Goal: Transaction & Acquisition: Purchase product/service

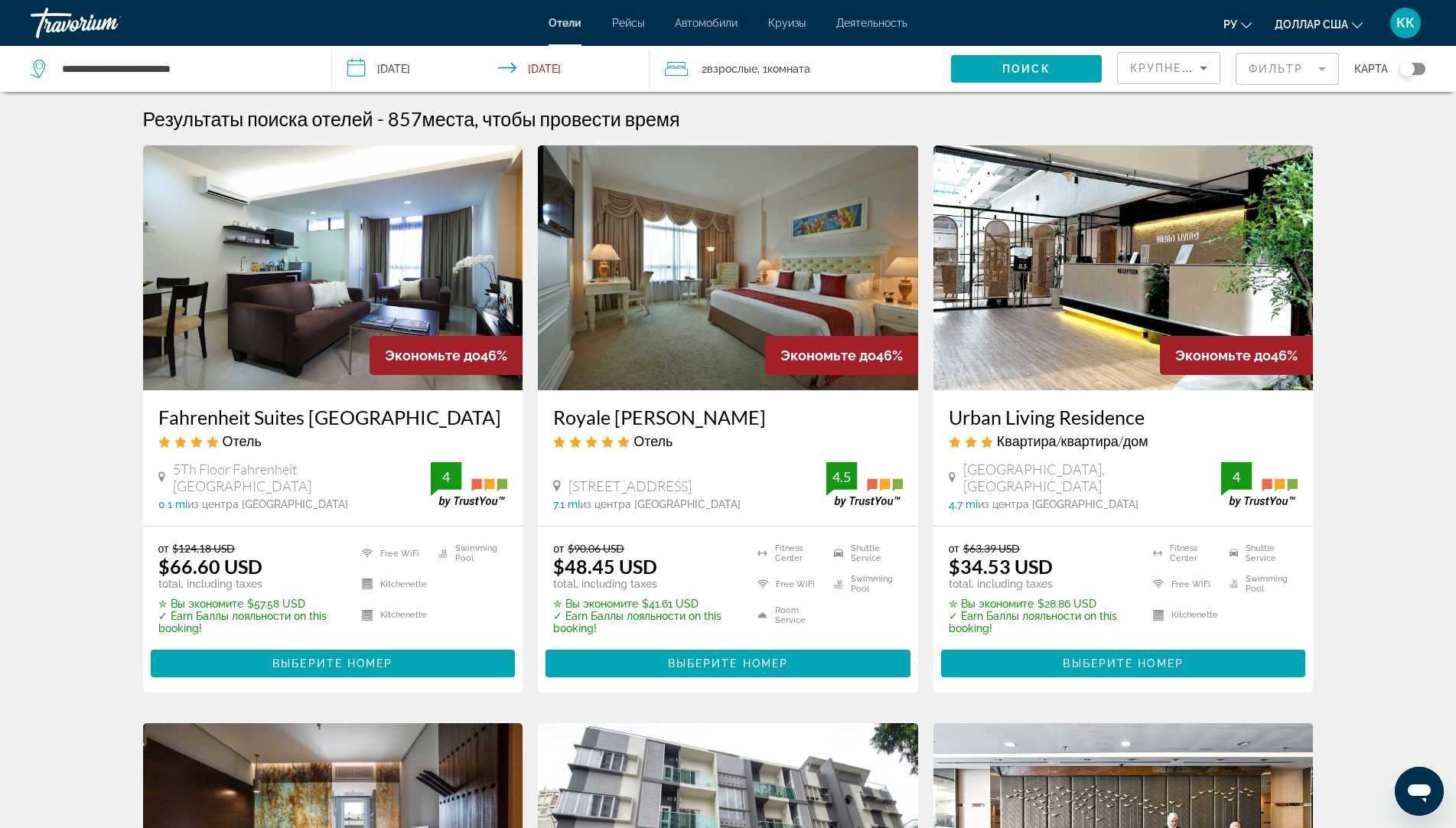
click at [671, 560] on div "от $90.06 USD $48.45 USD total, including taxes" at bounding box center [645, 565] width 185 height 48
click at [693, 383] on img "Основное содержание" at bounding box center [727, 268] width 380 height 245
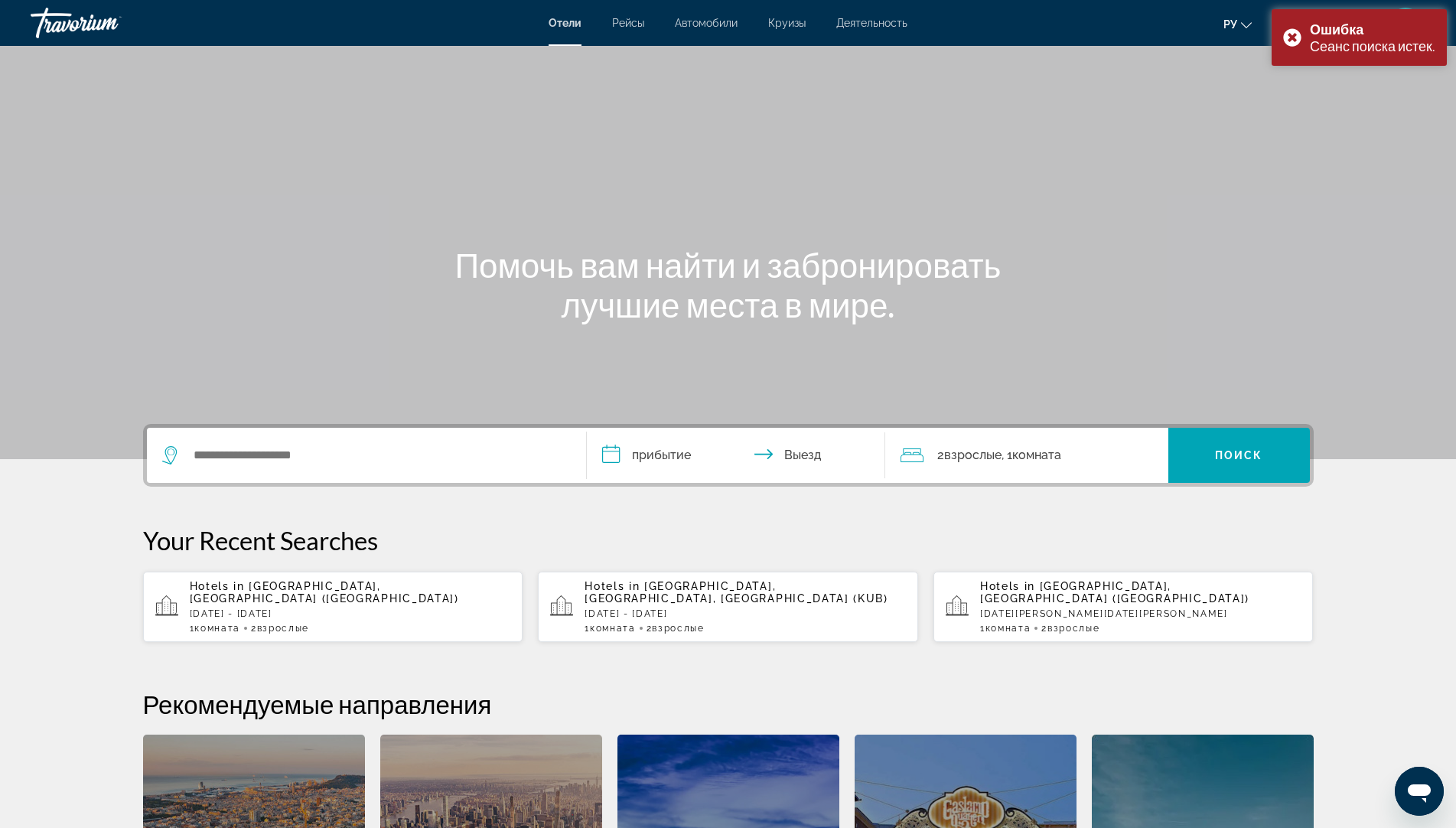
click at [364, 609] on p "[DATE] - [DATE]" at bounding box center [350, 613] width 321 height 11
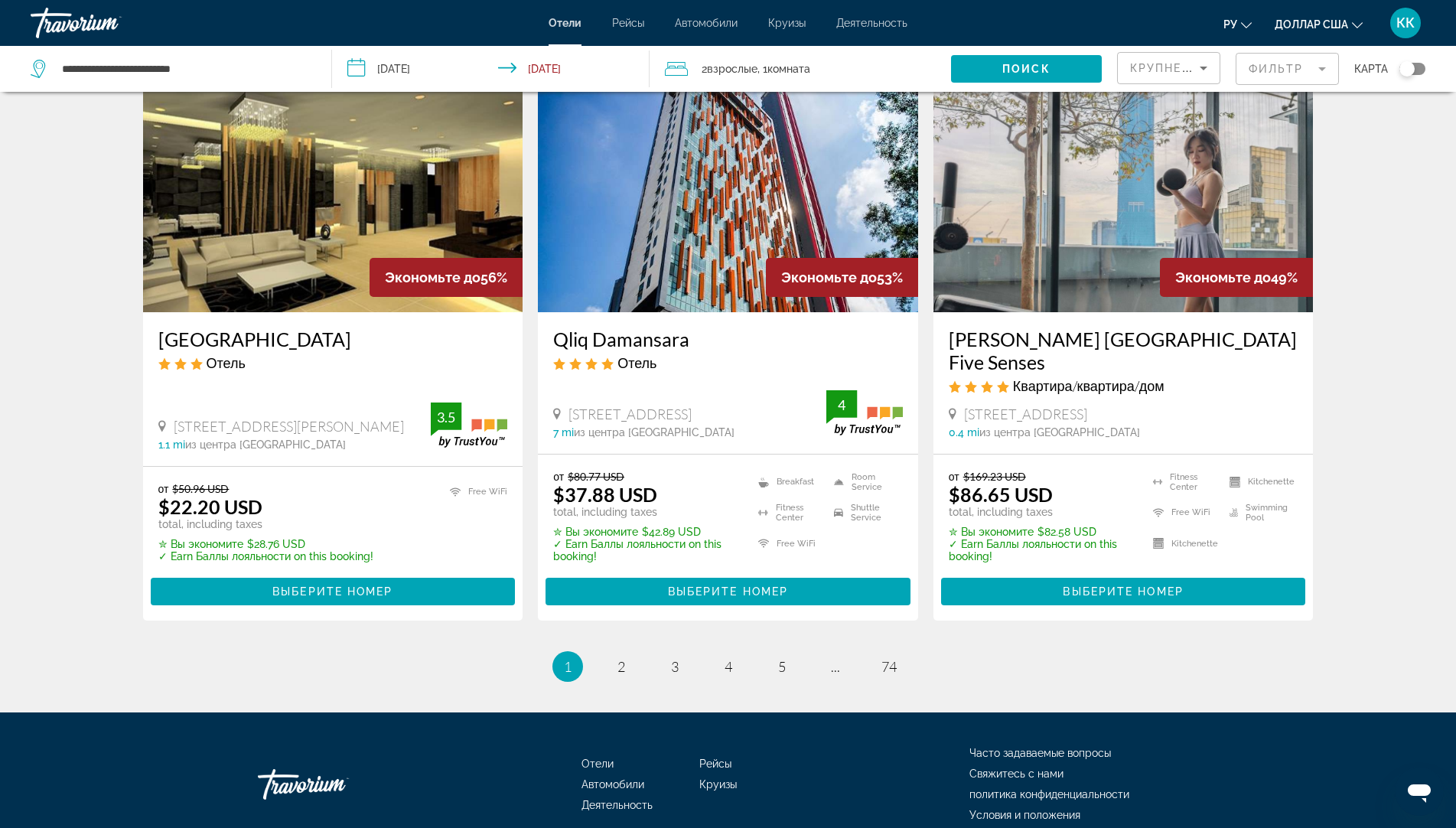
scroll to position [1888, 0]
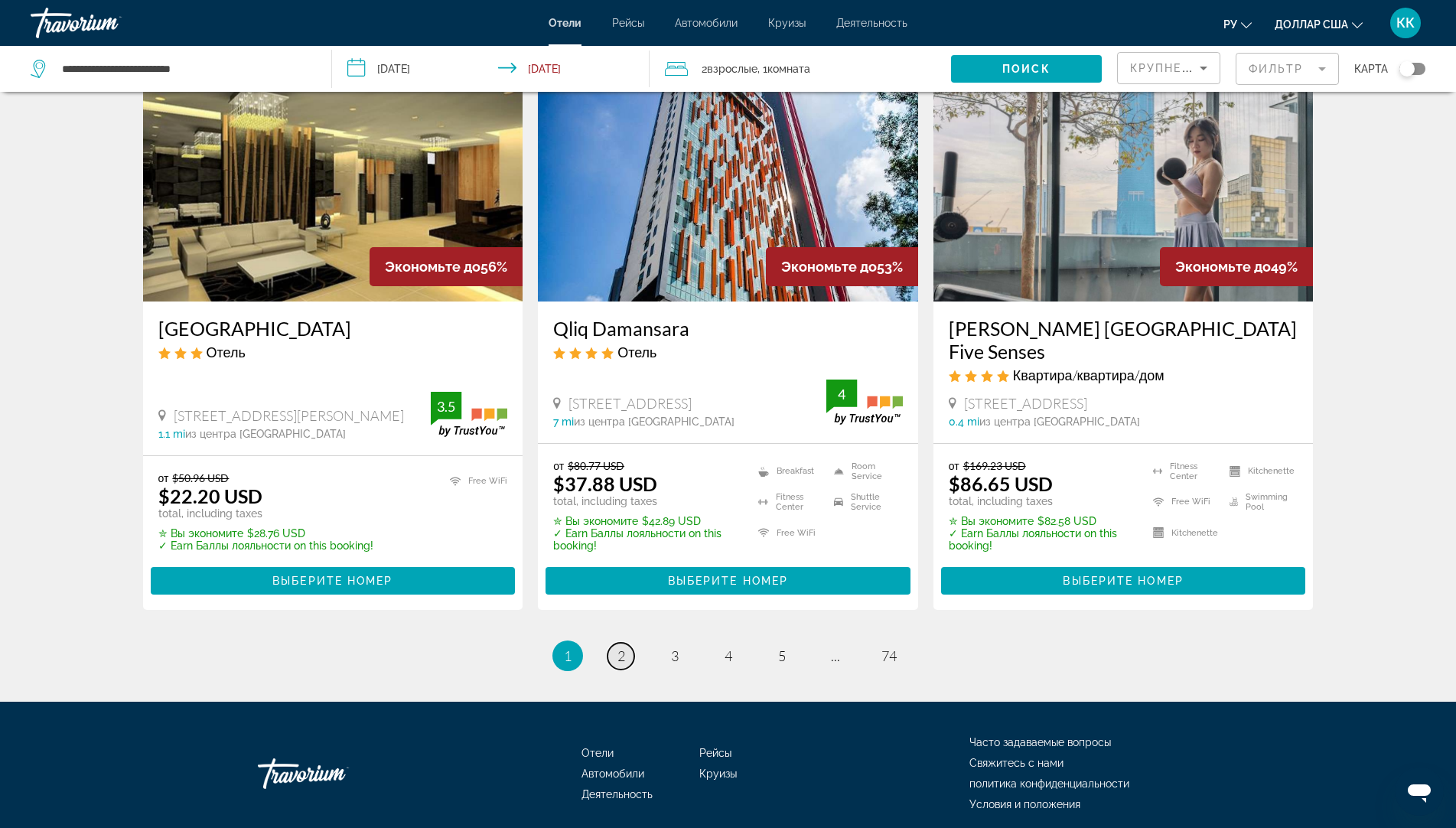
click at [625, 643] on link "page 2" at bounding box center [621, 656] width 27 height 27
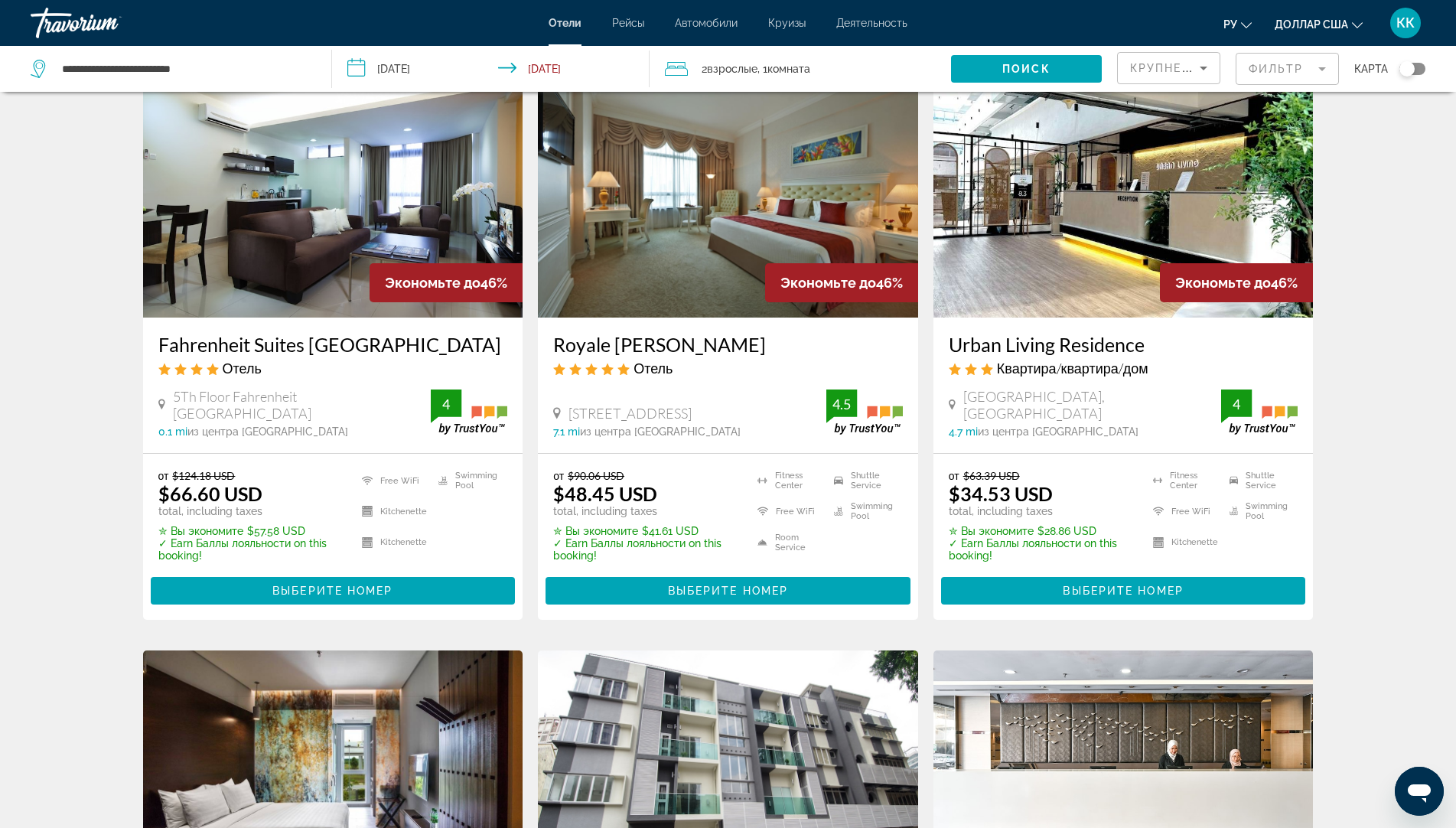
scroll to position [77, 0]
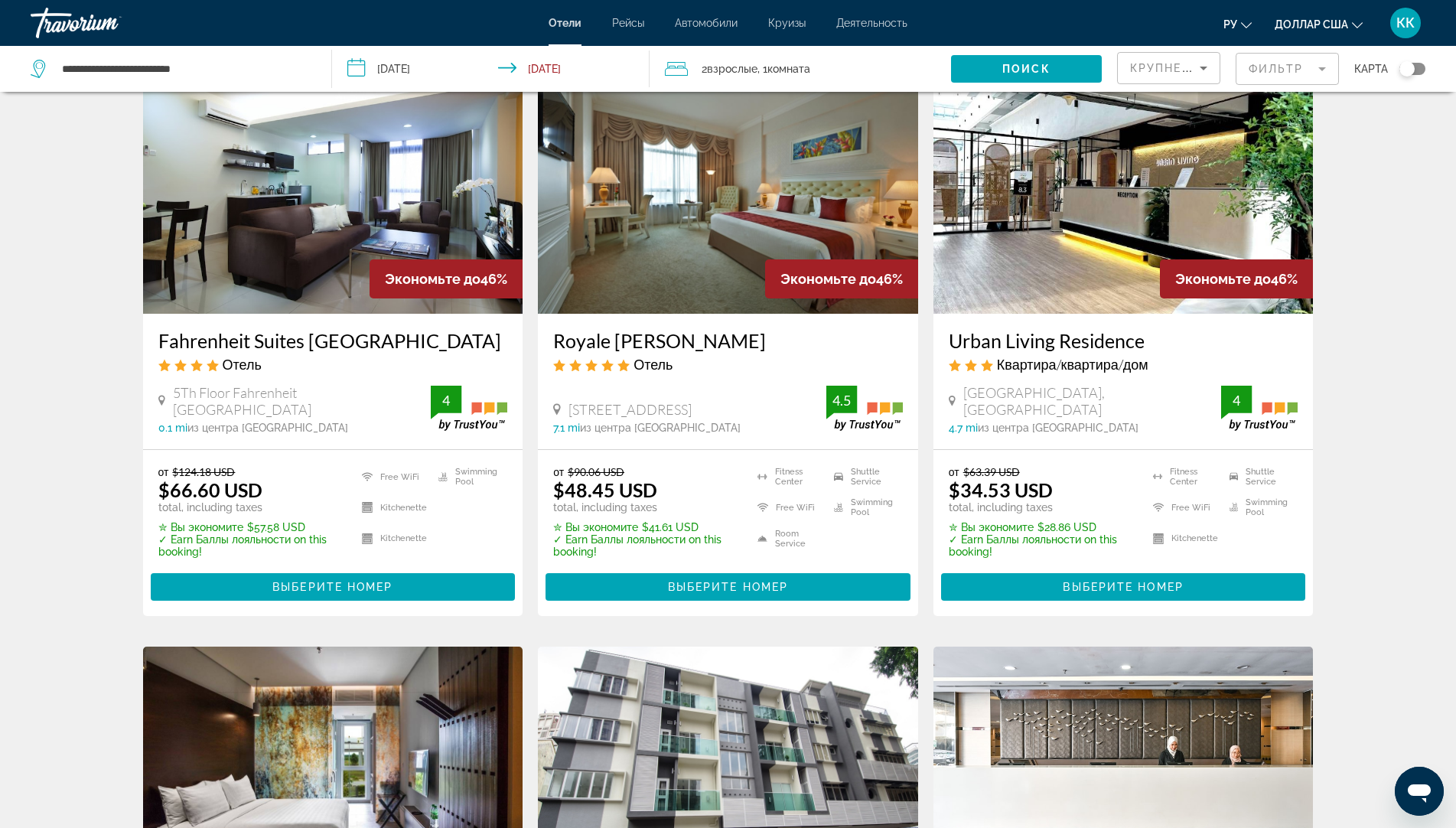
click at [297, 288] on img "Основное содержание" at bounding box center [332, 192] width 380 height 245
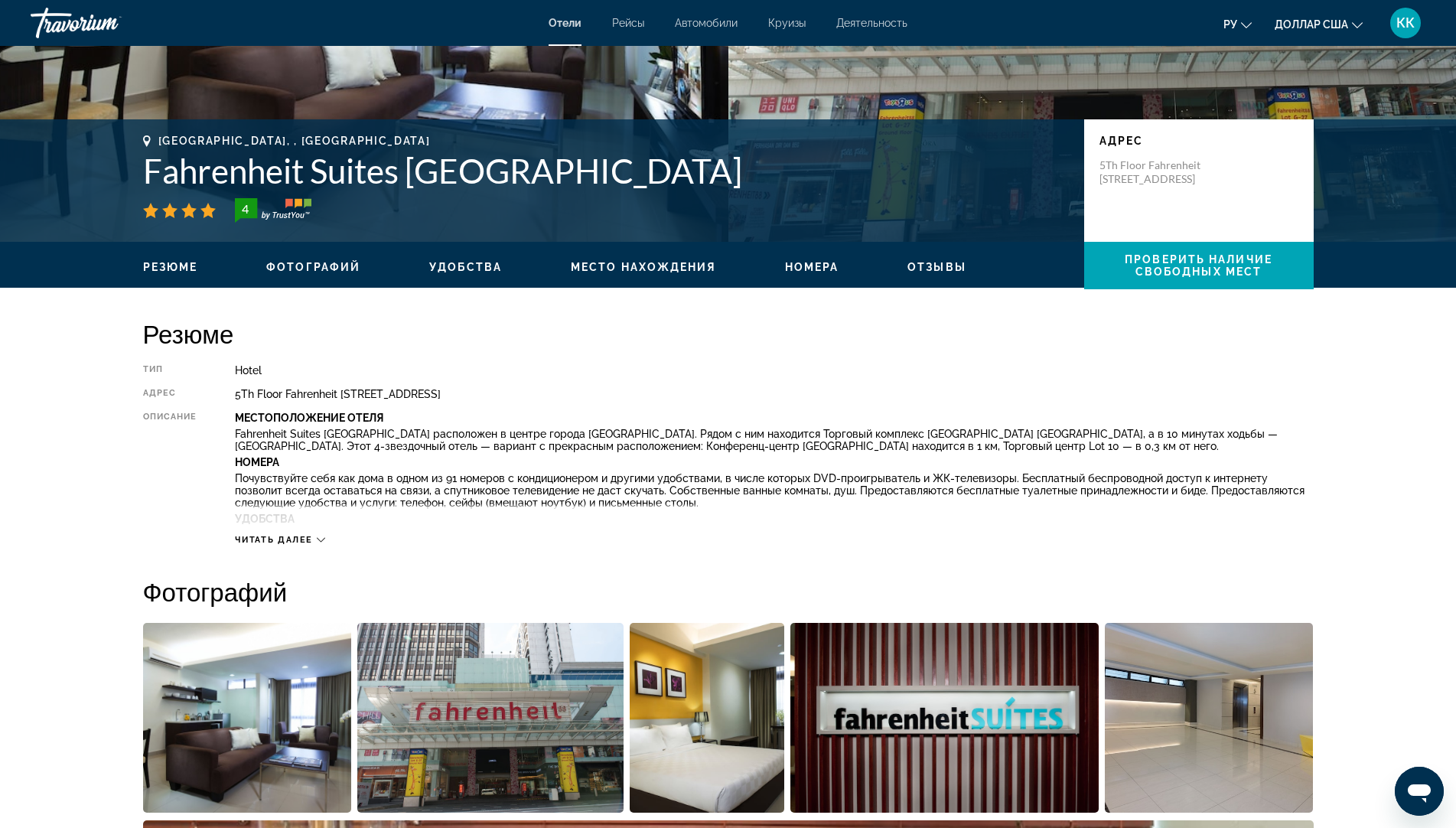
scroll to position [306, 0]
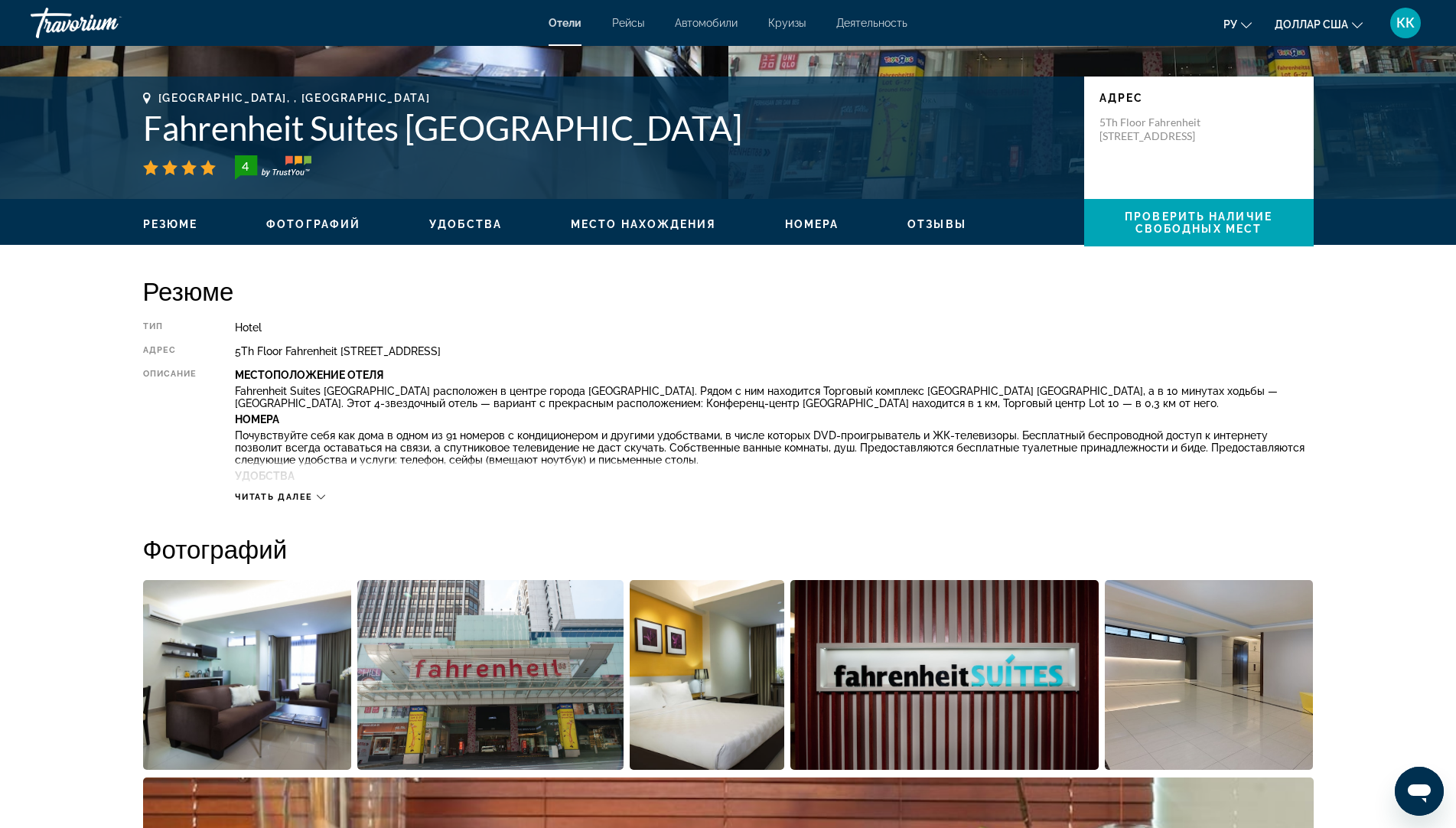
click at [298, 492] on span "Читать далее" at bounding box center [273, 496] width 78 height 10
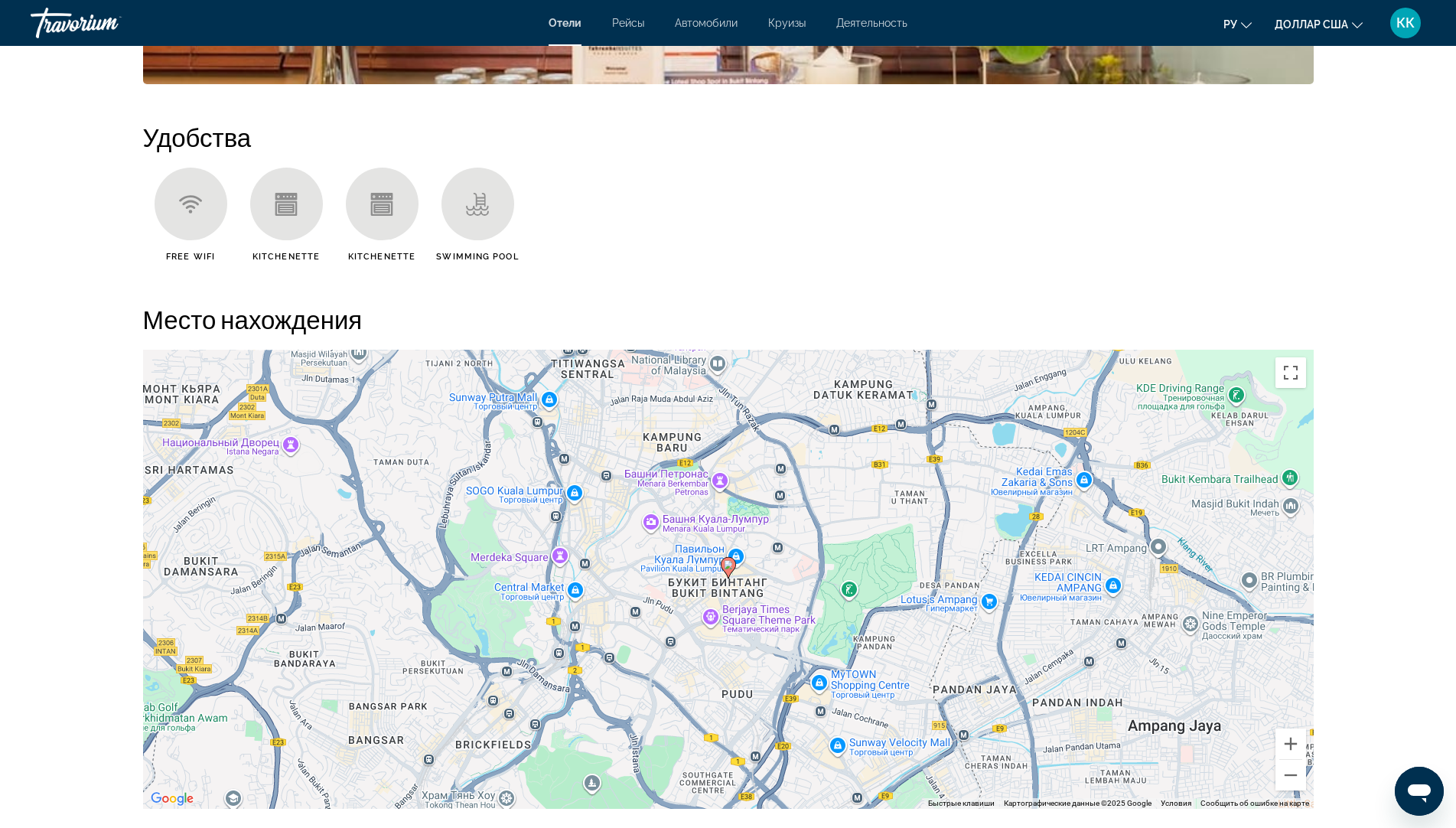
scroll to position [1530, 0]
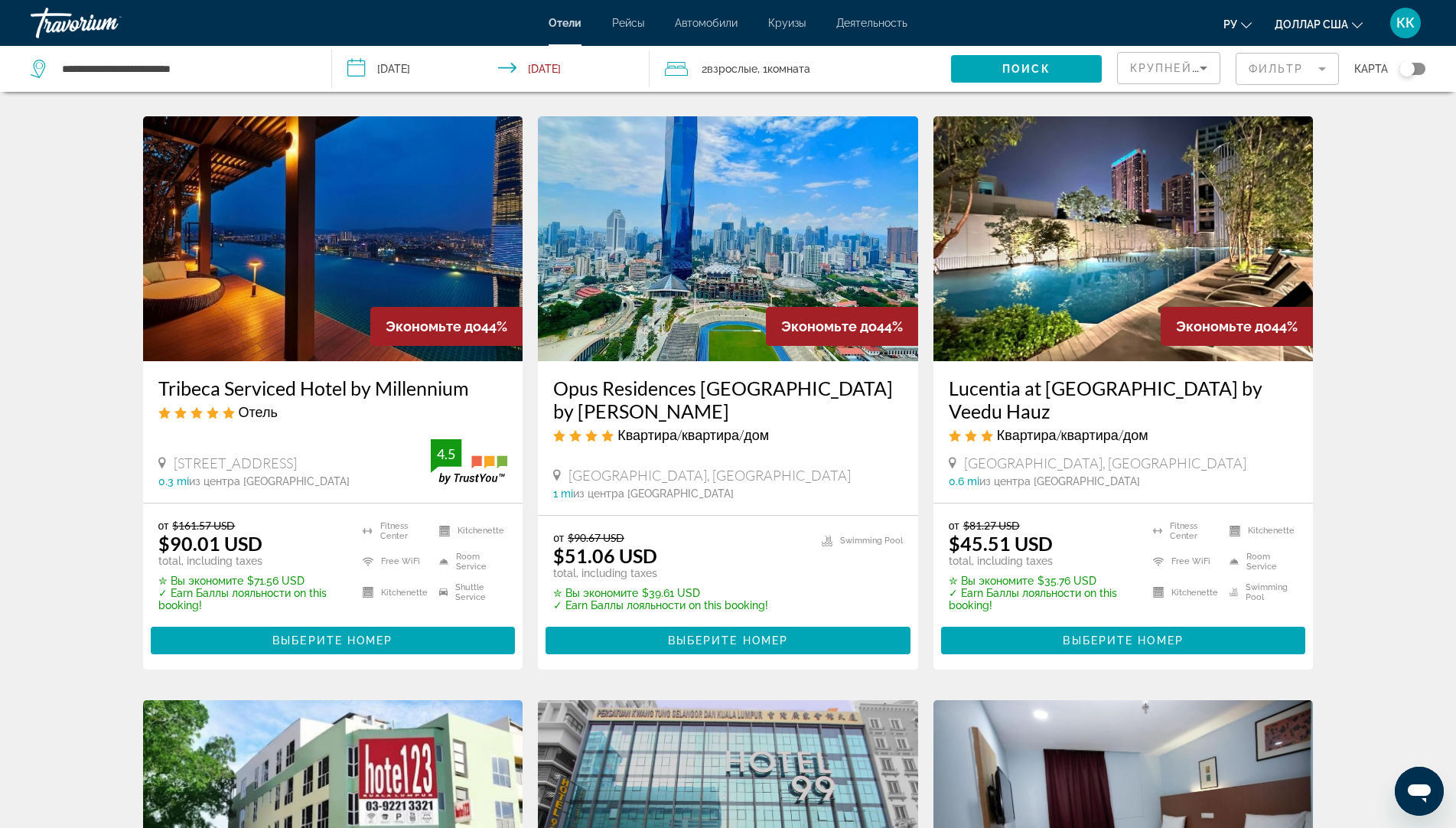
scroll to position [1225, 0]
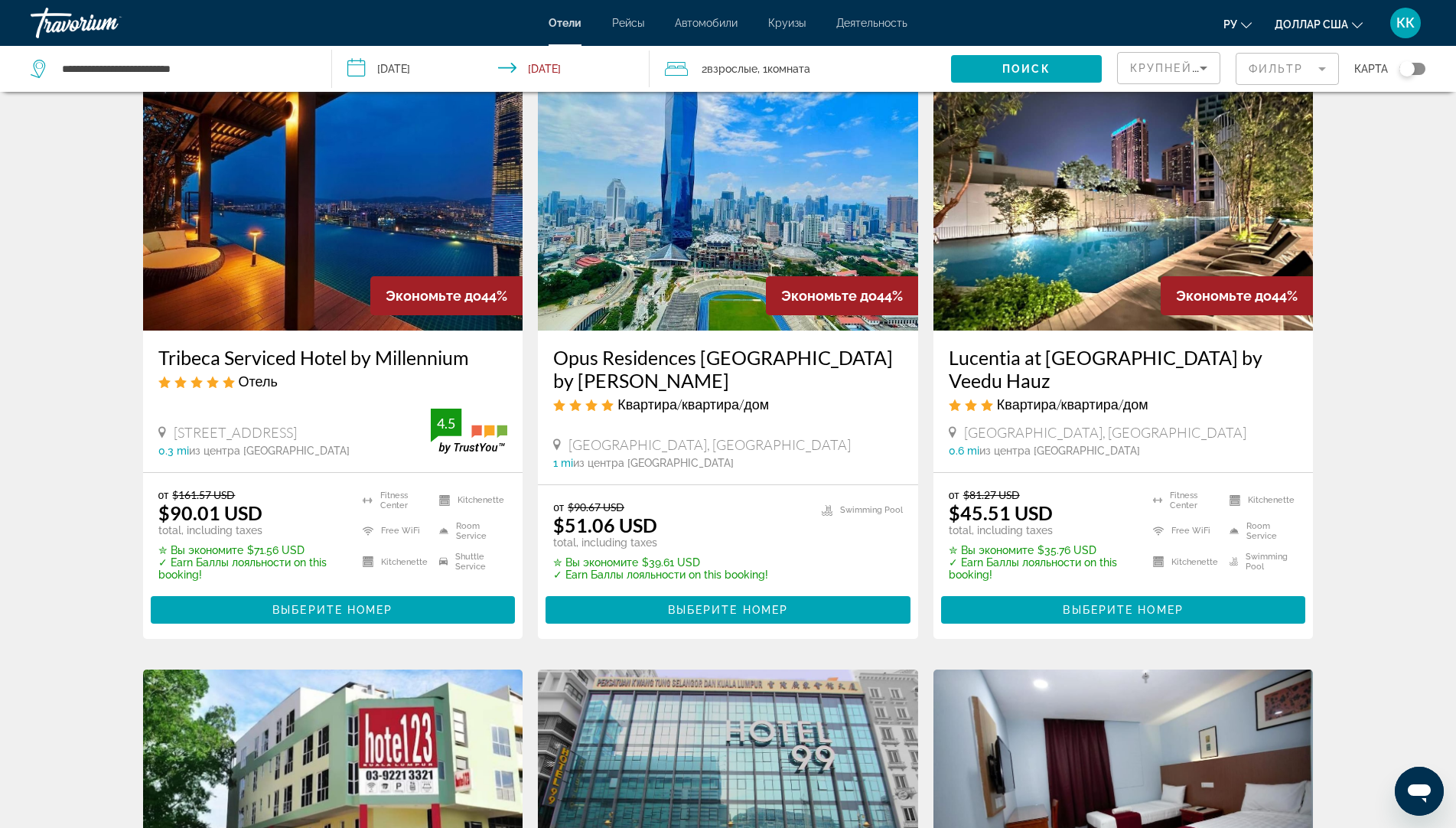
click at [357, 245] on img "Основное содержание" at bounding box center [332, 208] width 380 height 245
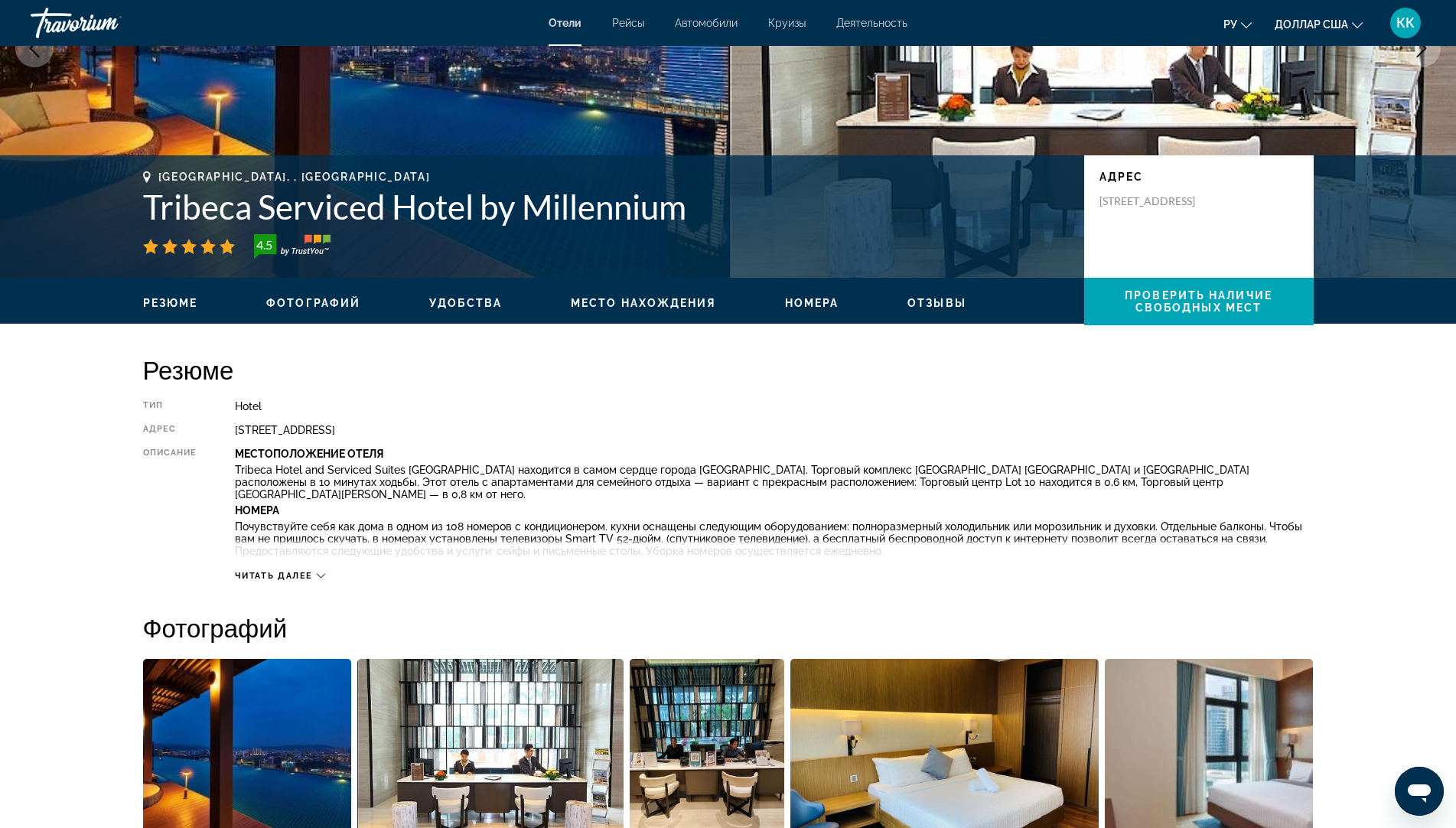
scroll to position [230, 0]
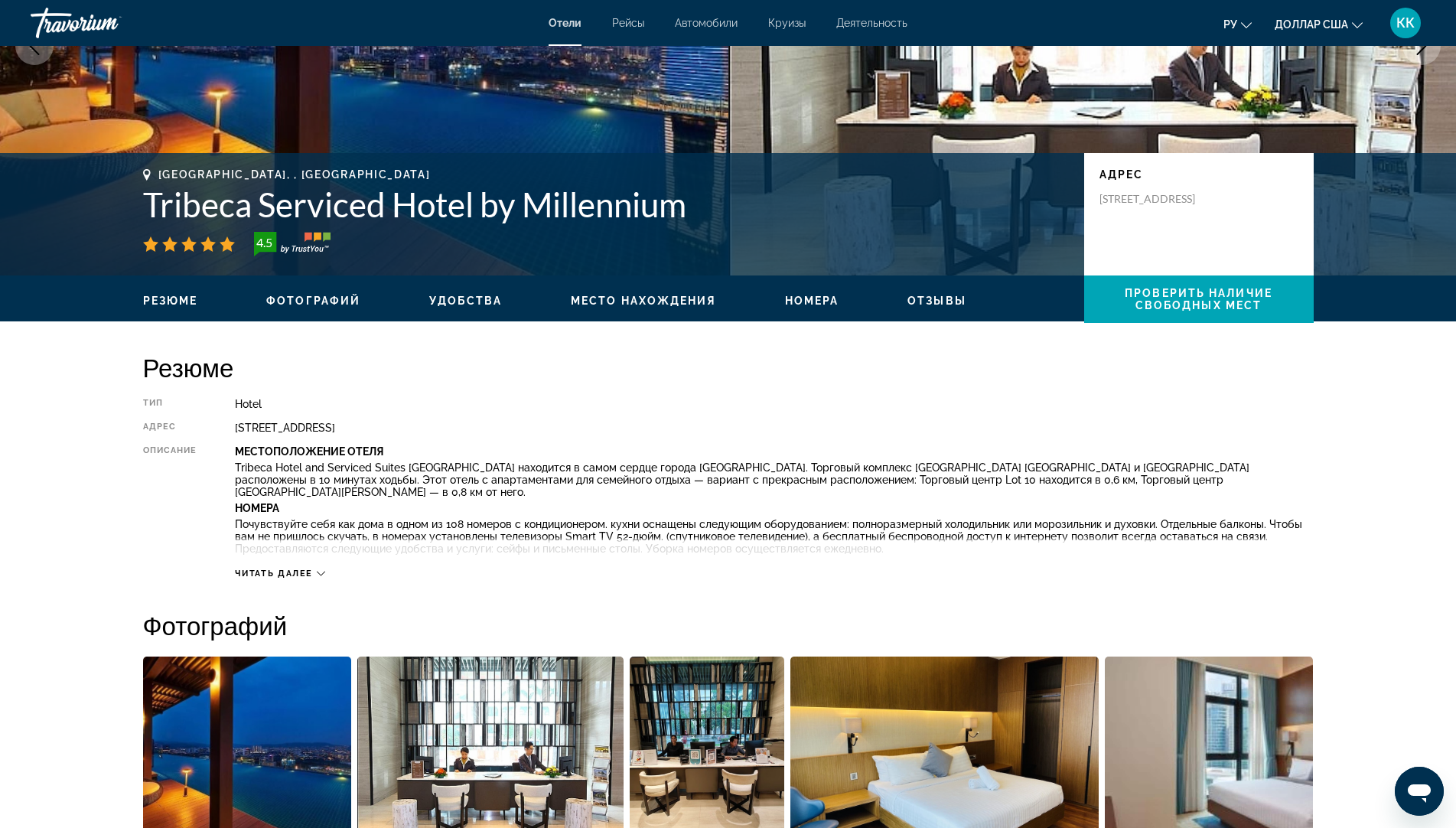
click at [322, 565] on div "Читать далее" at bounding box center [773, 559] width 1078 height 42
click at [320, 569] on icon "Основное содержание" at bounding box center [321, 573] width 9 height 9
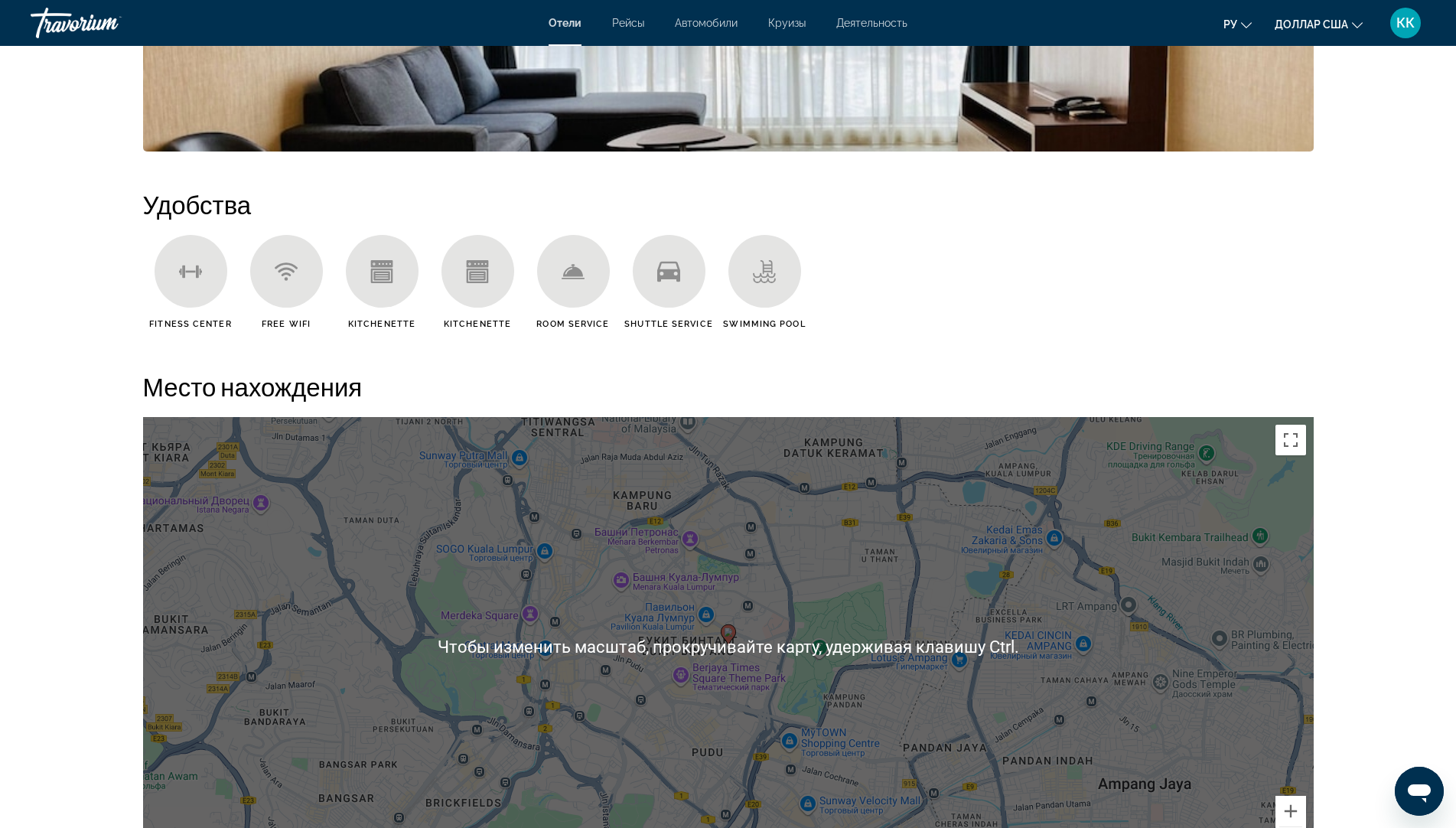
scroll to position [1225, 0]
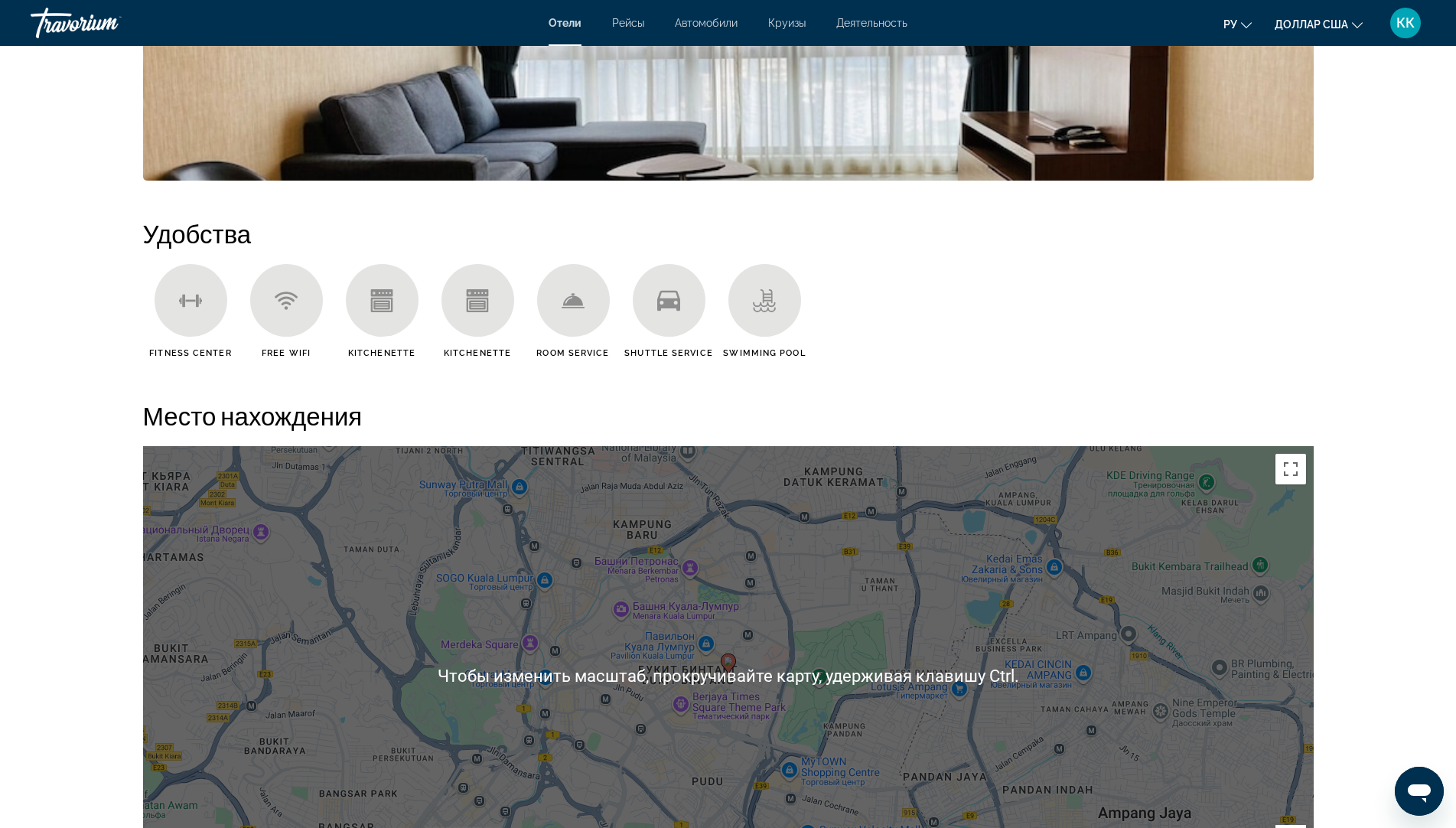
click at [834, 507] on div "Чтобы активировать перетаскивание с помощью клавиатуры, нажмите Alt + Ввод. Пос…" at bounding box center [728, 676] width 1171 height 459
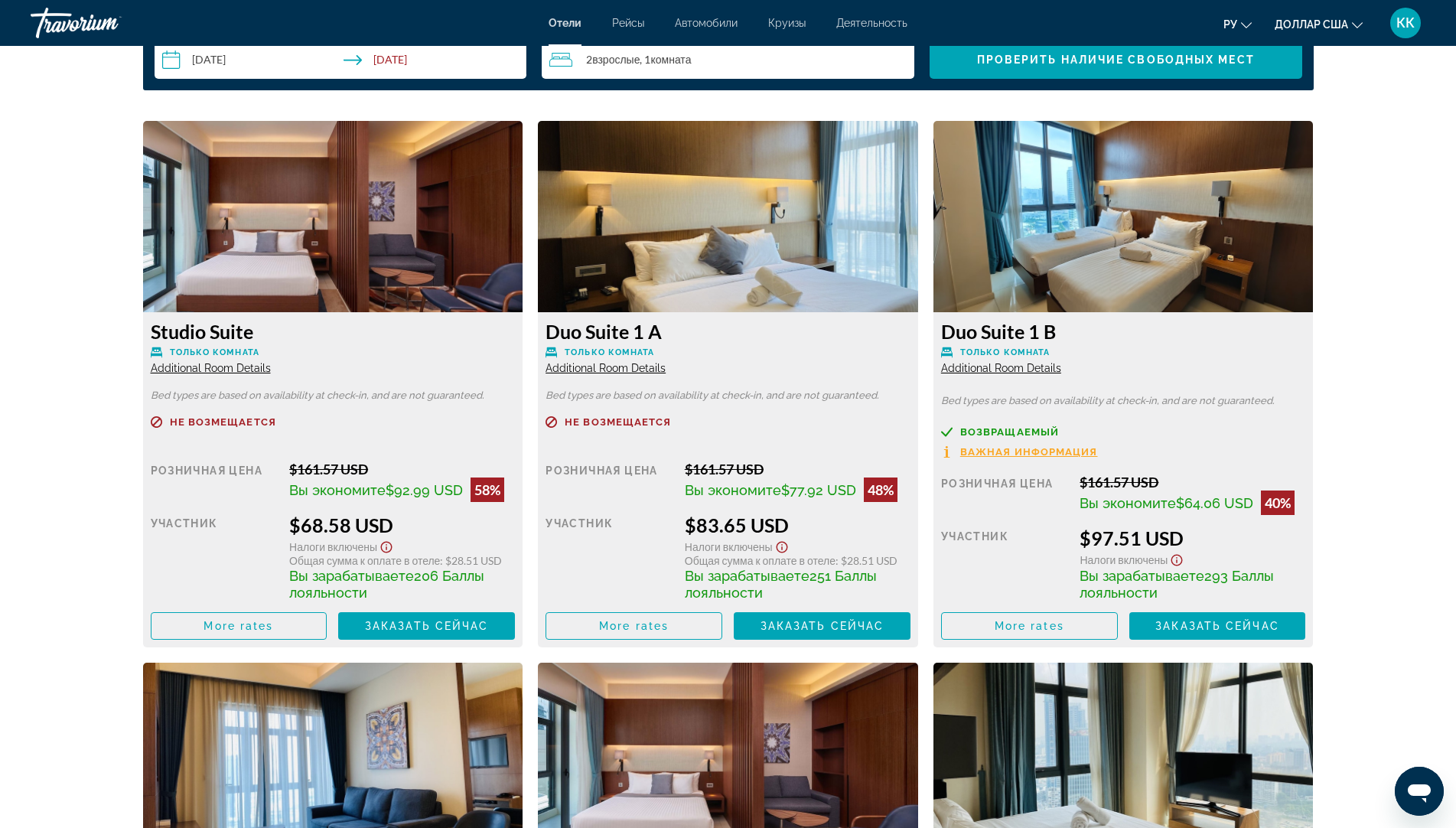
scroll to position [2181, 0]
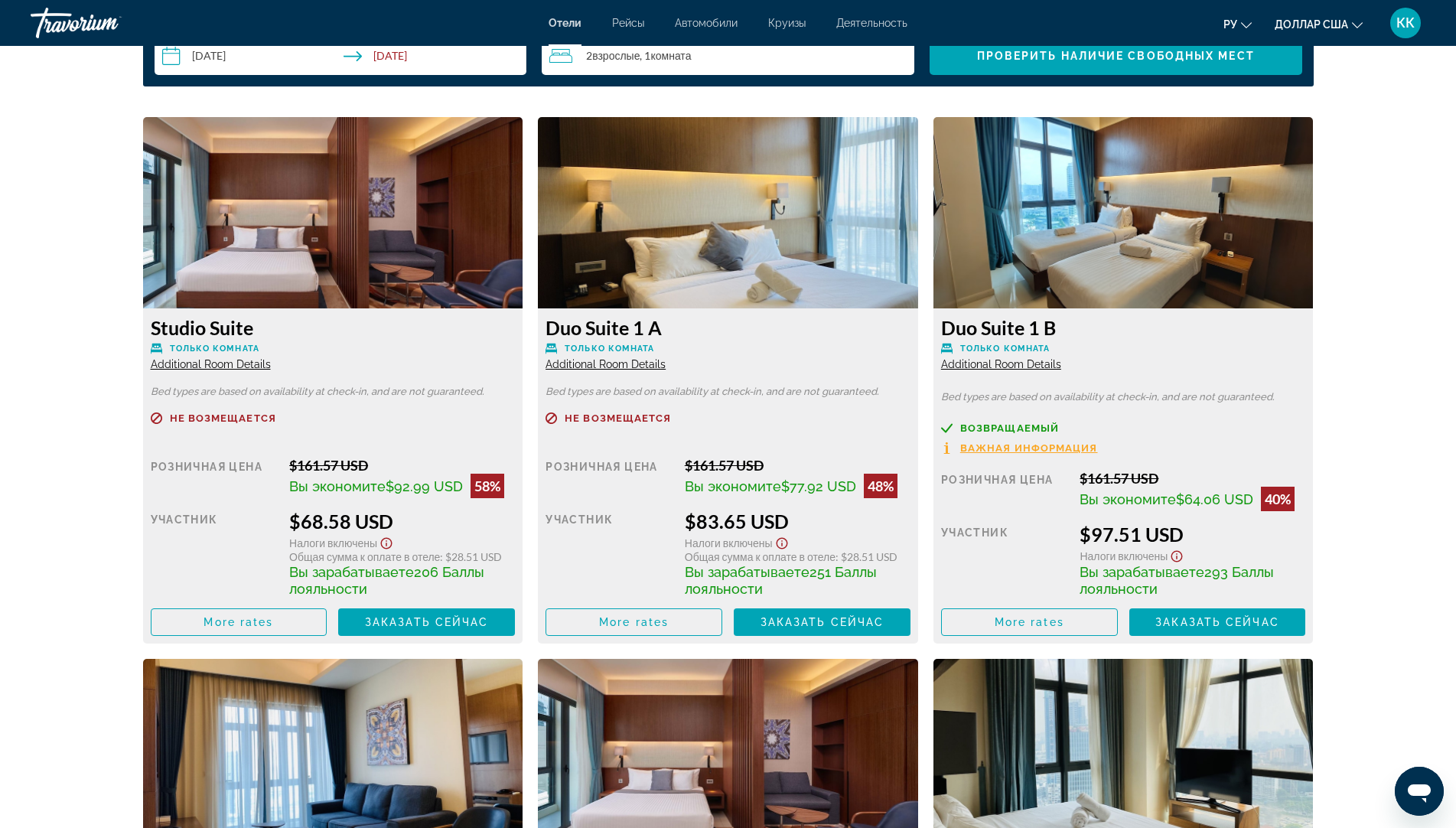
click at [730, 266] on img "Основное содержание" at bounding box center [727, 213] width 380 height 192
click at [712, 353] on div "Duo Suite 1 A Только комната Additional Room Details" at bounding box center [727, 343] width 365 height 55
click at [793, 616] on span "Заказать сейчас" at bounding box center [822, 622] width 124 height 12
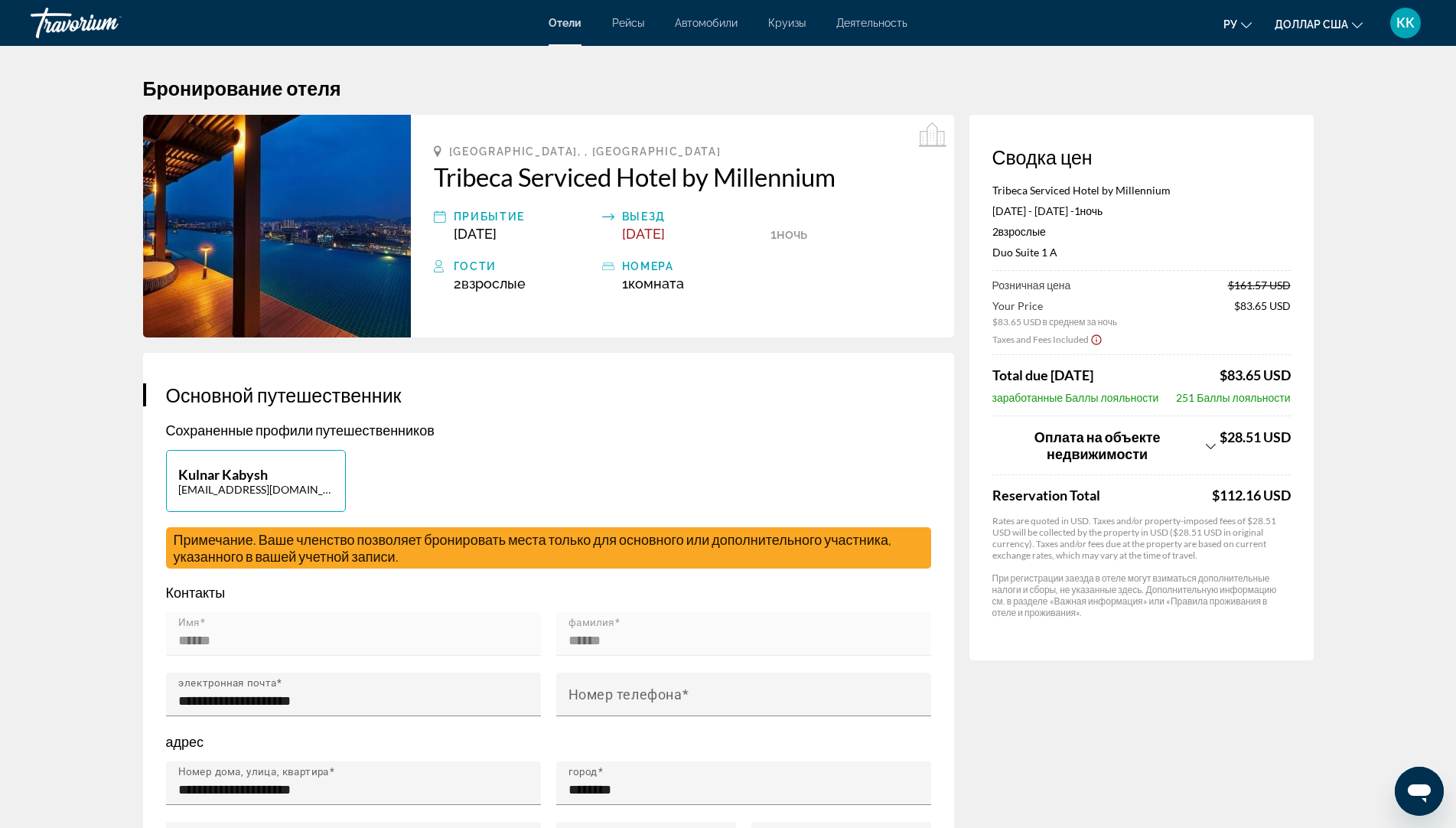
click at [374, 267] on img "Основное содержание" at bounding box center [276, 226] width 267 height 222
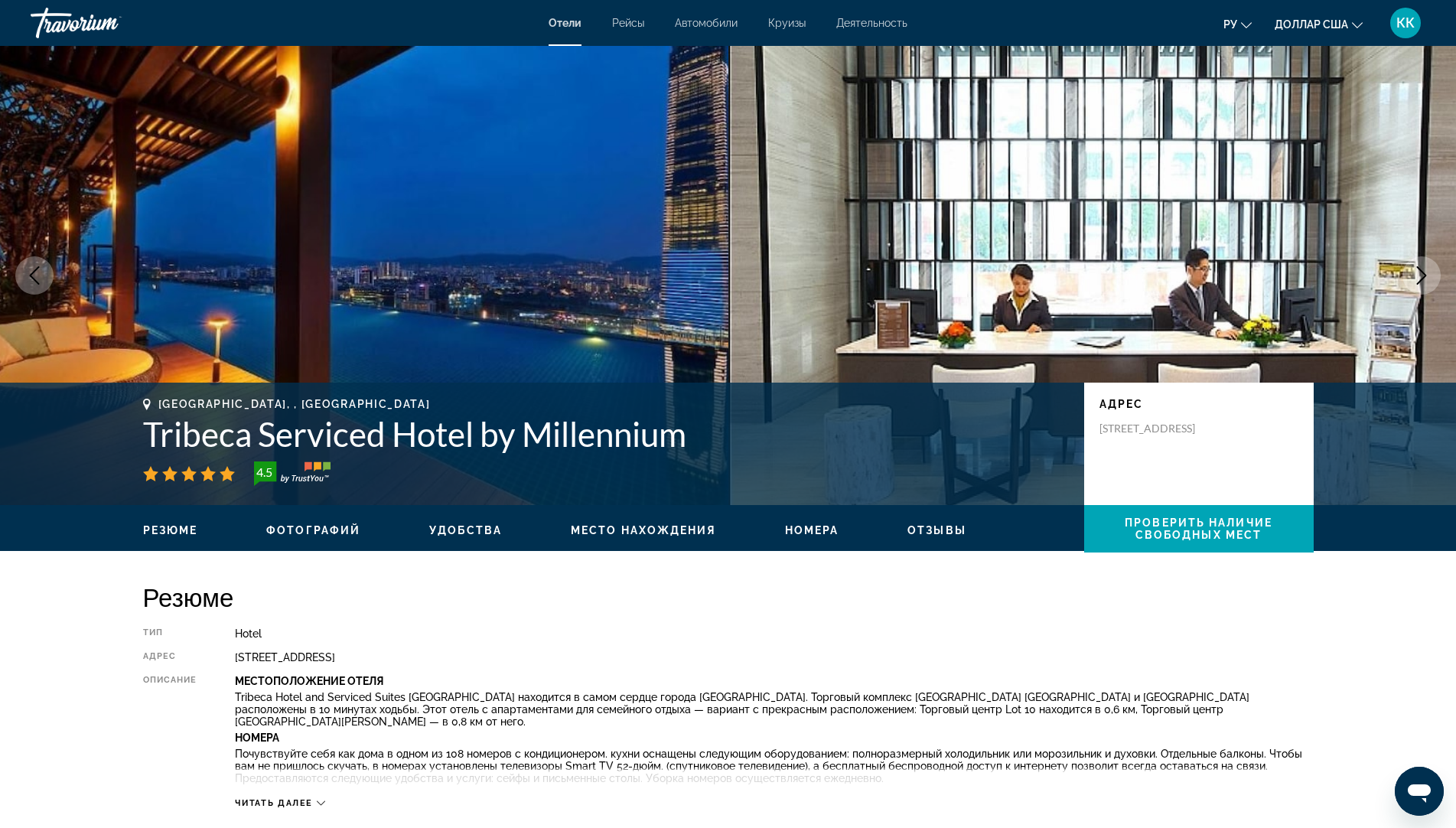
click at [1402, 257] on button "Next image" at bounding box center [1422, 276] width 38 height 38
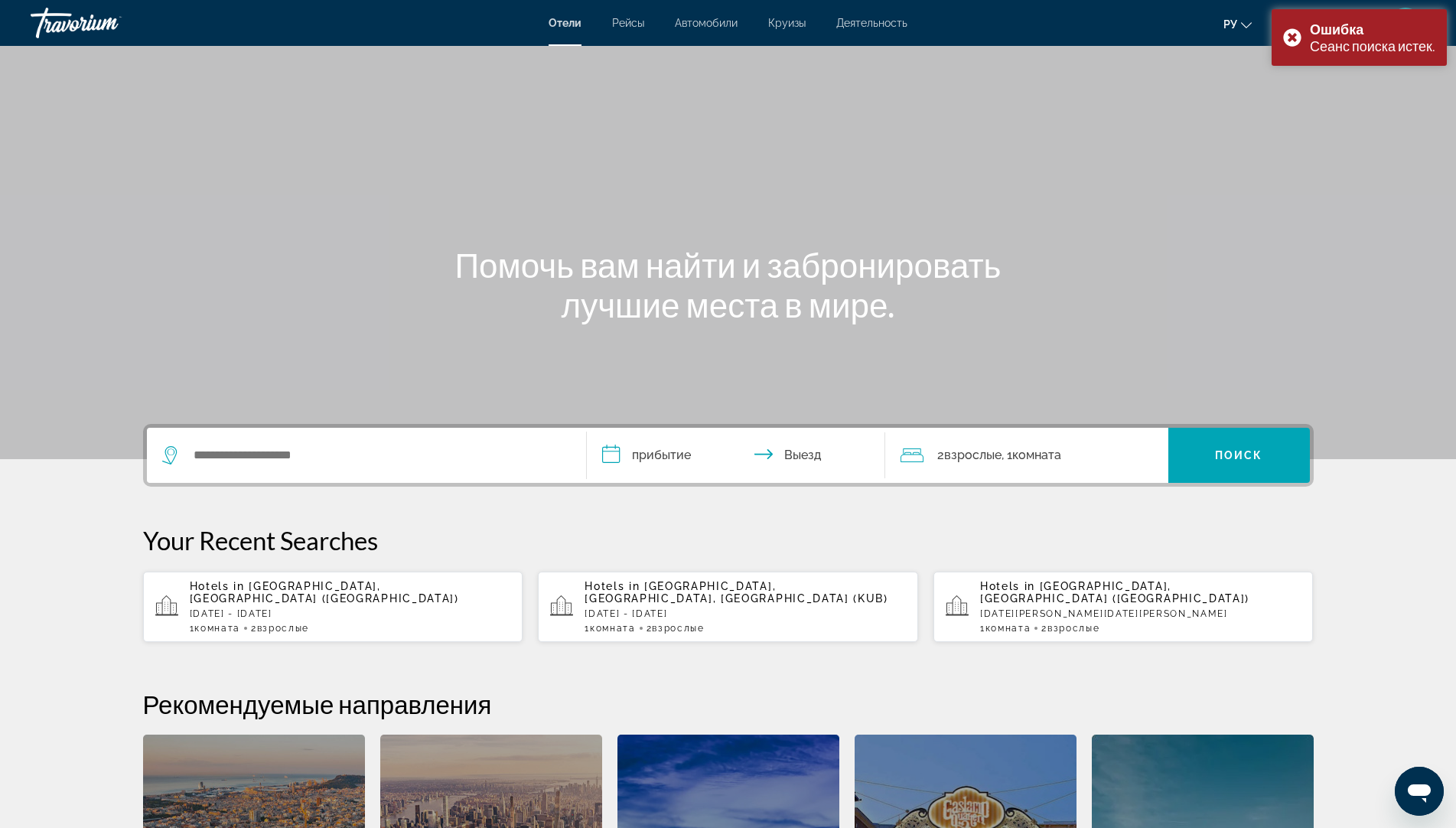
click at [264, 623] on span "Взрослые" at bounding box center [283, 628] width 52 height 11
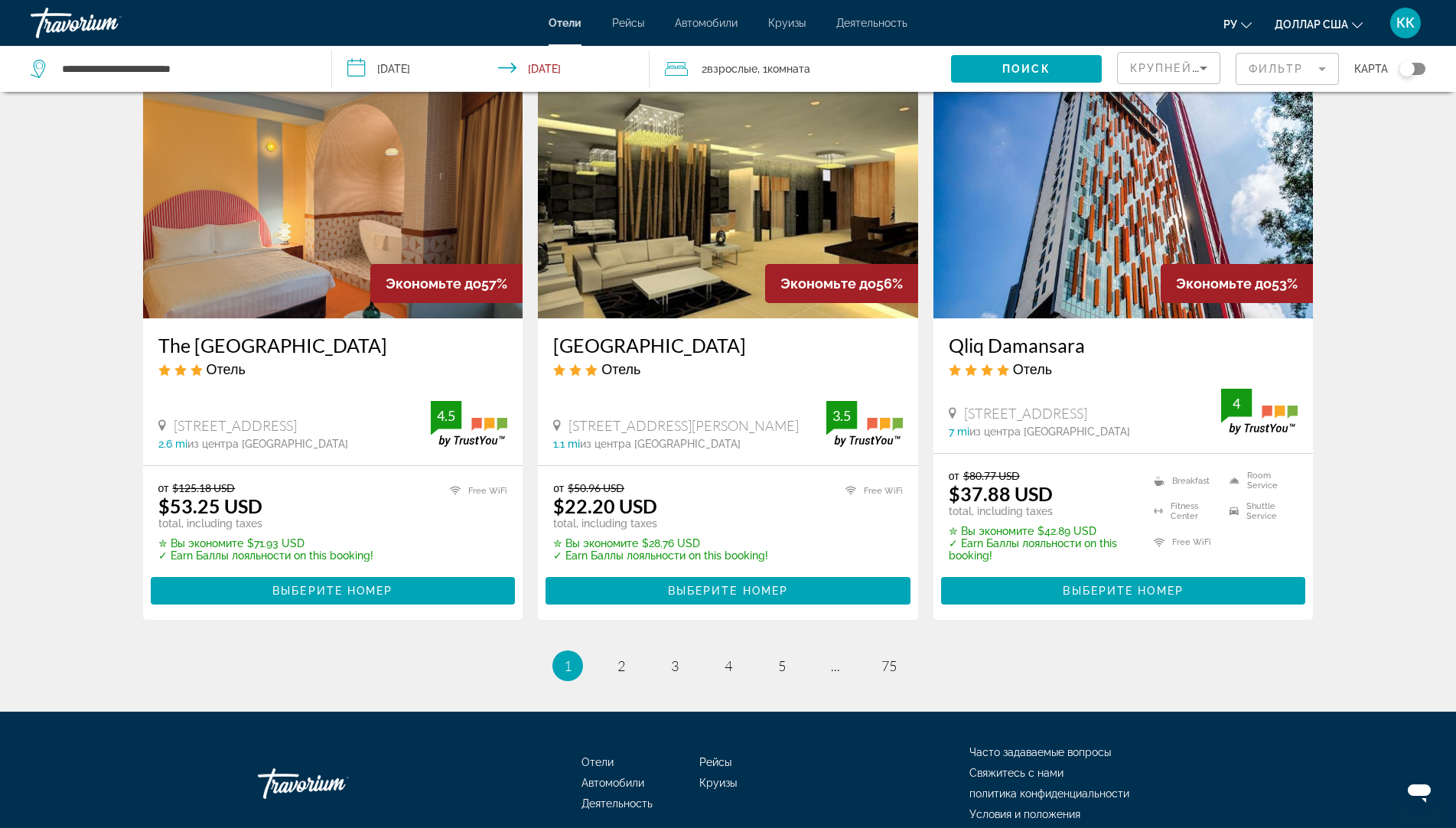
scroll to position [1888, 0]
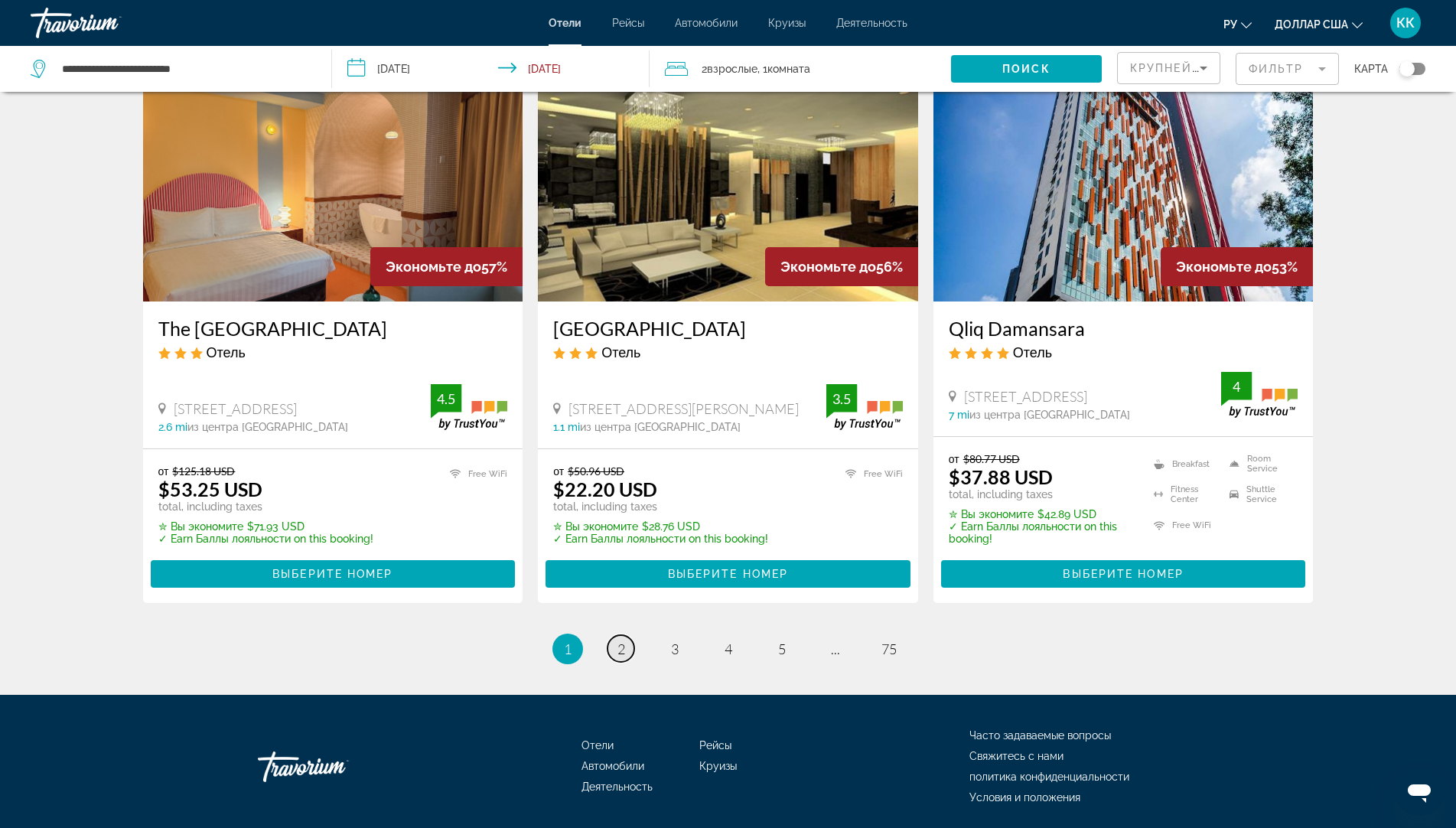
click at [618, 640] on span "2" at bounding box center [621, 649] width 8 height 17
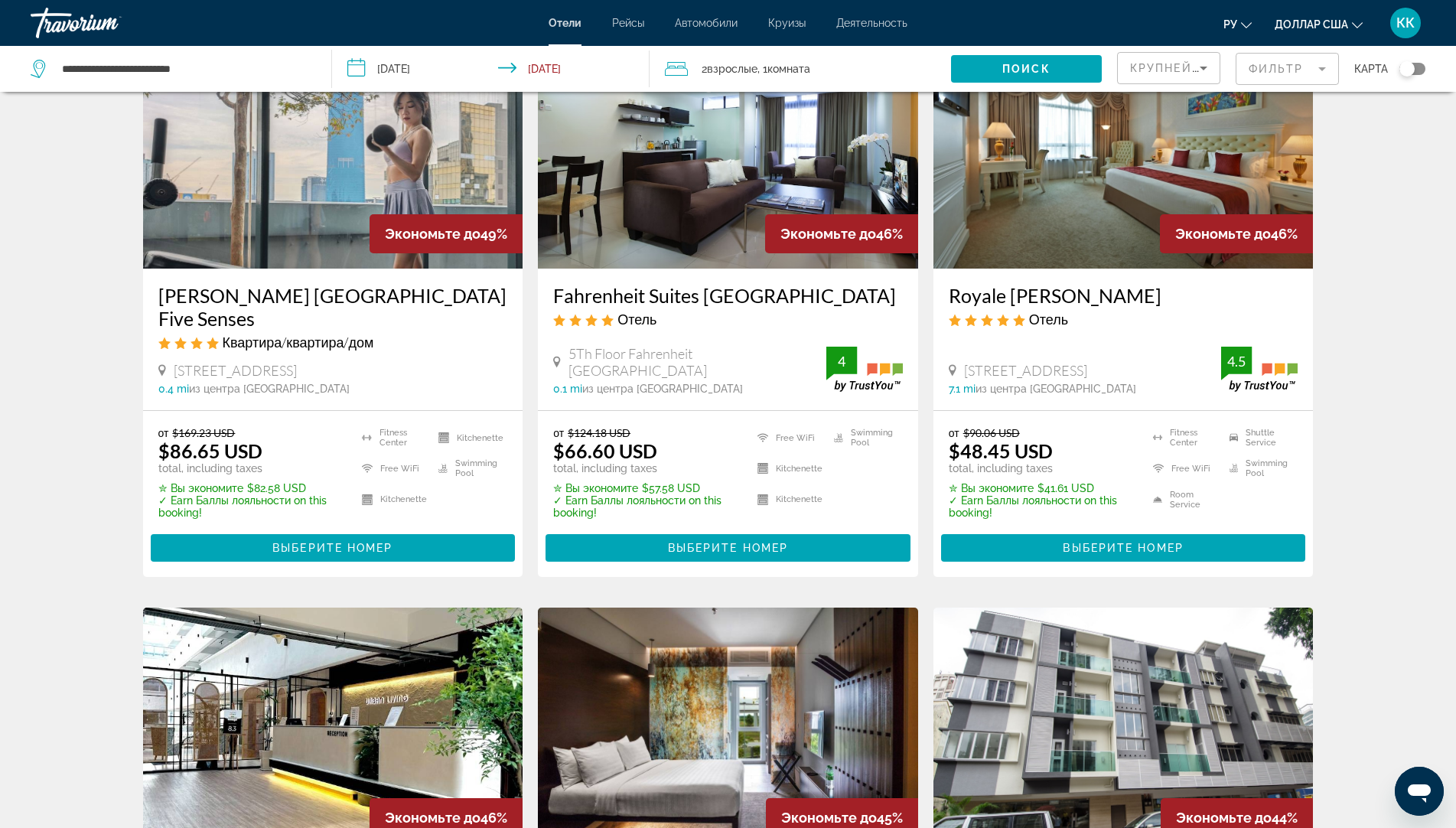
scroll to position [153, 0]
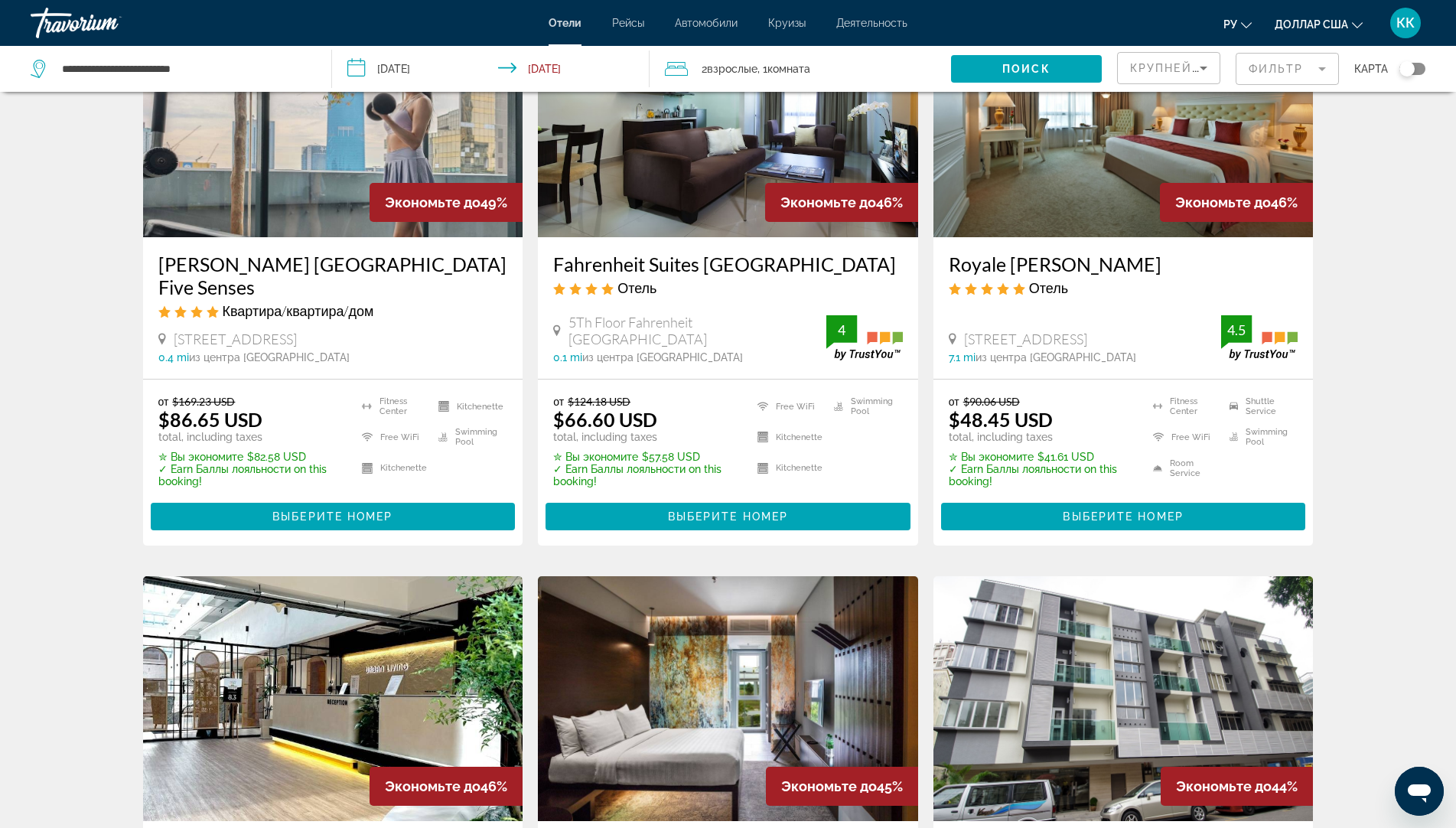
click at [1046, 181] on img "Основное содержание" at bounding box center [1123, 115] width 380 height 245
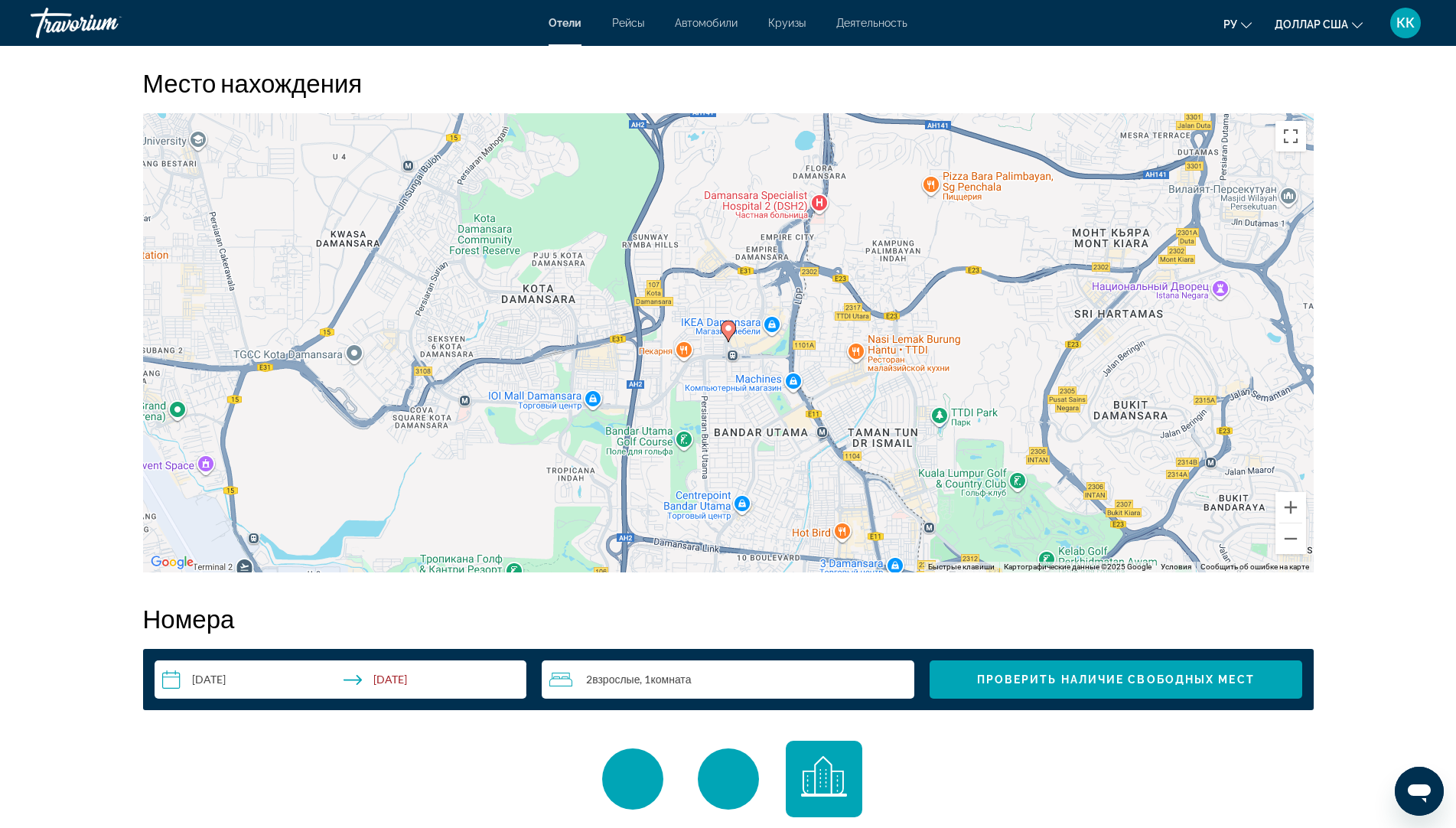
scroll to position [1454, 0]
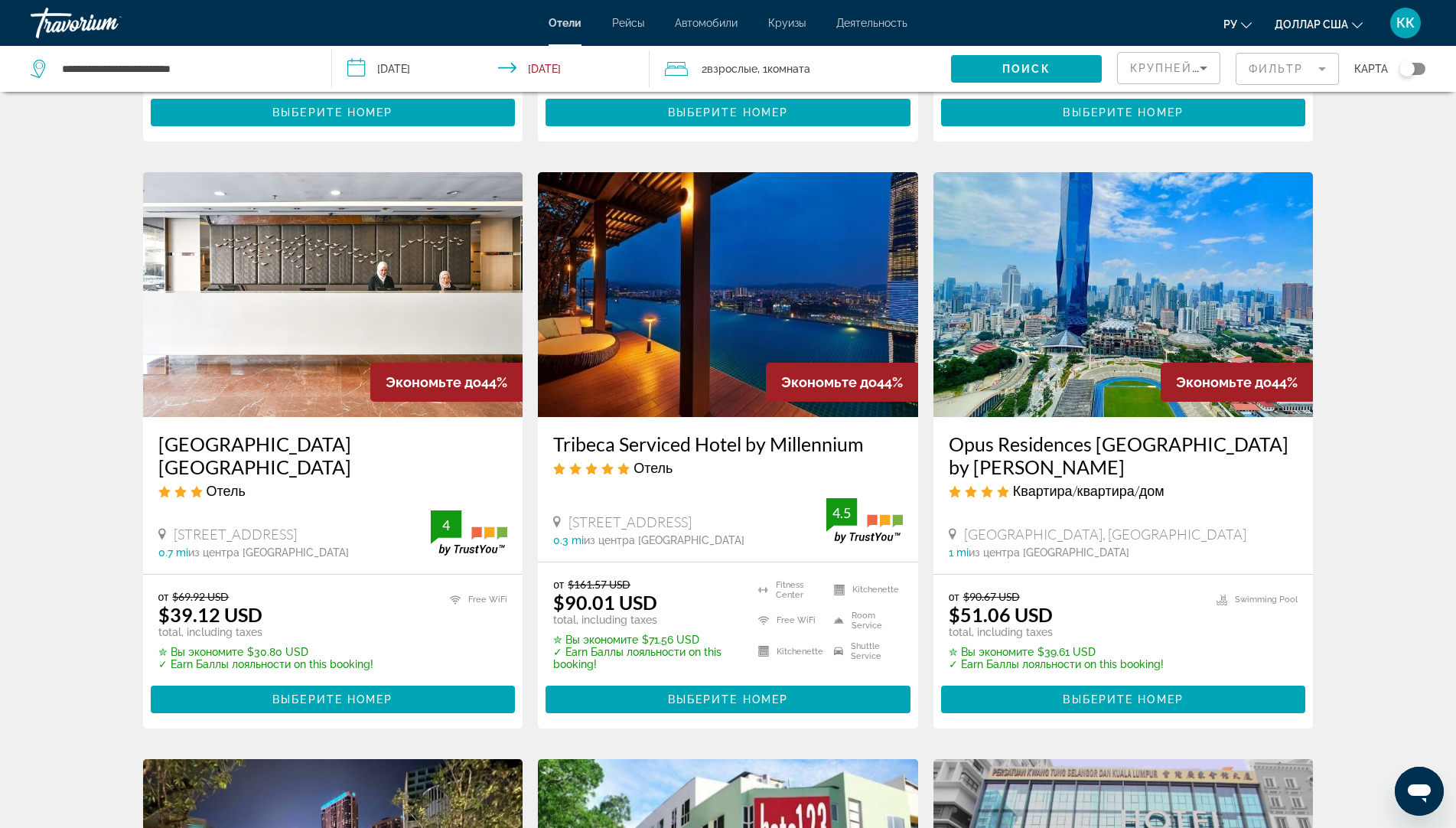
scroll to position [1148, 0]
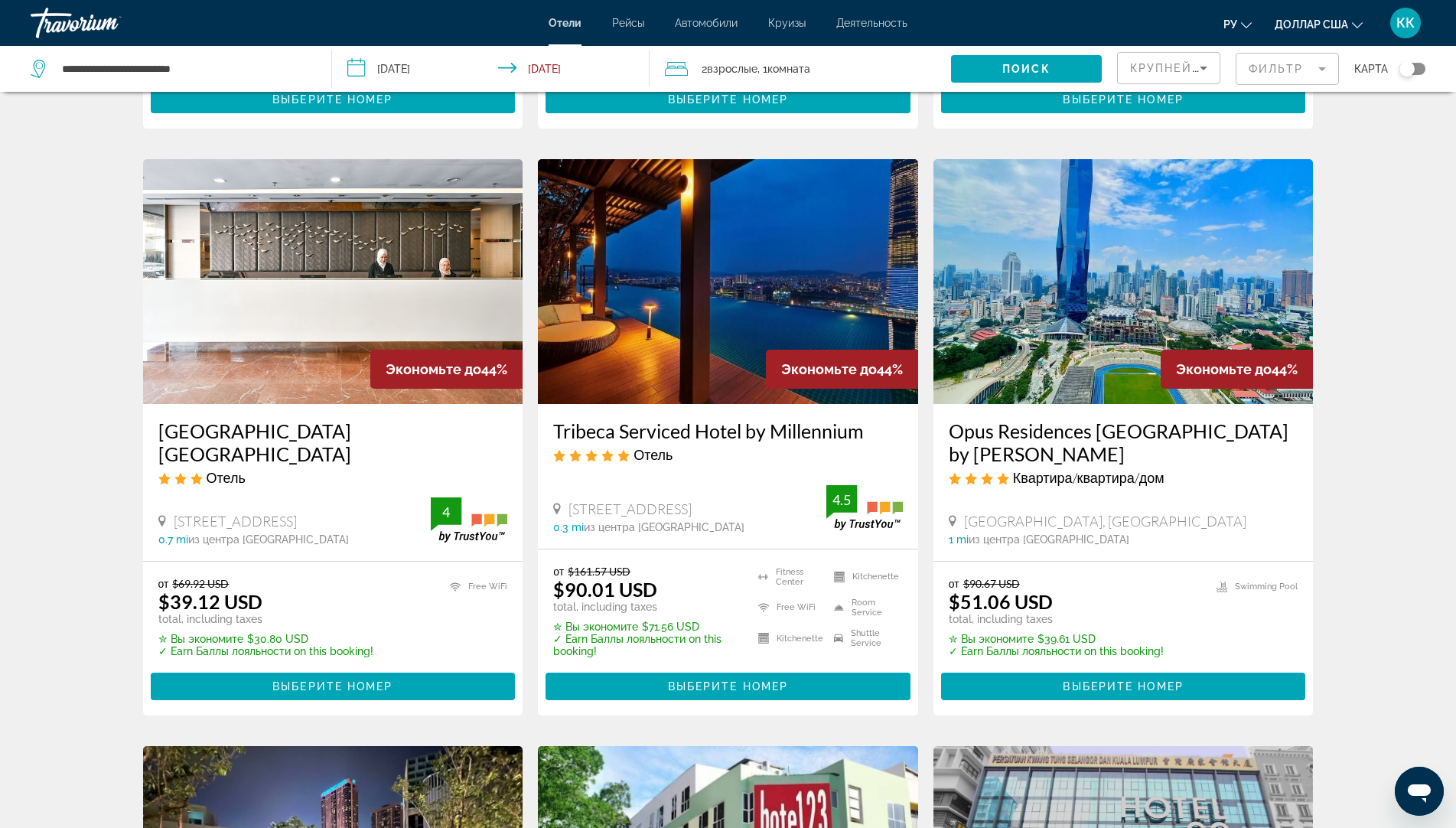
click at [706, 297] on img "Основное содержание" at bounding box center [727, 282] width 380 height 245
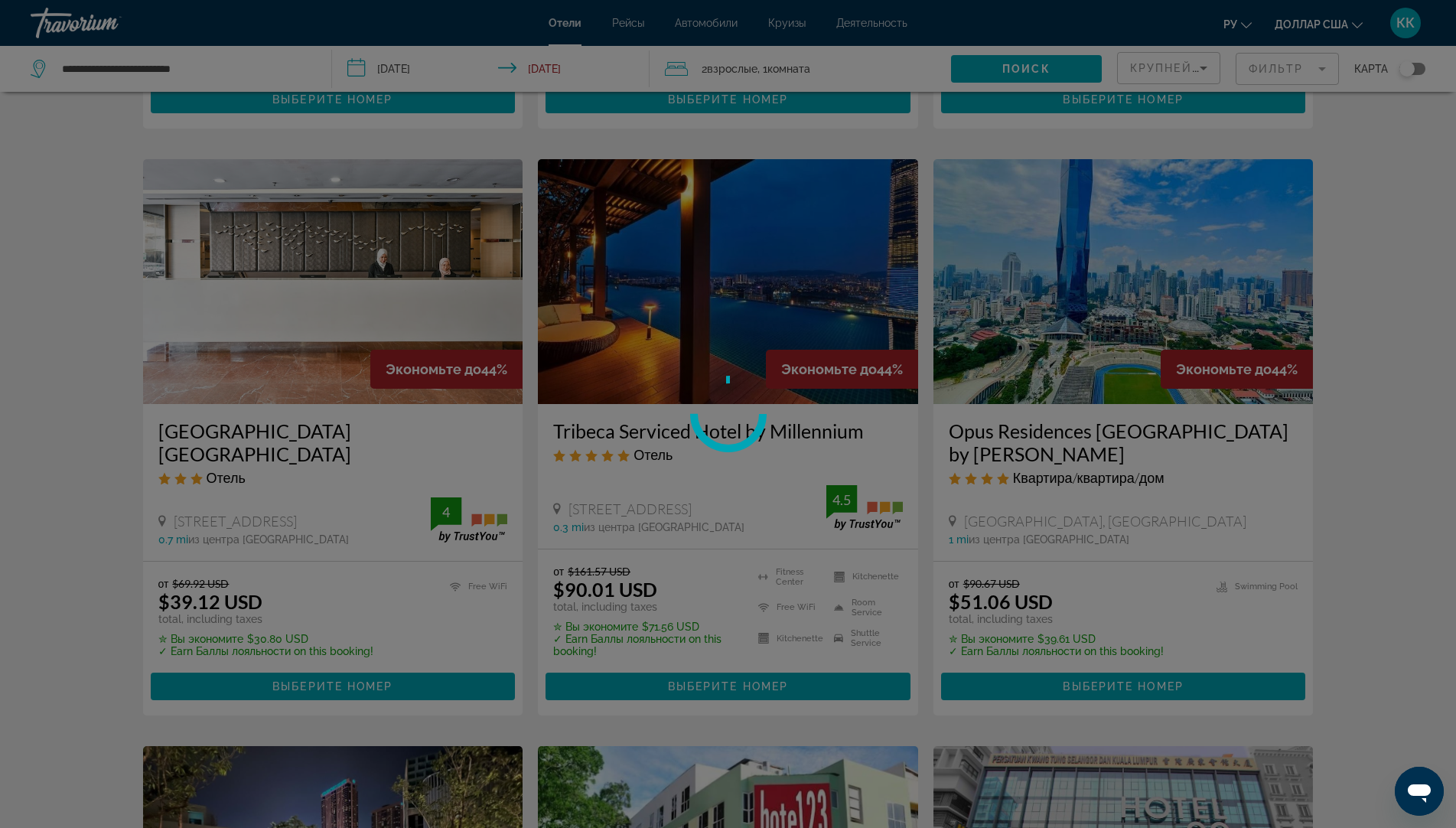
click at [706, 297] on div at bounding box center [728, 414] width 1456 height 828
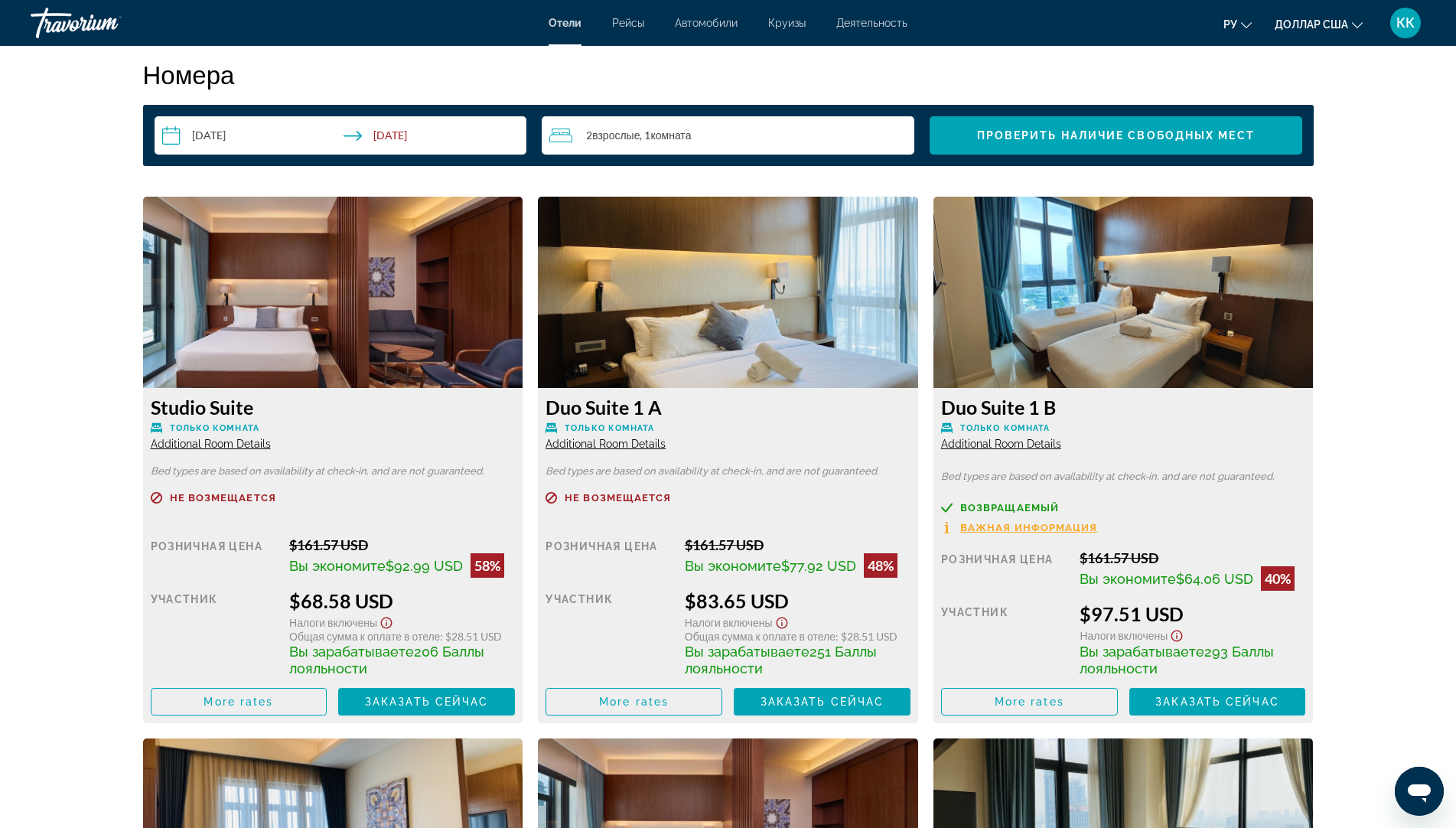
scroll to position [1836, 0]
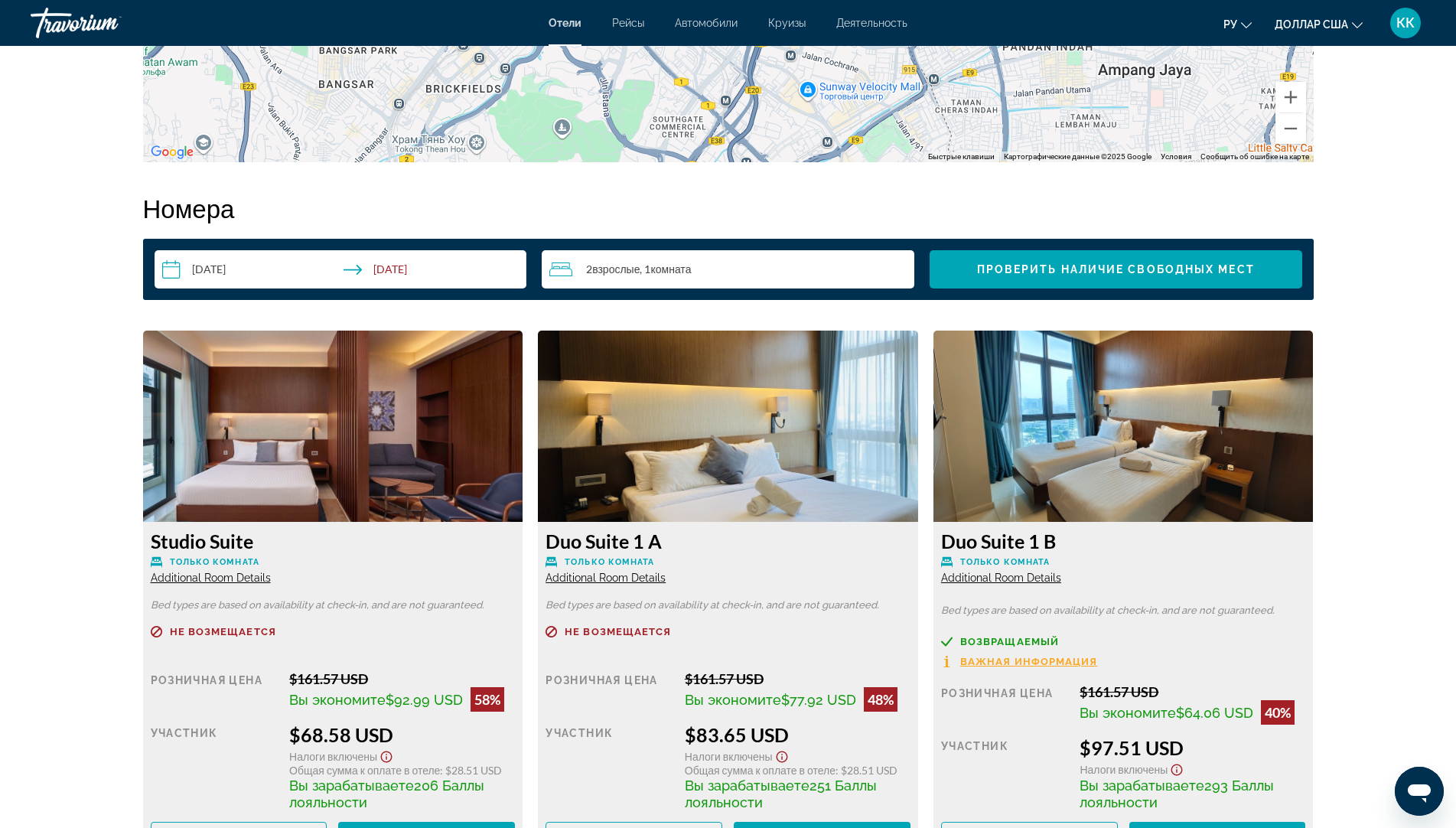
click at [771, 471] on img "Основное содержание" at bounding box center [727, 426] width 380 height 192
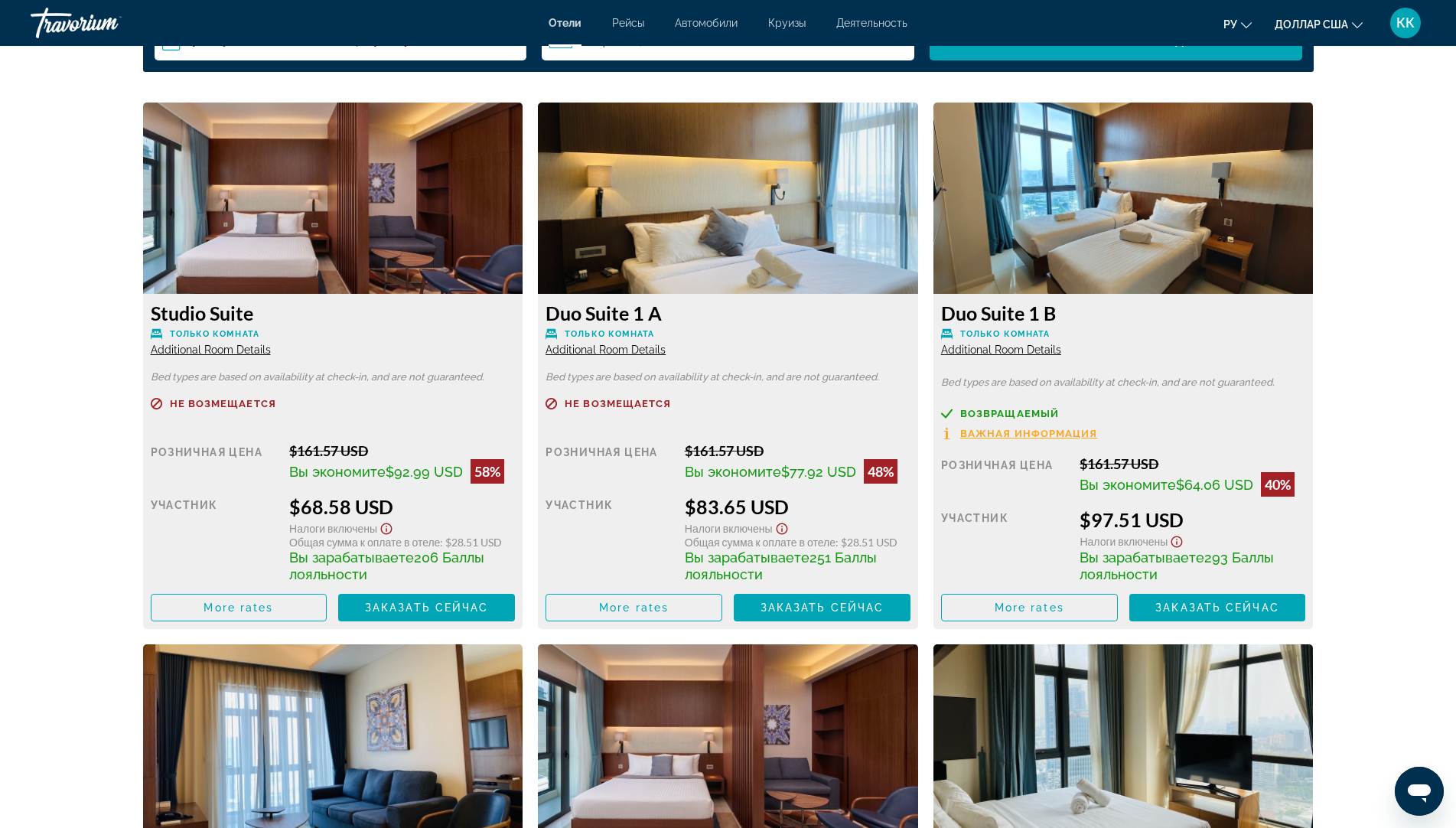
scroll to position [2065, 0]
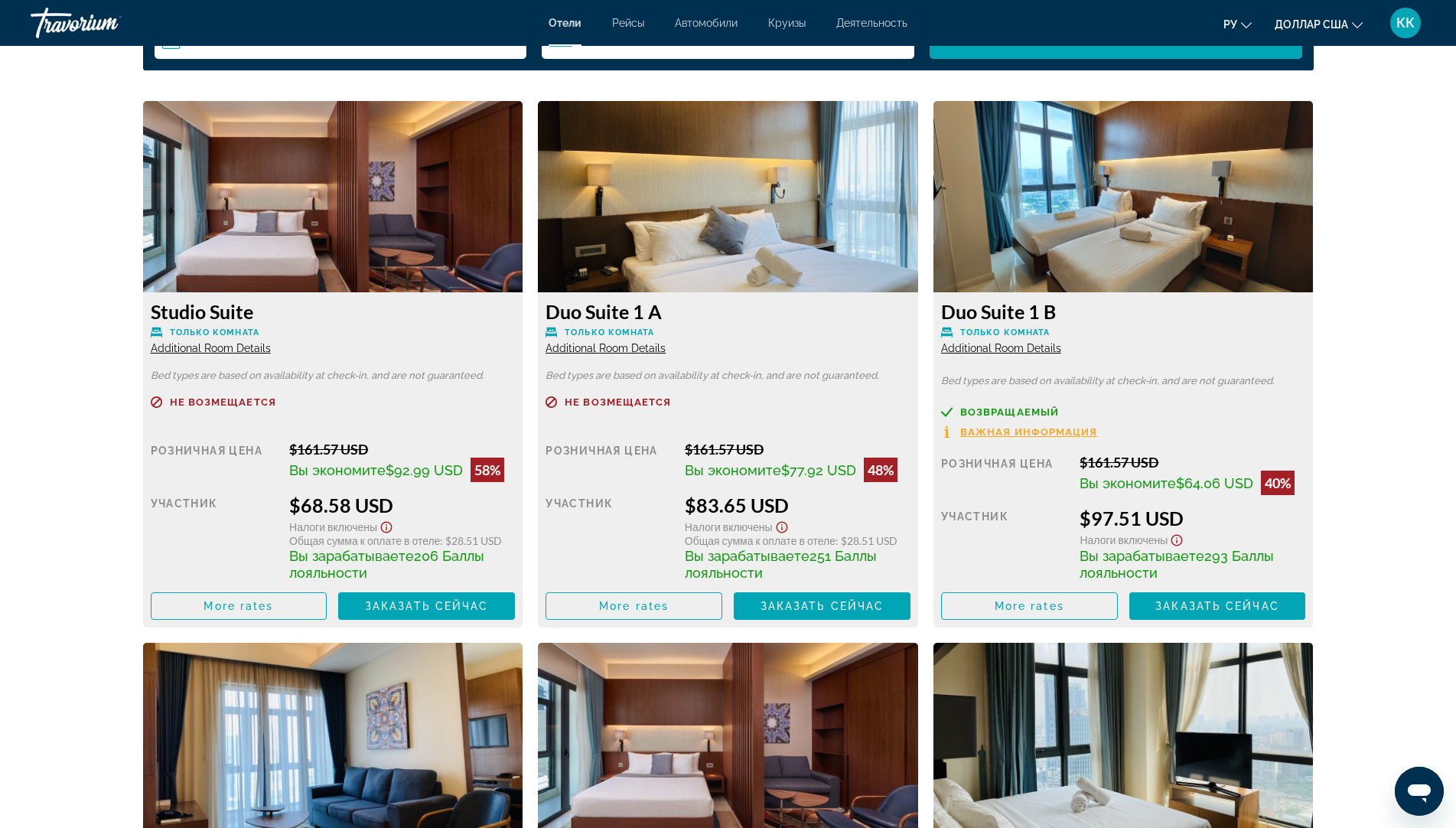
click at [602, 356] on div "Duo Suite 1 A Только комната Additional Room Details Bed types are based on ava…" at bounding box center [727, 460] width 380 height 335
click at [603, 350] on span "Additional Room Details" at bounding box center [604, 348] width 120 height 12
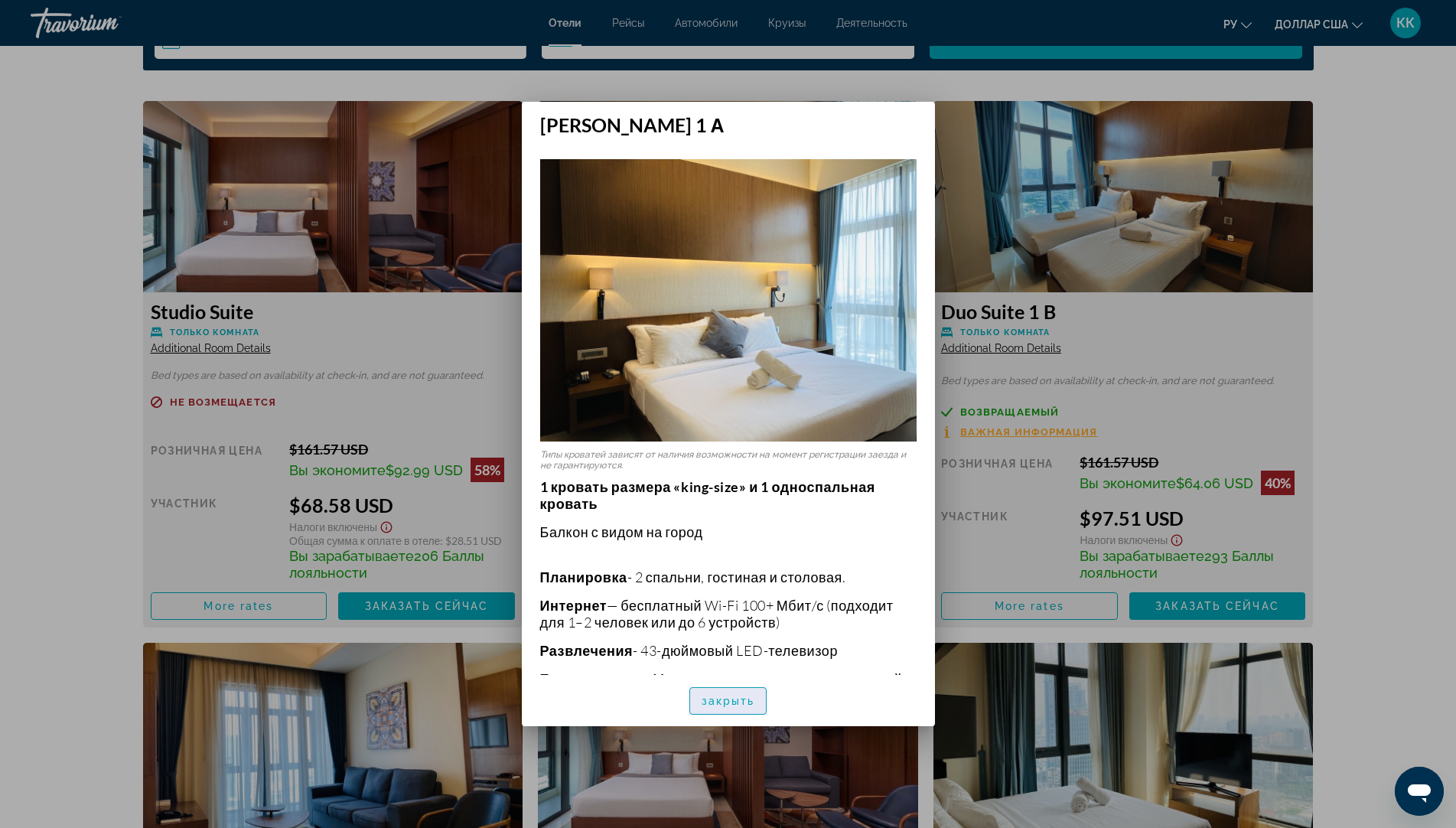
click at [717, 702] on font "закрыть" at bounding box center [728, 701] width 54 height 12
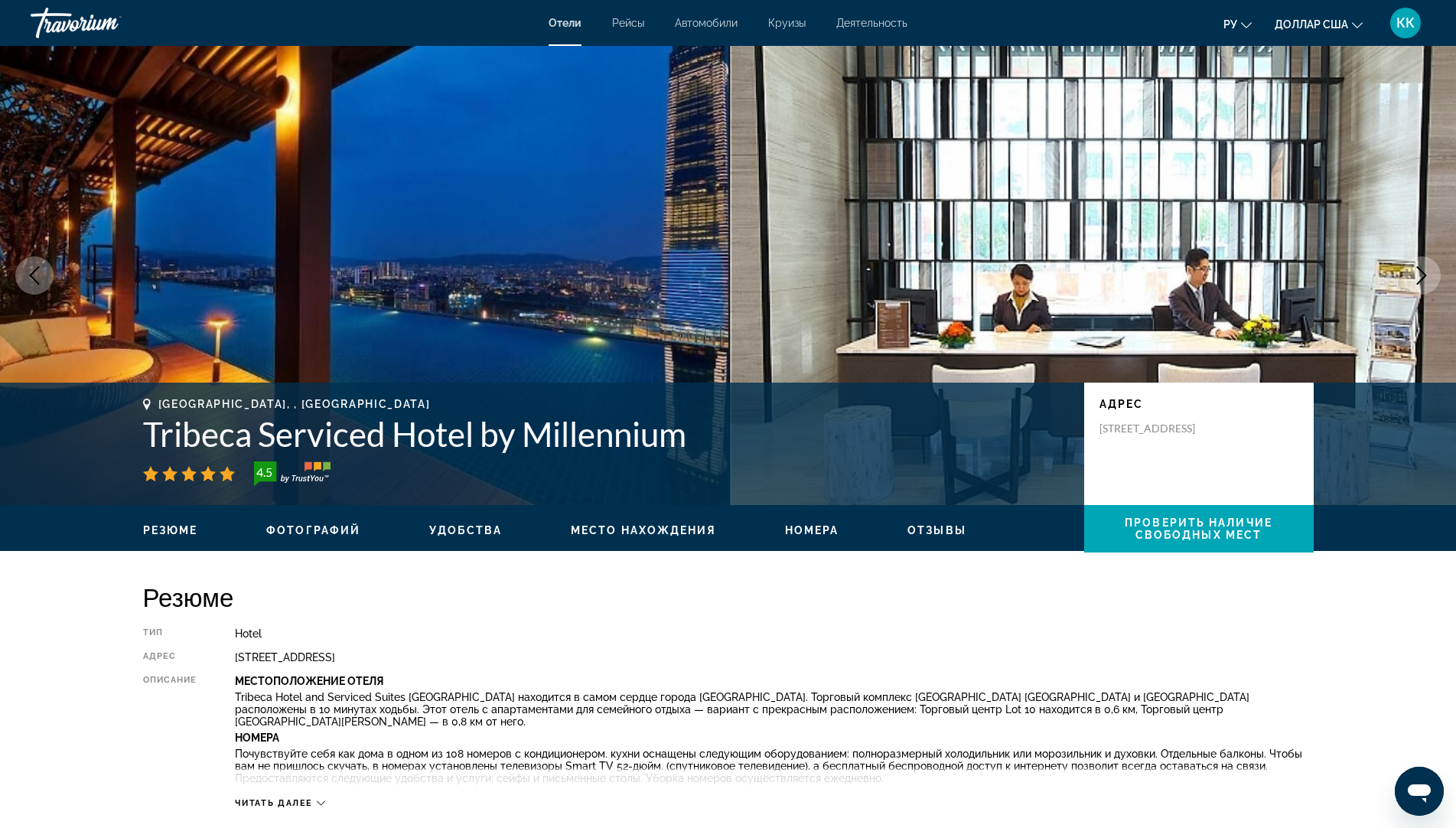
scroll to position [2065, 0]
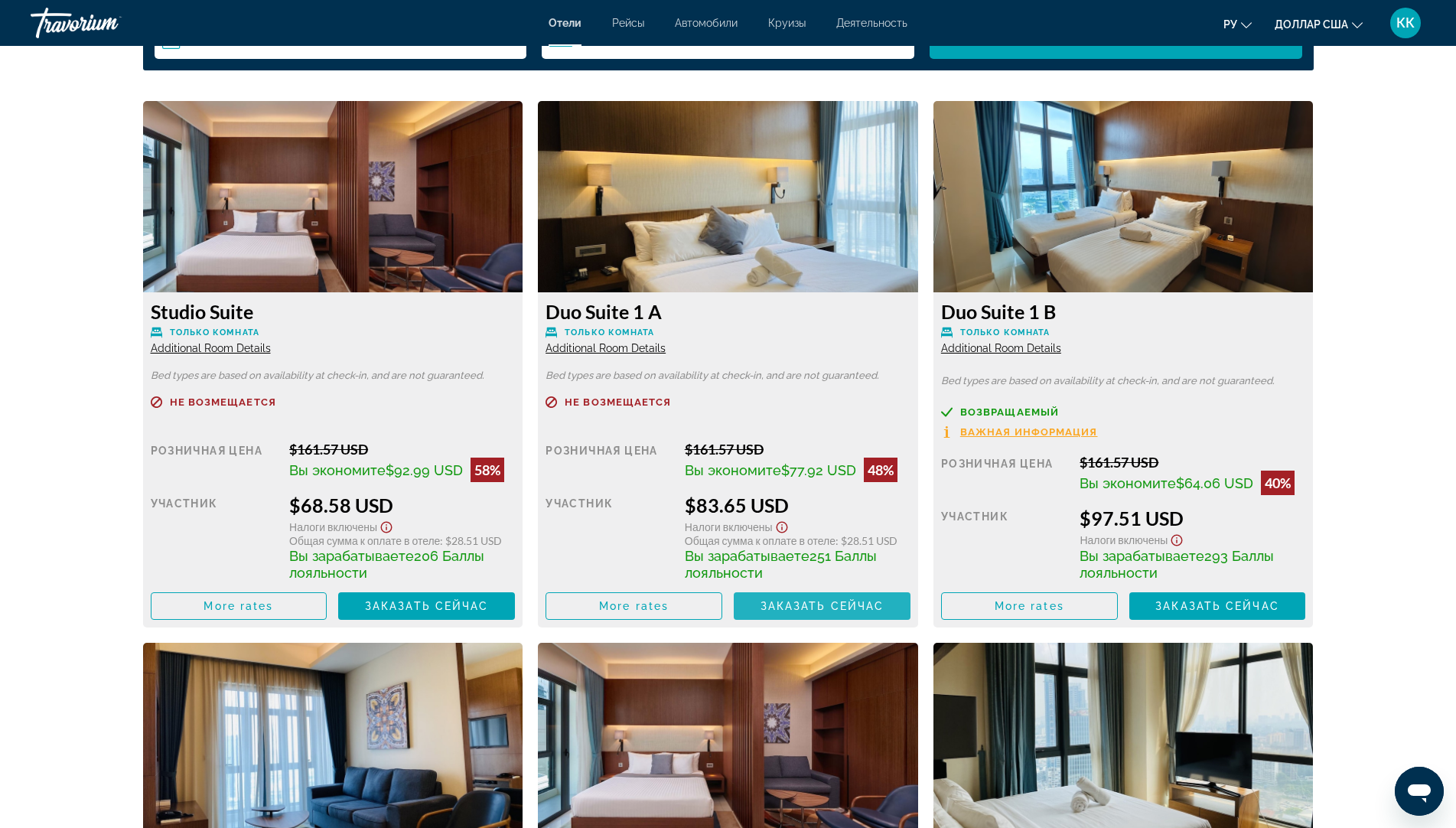
click at [810, 606] on span "Заказать сейчас" at bounding box center [822, 606] width 124 height 12
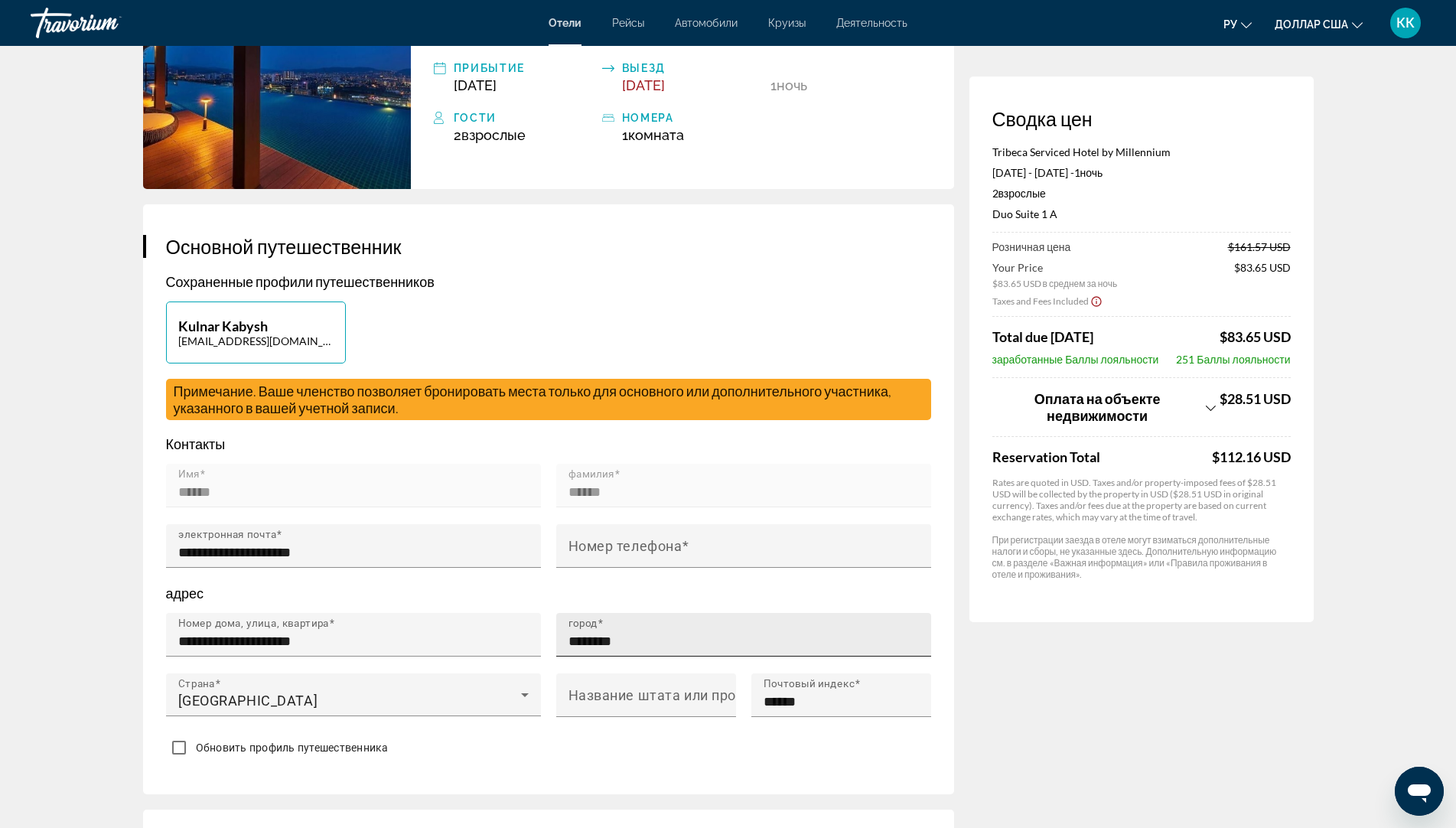
scroll to position [153, 0]
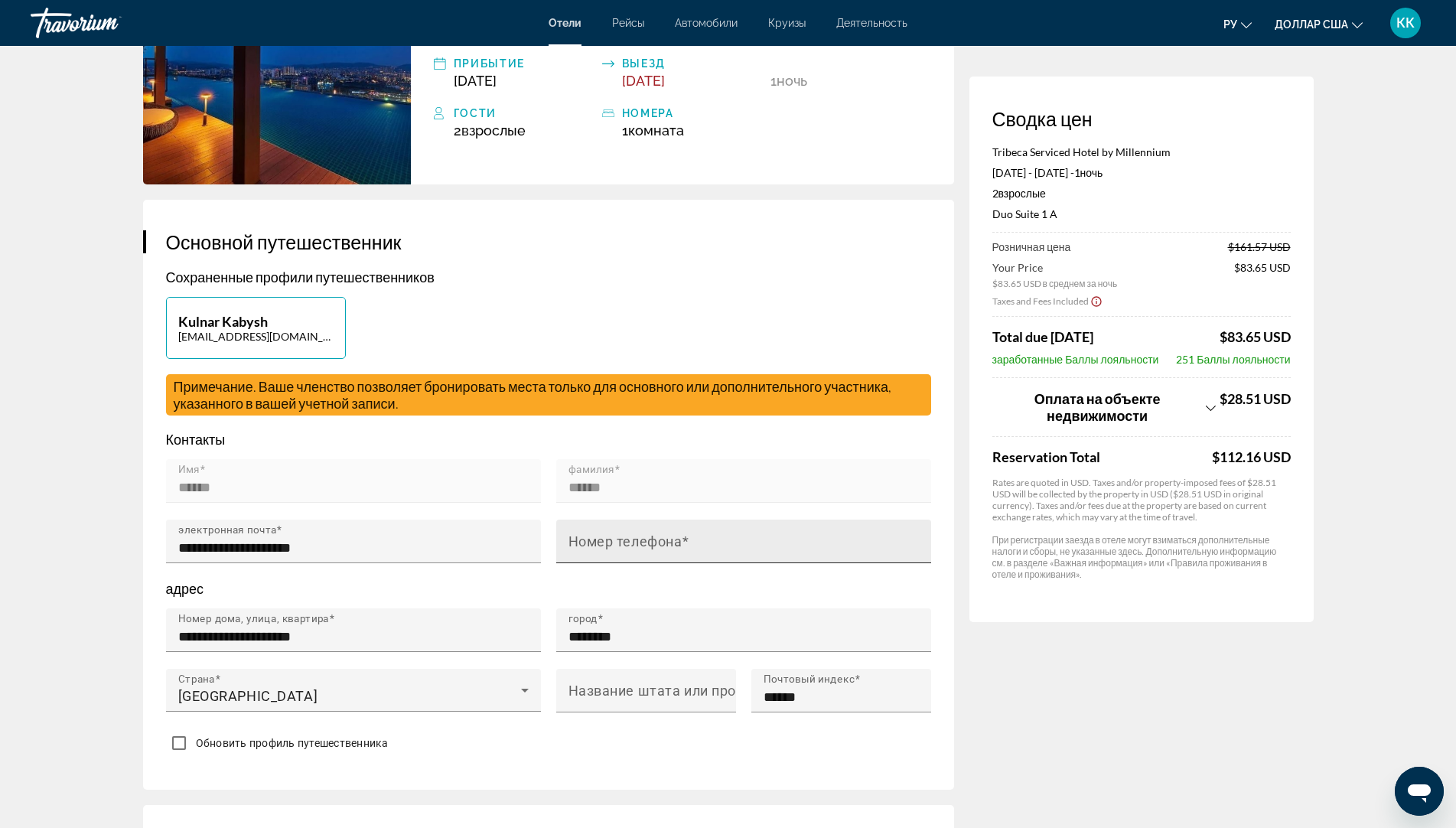
click at [604, 543] on mat-label "Номер телефона" at bounding box center [625, 541] width 114 height 16
click at [604, 543] on input "Номер телефона" at bounding box center [747, 547] width 359 height 18
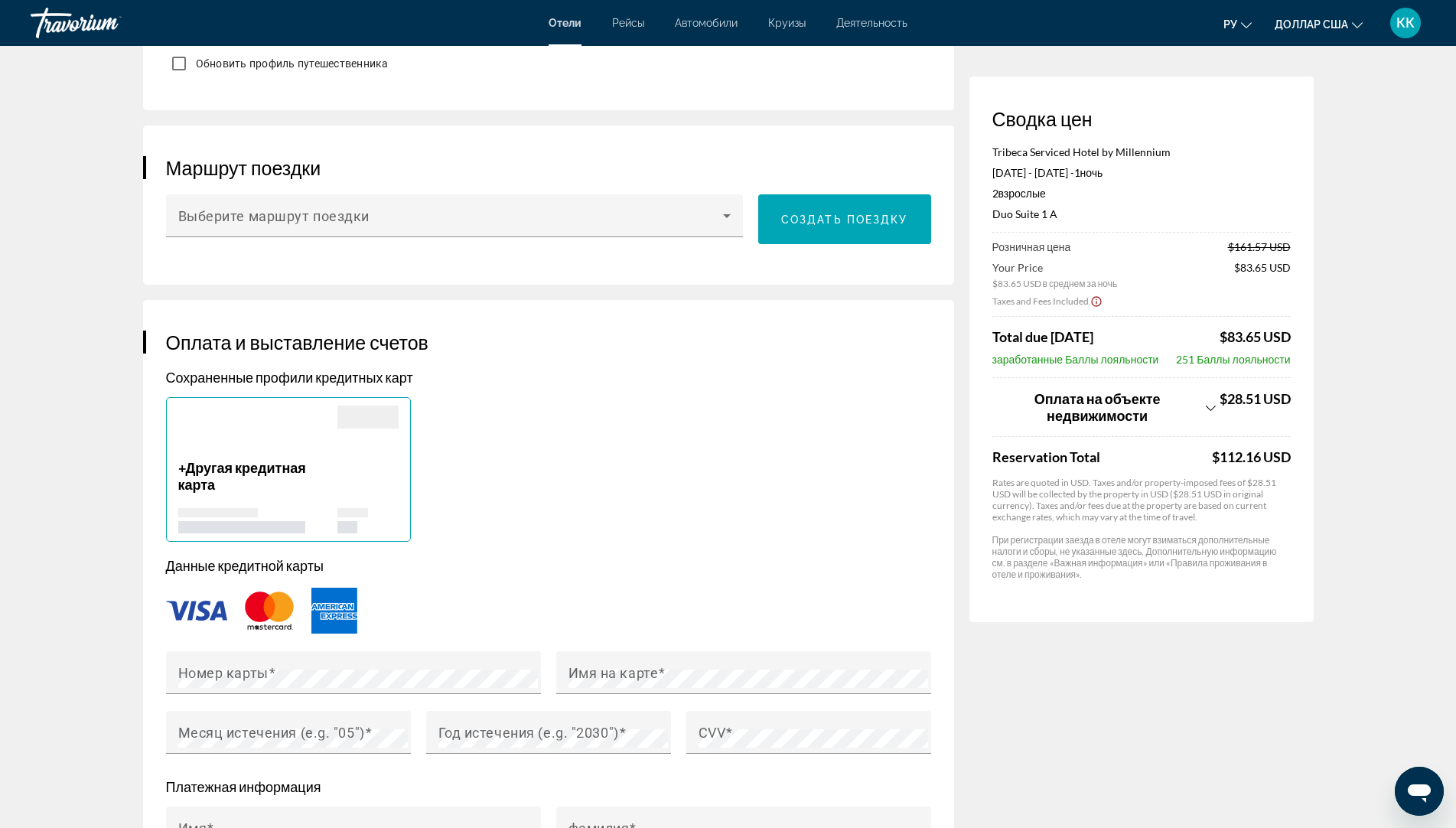
scroll to position [841, 0]
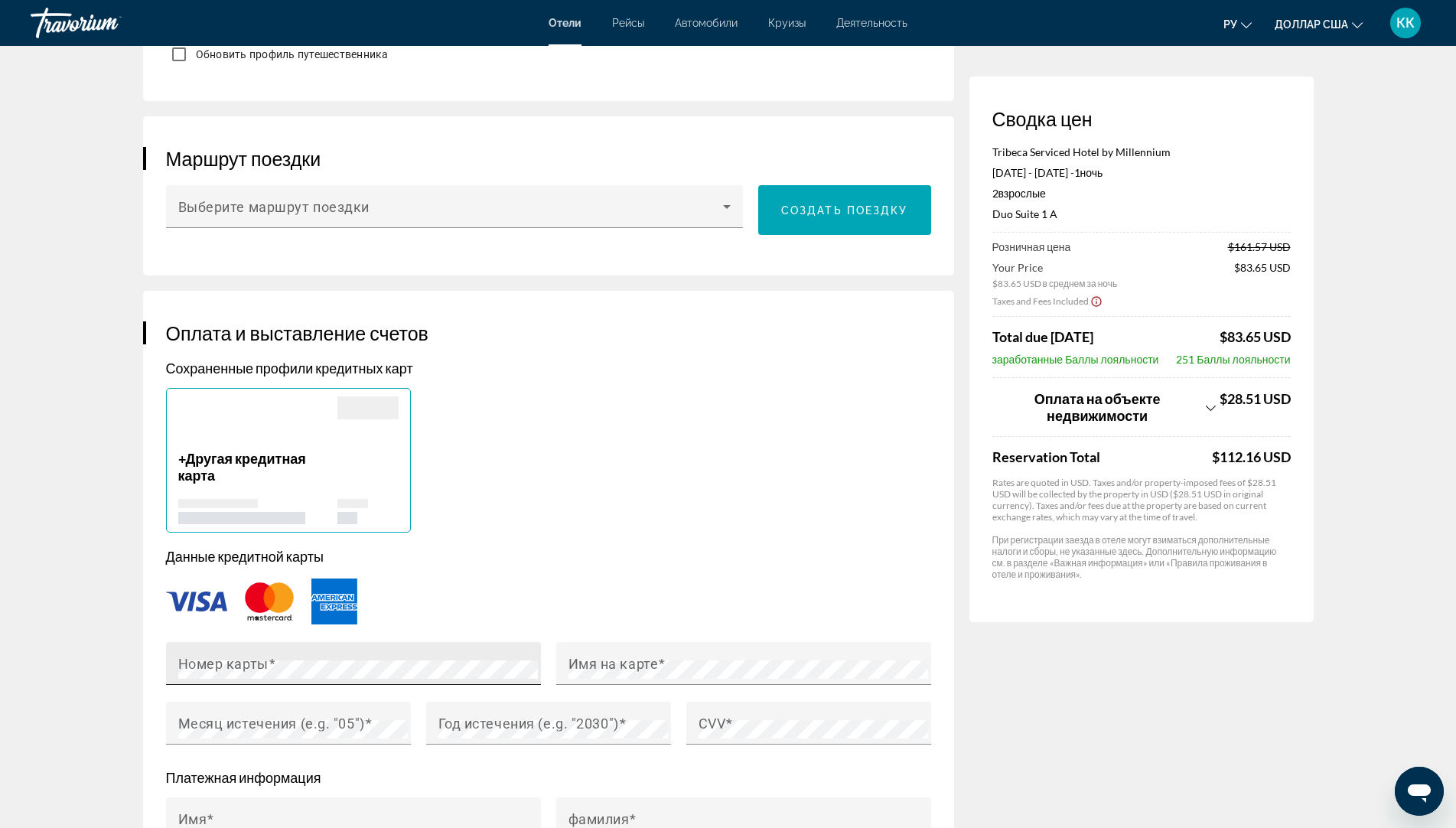
type input "**********"
click at [230, 745] on div "Основное содержание" at bounding box center [288, 753] width 245 height 17
click at [298, 722] on mat-label "Месяц истечения (e.g. "05")" at bounding box center [271, 723] width 187 height 16
click at [481, 735] on div "Год истечения (e.g. "2030")" at bounding box center [554, 723] width 230 height 43
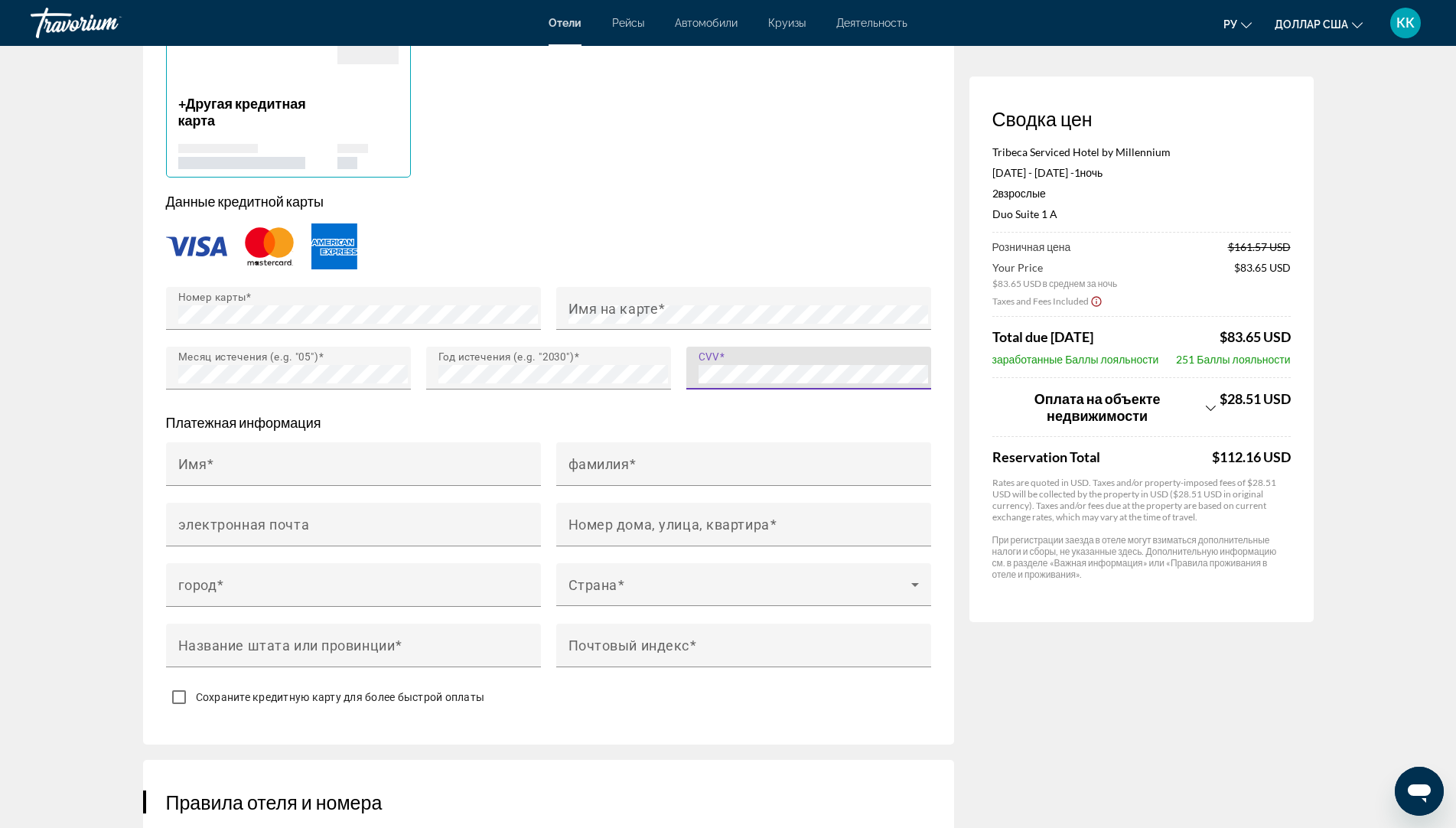
scroll to position [1225, 0]
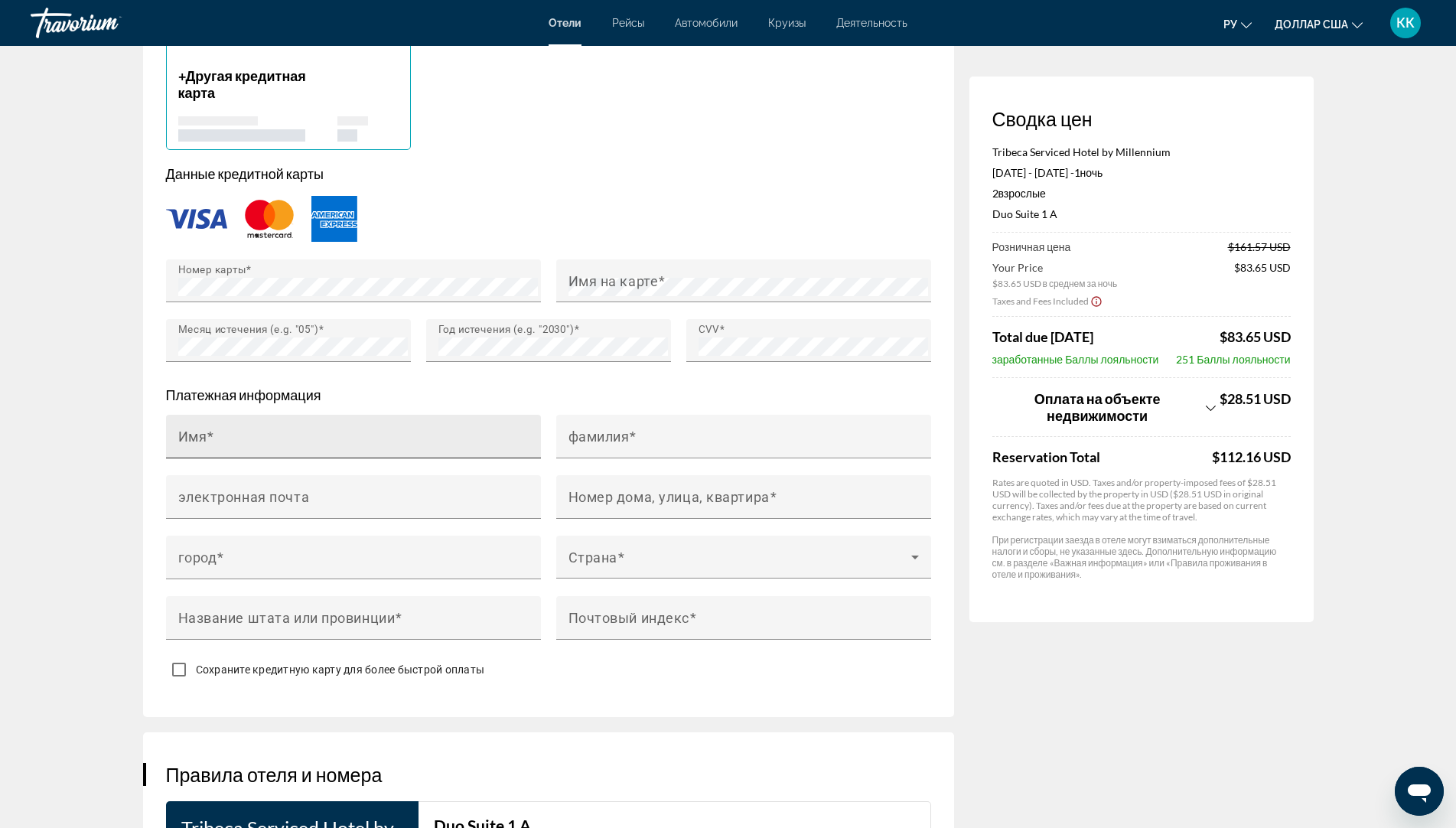
click at [193, 440] on mat-label "Имя" at bounding box center [193, 435] width 29 height 16
click at [193, 440] on input "Имя" at bounding box center [357, 443] width 359 height 18
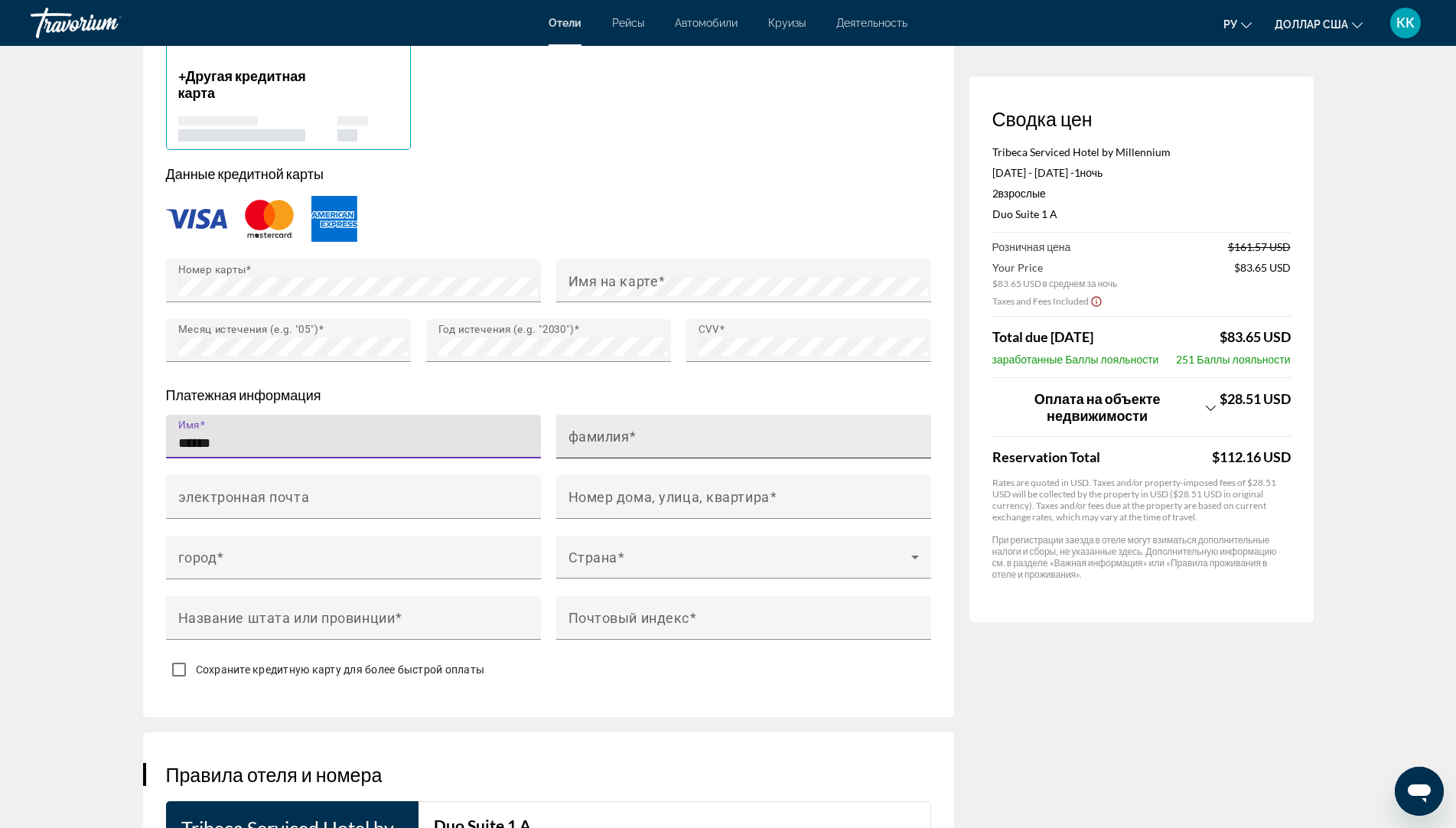
type input "******"
click at [583, 435] on mat-label "фамилия" at bounding box center [599, 435] width 61 height 16
click at [583, 435] on input "фамилия" at bounding box center [747, 443] width 359 height 18
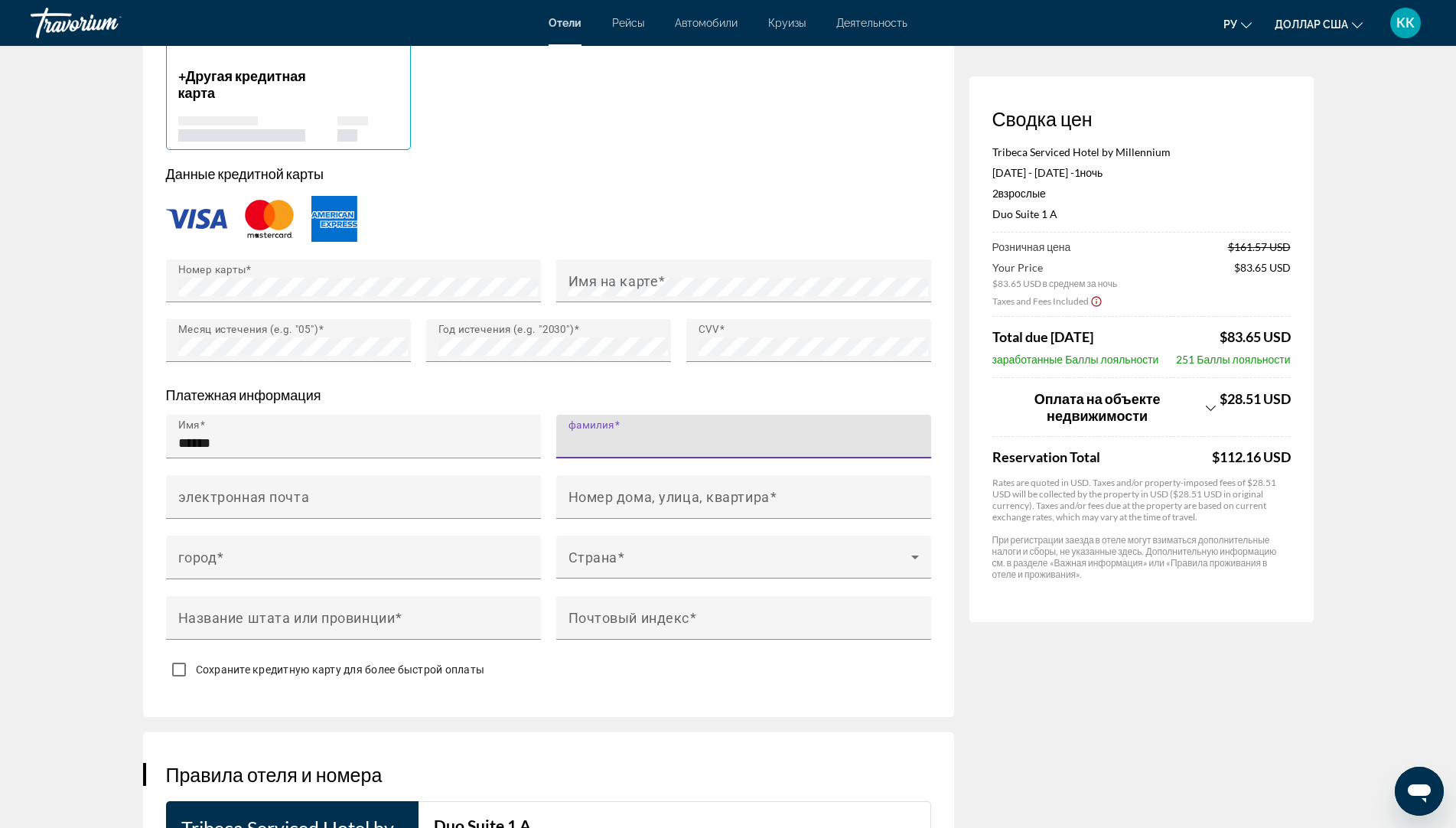
type input "*"
type input "******"
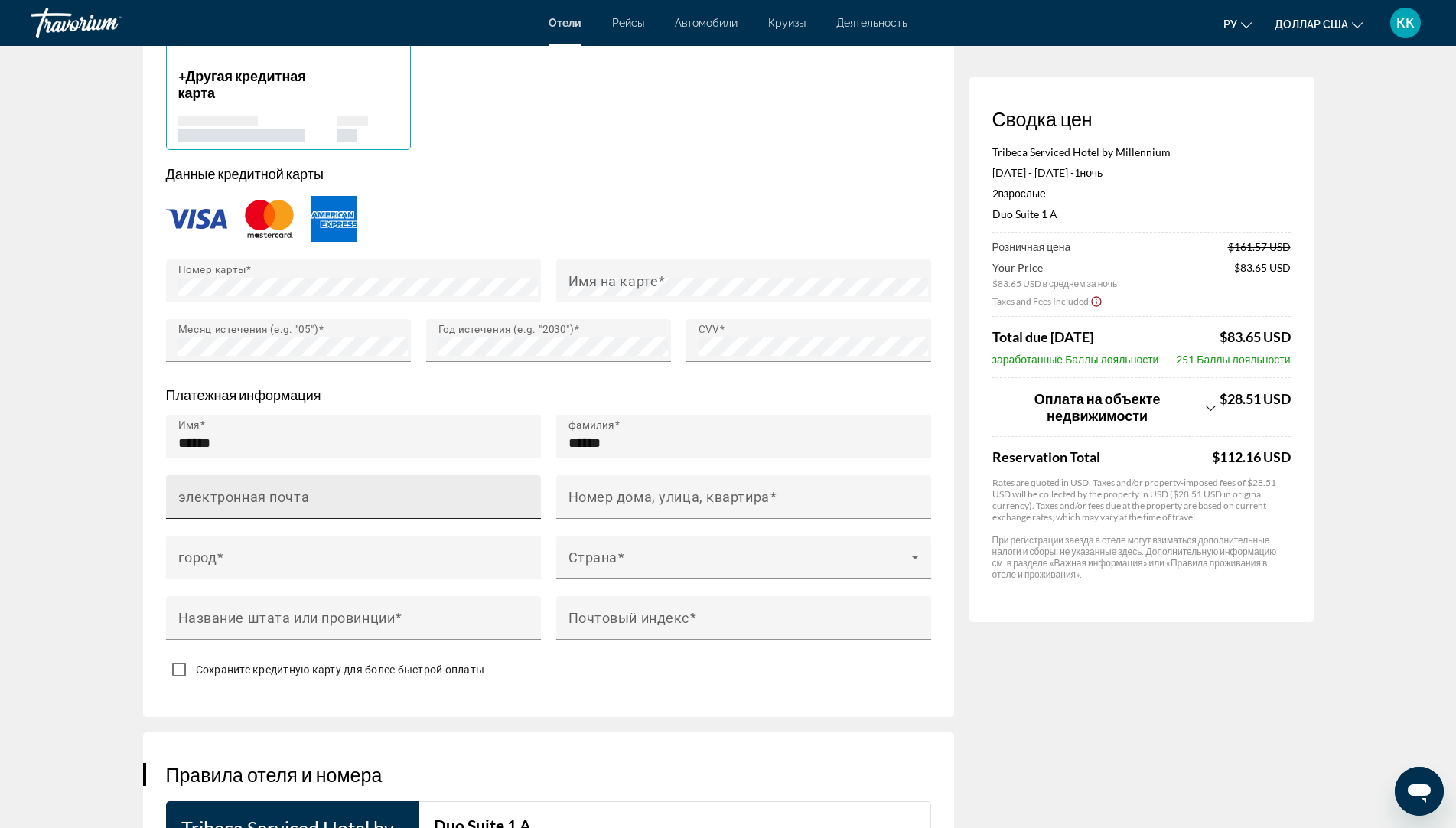
click at [273, 497] on mat-label "электронная почта" at bounding box center [243, 495] width 131 height 16
click at [273, 497] on input "электронная почта" at bounding box center [357, 503] width 359 height 18
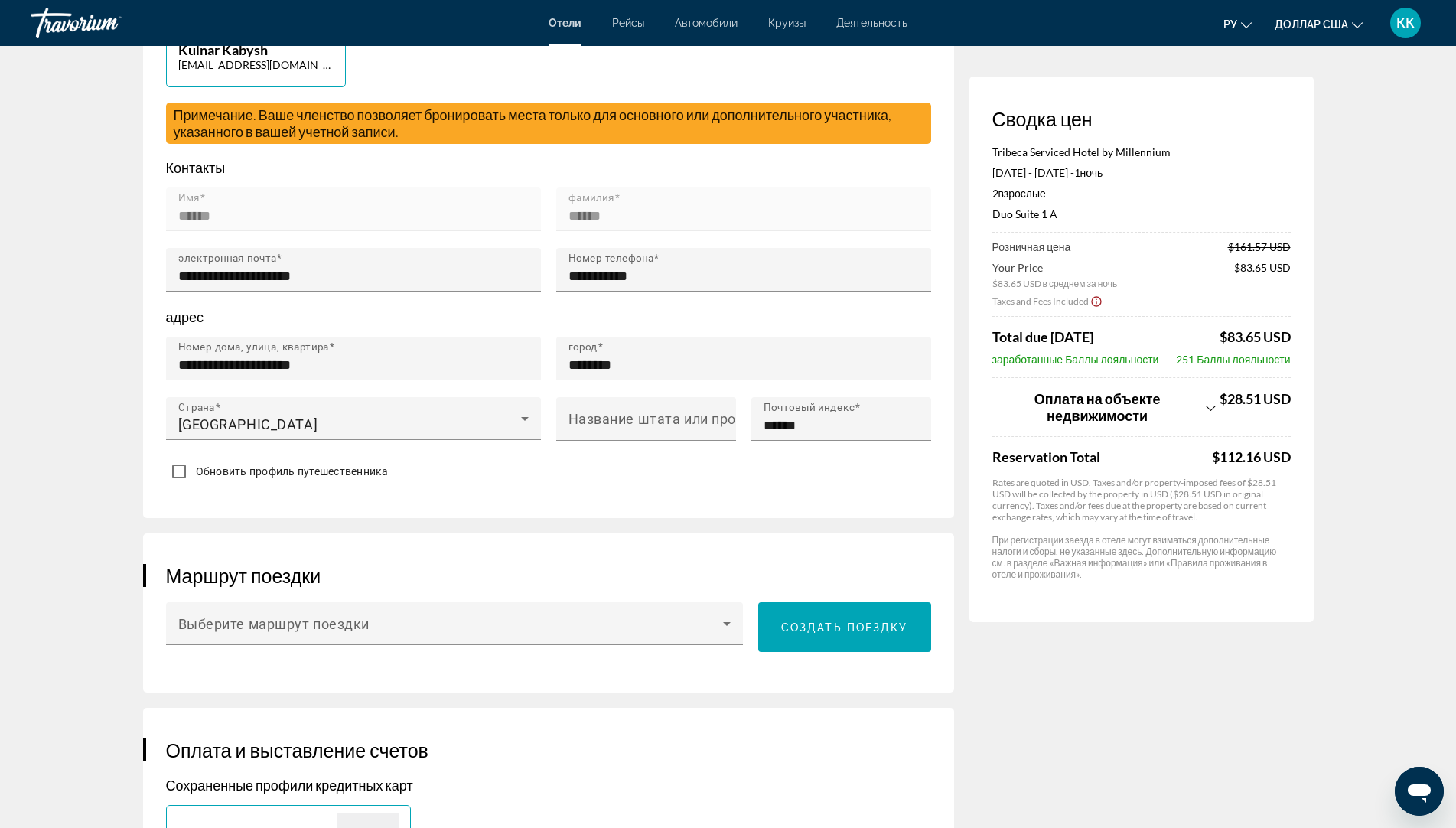
scroll to position [421, 0]
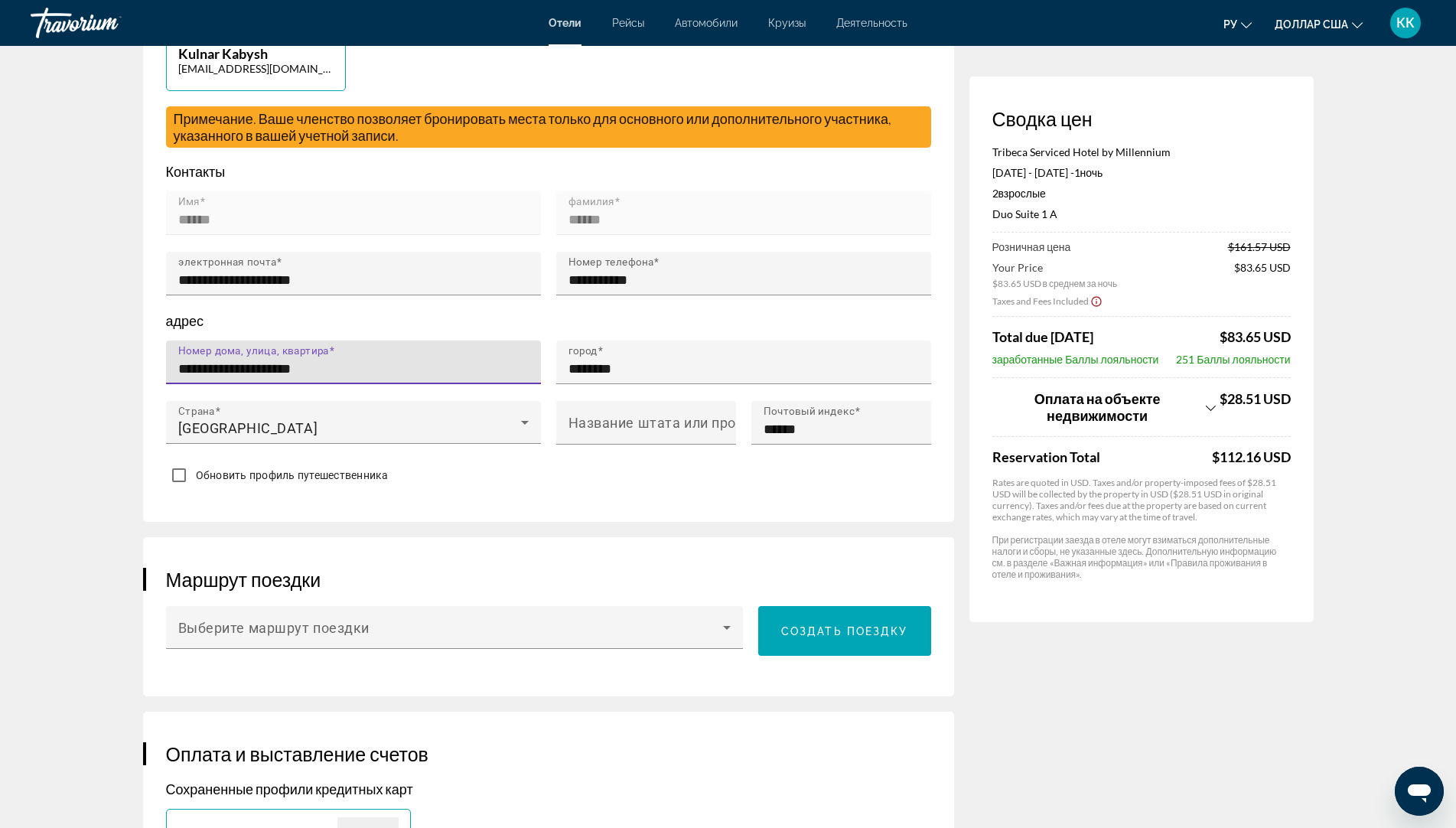
drag, startPoint x: 331, startPoint y: 368, endPoint x: 166, endPoint y: 372, distance: 165.0
click at [166, 372] on div "**********" at bounding box center [353, 362] width 375 height 44
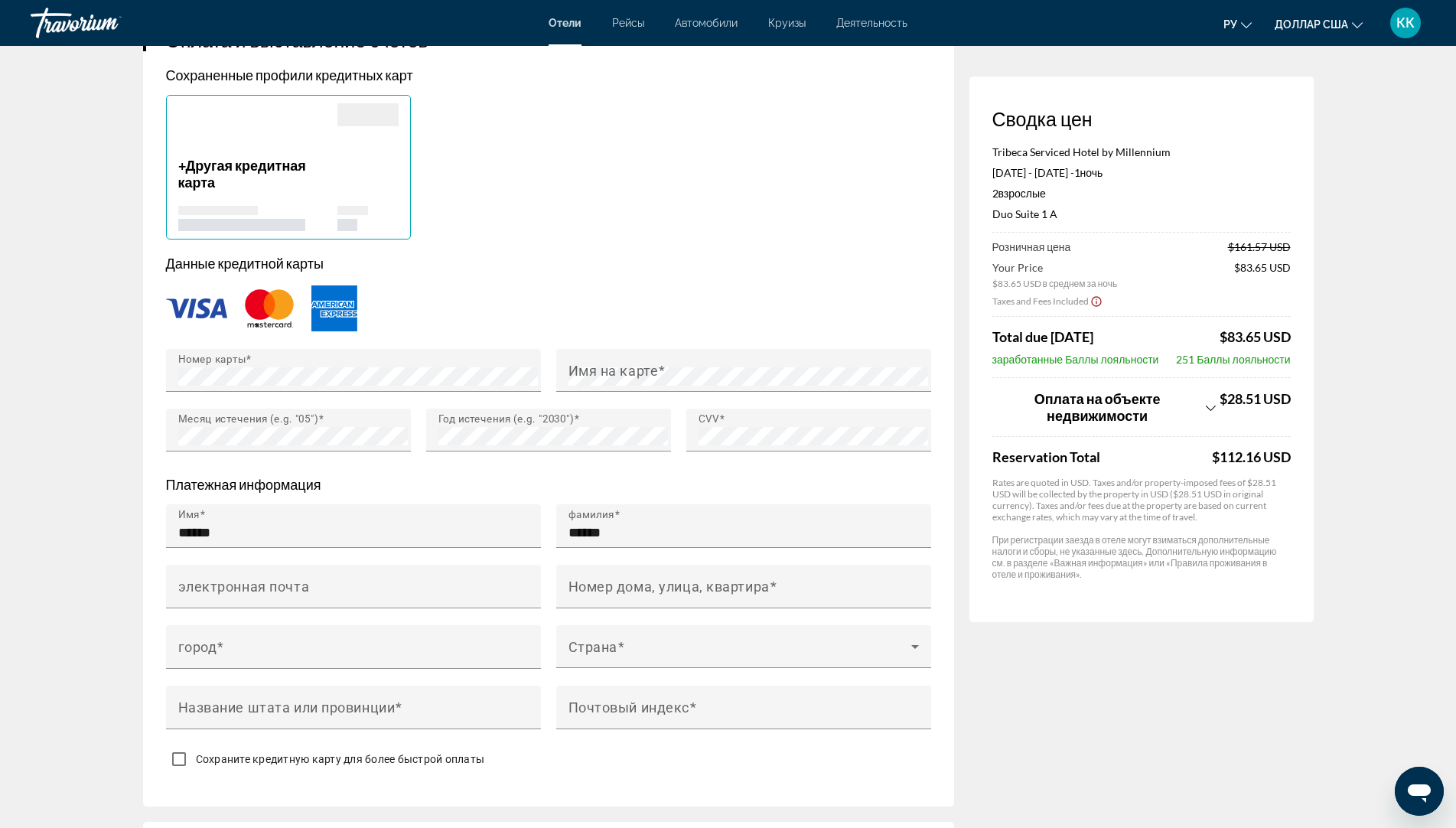
scroll to position [1148, 0]
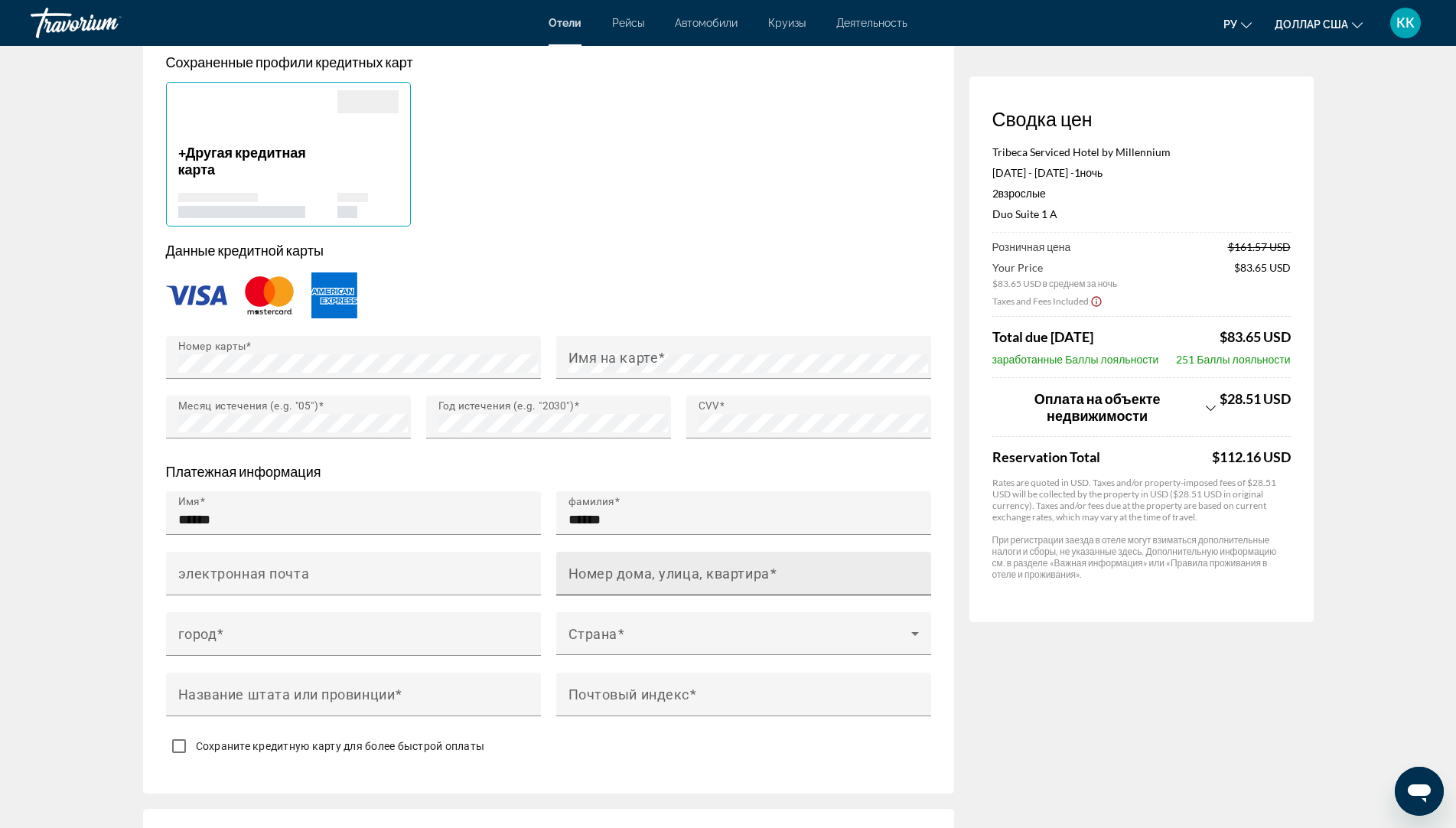
click at [590, 567] on mat-label "Номер дома, улица, квартира" at bounding box center [669, 572] width 201 height 16
click at [590, 571] on input "Номер дома, улица, квартира" at bounding box center [747, 580] width 359 height 18
paste input "**********"
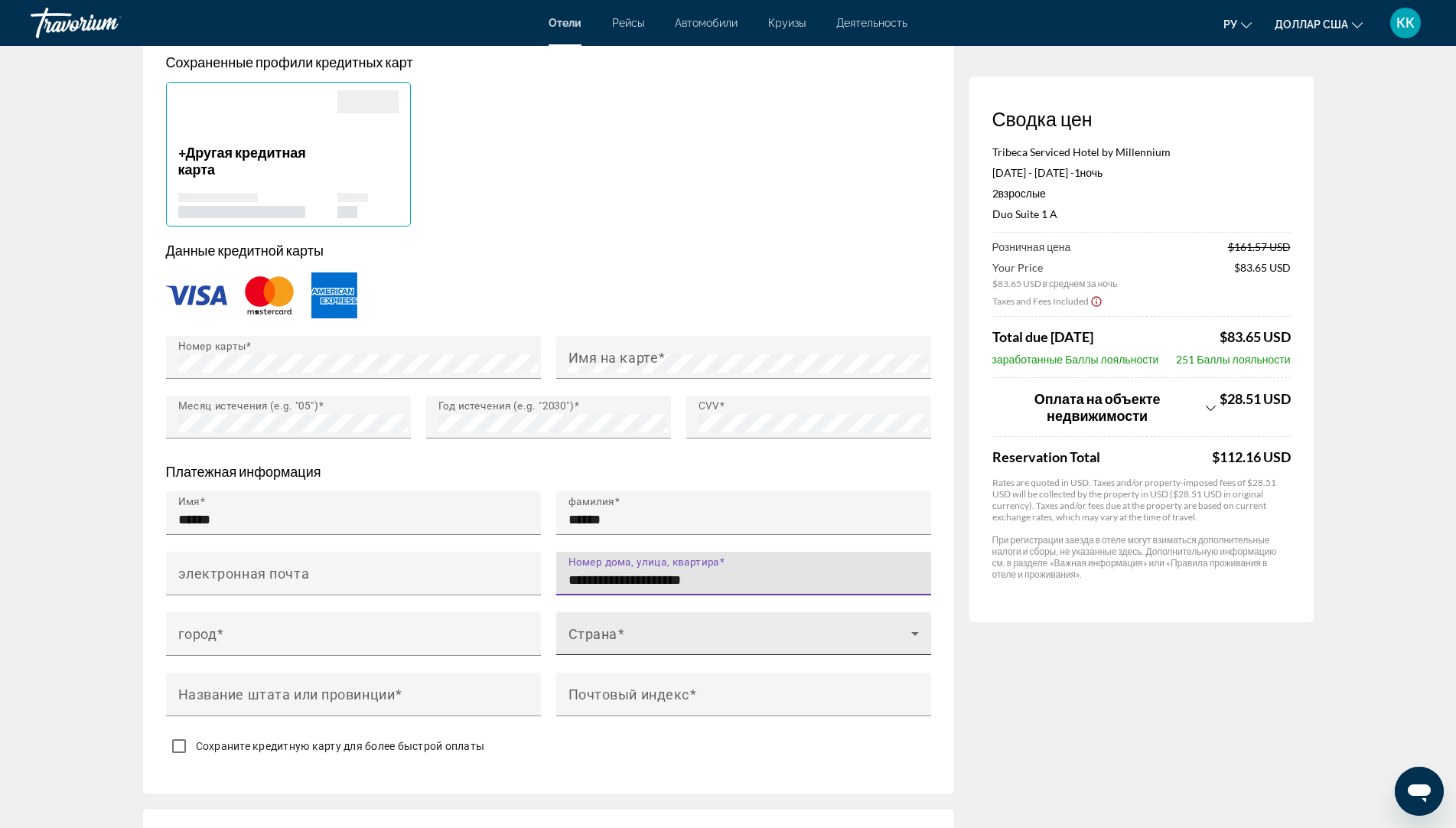
type input "**********"
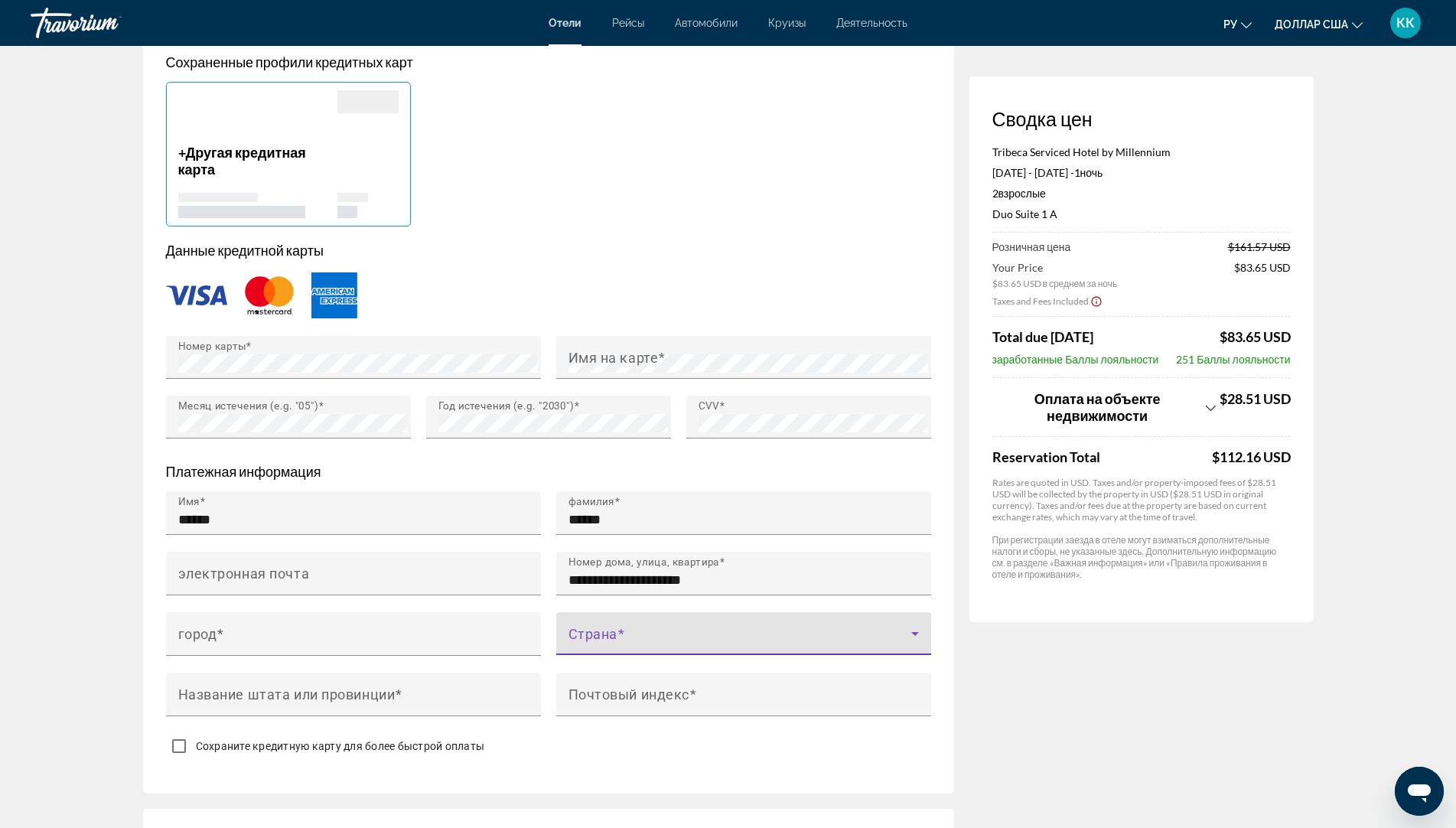
click at [568, 636] on span "Основное содержание" at bounding box center [739, 639] width 343 height 18
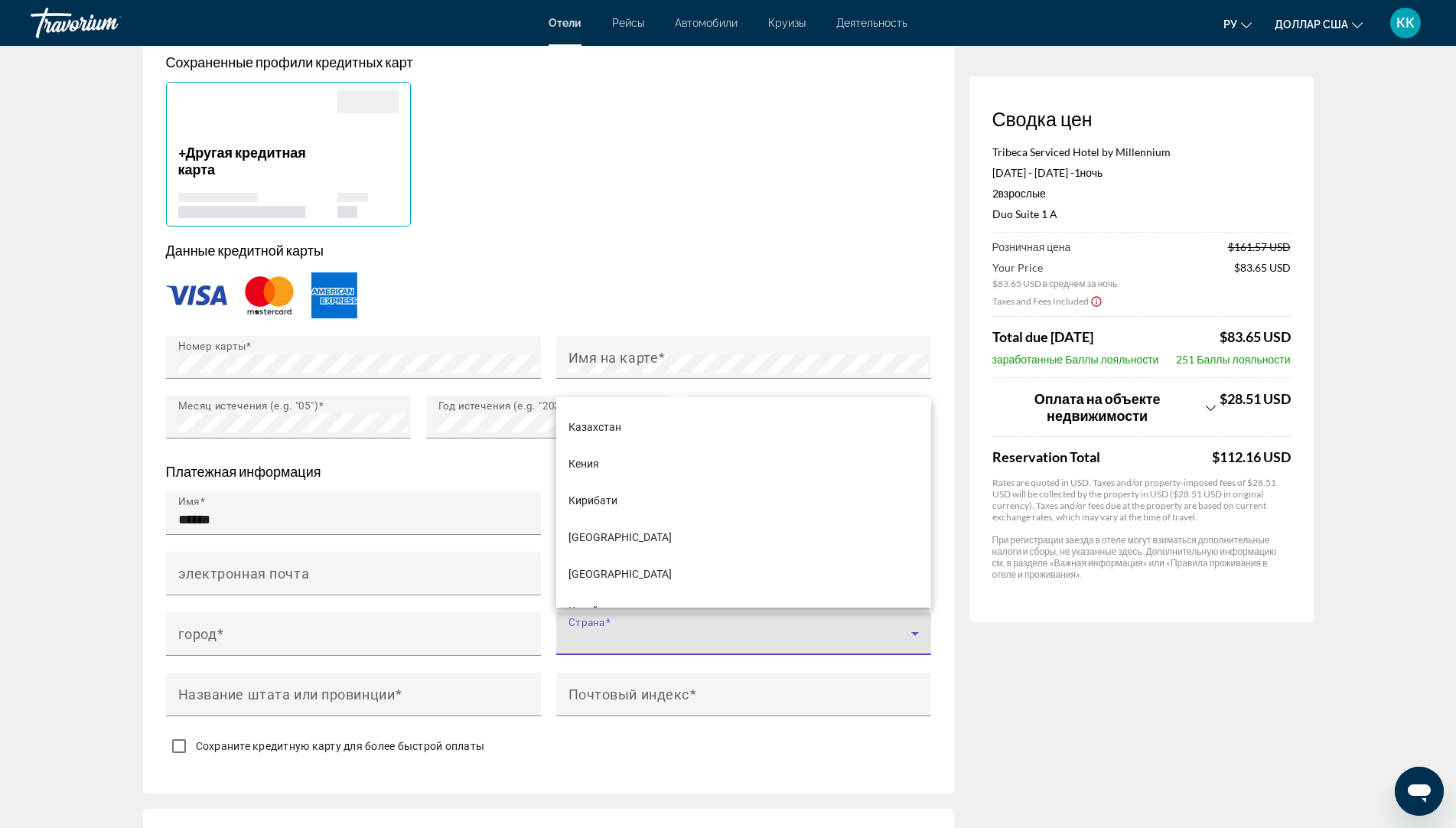
scroll to position [4234, 0]
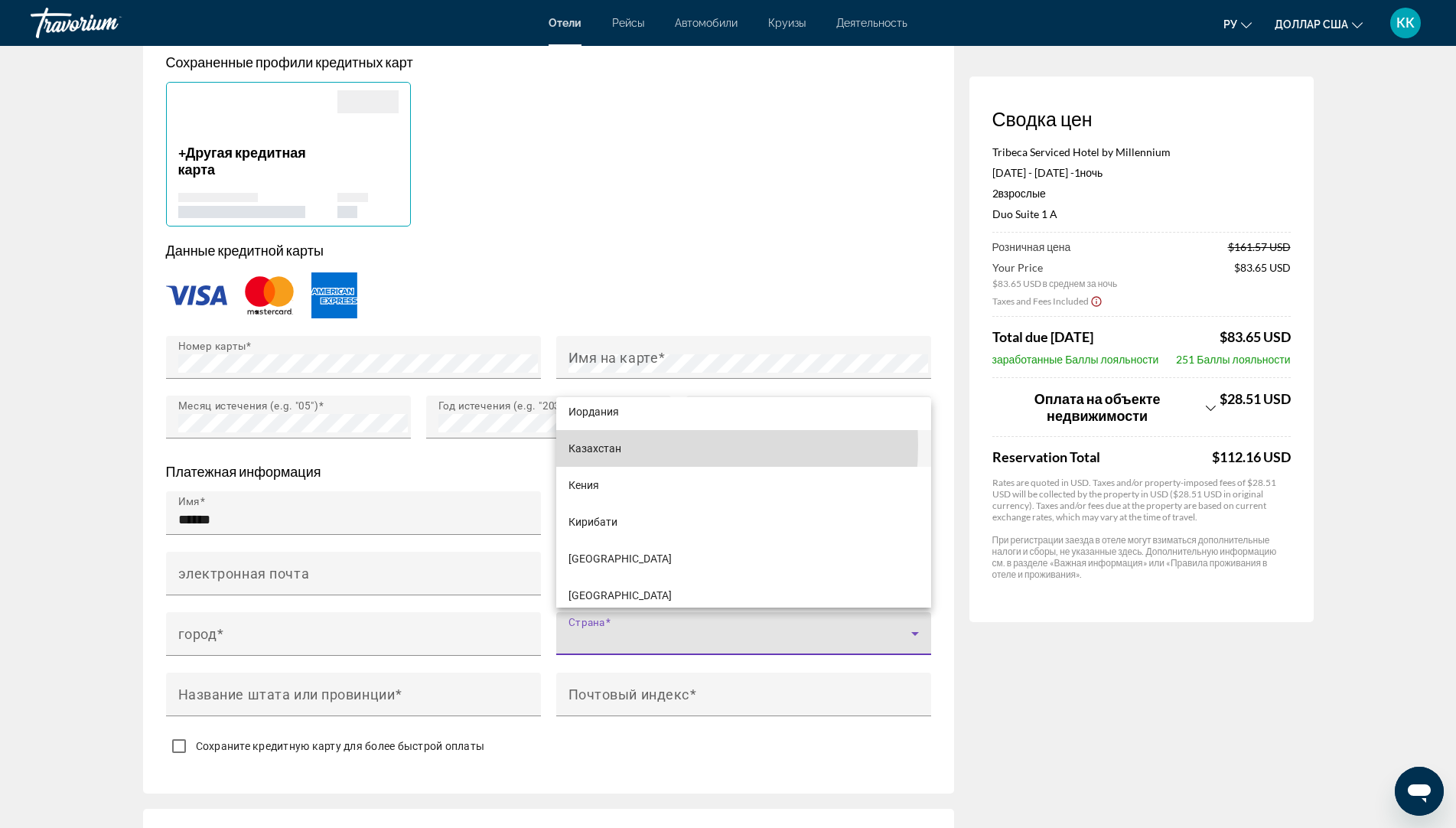
click at [596, 445] on font "Казахстан" at bounding box center [594, 448] width 53 height 12
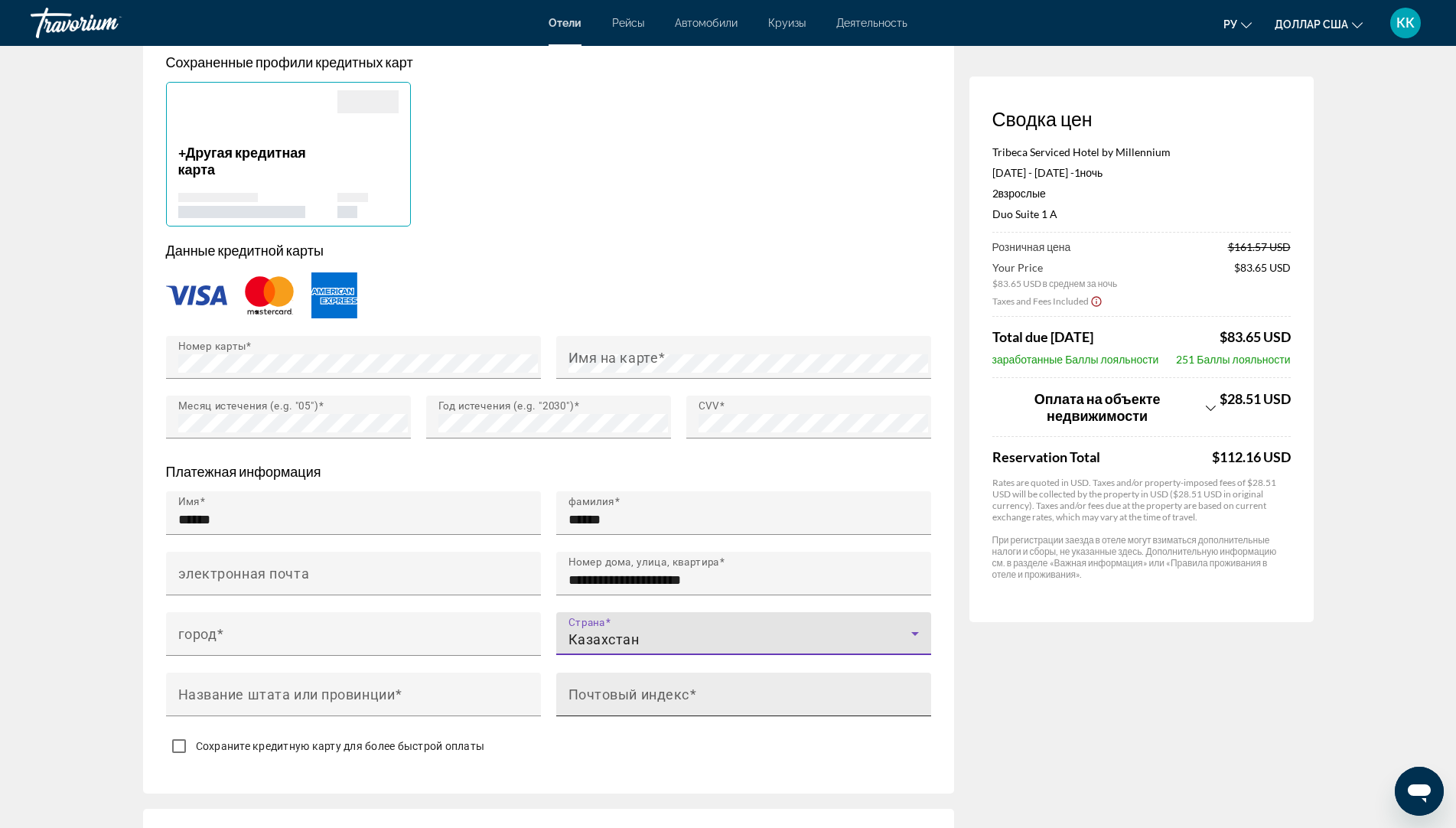
click at [605, 693] on mat-label "Почтовый индекс" at bounding box center [628, 694] width 121 height 16
click at [605, 693] on input "Почтовый индекс" at bounding box center [747, 701] width 359 height 18
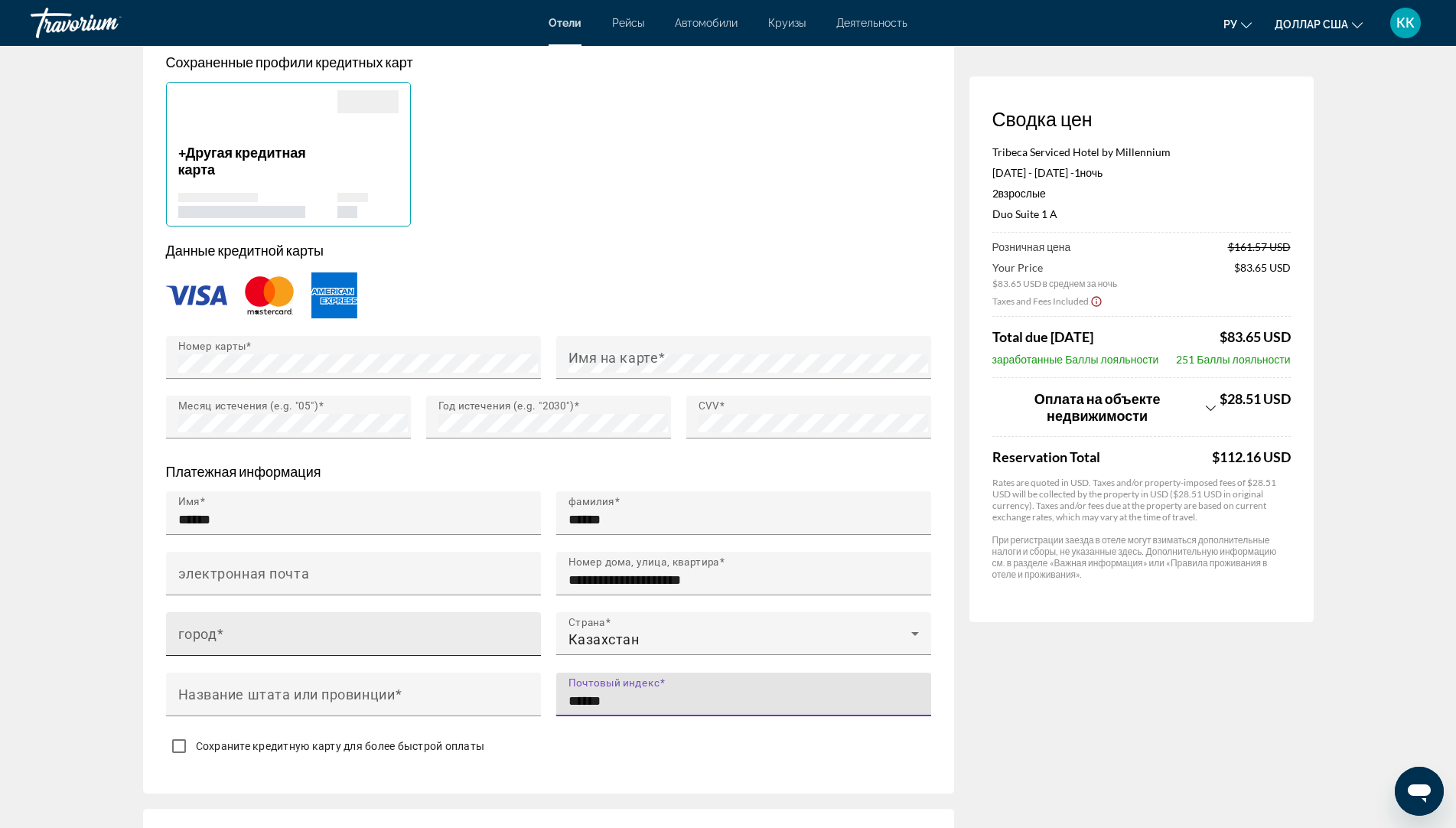
type input "******"
click at [221, 626] on span "Основное содержание" at bounding box center [220, 632] width 8 height 16
click at [221, 632] on input "город" at bounding box center [357, 640] width 359 height 18
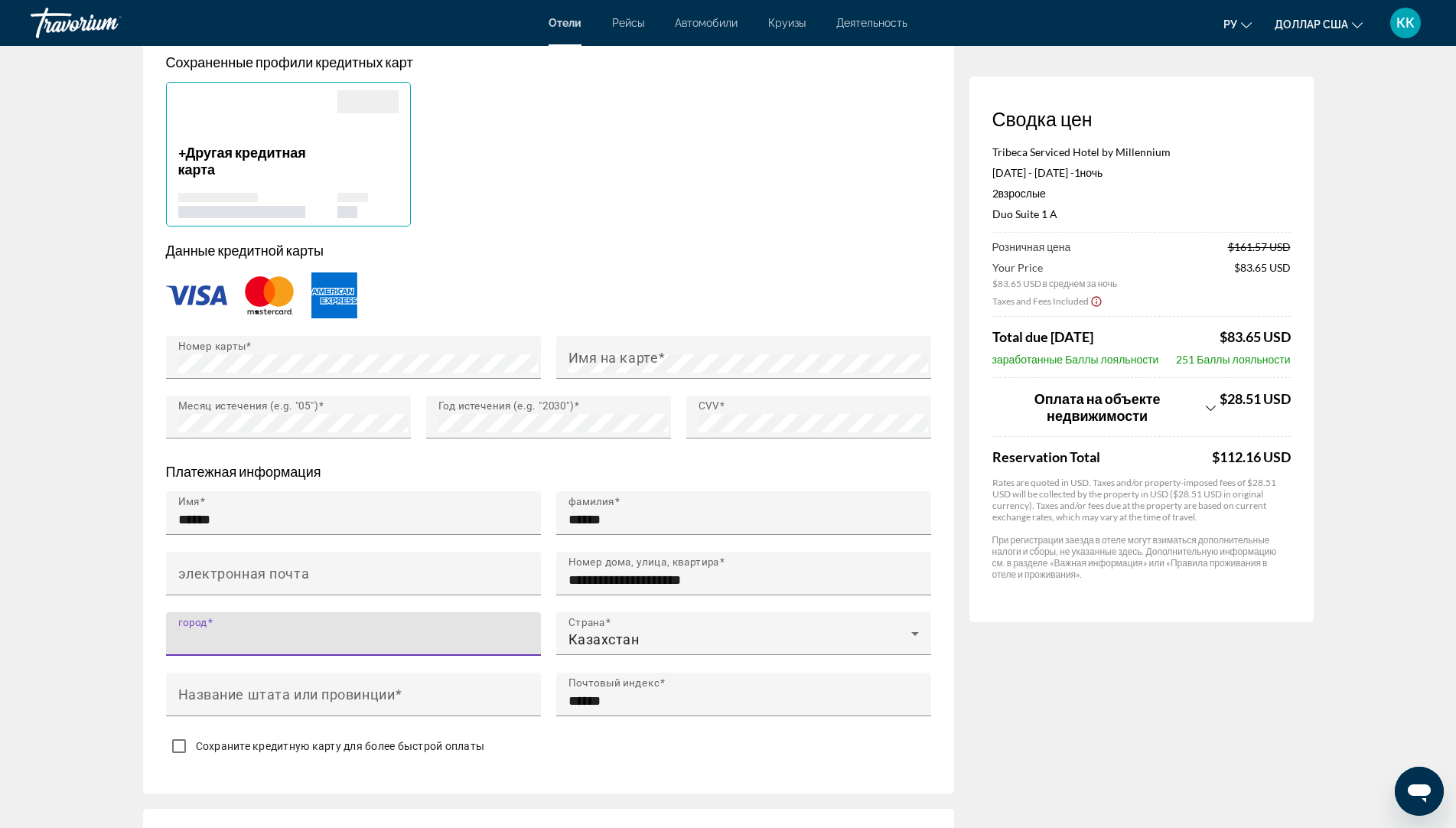
type input "*"
type input "********"
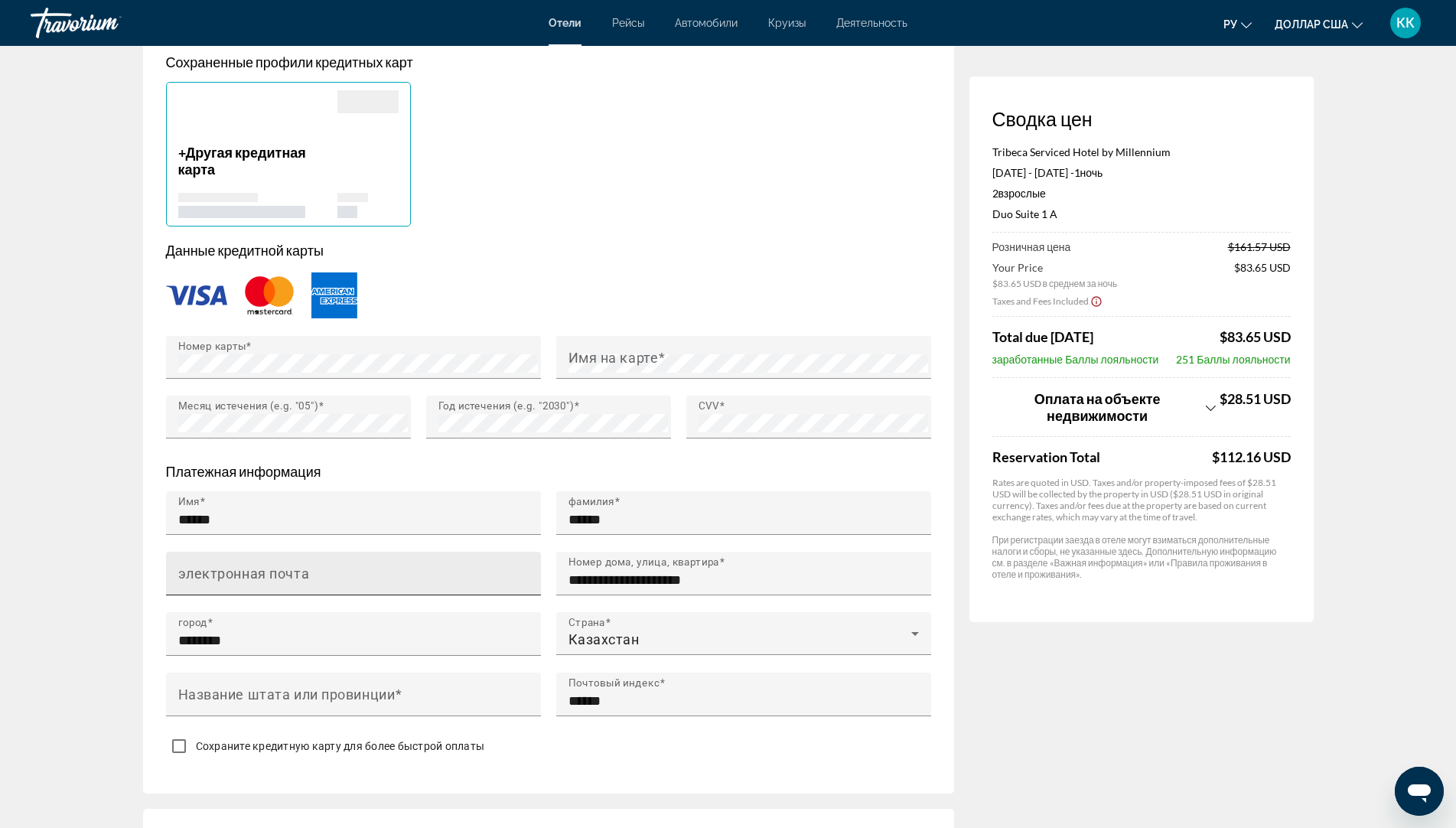
click at [236, 576] on mat-label "электронная почта" at bounding box center [243, 572] width 131 height 16
click at [236, 576] on input "электронная почта" at bounding box center [357, 580] width 359 height 18
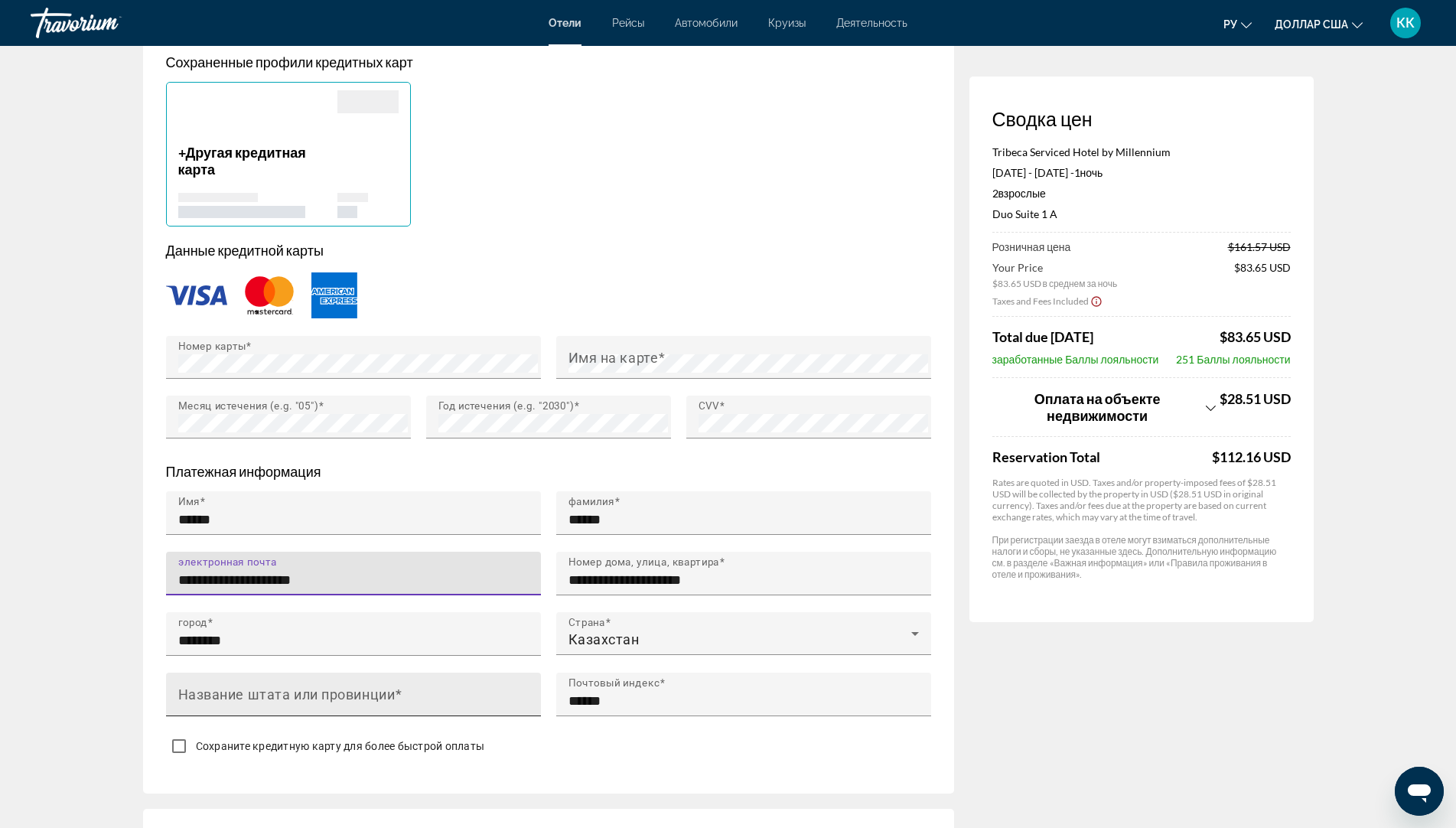
type input "**********"
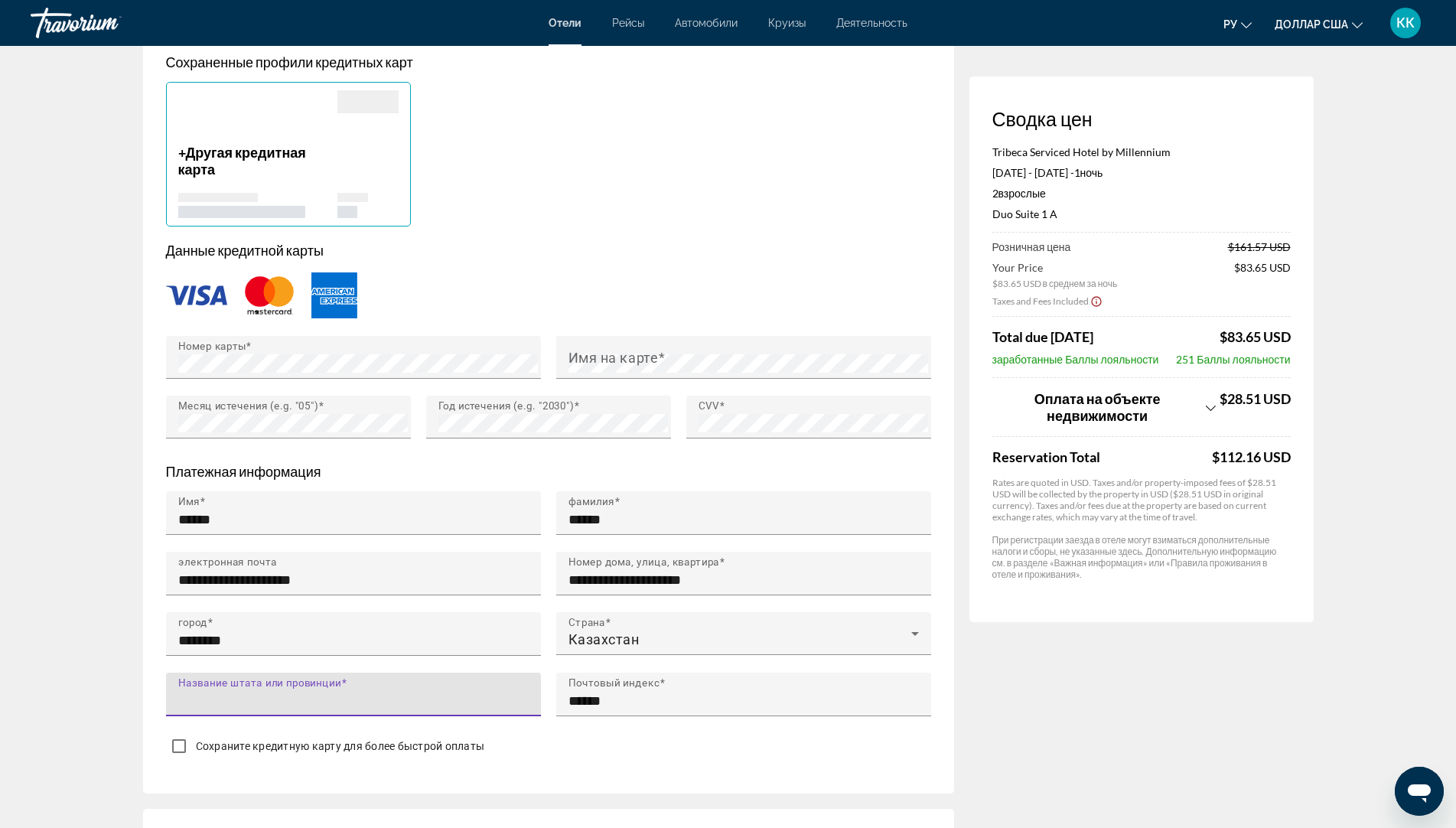
click at [330, 702] on input "Название штата или провинции" at bounding box center [357, 701] width 359 height 18
click at [330, 693] on input "Название штата или провинции" at bounding box center [357, 701] width 359 height 18
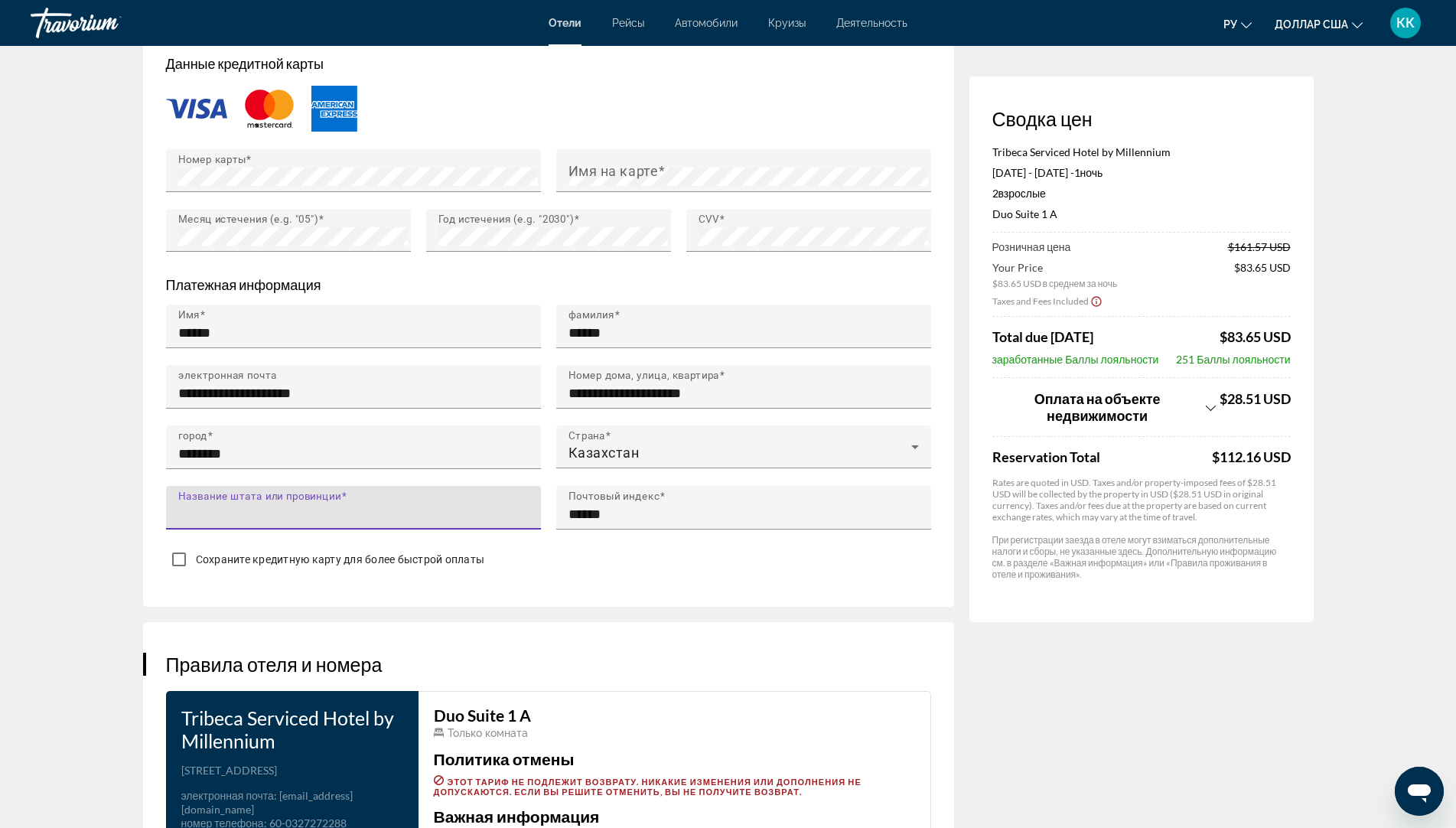
scroll to position [1377, 0]
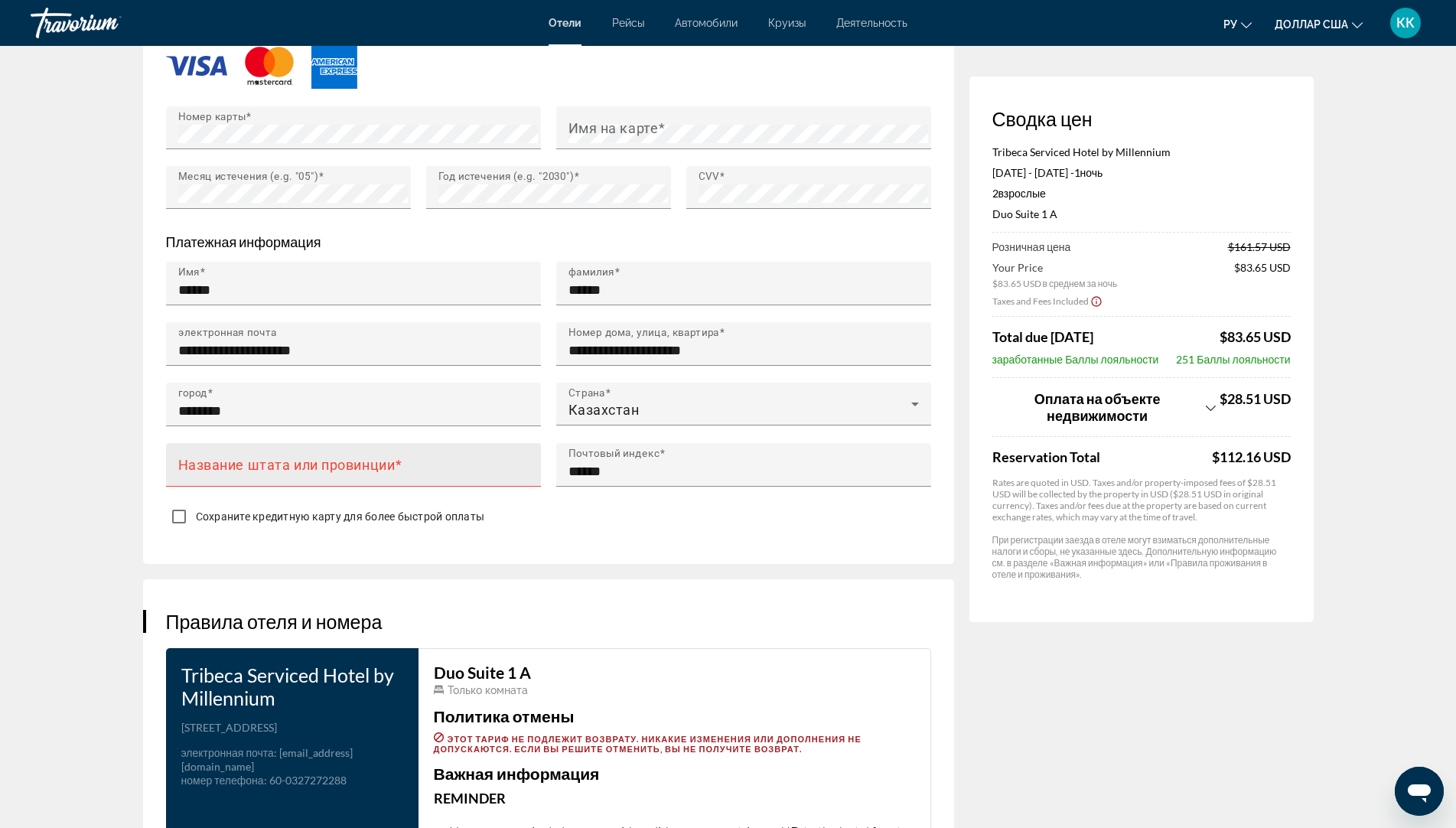
click at [213, 466] on mat-label "Название штата или провинции" at bounding box center [286, 464] width 217 height 16
click at [213, 466] on input "Название штата или провинции" at bounding box center [357, 471] width 359 height 18
type input "*"
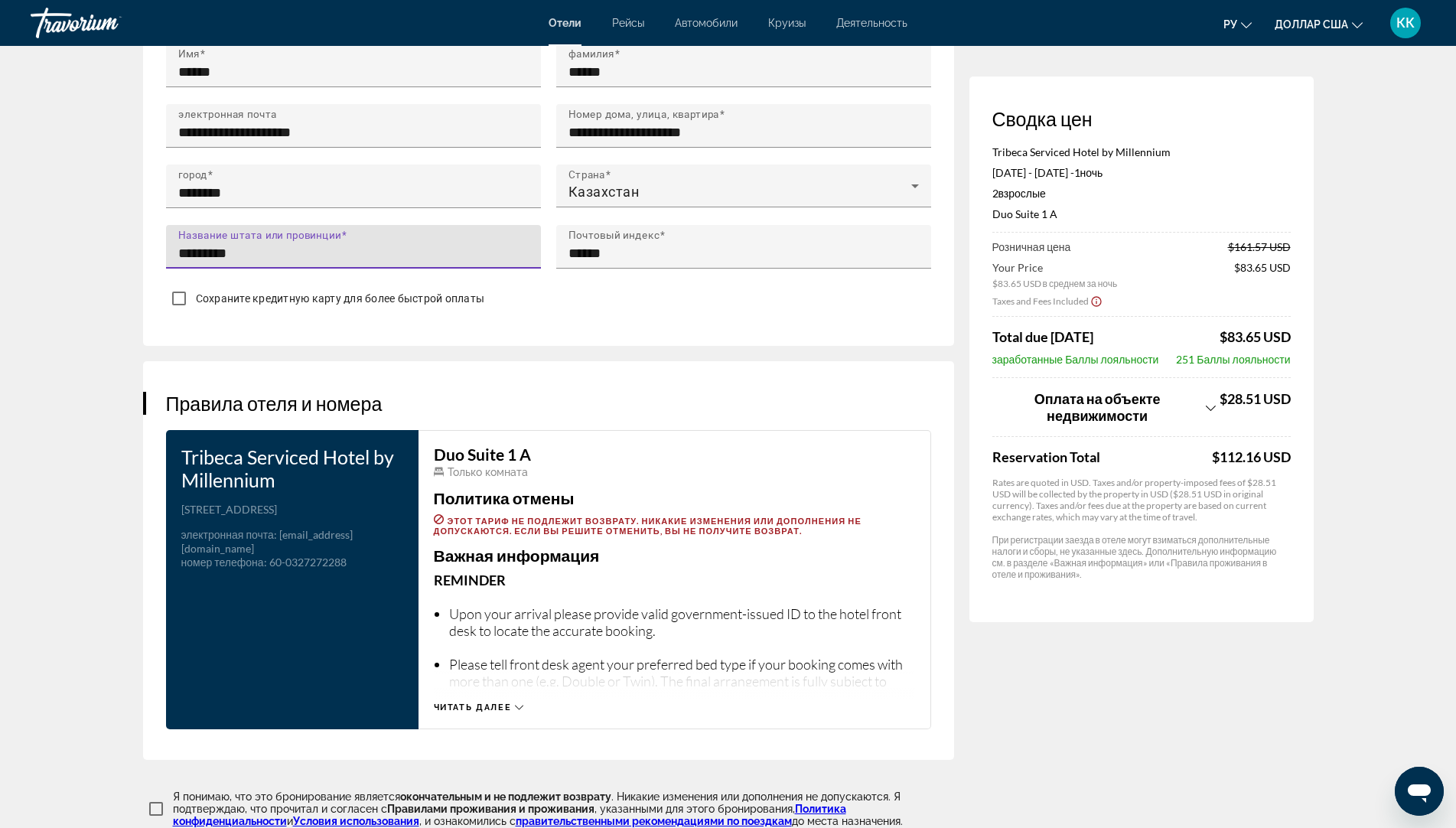
scroll to position [1607, 0]
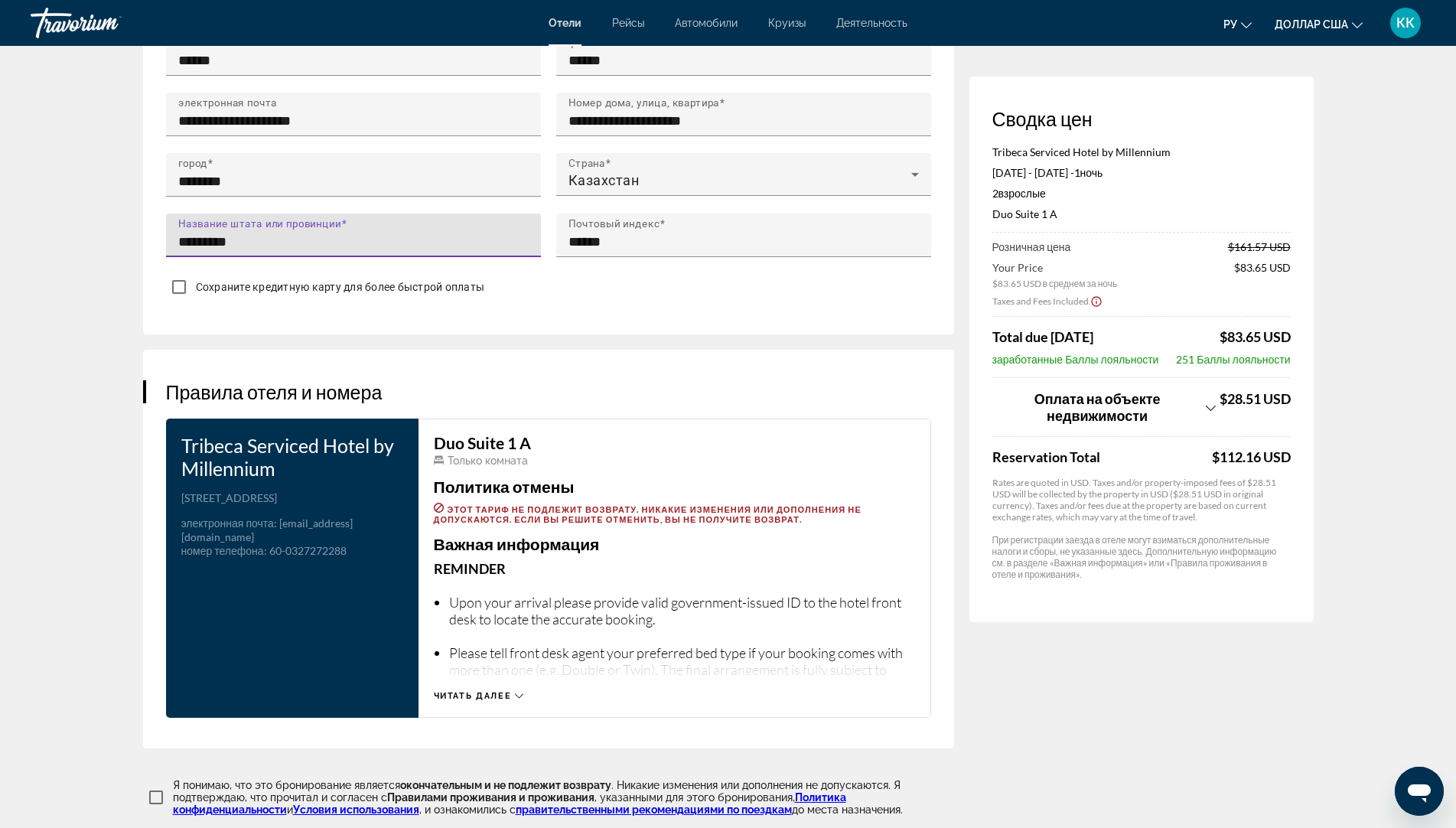
type input "*********"
click at [512, 435] on h3 "Duo Suite 1 A" at bounding box center [674, 444] width 481 height 17
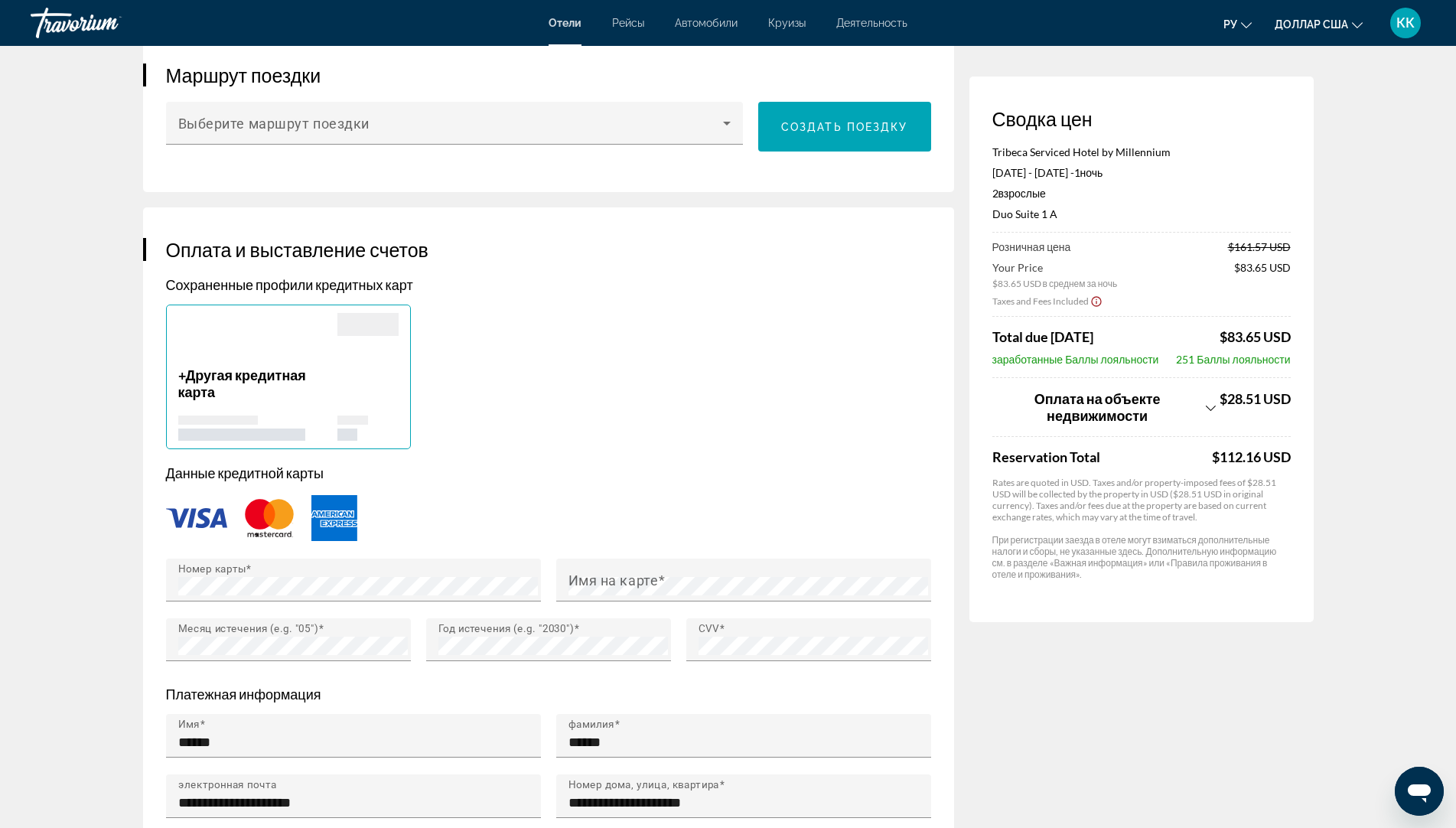
scroll to position [919, 0]
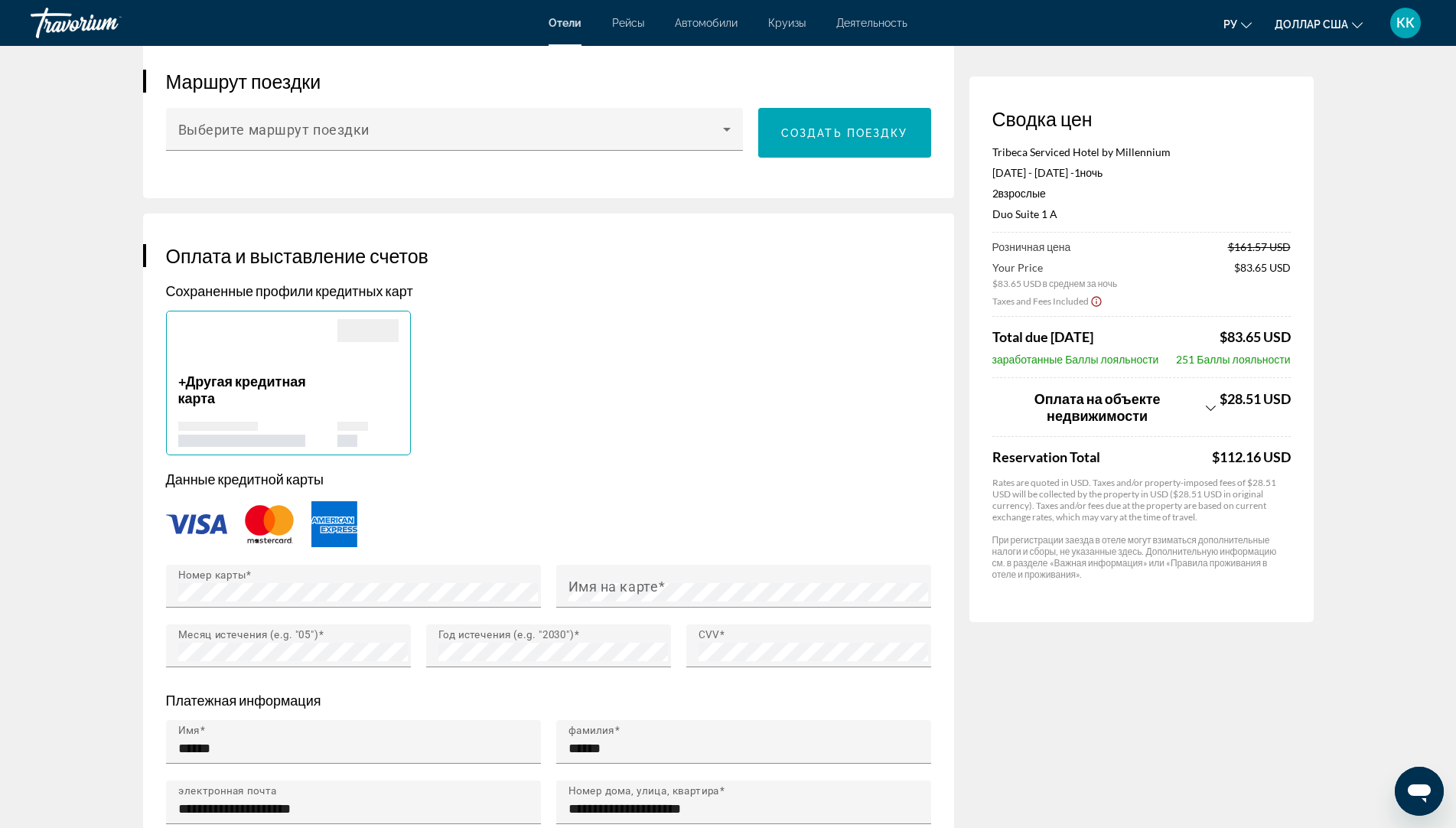
click at [180, 515] on img "Основное содержание" at bounding box center [196, 524] width 61 height 20
click at [193, 515] on img "Основное содержание" at bounding box center [196, 524] width 61 height 20
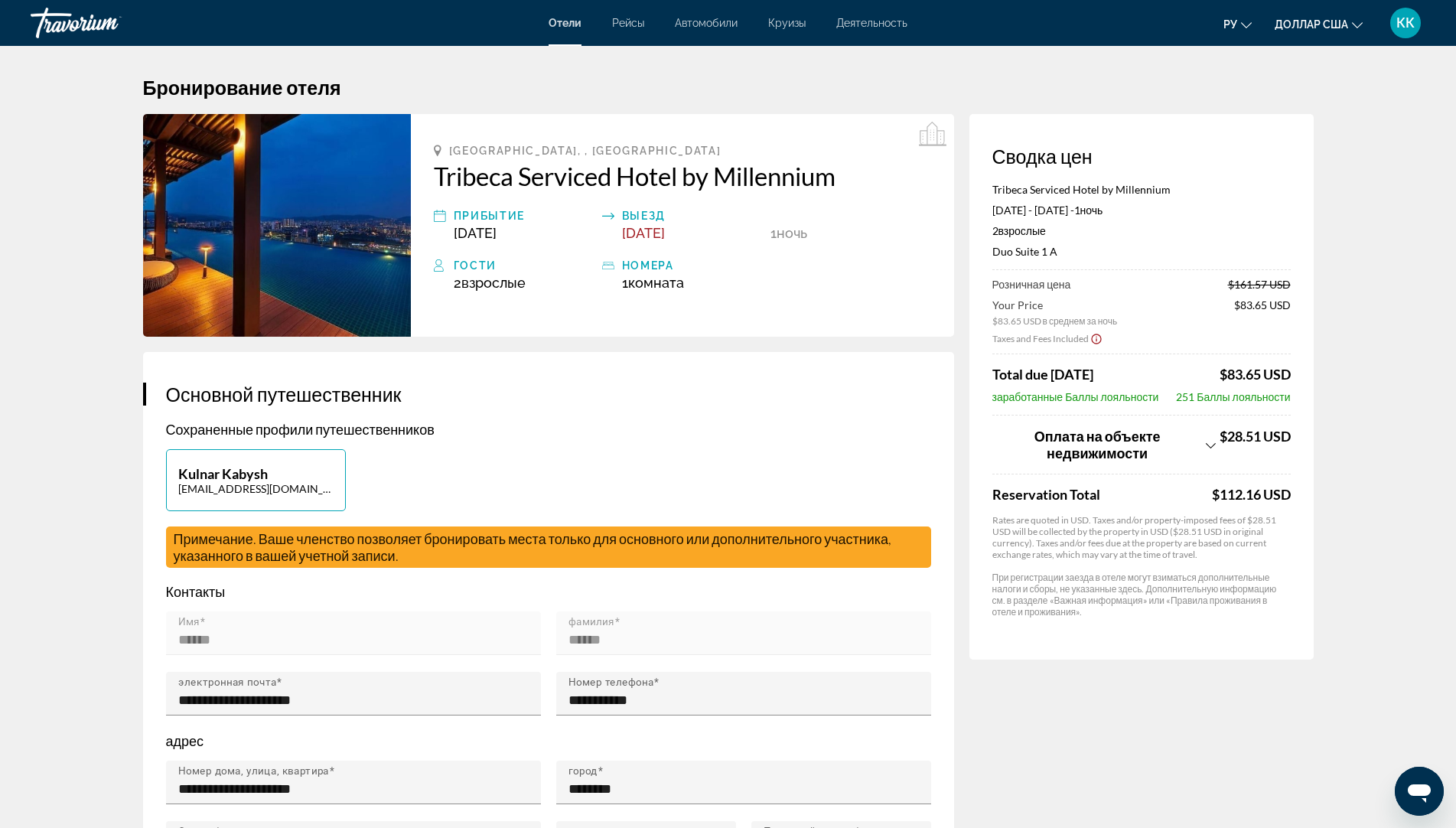
scroll to position [0, 0]
click at [450, 545] on span "Примечание. Ваше членство позволяет бронировать места только для основного или …" at bounding box center [533, 547] width 718 height 34
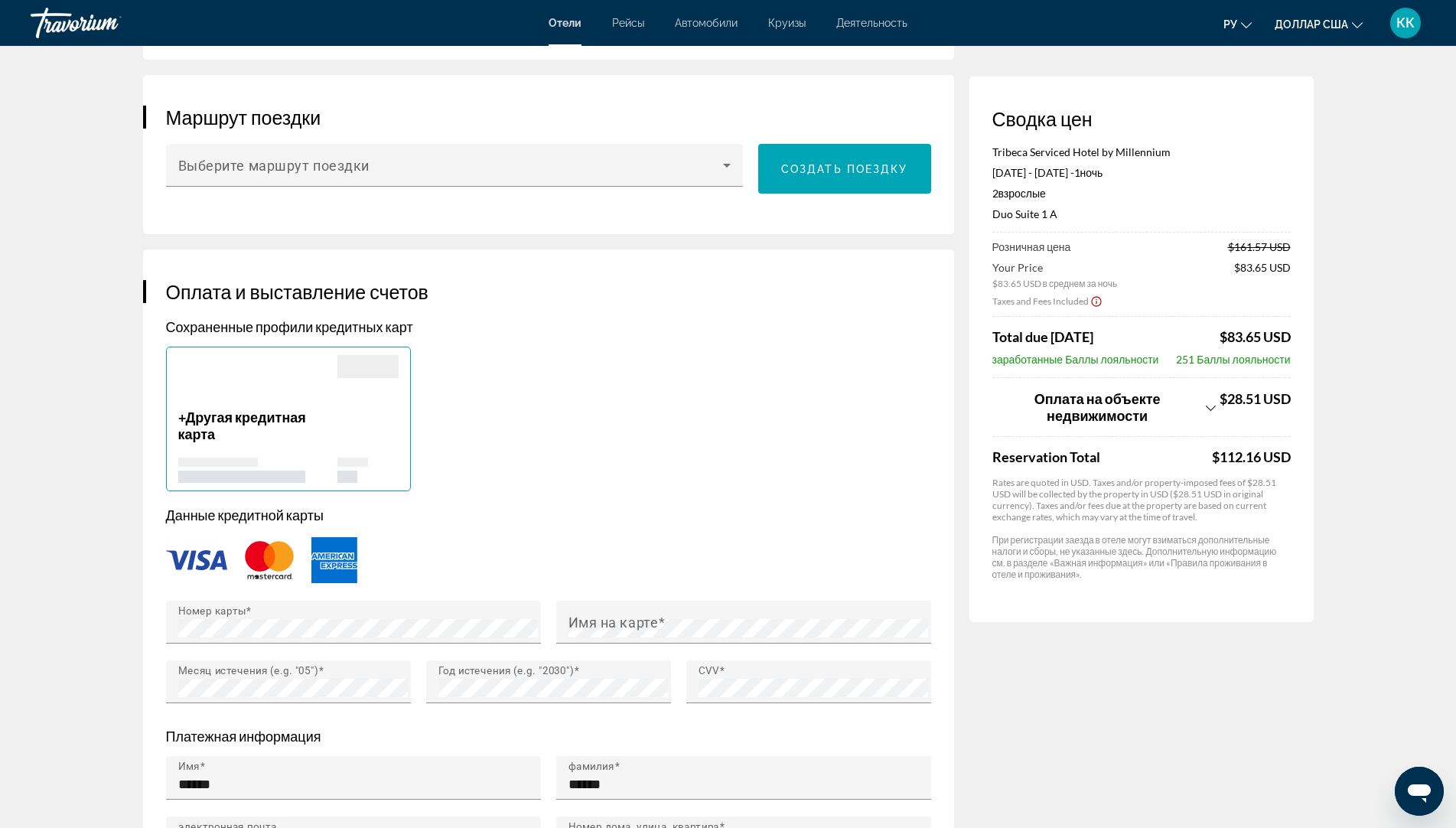
scroll to position [880, 0]
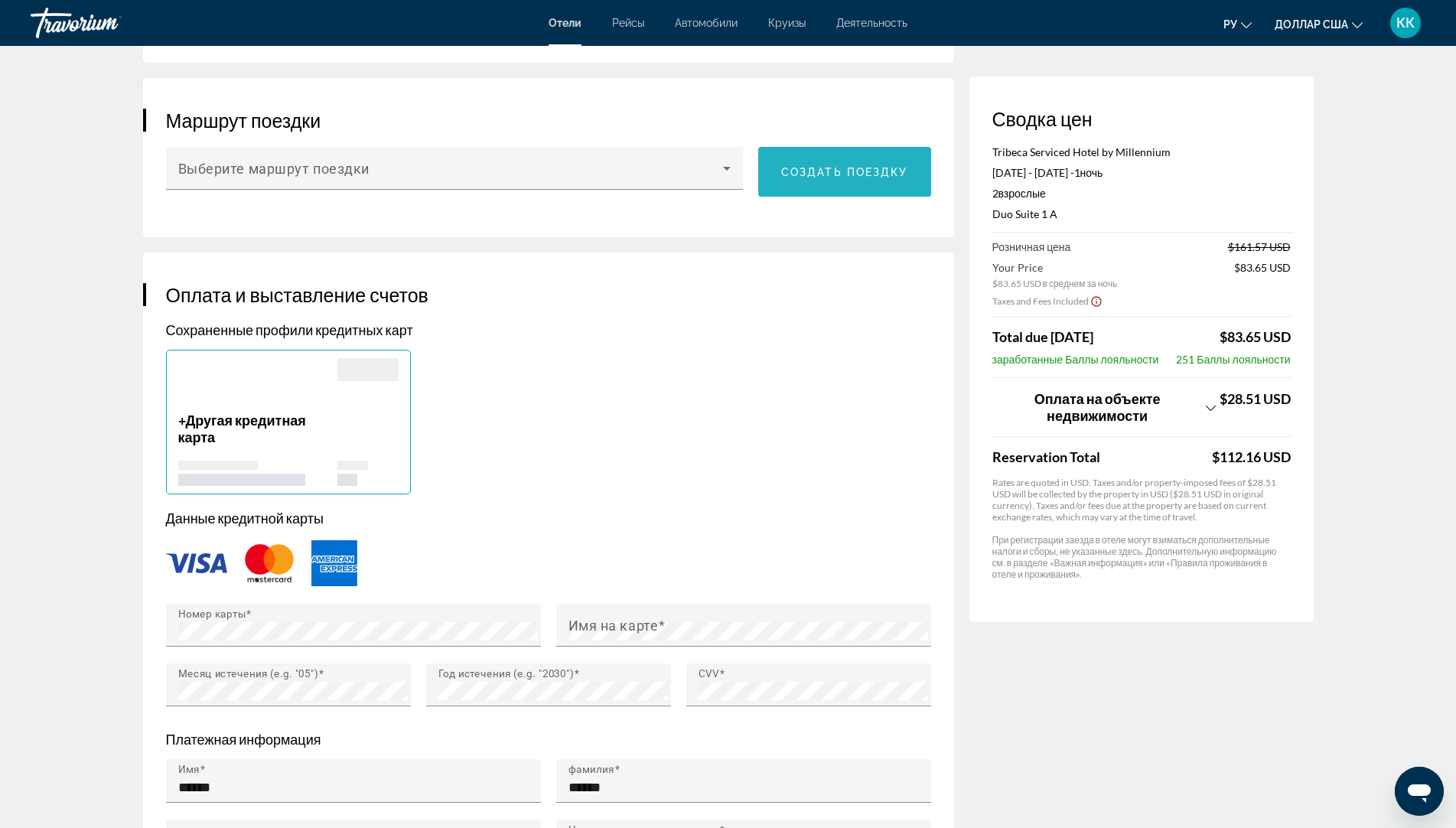
click at [803, 176] on span "Основное содержание" at bounding box center [844, 172] width 172 height 36
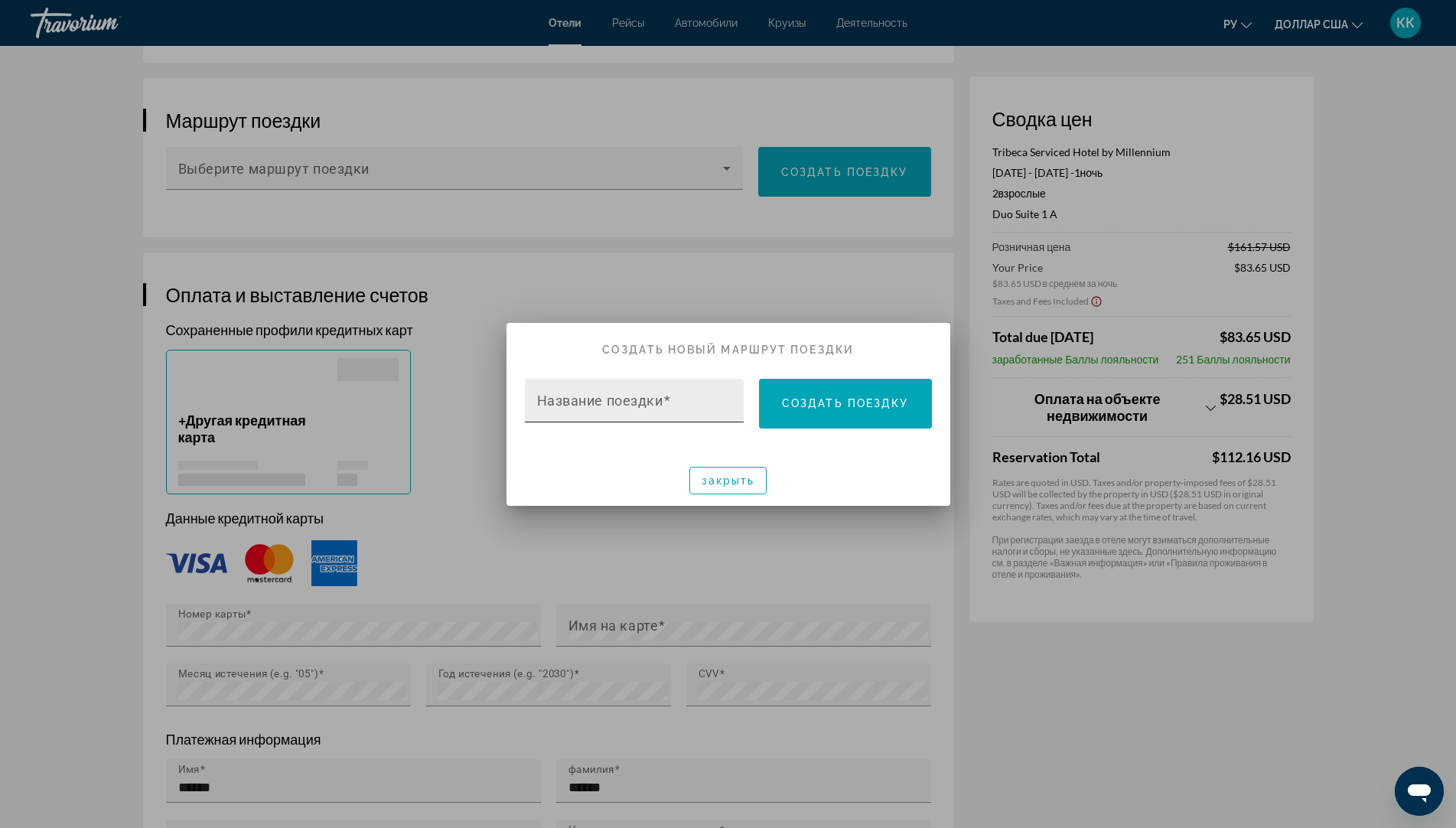
click at [665, 397] on span at bounding box center [667, 400] width 8 height 16
click at [665, 398] on input "Название поездки" at bounding box center [639, 406] width 204 height 18
type input "*"
type input "**********"
click at [729, 494] on span "button" at bounding box center [728, 480] width 77 height 36
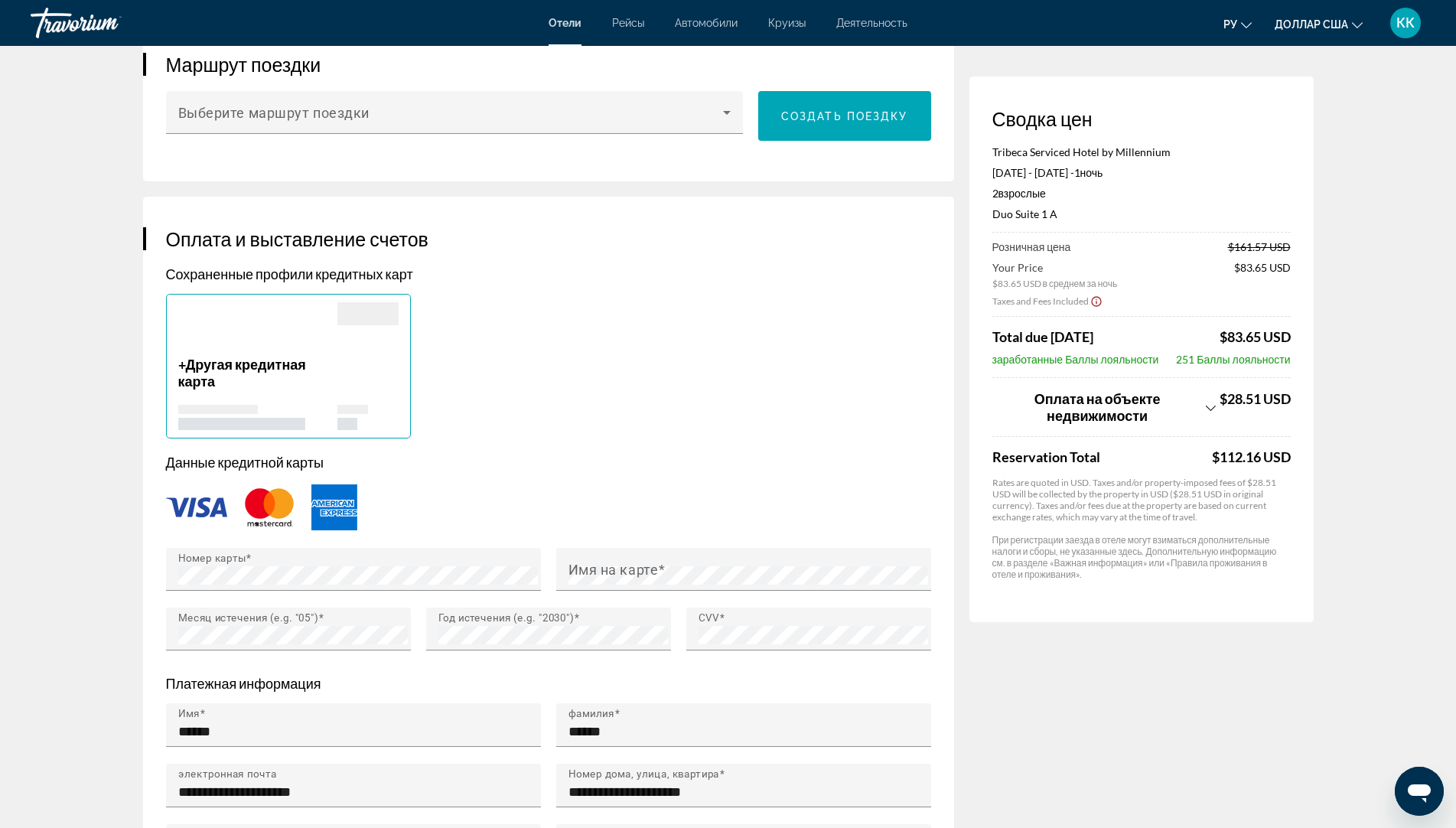
scroll to position [803, 0]
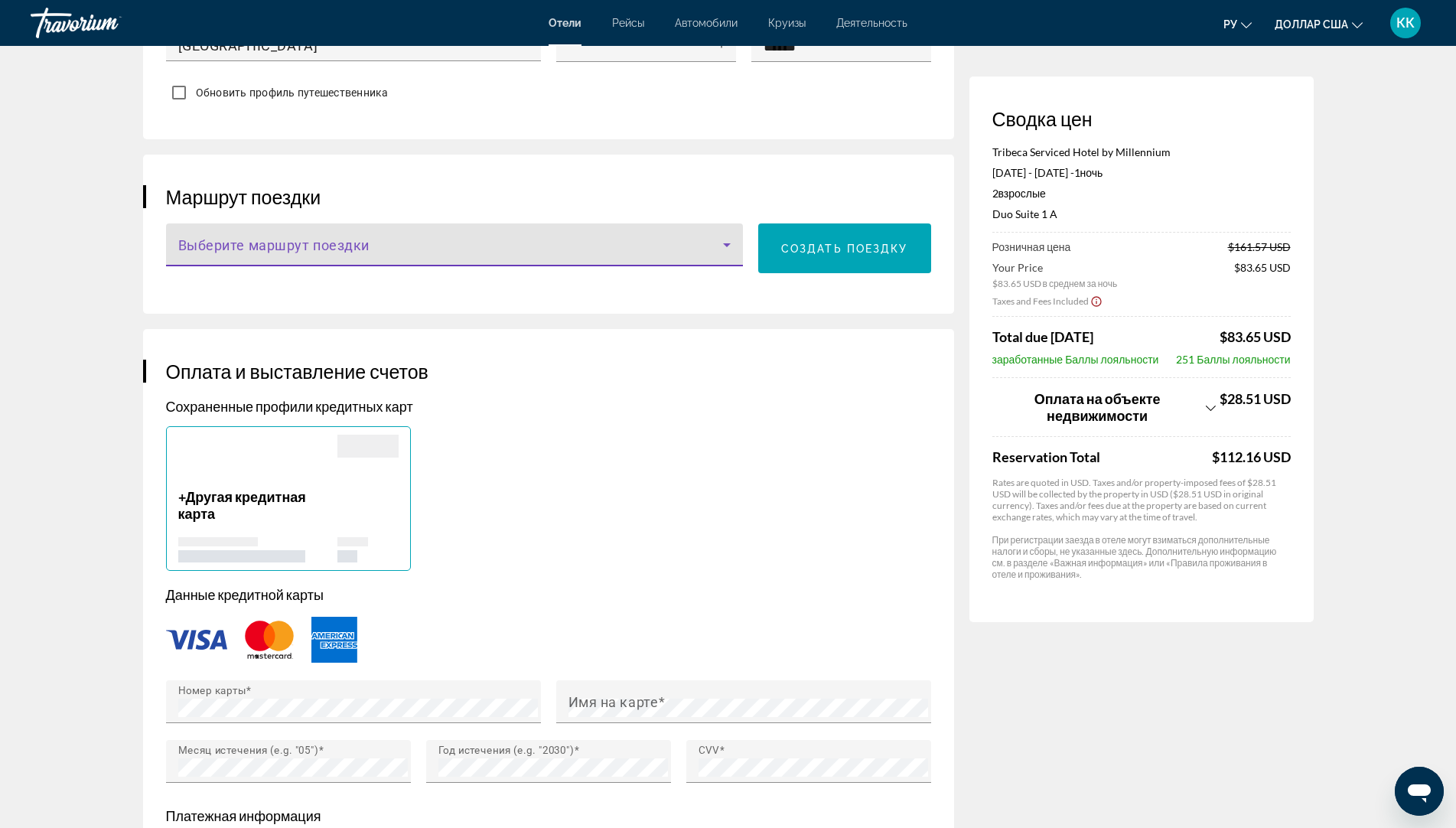
click at [431, 243] on span "Основное содержание" at bounding box center [450, 250] width 545 height 18
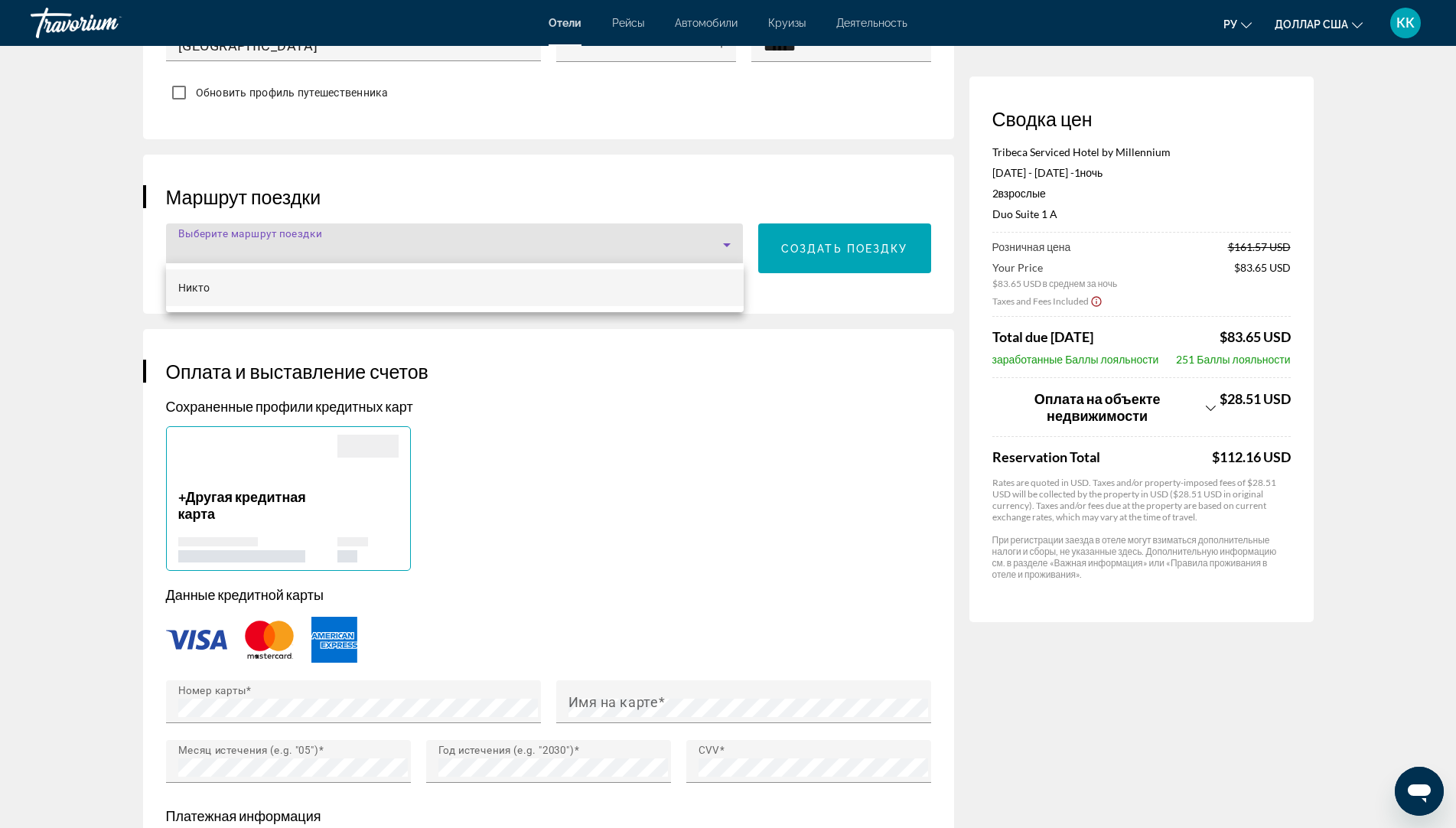
click at [729, 238] on div at bounding box center [728, 414] width 1456 height 828
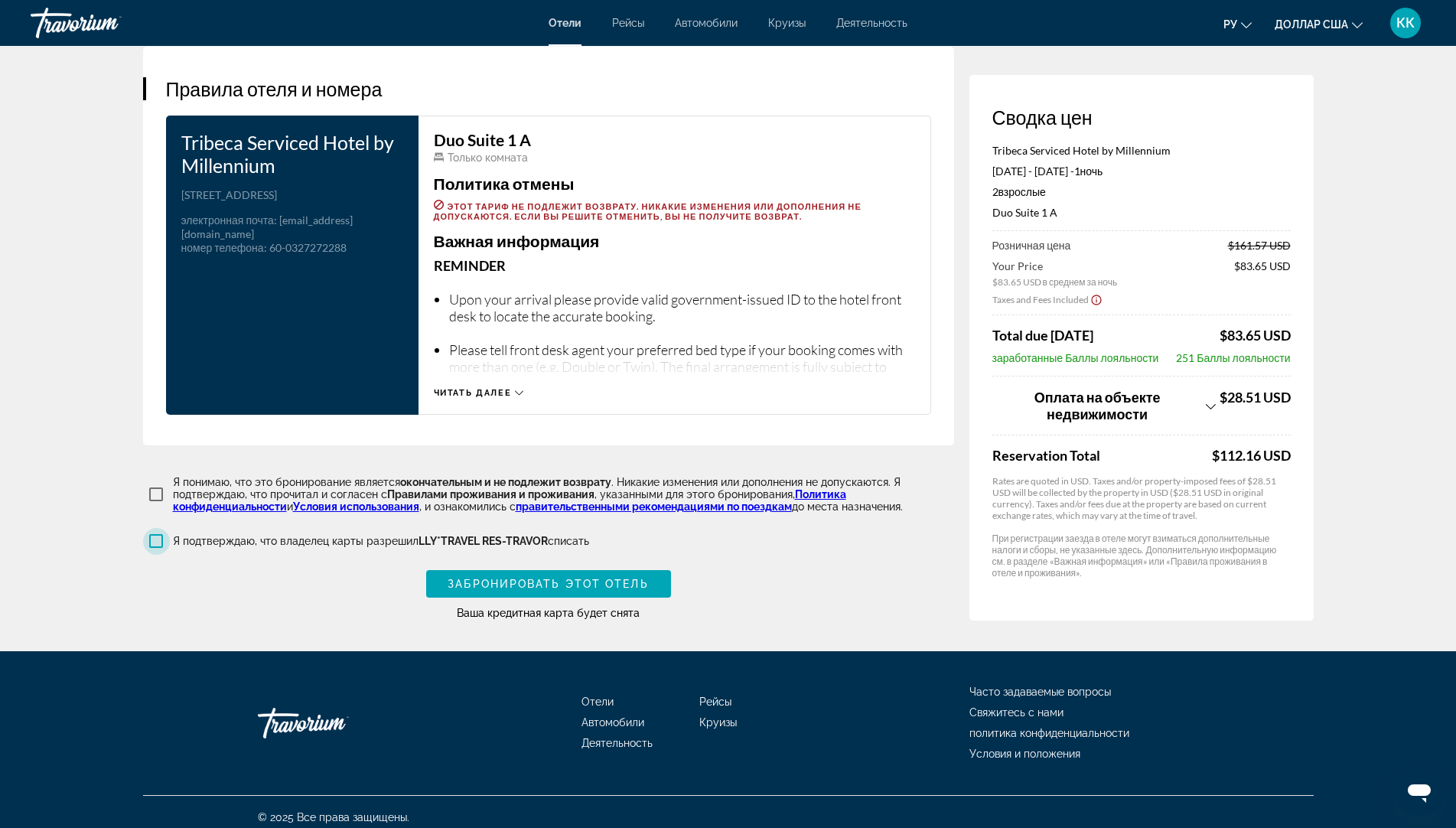
scroll to position [1915, 0]
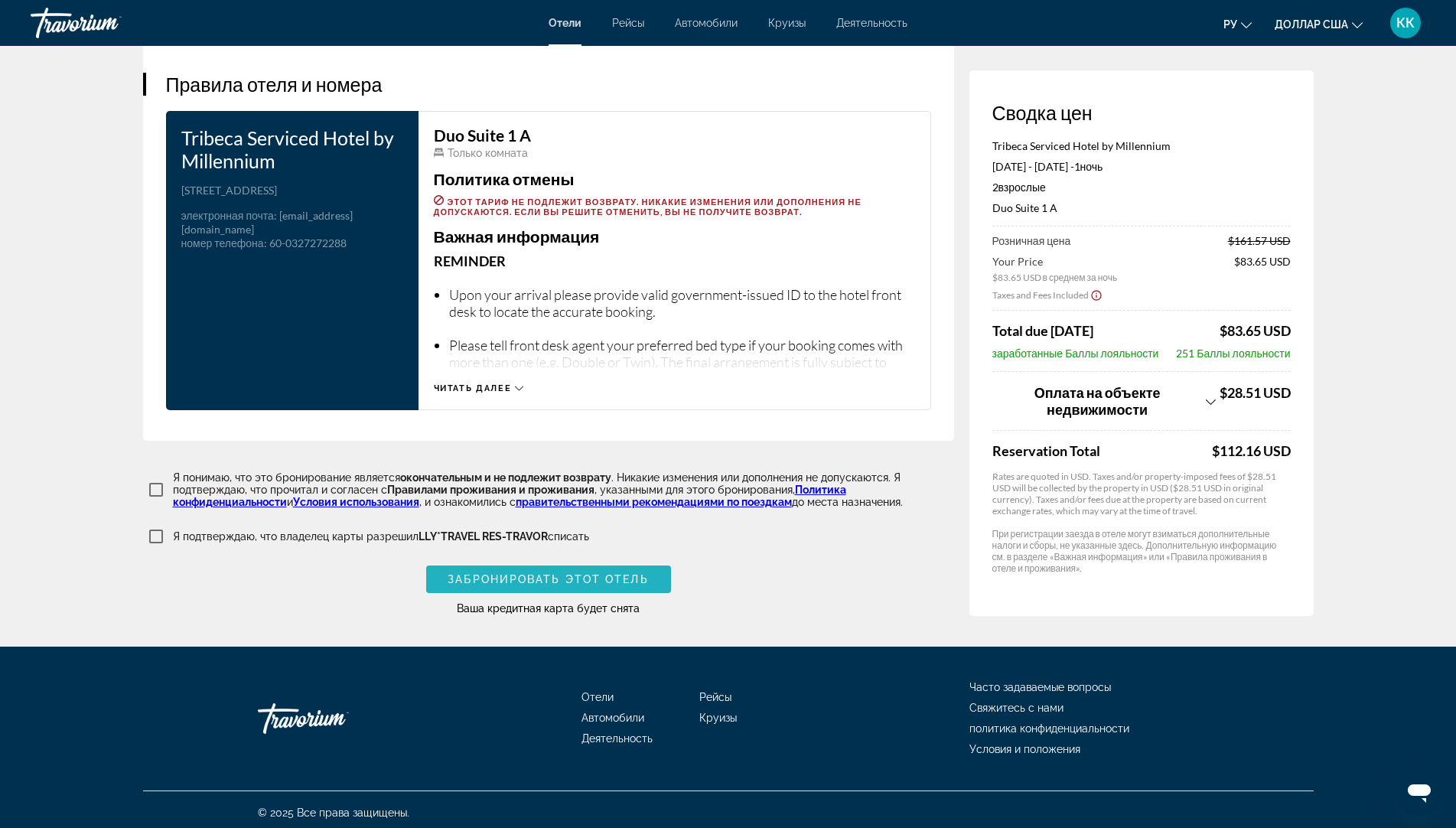
click at [518, 577] on span "Забронировать этот отель" at bounding box center [547, 579] width 200 height 12
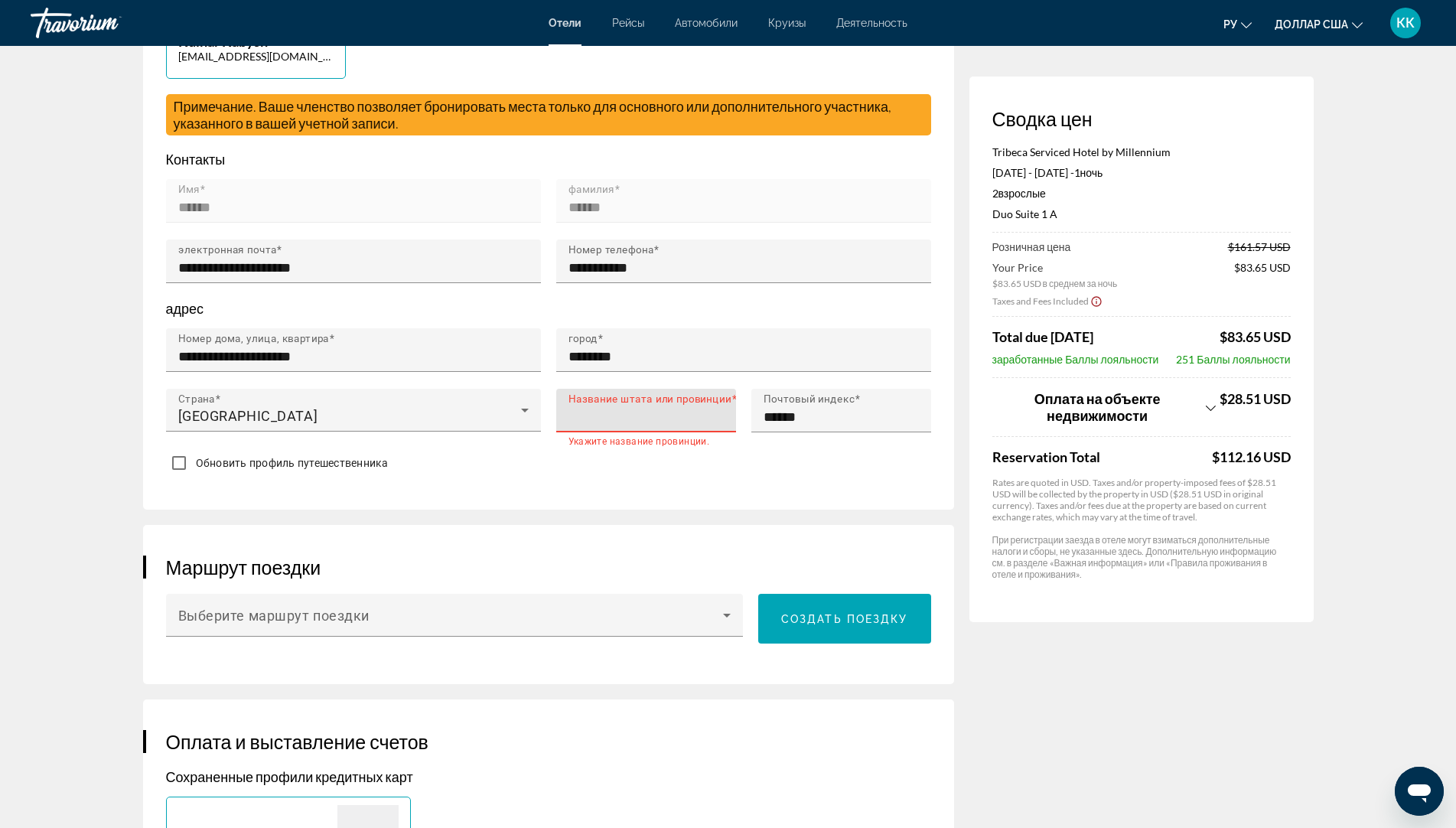
click at [644, 415] on input "Название штата или провинции" at bounding box center [650, 417] width 165 height 18
click at [586, 416] on input "Название штата или провинции" at bounding box center [650, 417] width 165 height 18
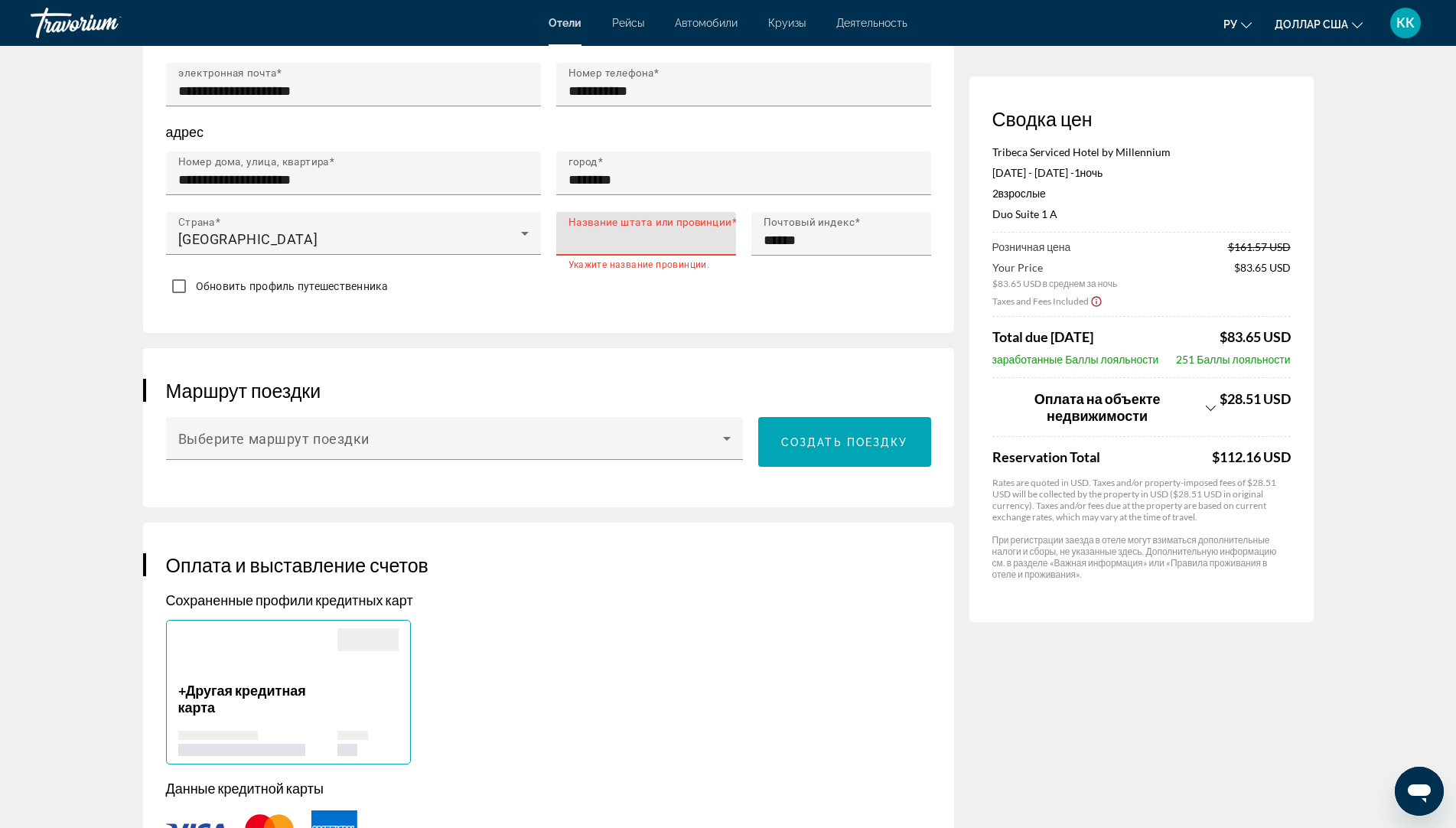
scroll to position [612, 0]
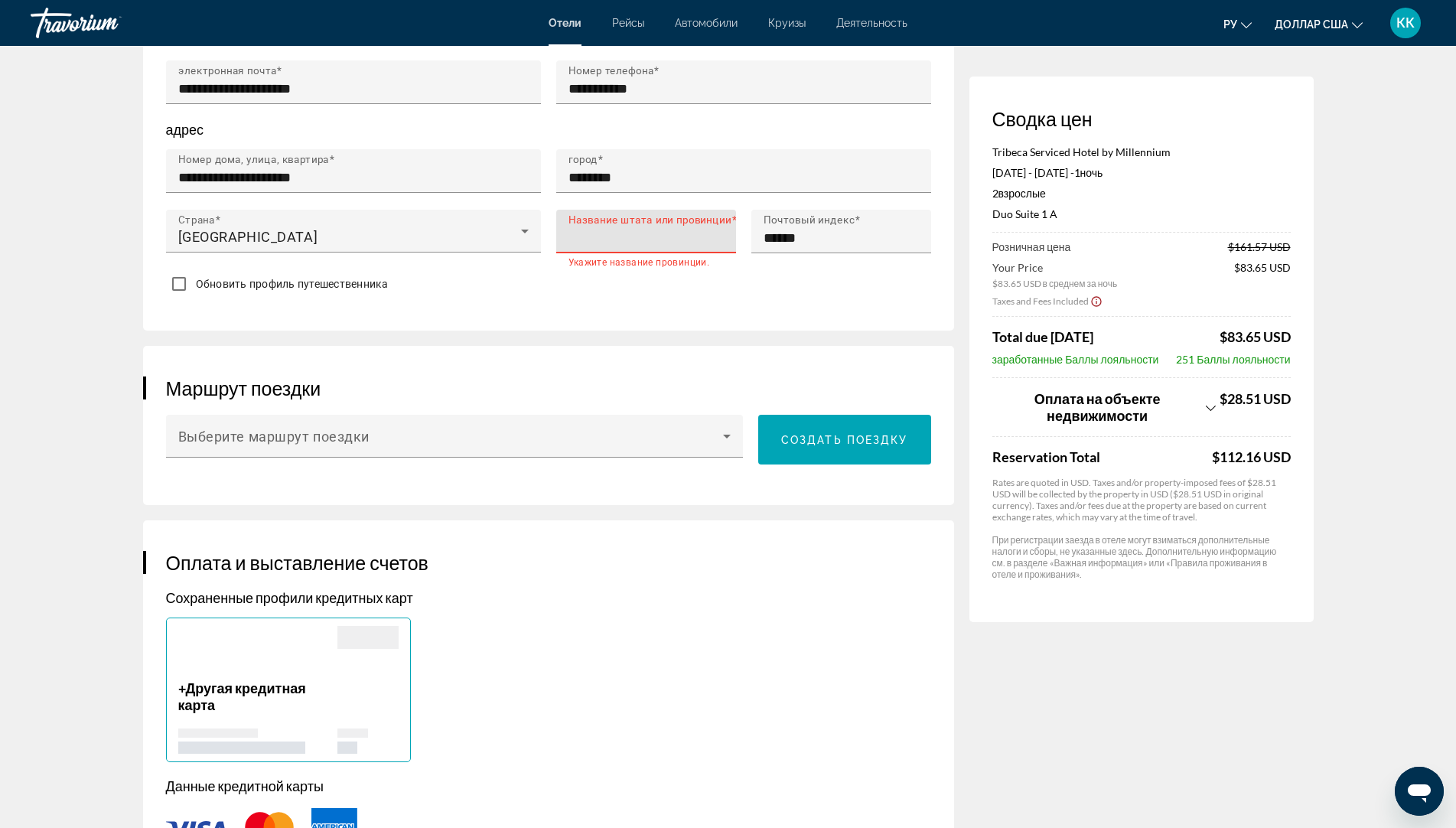
click at [719, 232] on input "Название штата или провинции" at bounding box center [650, 238] width 165 height 18
type input "*"
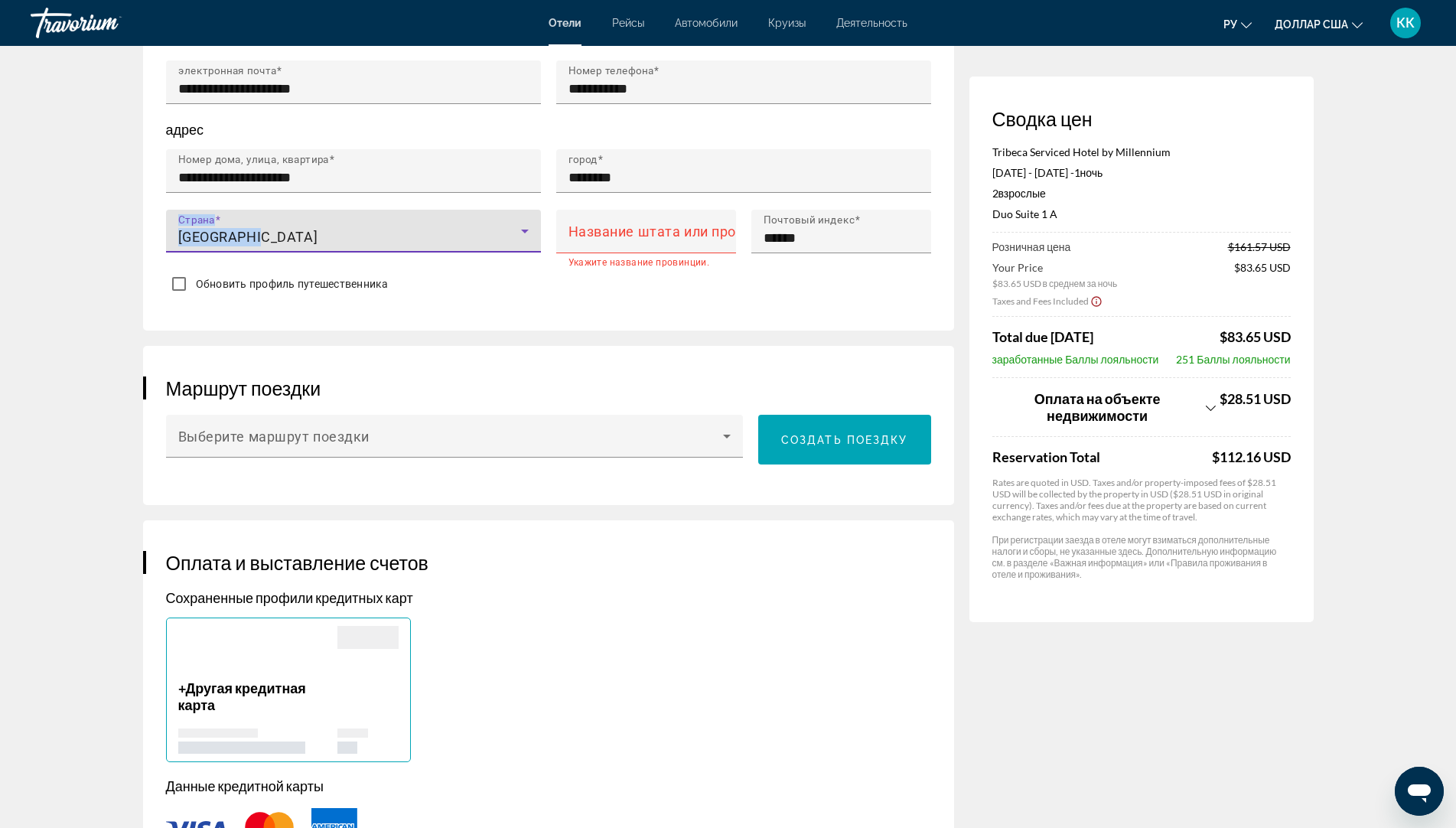
drag, startPoint x: 264, startPoint y: 230, endPoint x: 173, endPoint y: 225, distance: 91.1
click at [161, 229] on div "Страна Kazakhstan" at bounding box center [353, 240] width 390 height 60
click at [236, 213] on div "Страна Kazakhstan" at bounding box center [353, 231] width 351 height 43
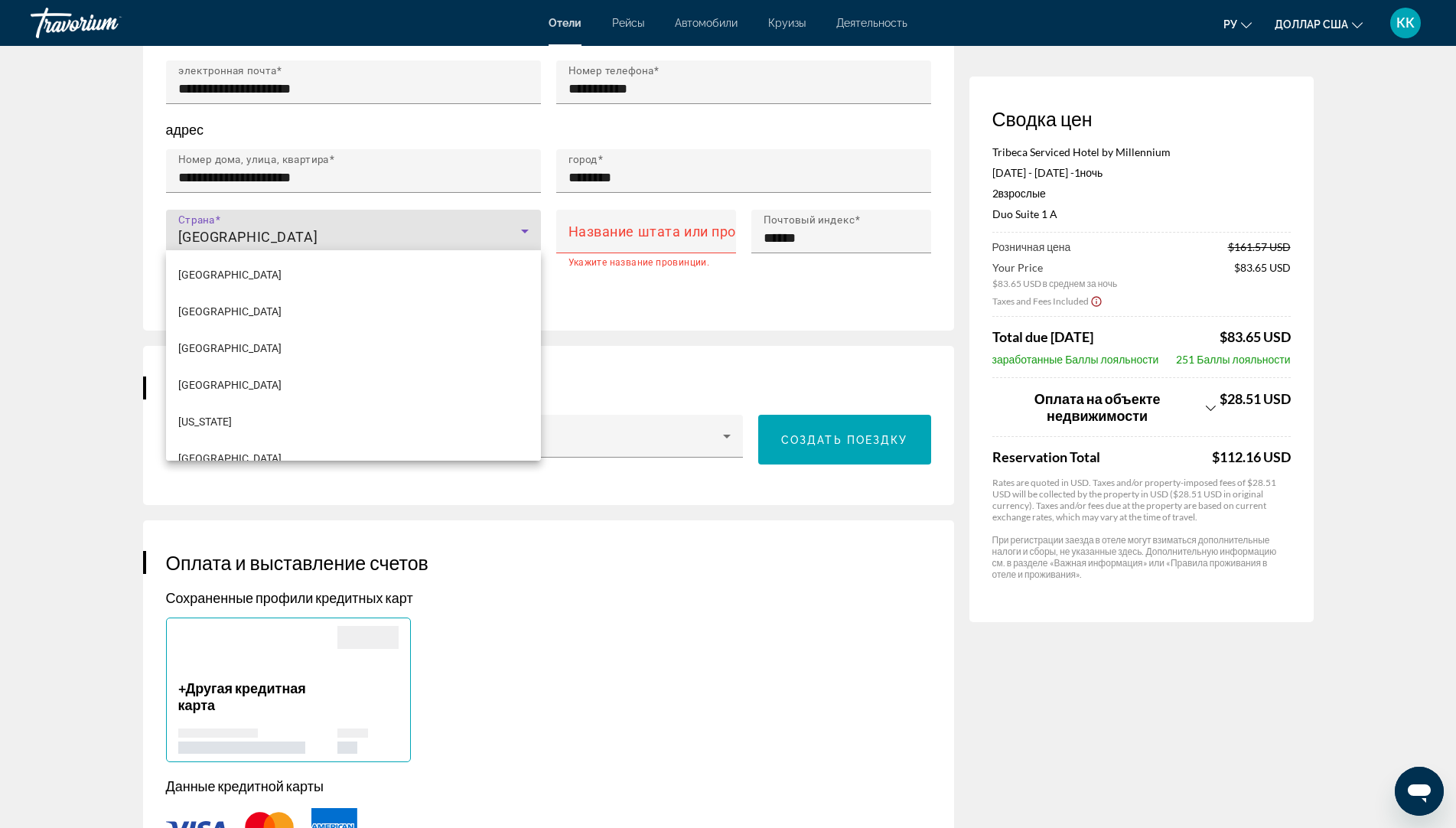
scroll to position [4093, 0]
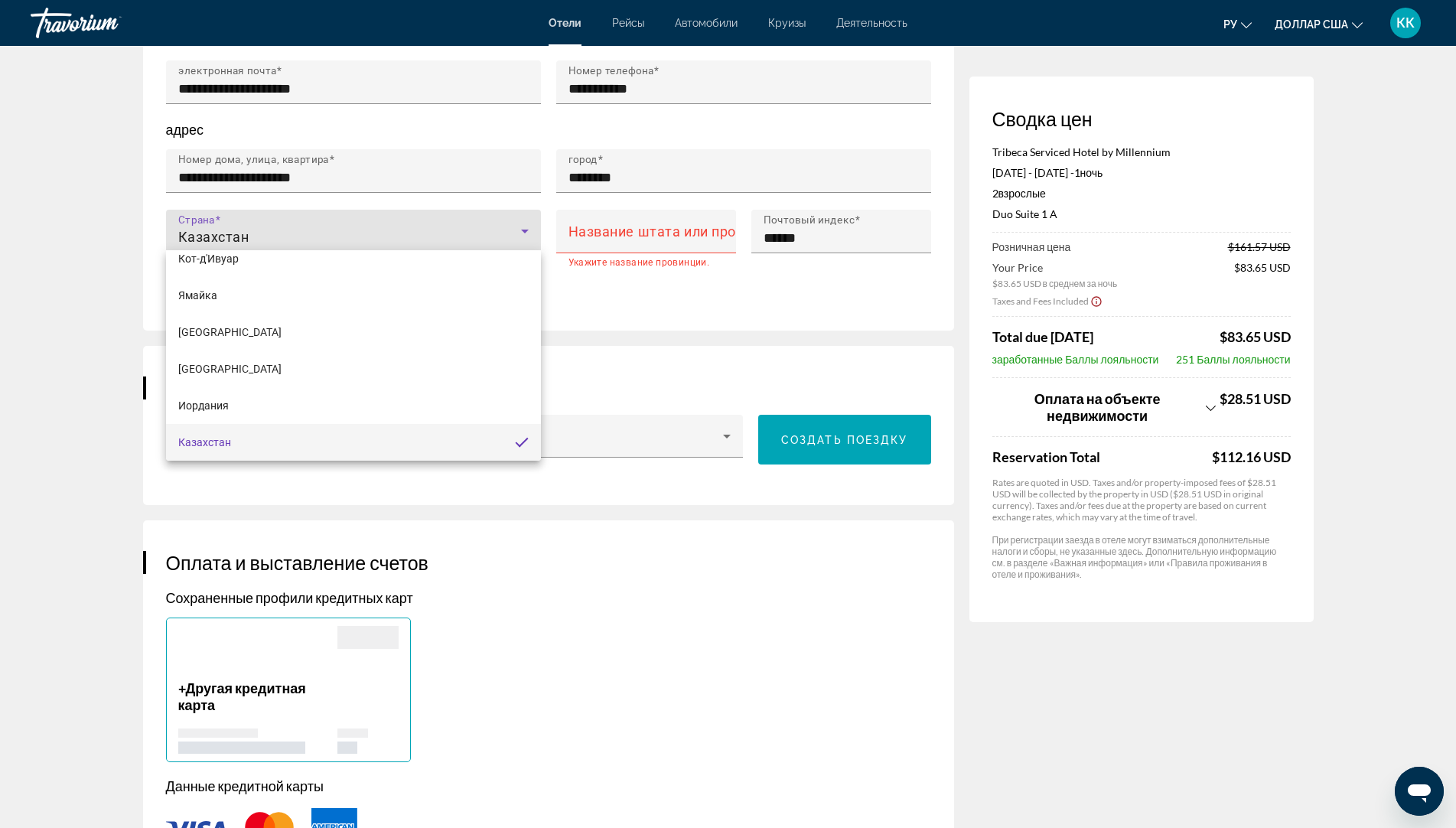
drag, startPoint x: 257, startPoint y: 231, endPoint x: 261, endPoint y: 222, distance: 9.8
click at [260, 224] on div at bounding box center [728, 414] width 1456 height 828
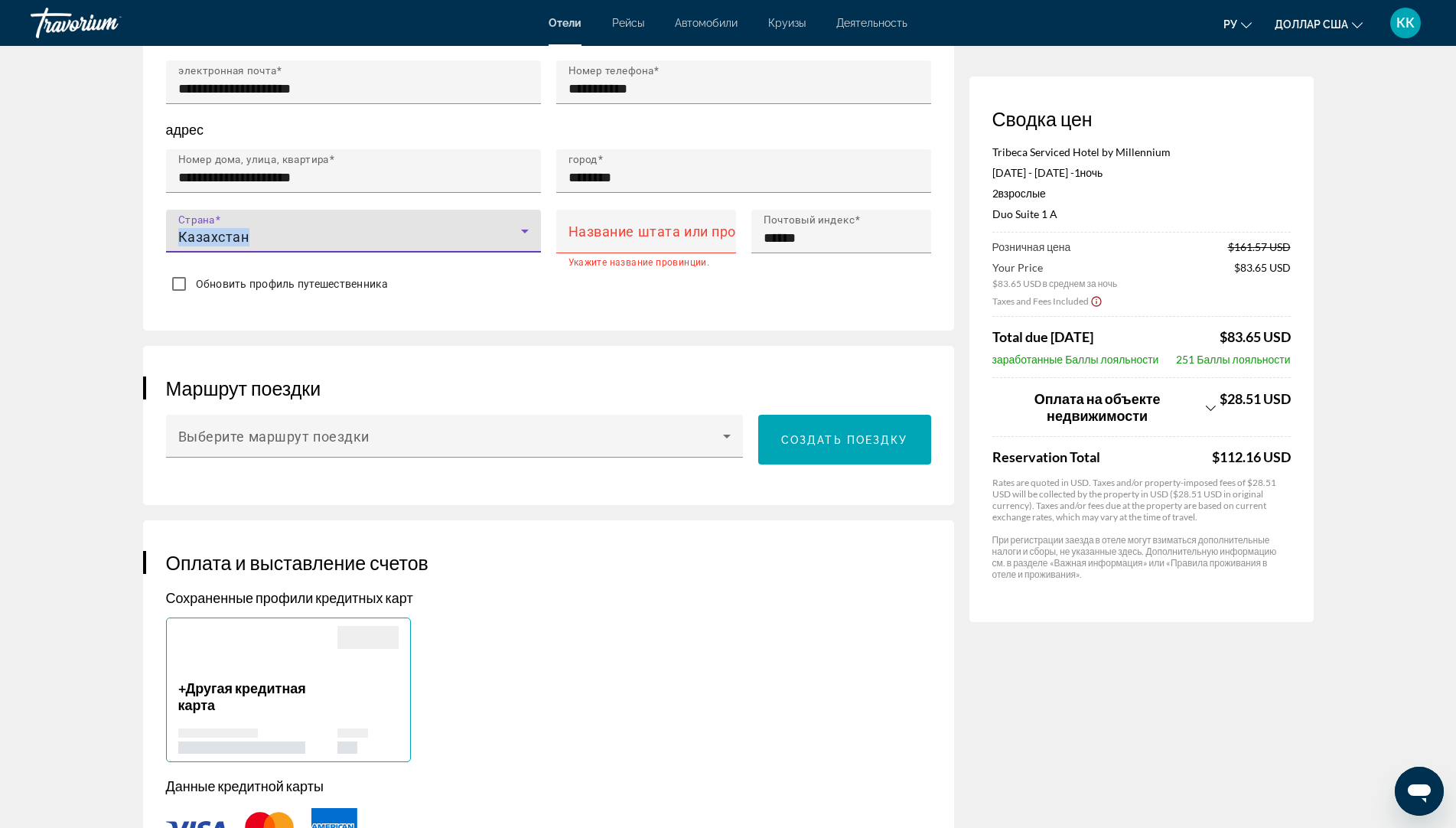
drag, startPoint x: 263, startPoint y: 232, endPoint x: 173, endPoint y: 238, distance: 90.2
click at [173, 238] on div "Страна Казахстан" at bounding box center [353, 231] width 375 height 43
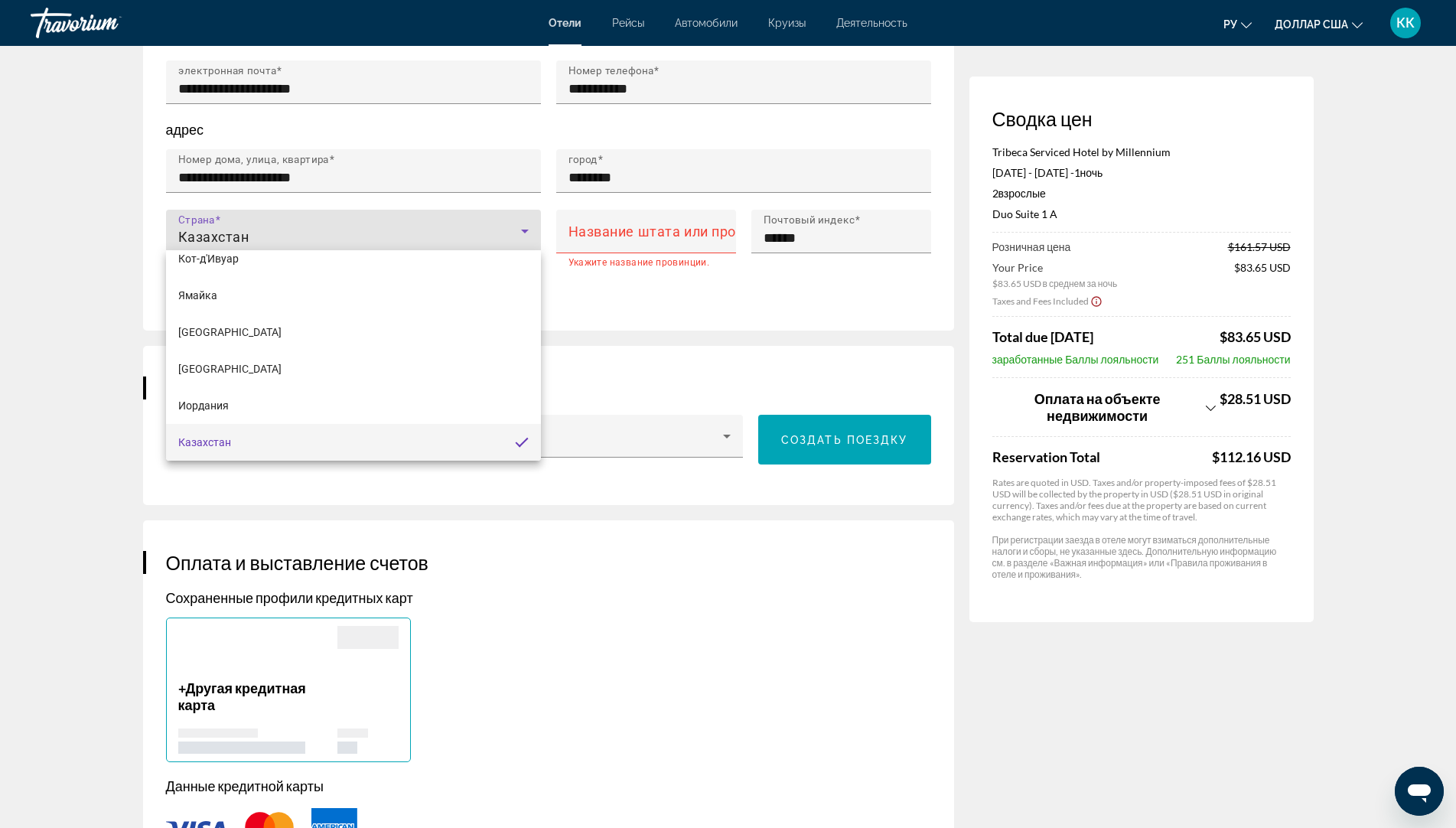
drag, startPoint x: 294, startPoint y: 220, endPoint x: 390, endPoint y: 176, distance: 105.6
click at [390, 176] on div at bounding box center [728, 414] width 1456 height 828
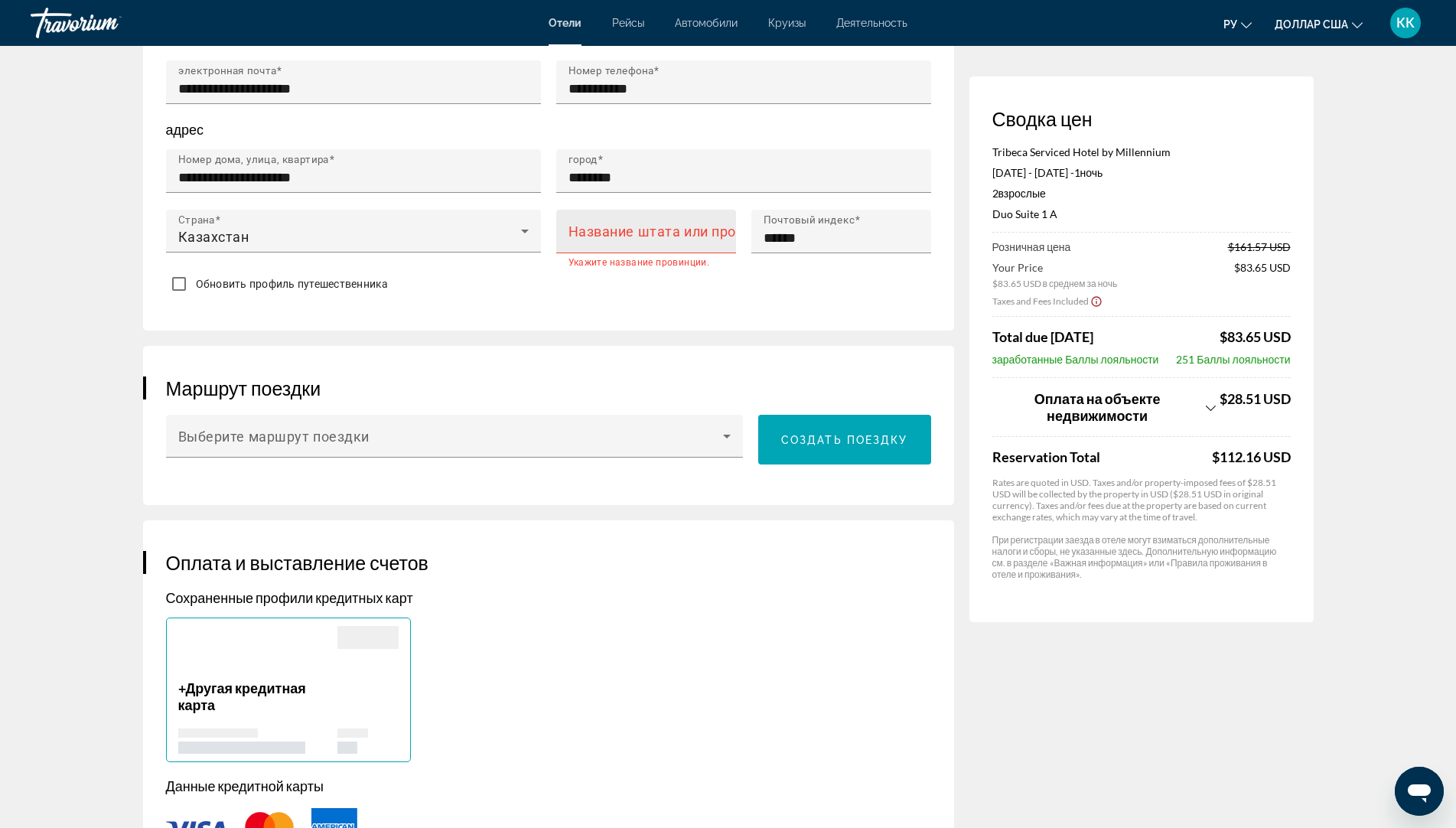
click at [572, 226] on mat-label "Название штата или провинции" at bounding box center [676, 231] width 217 height 16
click at [572, 229] on input "Название штата или провинции" at bounding box center [650, 238] width 165 height 18
type input "*********"
click at [533, 310] on div "**********" at bounding box center [548, 35] width 810 height 590
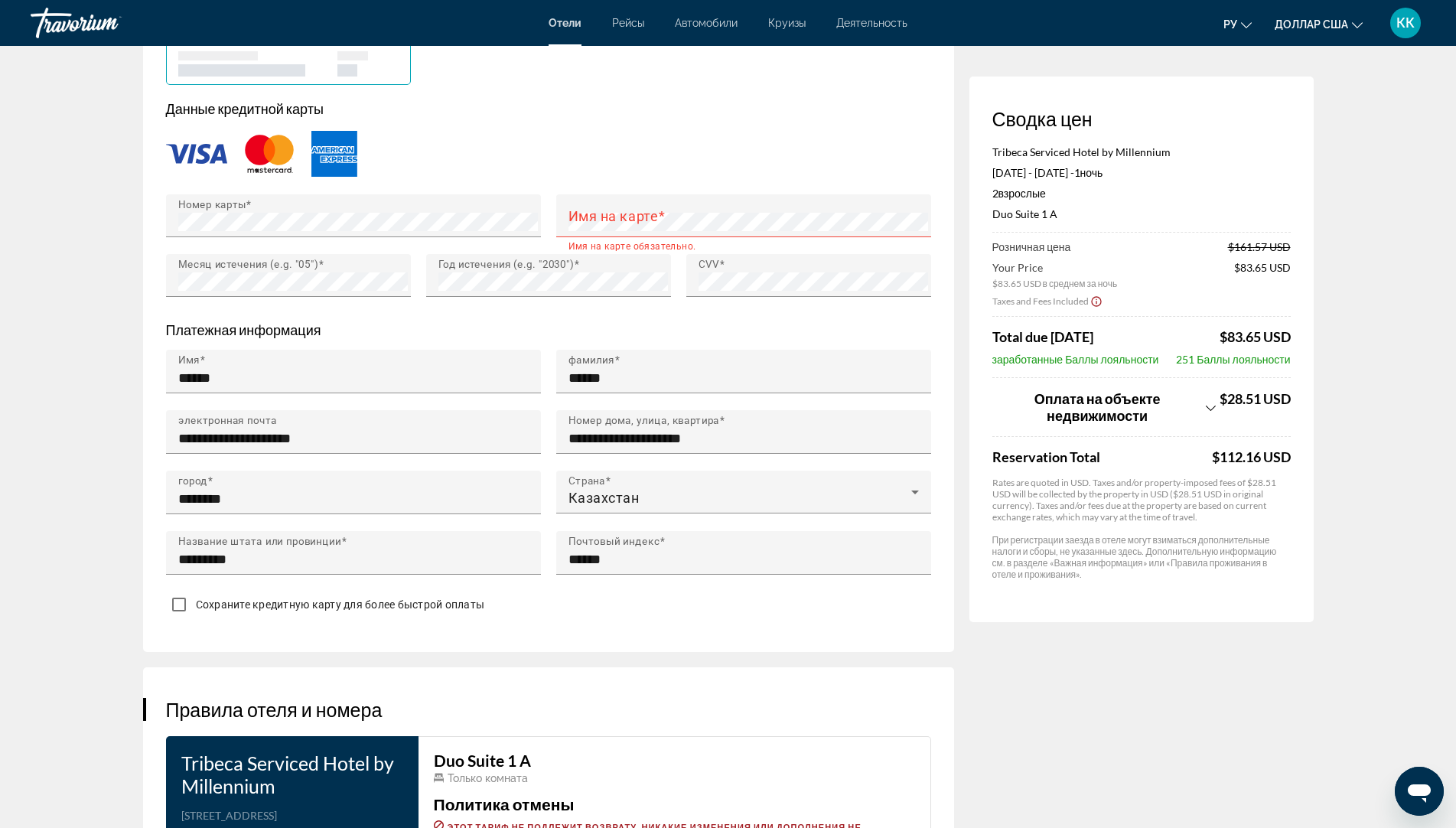
scroll to position [1301, 0]
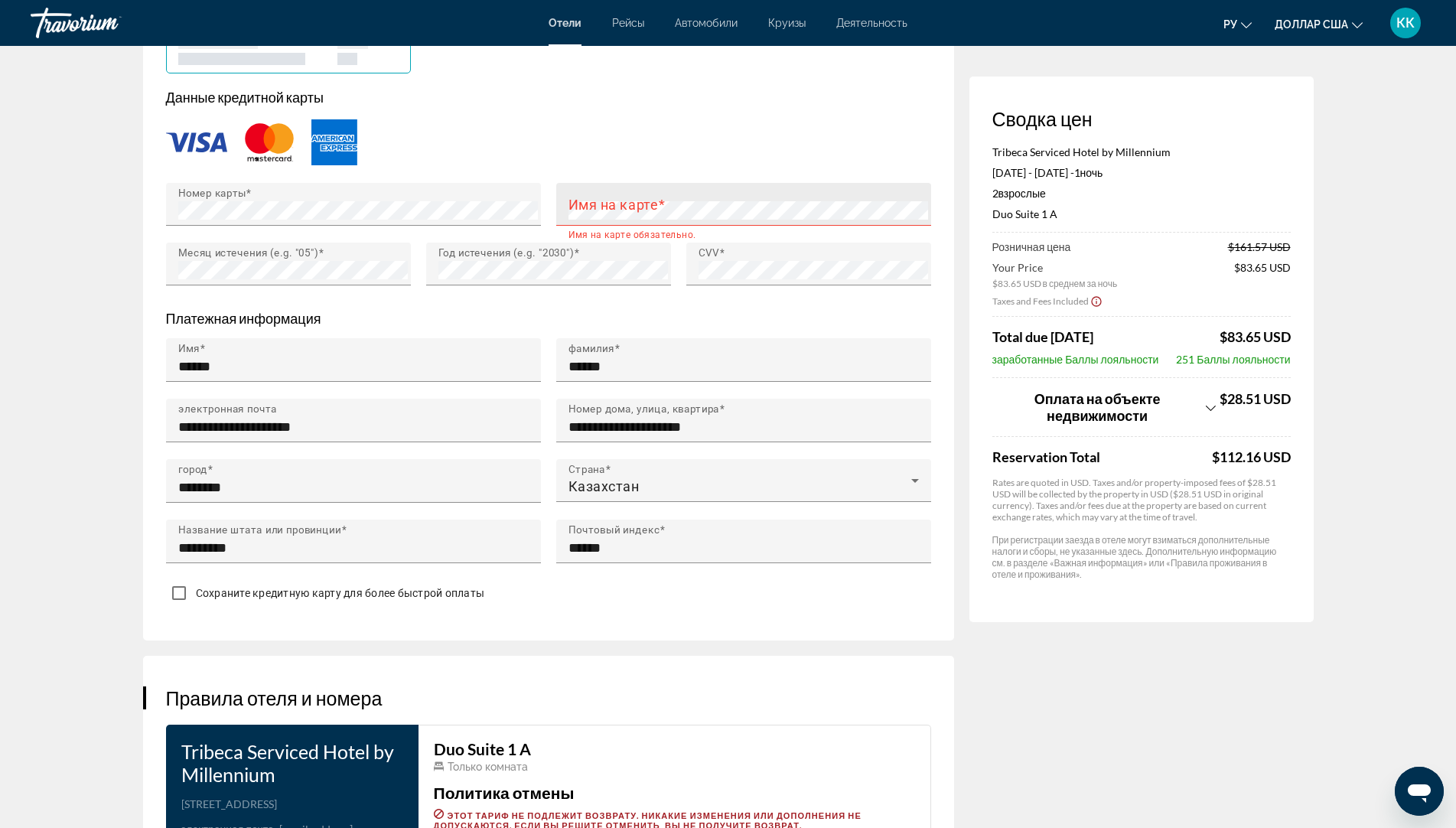
click at [661, 200] on span "Основное содержание" at bounding box center [662, 203] width 8 height 16
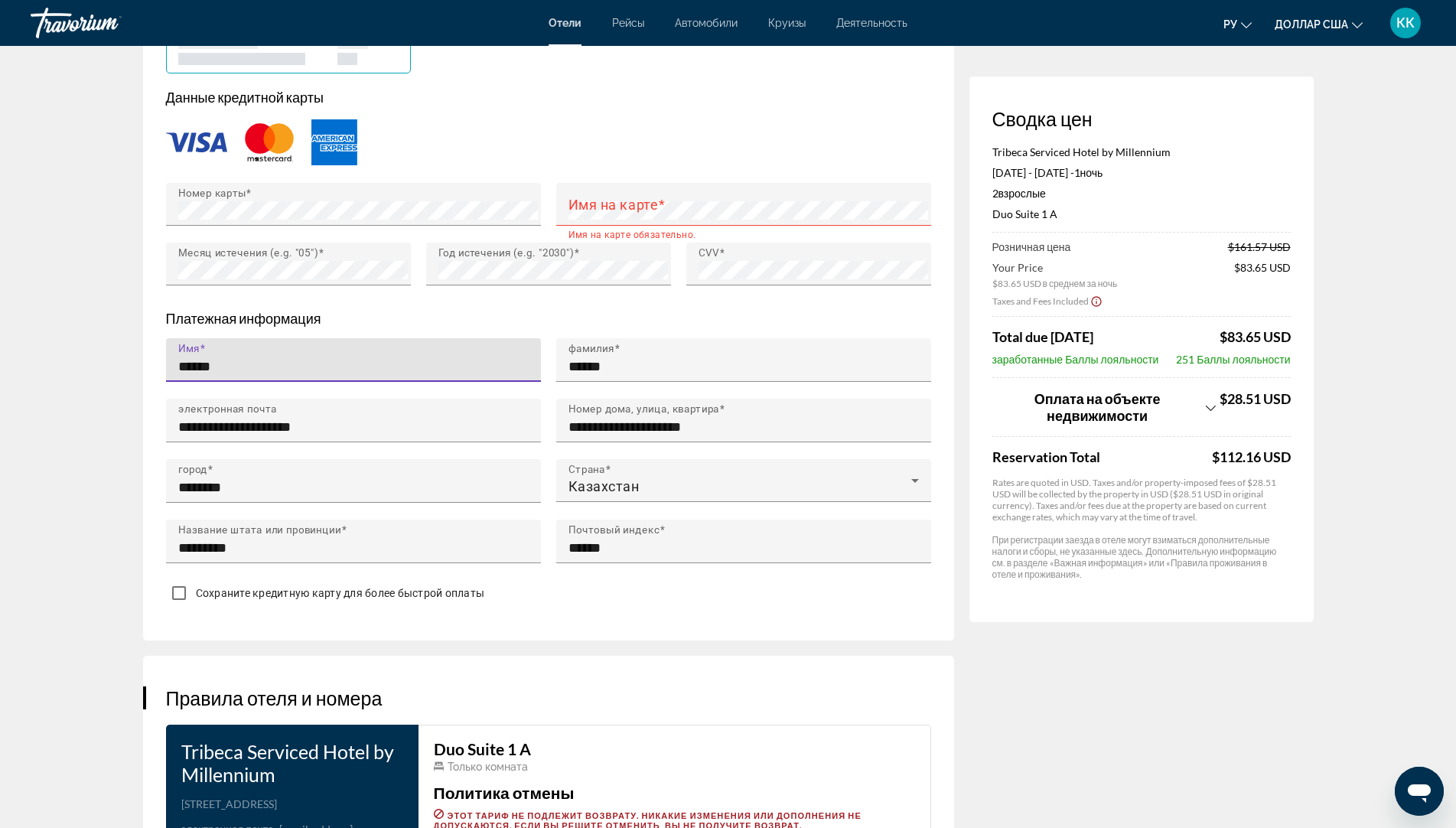
drag, startPoint x: 262, startPoint y: 371, endPoint x: 222, endPoint y: 325, distance: 61.0
click at [164, 371] on div "Имя ******" at bounding box center [353, 368] width 390 height 60
type input "******"
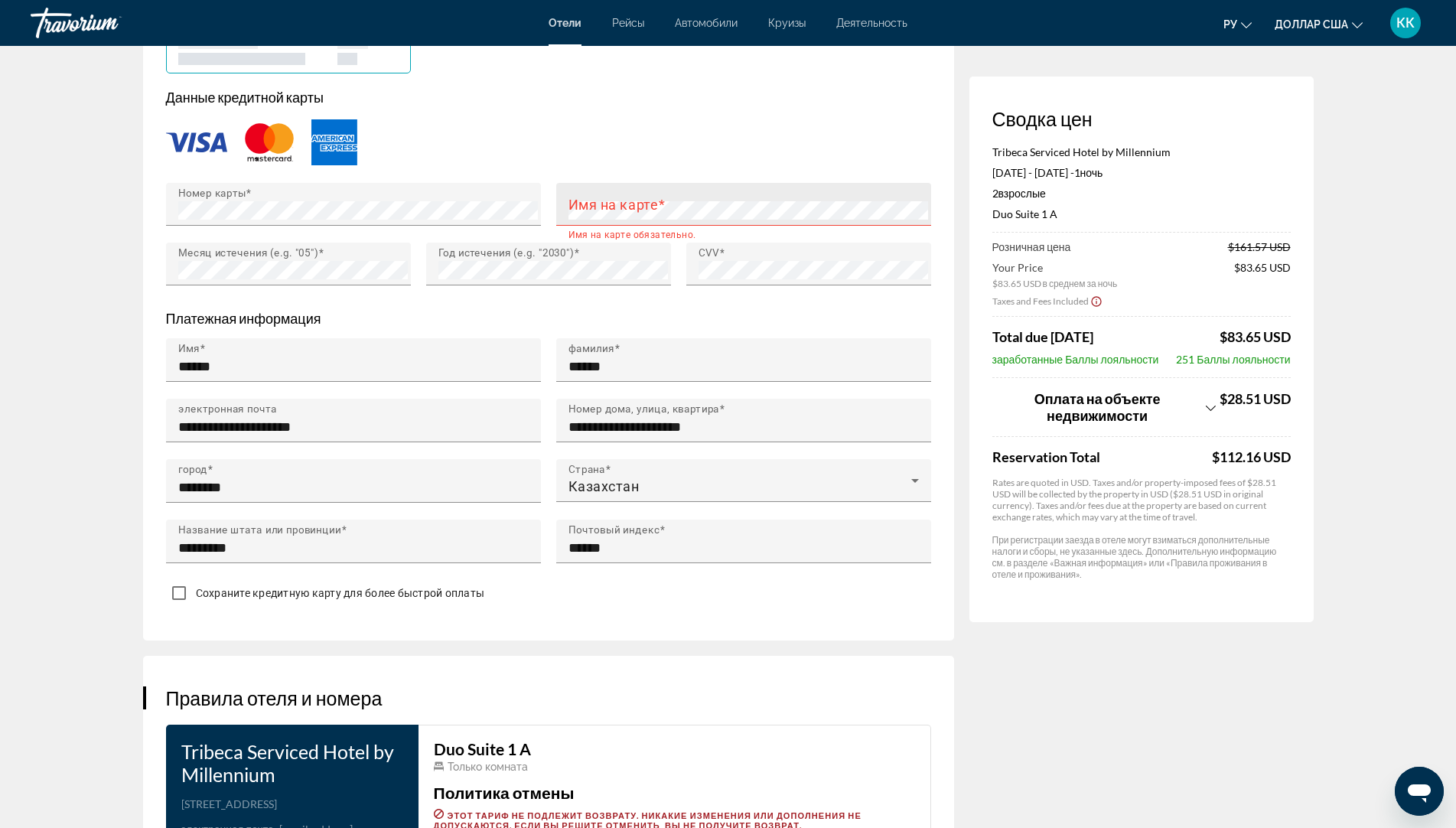
click at [585, 196] on mat-label "Имя на карте" at bounding box center [613, 203] width 90 height 16
click at [583, 620] on div "**********" at bounding box center [548, 236] width 810 height 809
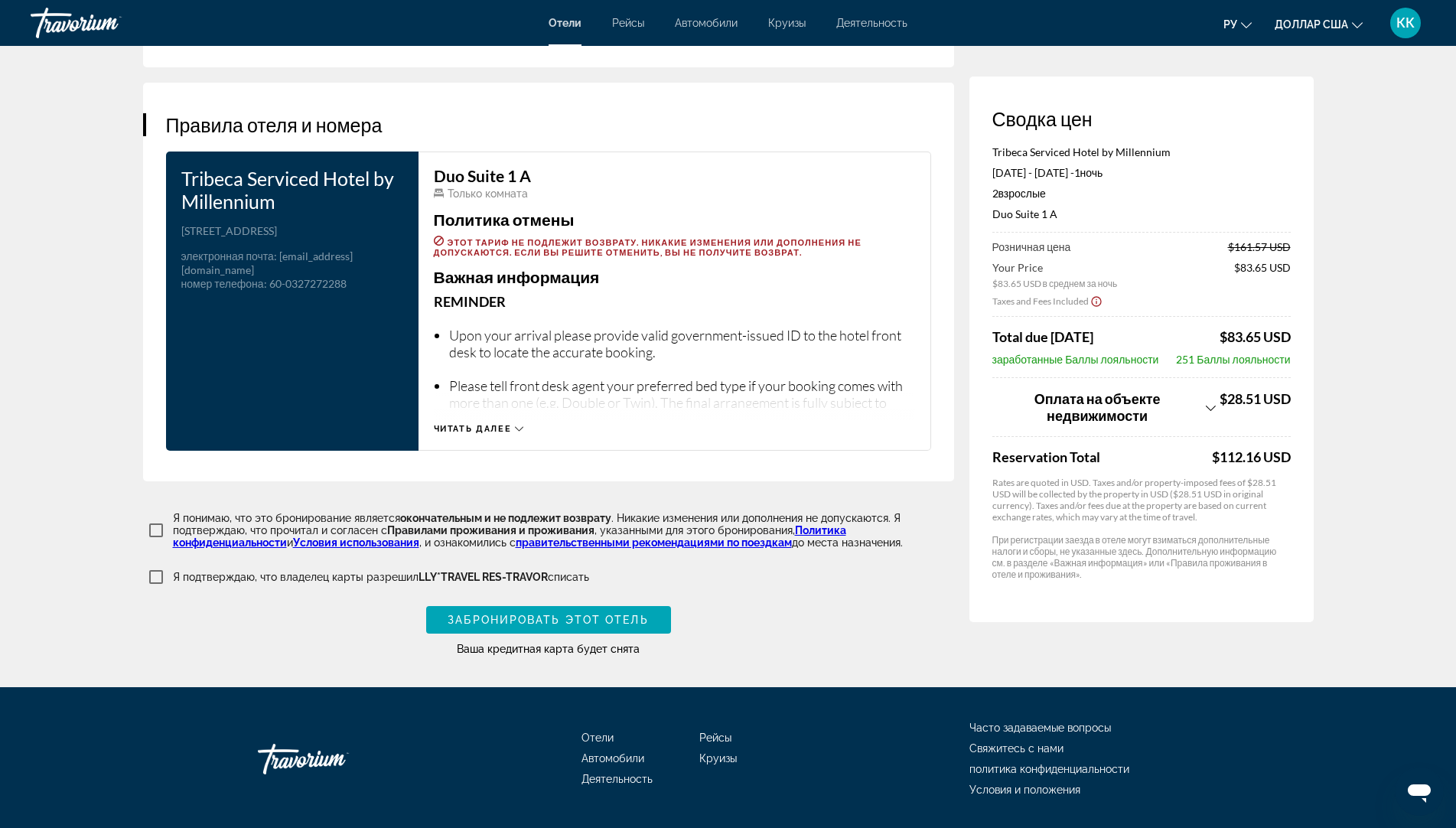
scroll to position [1915, 0]
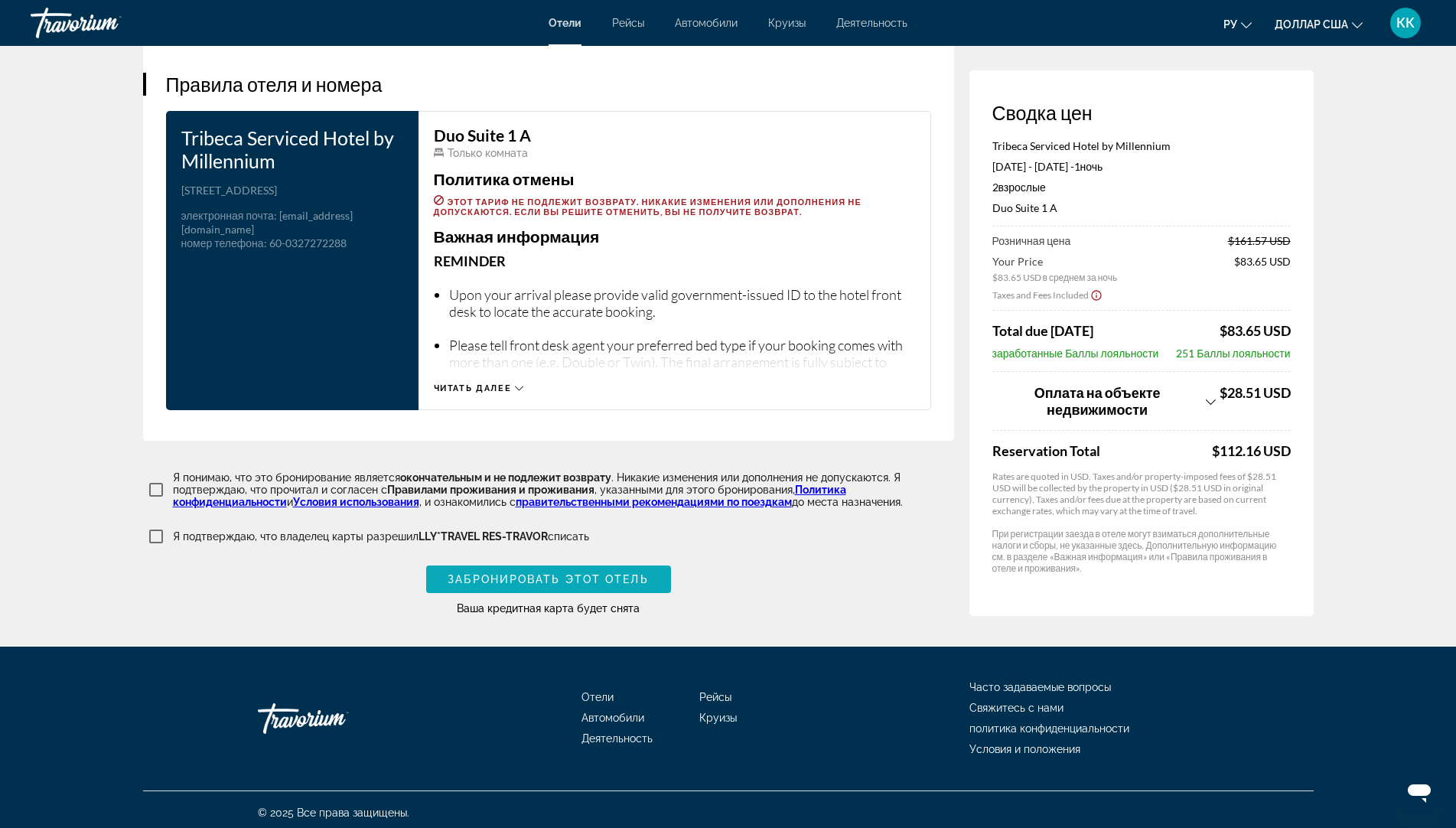
click at [590, 579] on span "Забронировать этот отель" at bounding box center [547, 579] width 200 height 12
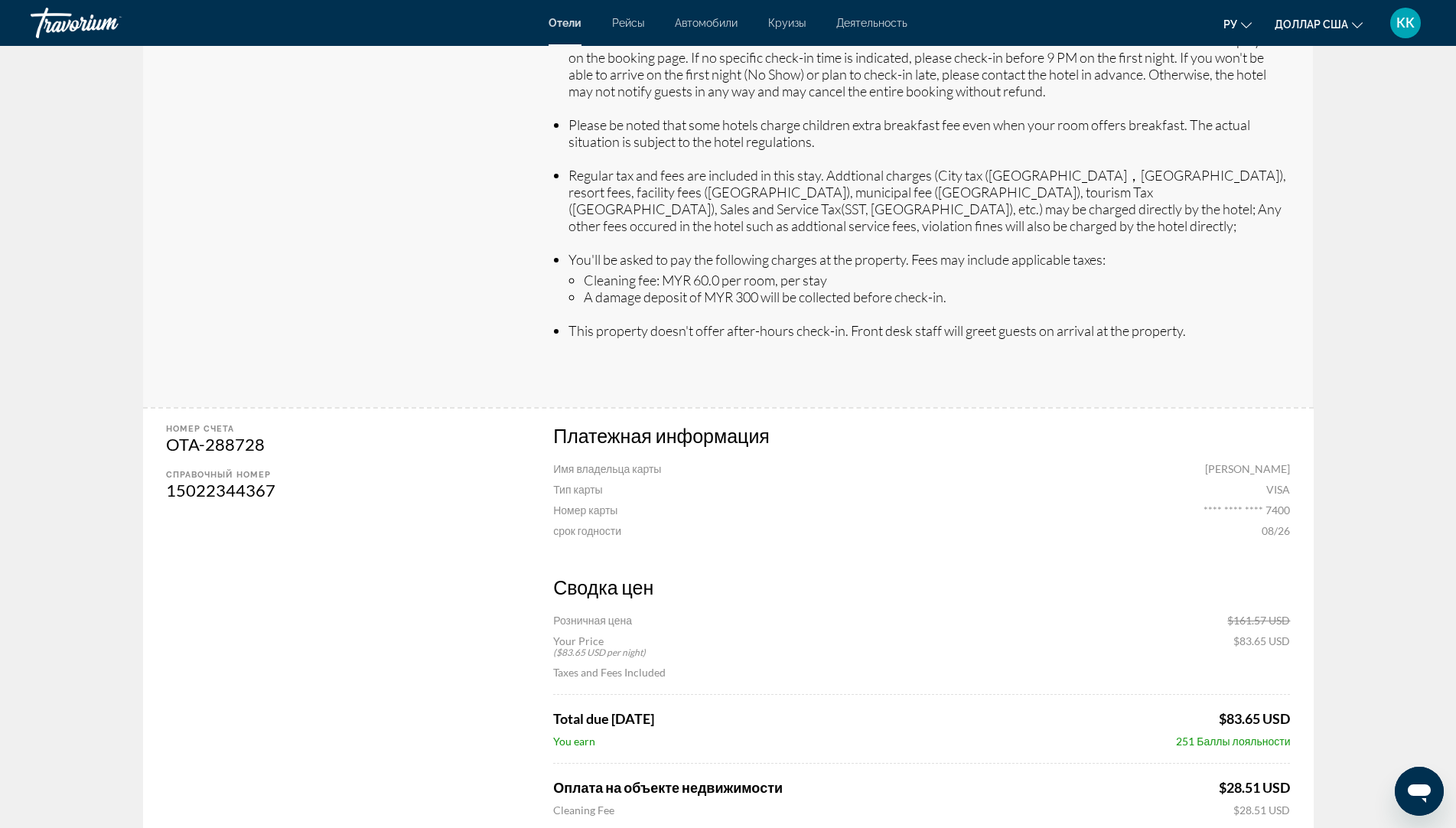
scroll to position [763, 0]
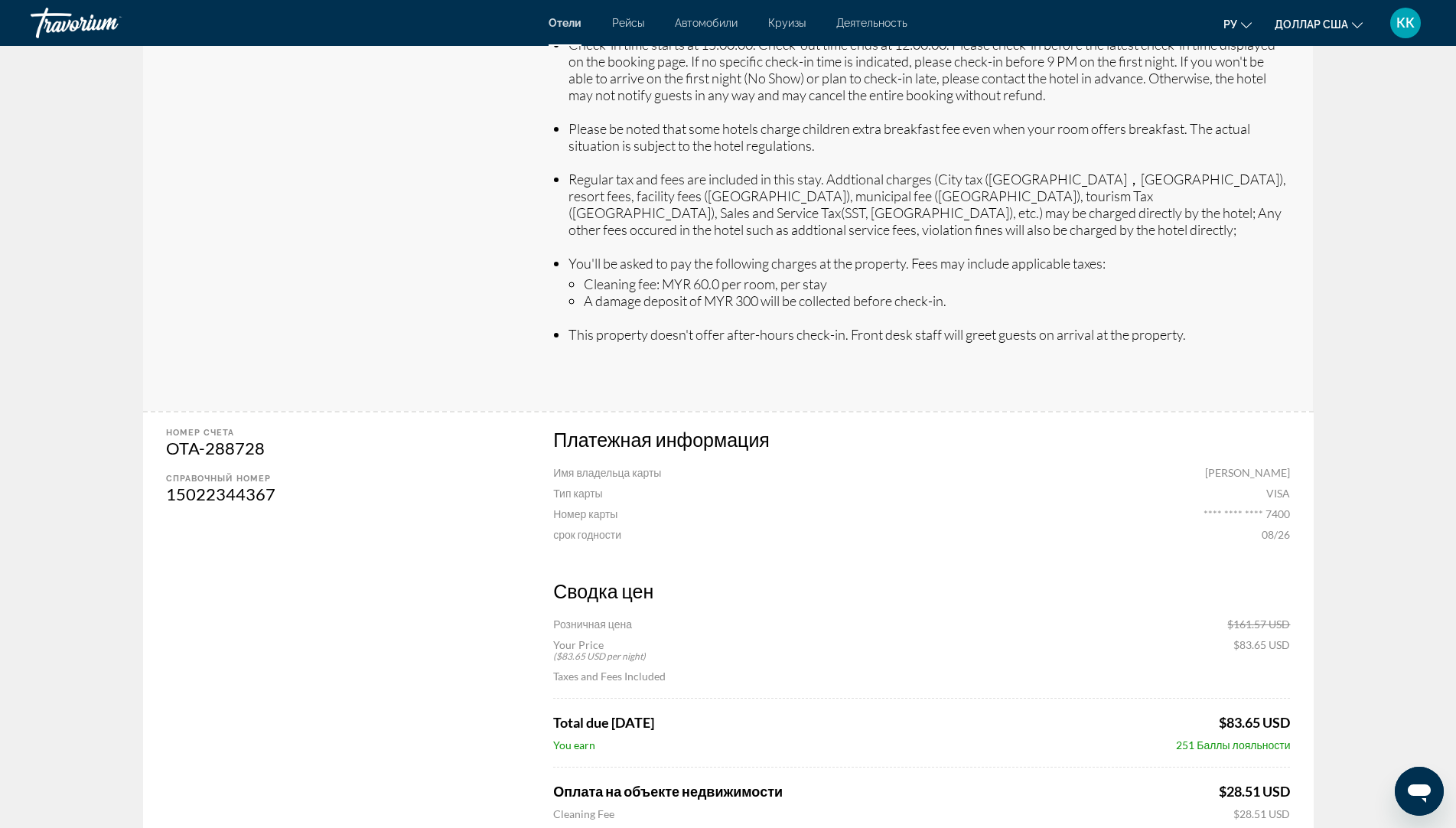
click at [1410, 534] on app-hotel-booking-confirmation "Ваш заказ был успешным! Ниже вы можете найти сводку вашего бронирования. распеч…" at bounding box center [728, 262] width 1456 height 1957
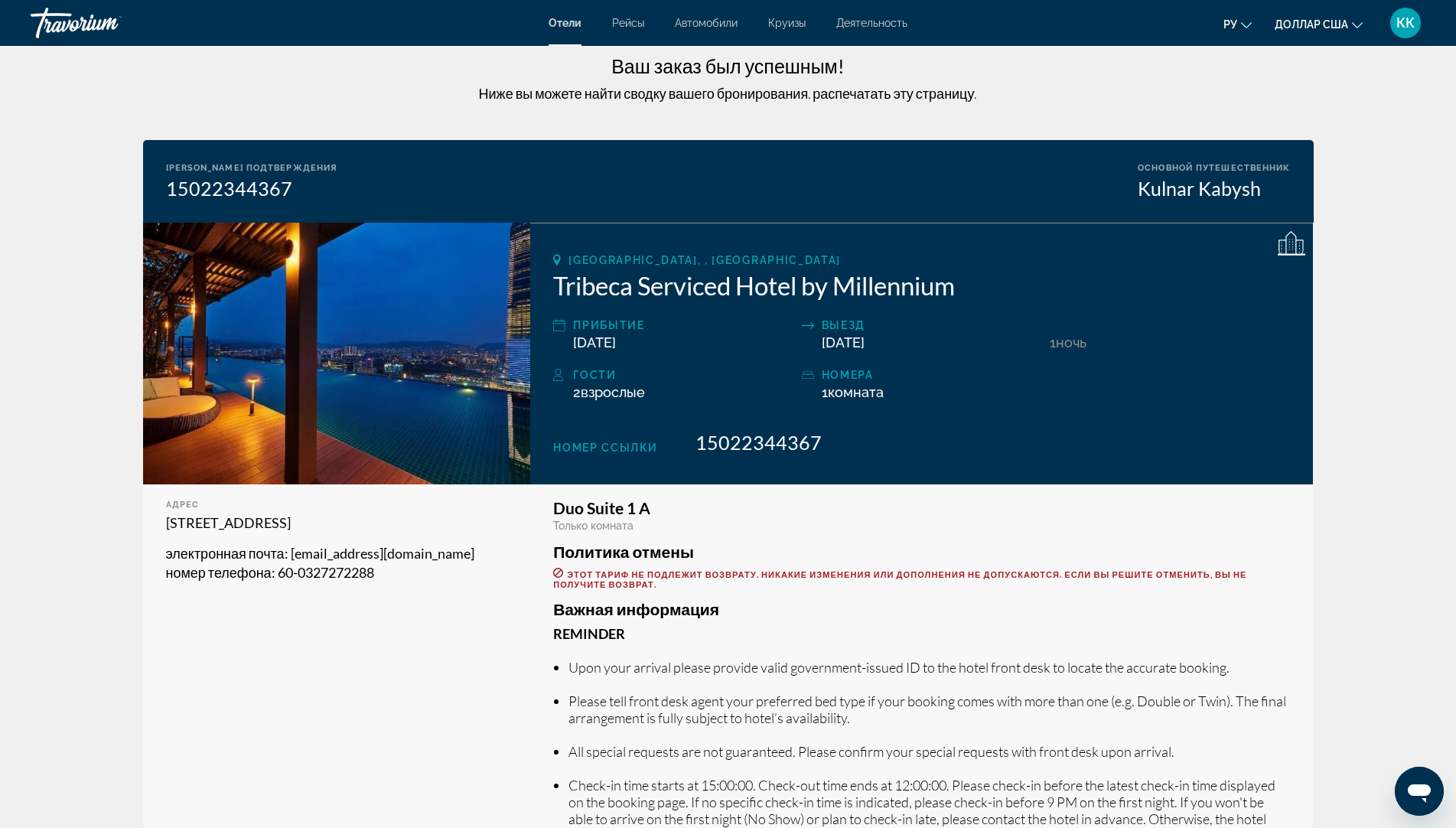
scroll to position [0, 0]
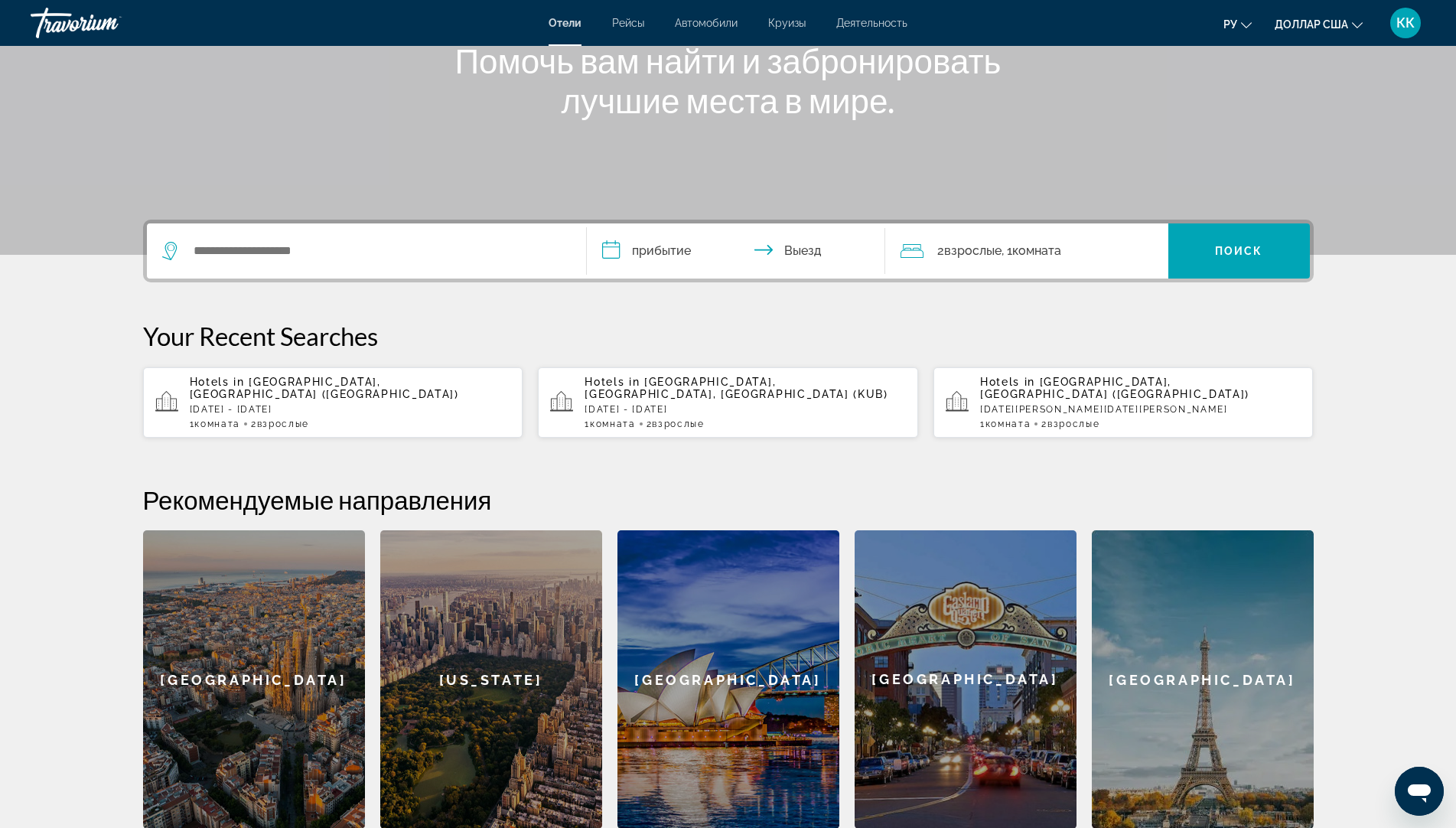
scroll to position [306, 0]
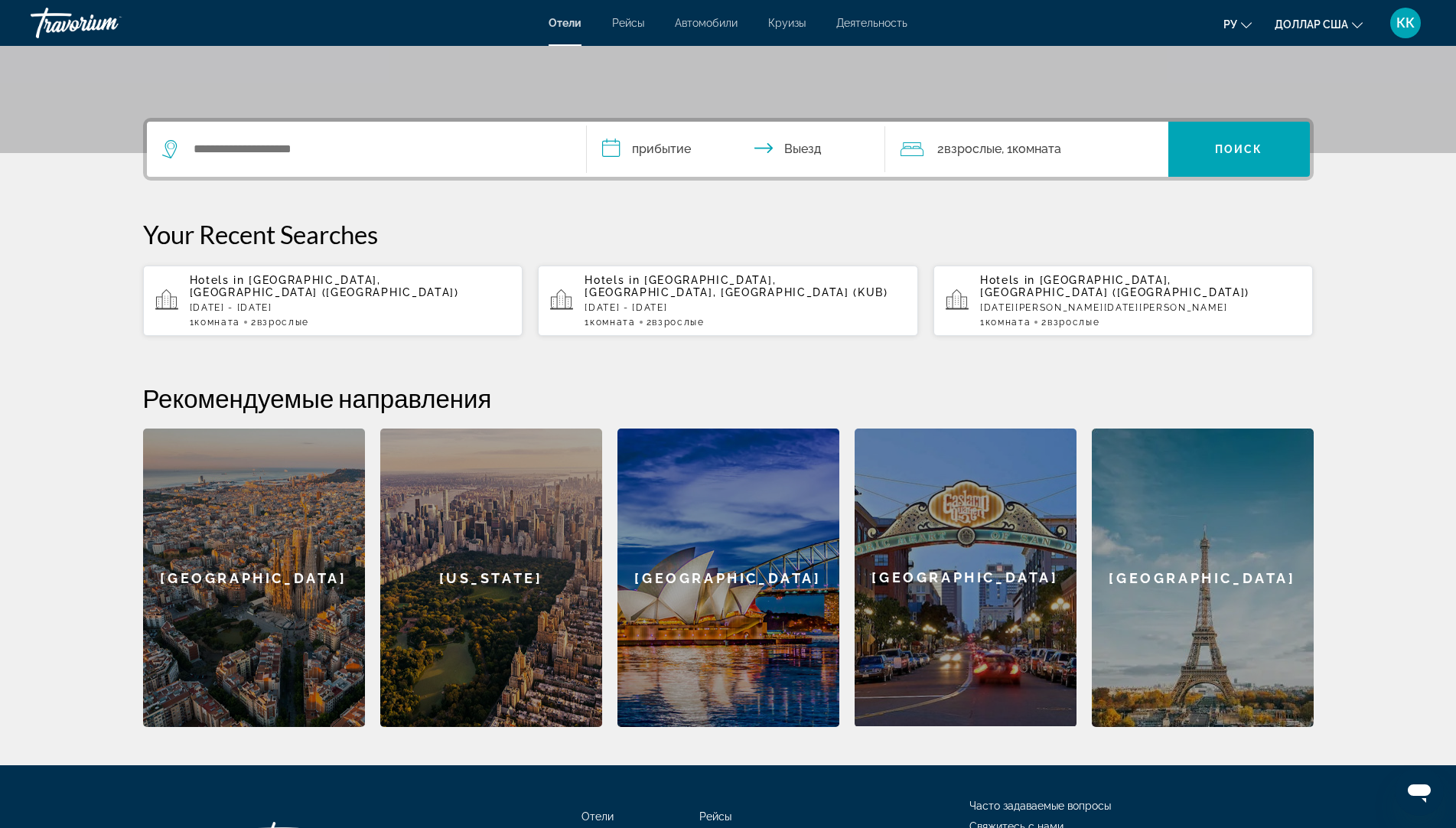
click at [344, 288] on div "Hotels in [GEOGRAPHIC_DATA], [GEOGRAPHIC_DATA] ([GEOGRAPHIC_DATA]) [DATE] - [GE…" at bounding box center [350, 301] width 321 height 54
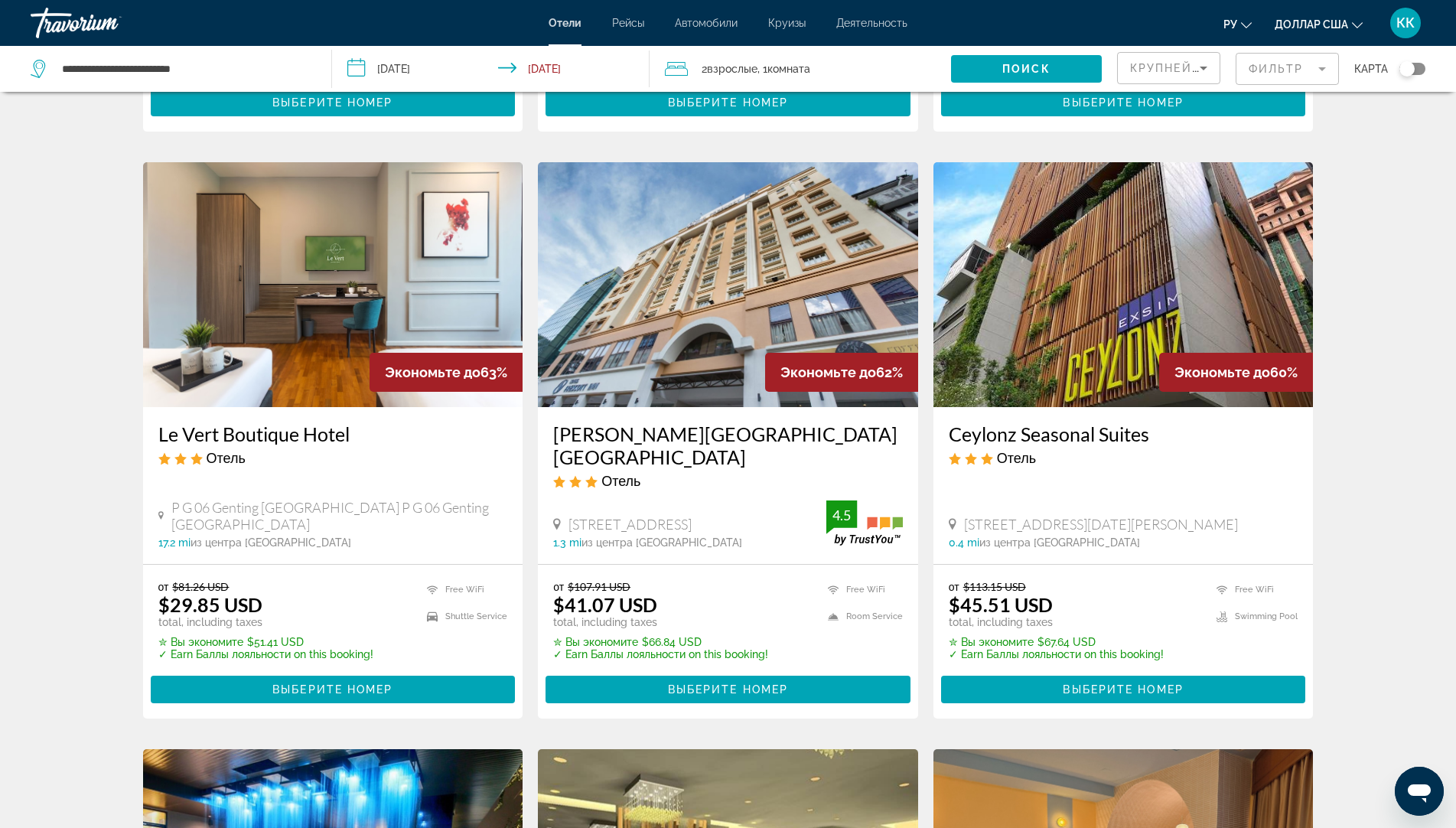
scroll to position [612, 0]
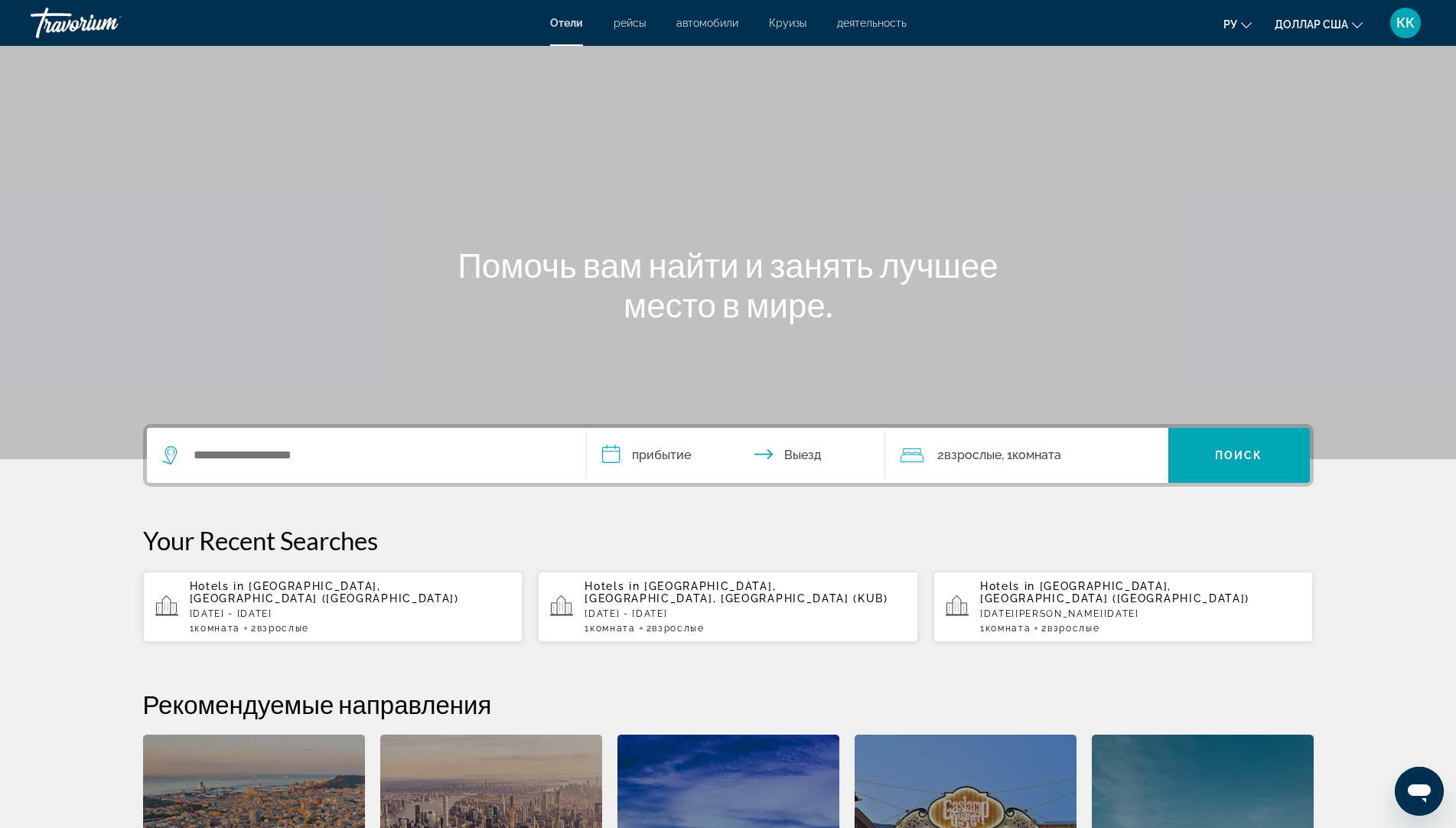
click at [339, 609] on p "[DATE] - [DATE]" at bounding box center [350, 613] width 321 height 11
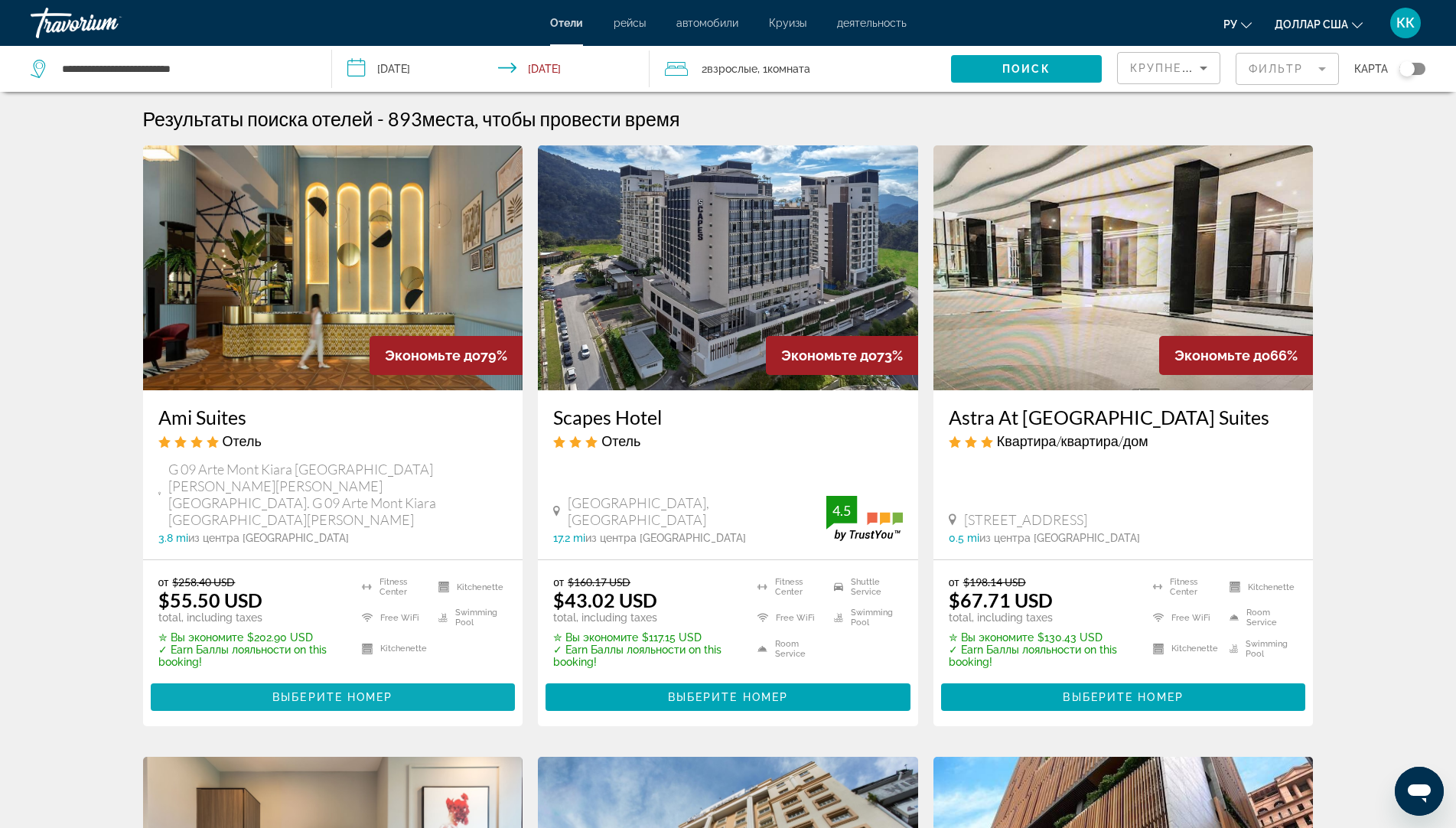
click at [358, 687] on span "Основное содержание" at bounding box center [332, 697] width 365 height 36
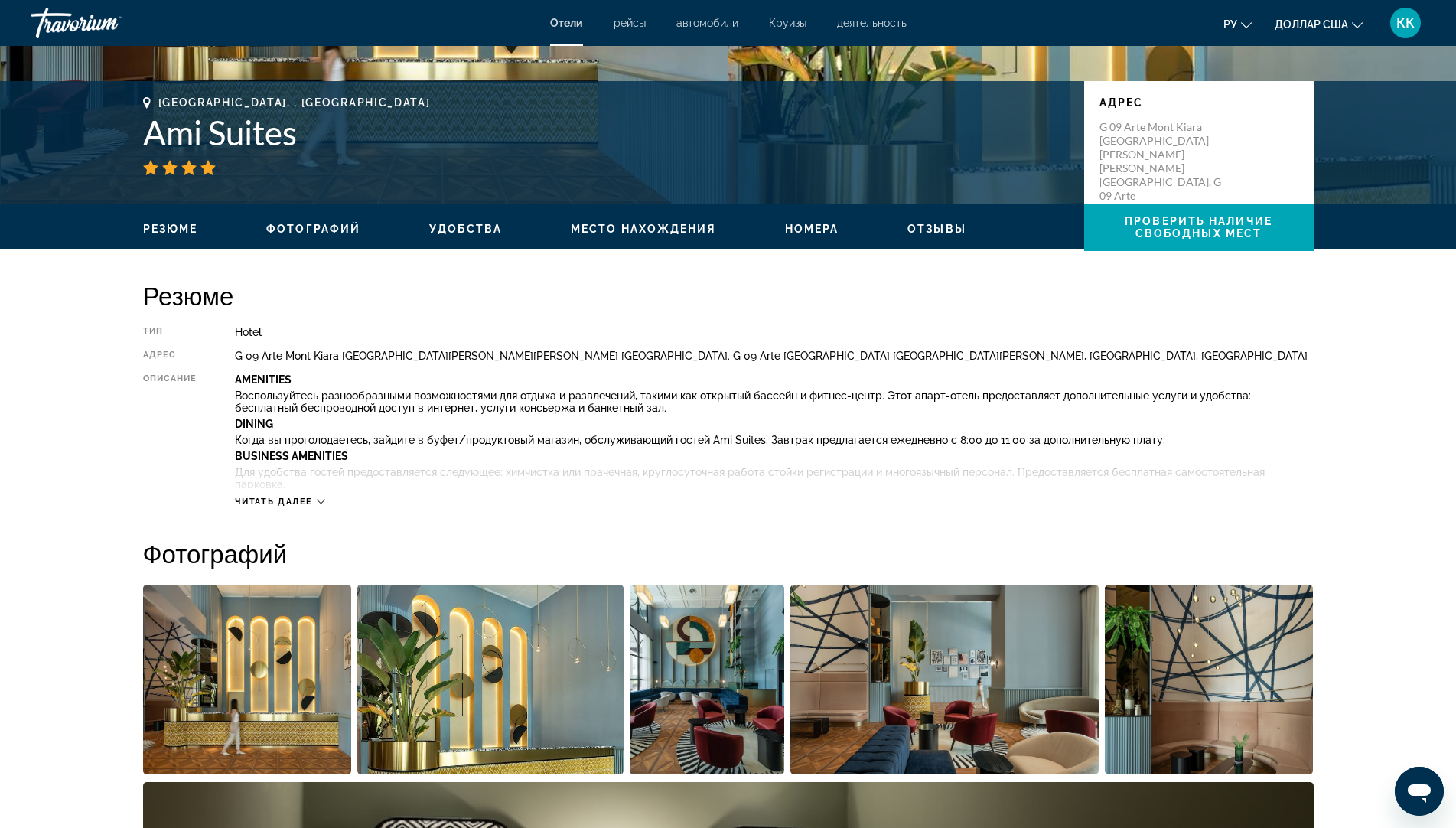
scroll to position [306, 0]
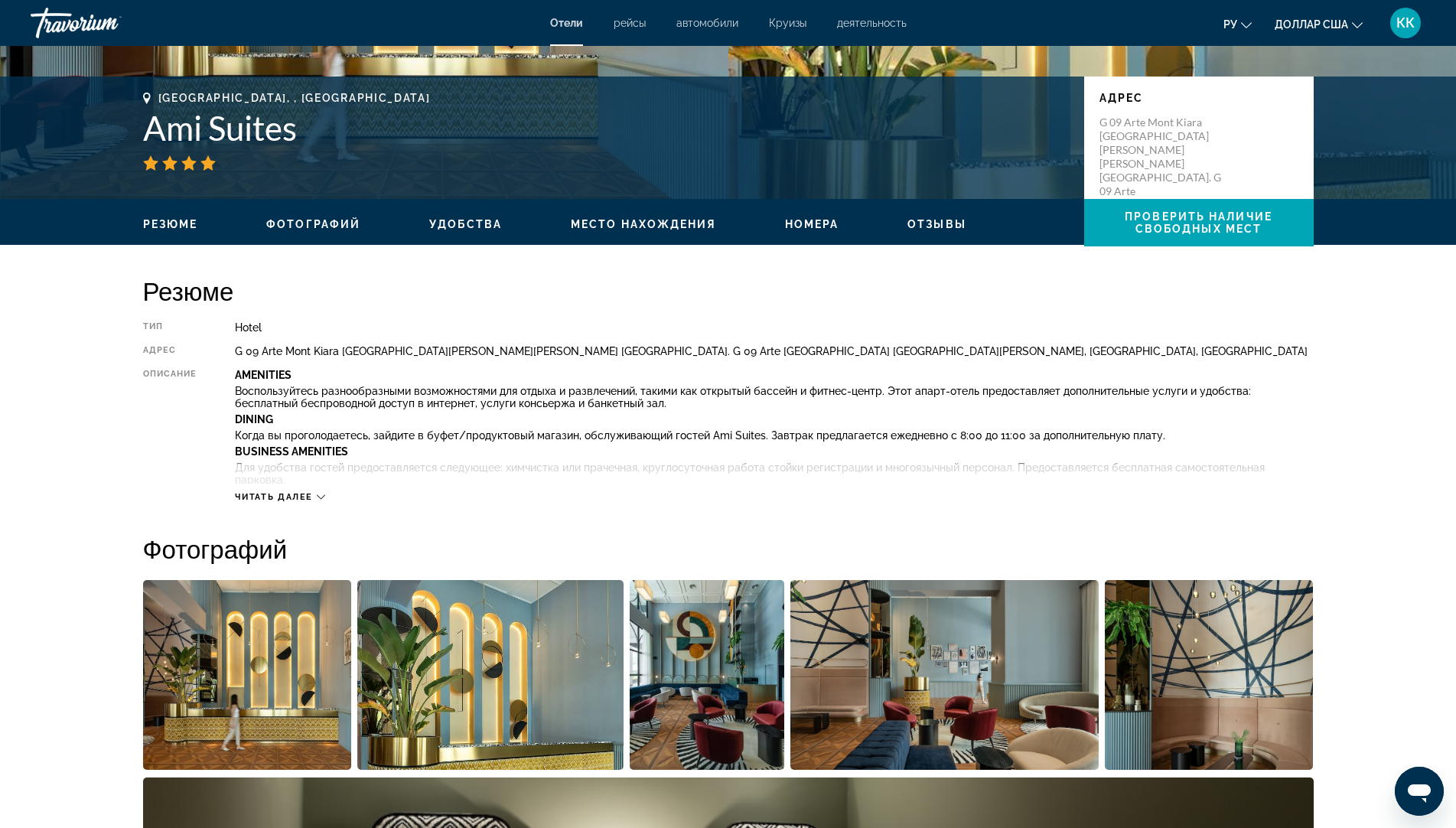
click at [314, 498] on div "Читать далее" at bounding box center [280, 496] width 90 height 10
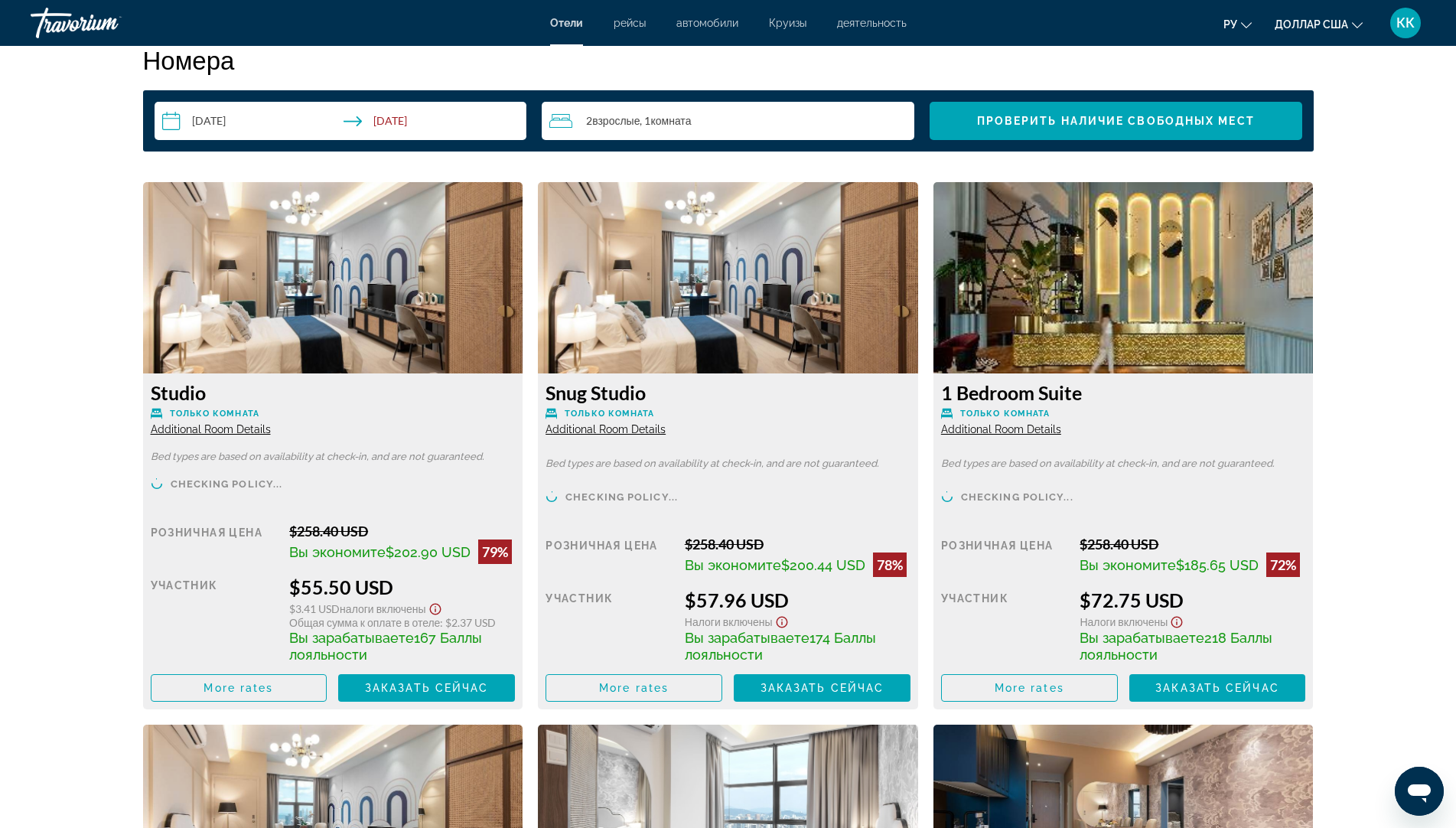
scroll to position [2449, 0]
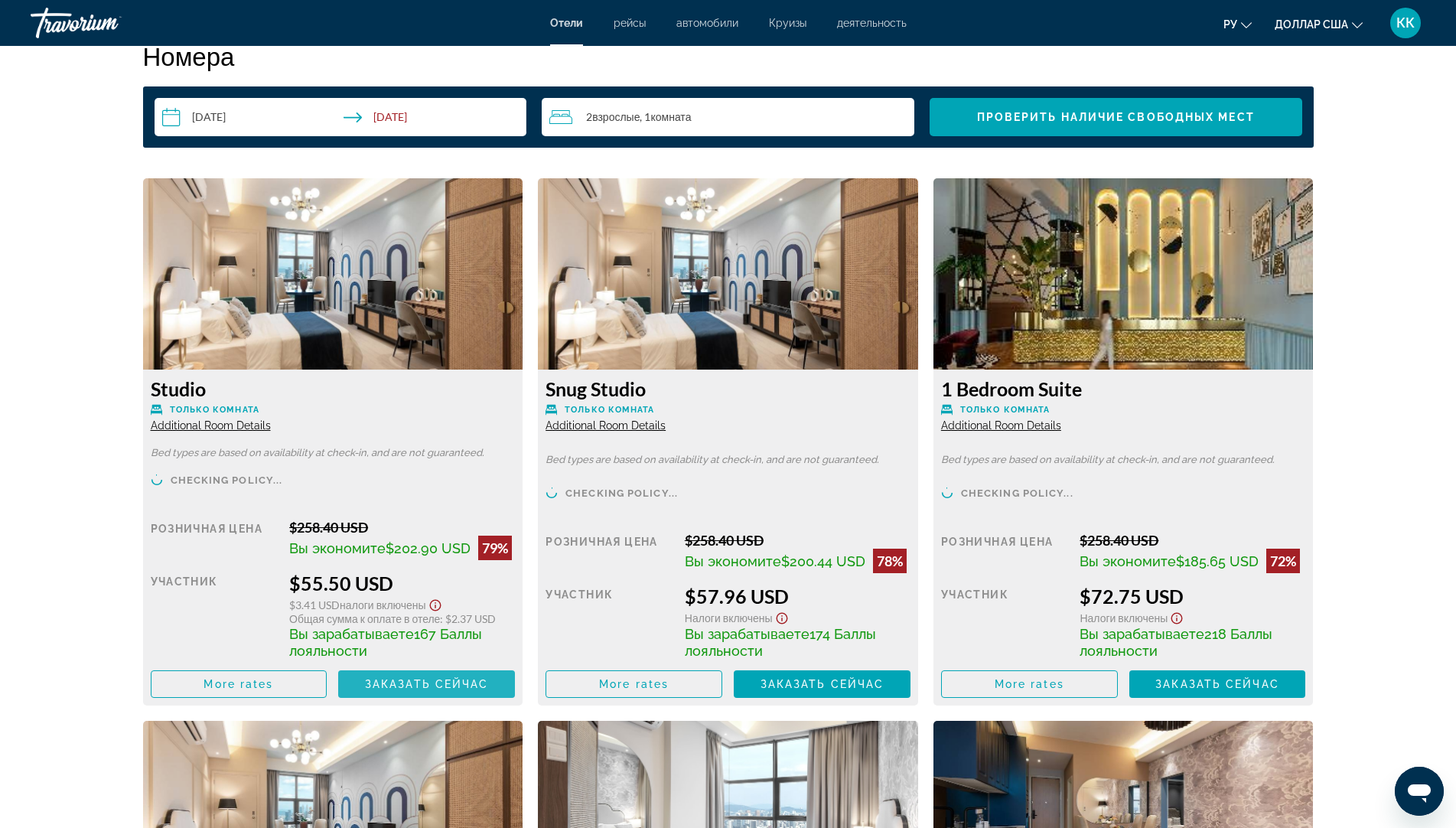
click at [422, 682] on span "Заказать сейчас" at bounding box center [426, 684] width 124 height 12
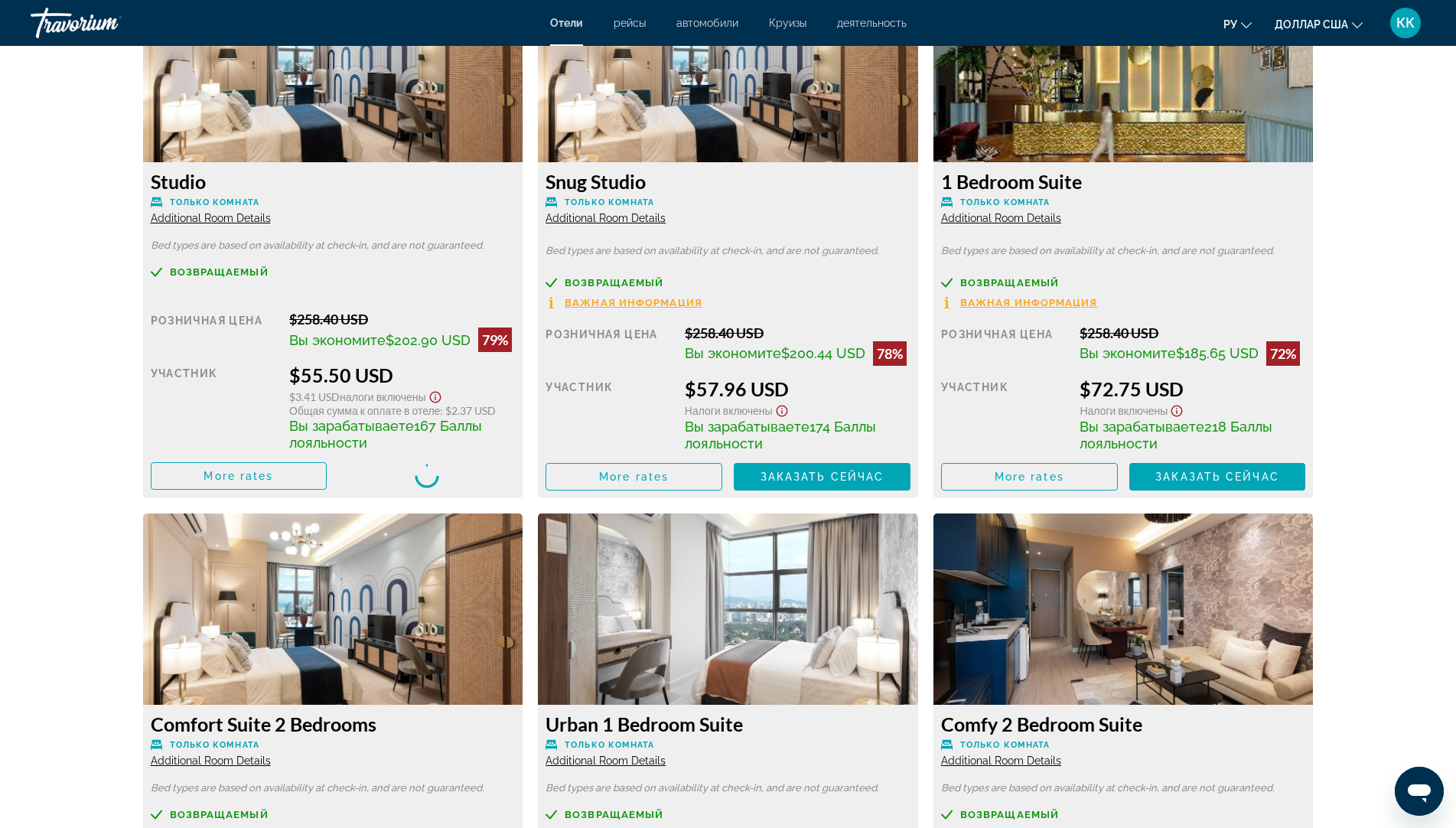
scroll to position [2679, 0]
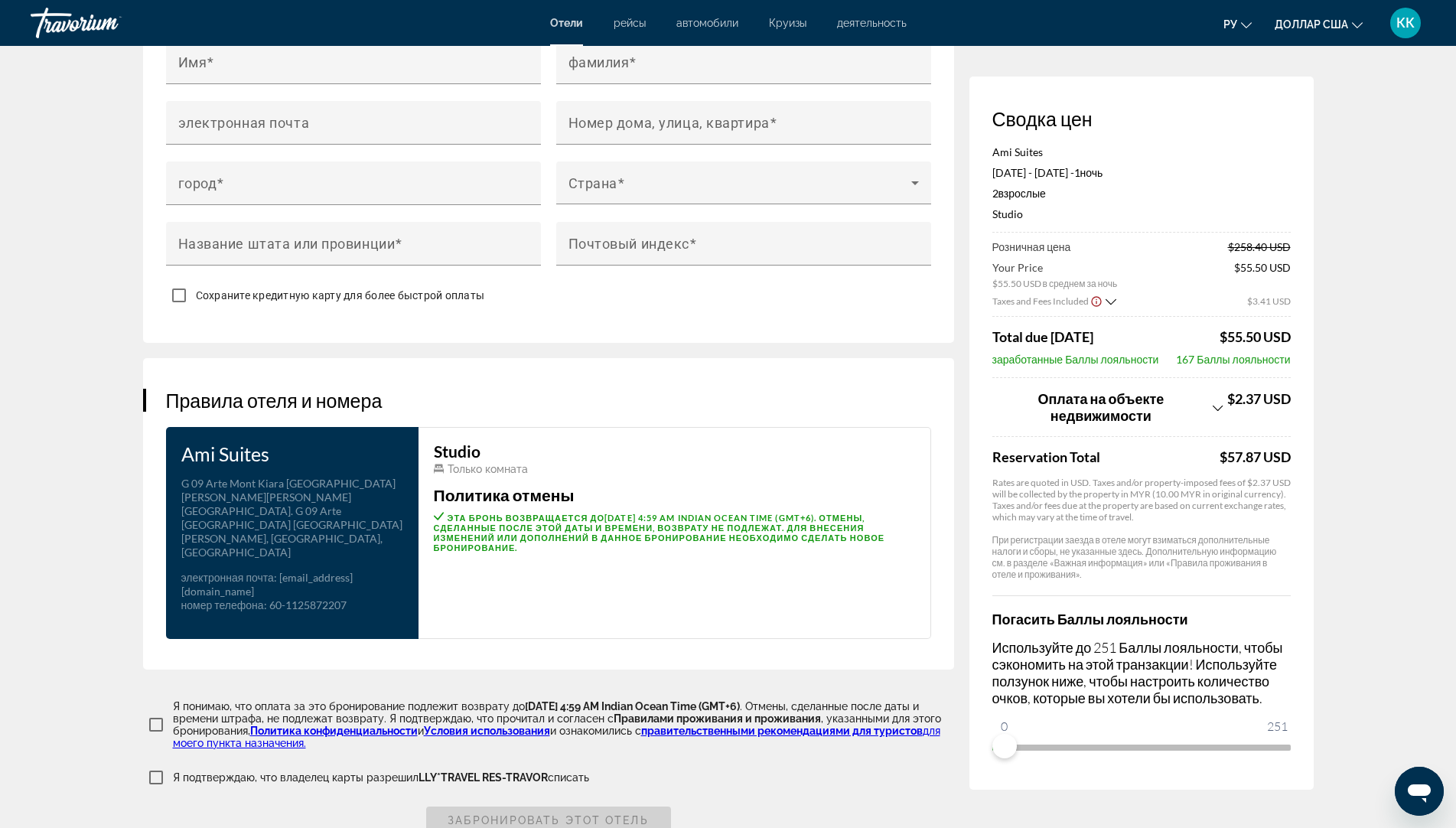
scroll to position [1569, 0]
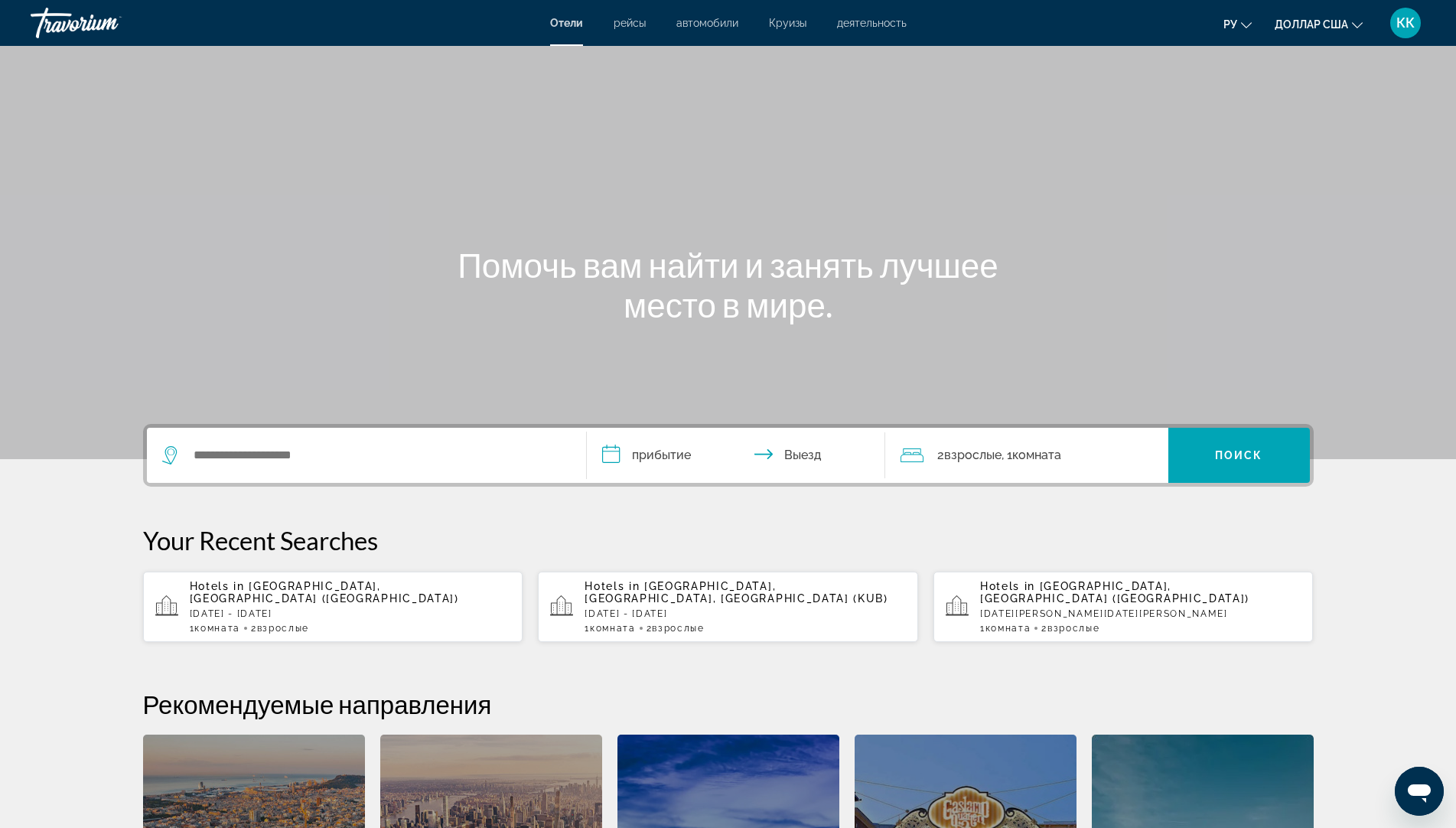
click at [272, 623] on span "Взрослые" at bounding box center [283, 628] width 52 height 11
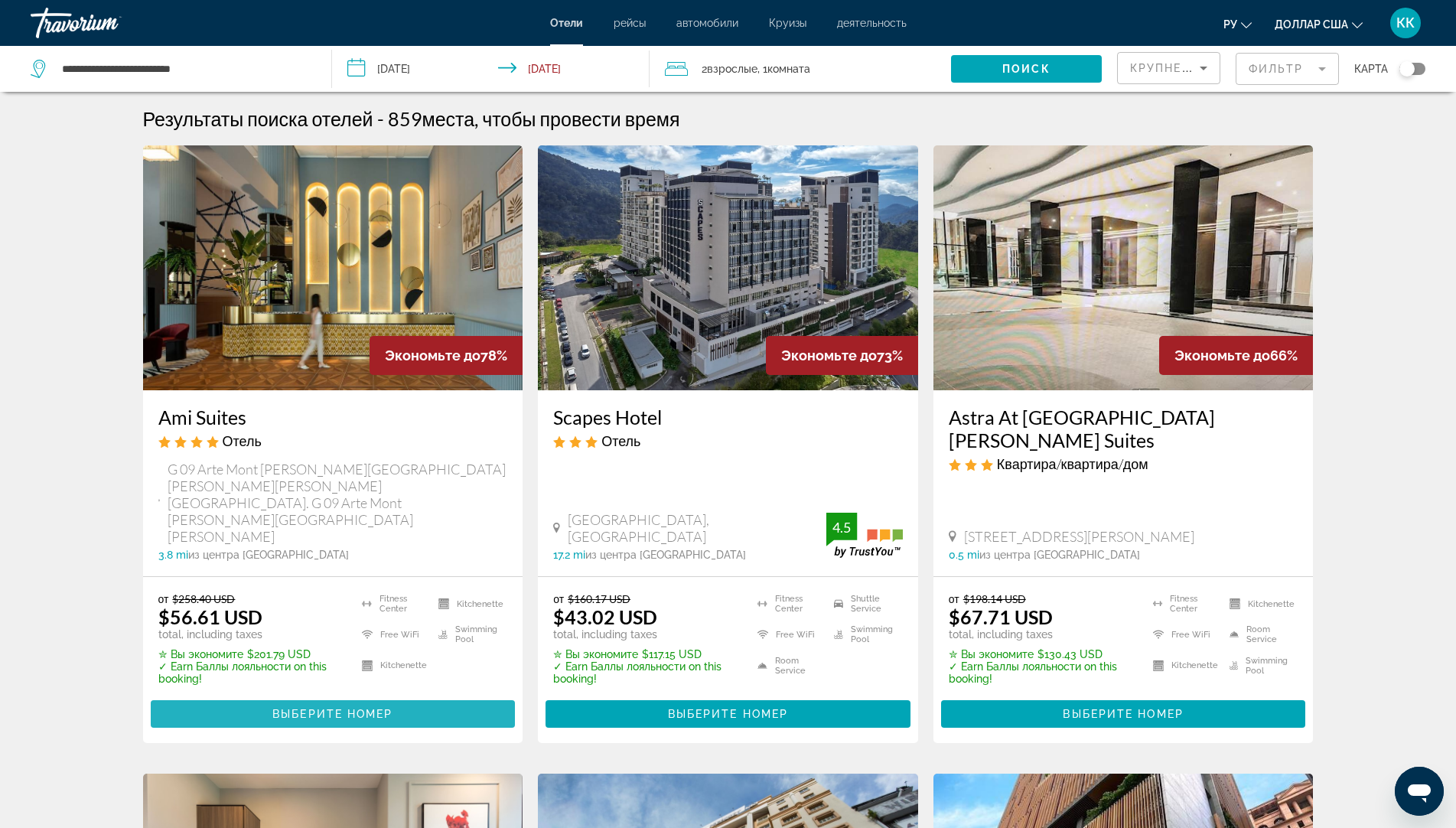
click at [268, 696] on span "Основное содержание" at bounding box center [332, 714] width 365 height 36
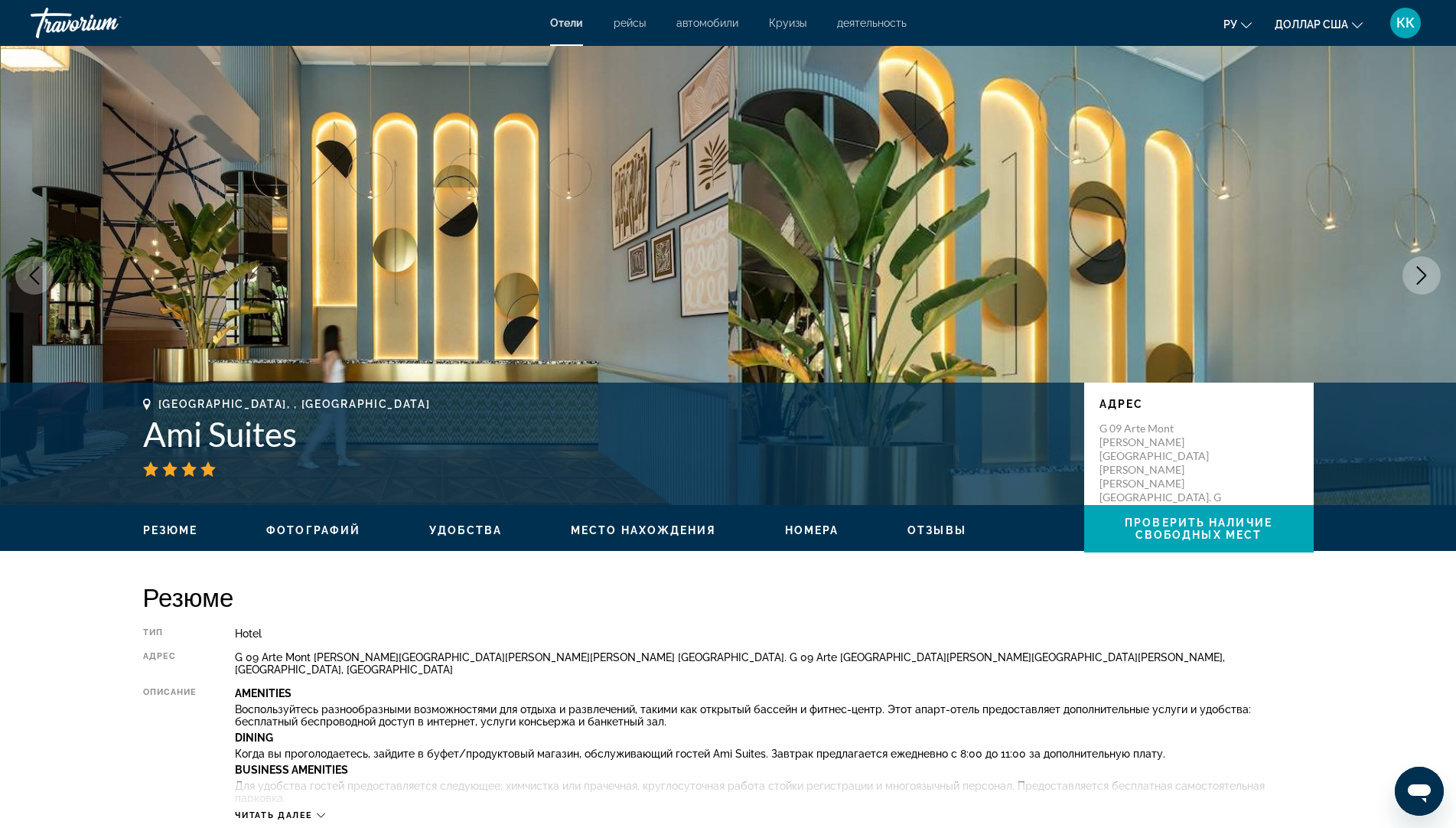
click at [1408, 271] on button "Next image" at bounding box center [1422, 276] width 38 height 38
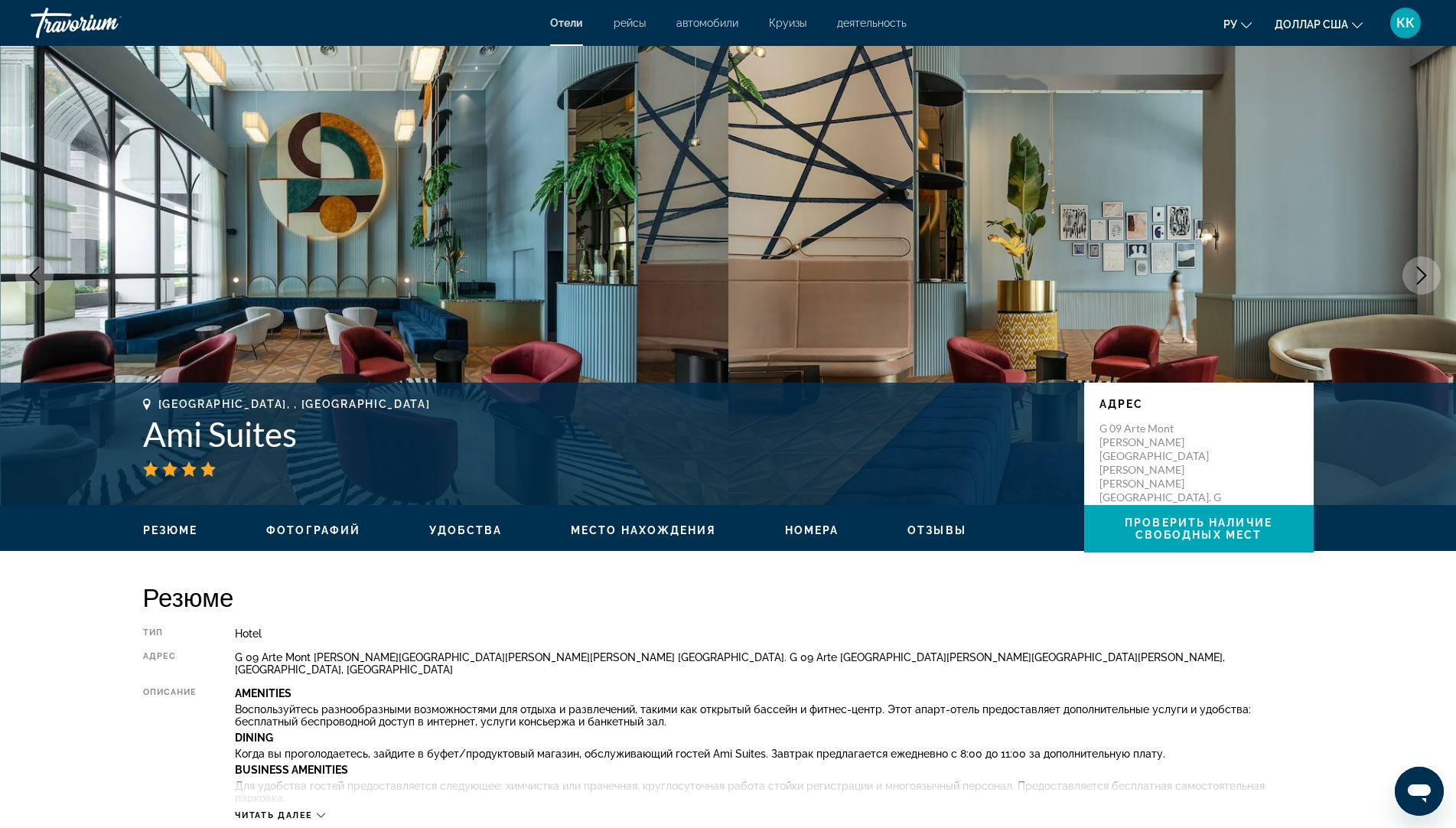
click at [1408, 271] on button "Next image" at bounding box center [1422, 276] width 38 height 38
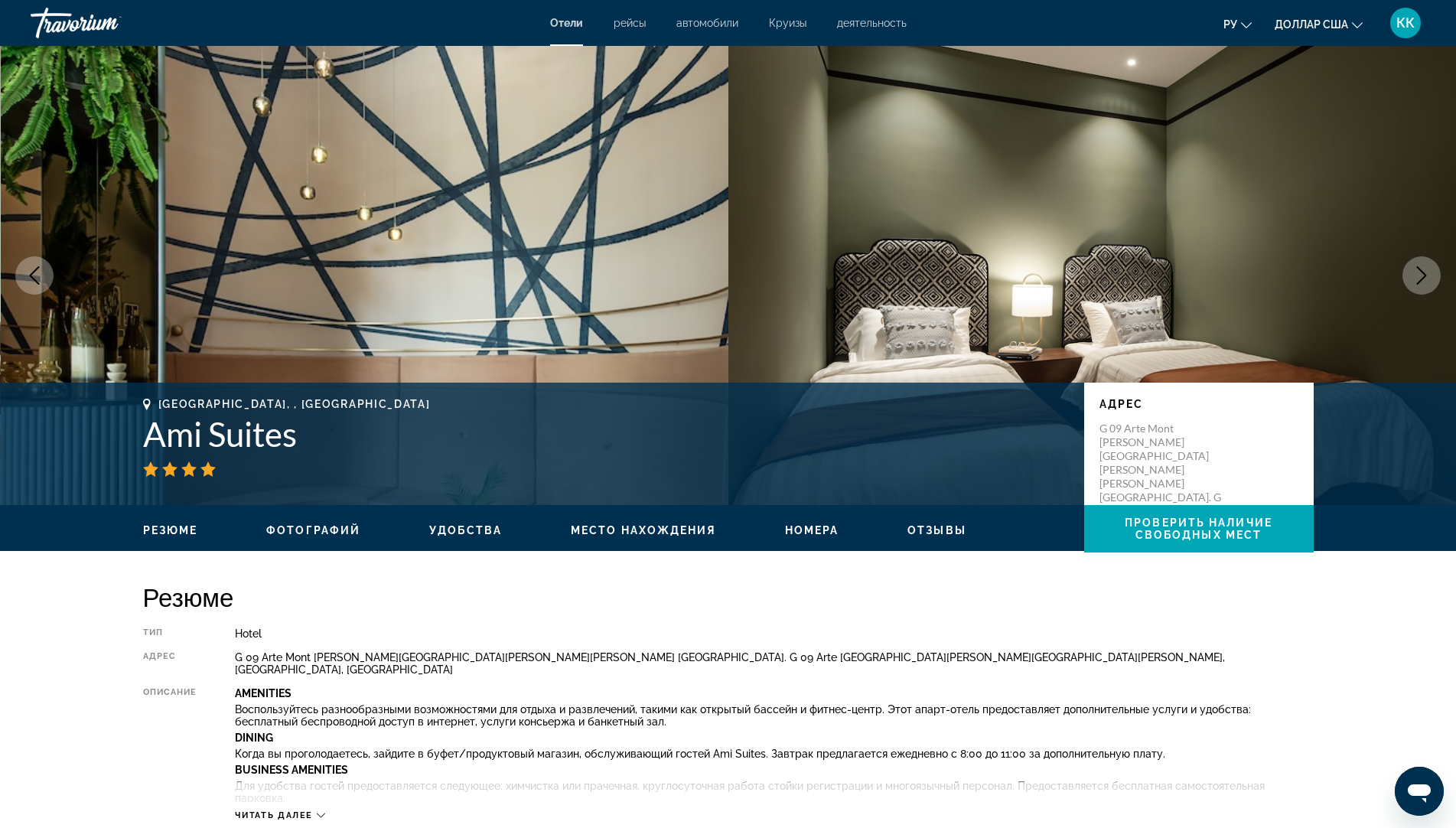
click at [1408, 271] on button "Next image" at bounding box center [1422, 276] width 38 height 38
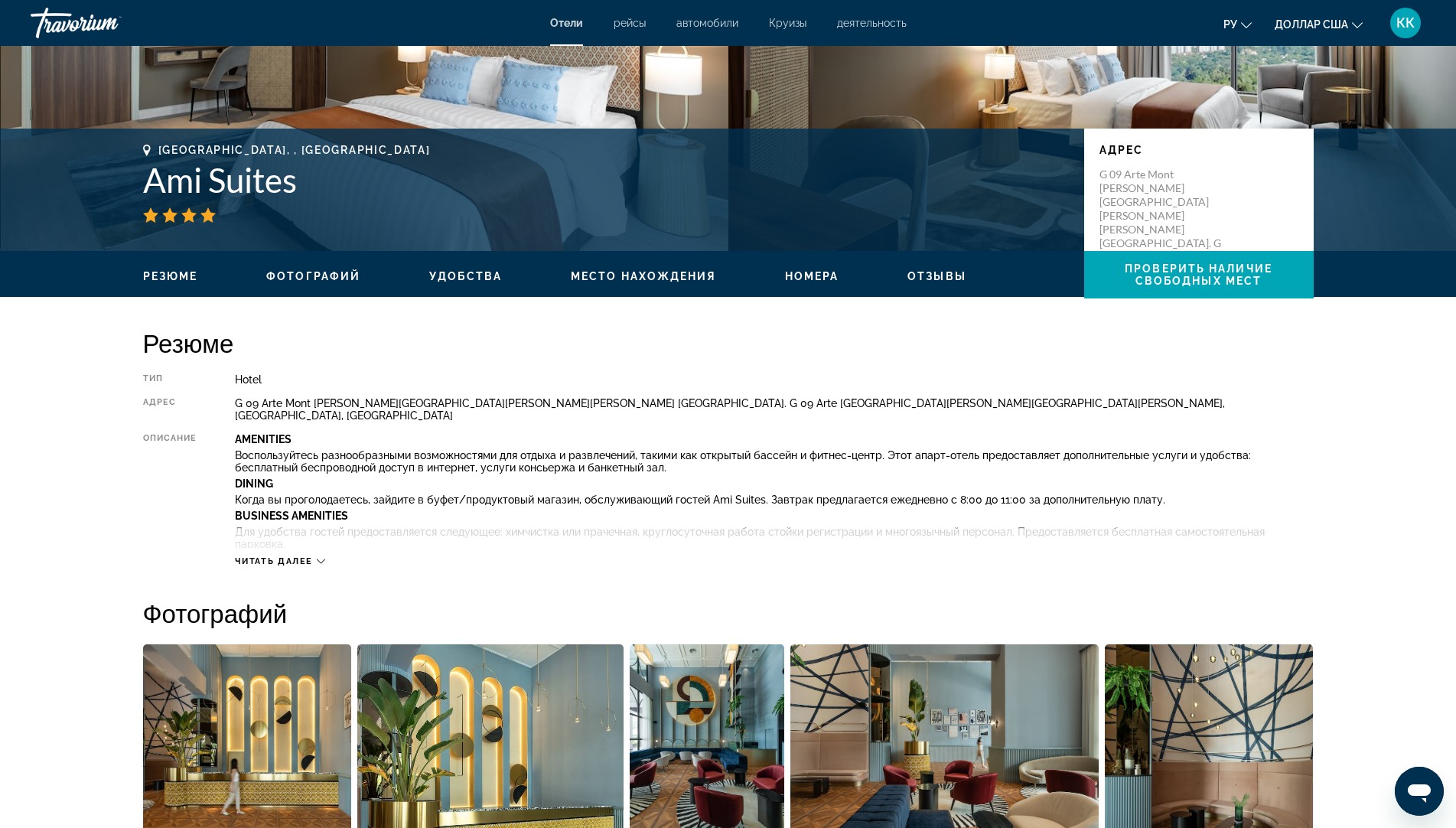
scroll to position [306, 0]
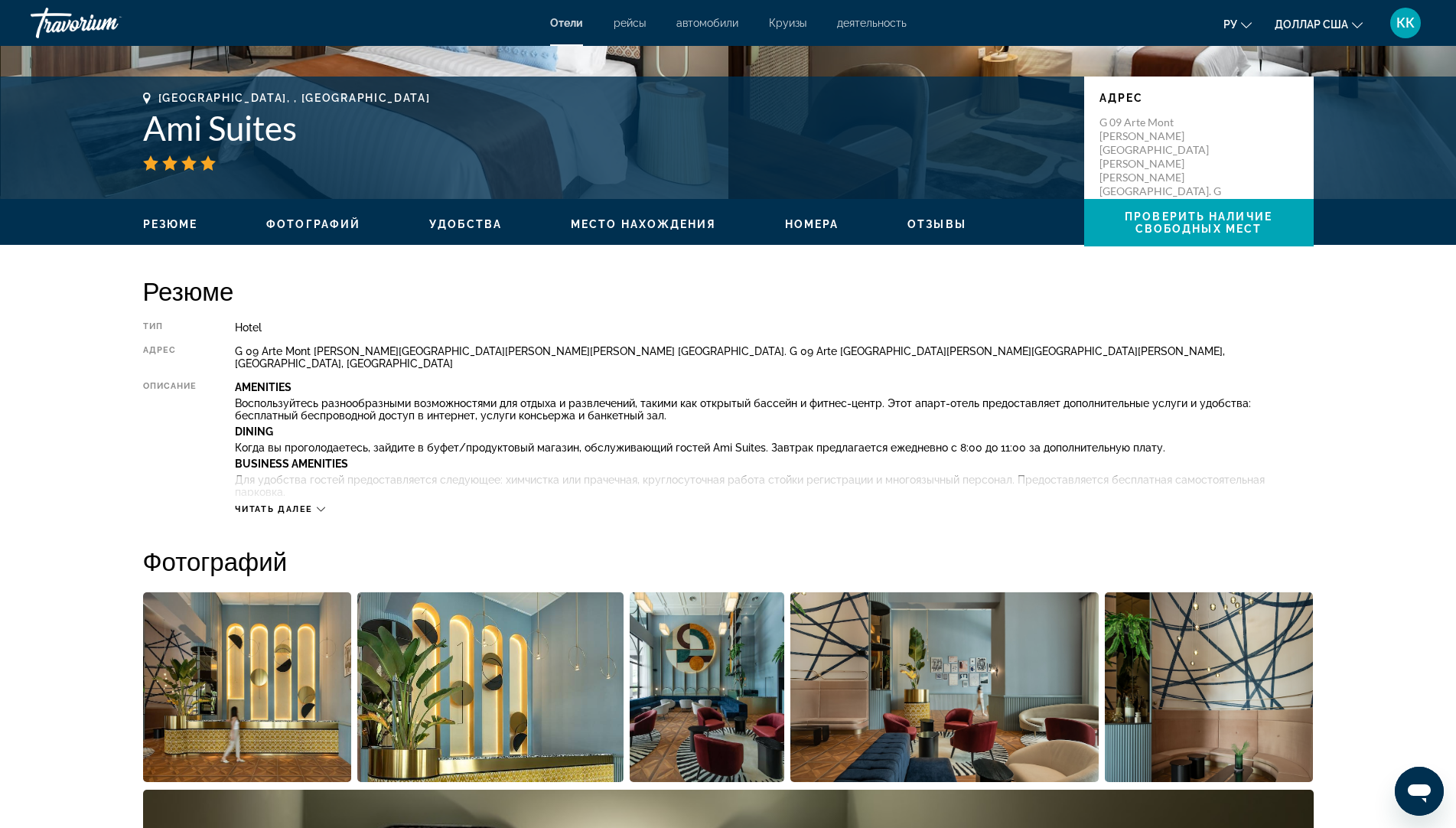
click at [292, 503] on button "Читать далее" at bounding box center [280, 509] width 90 height 12
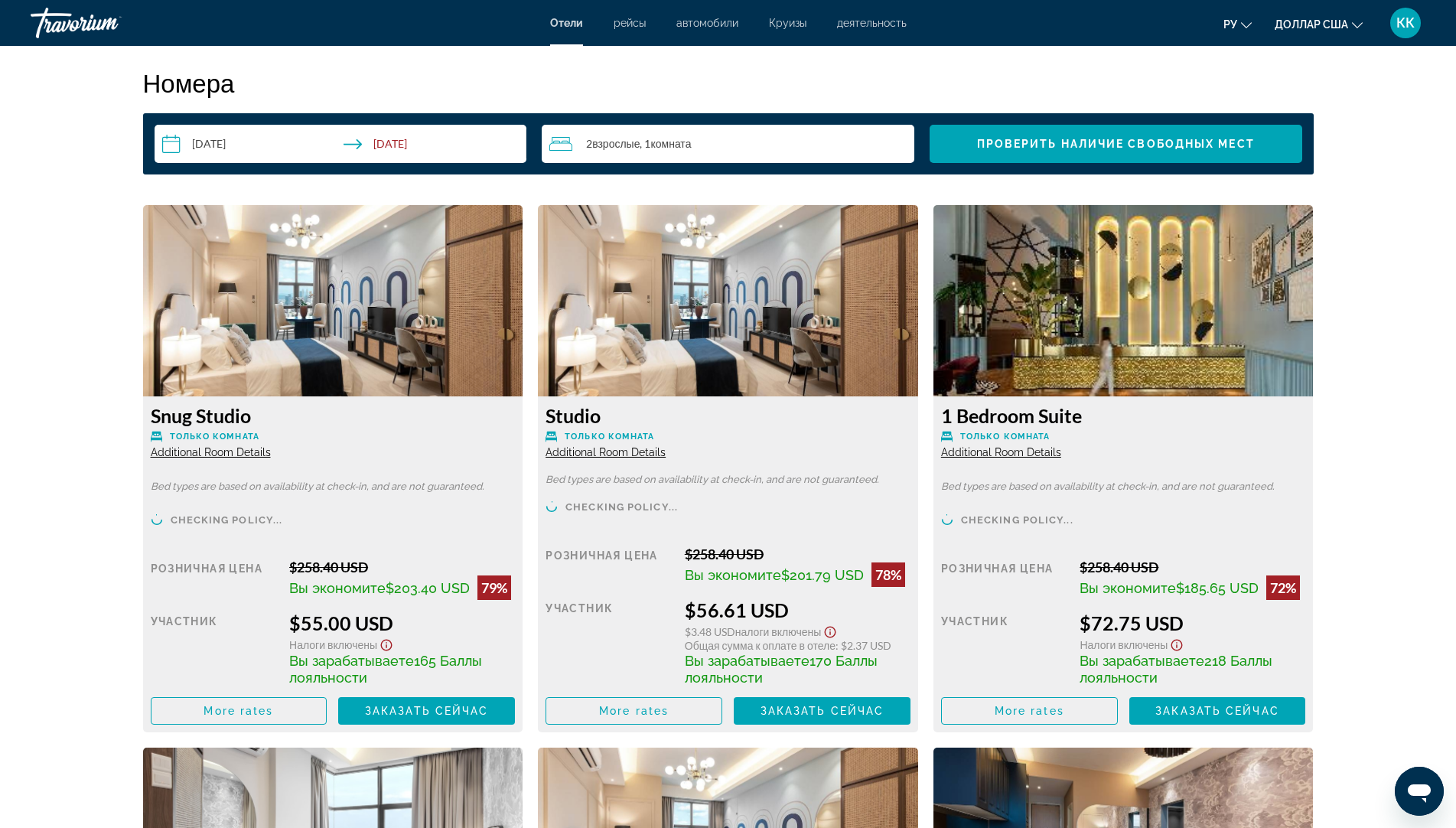
scroll to position [2449, 0]
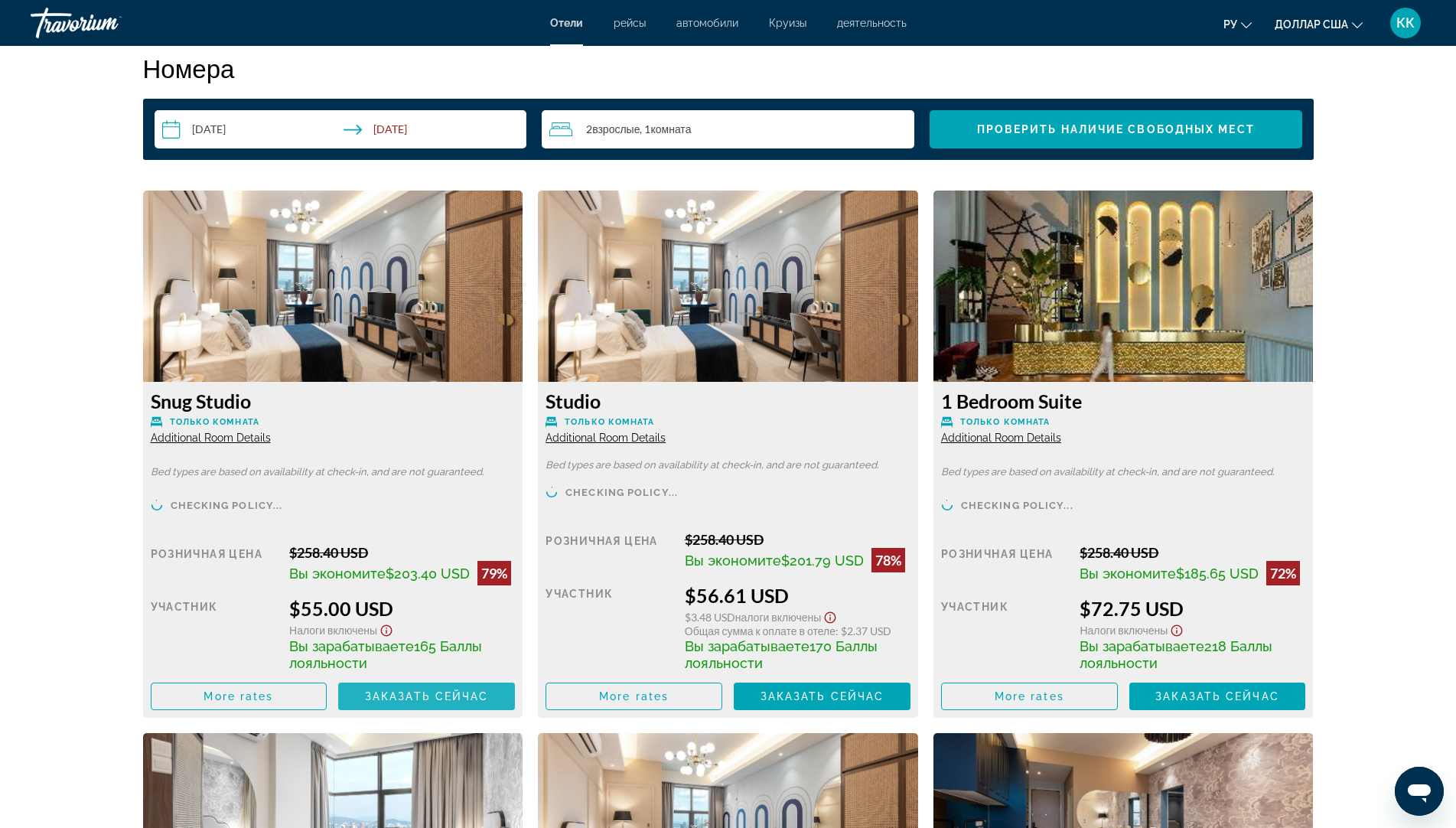
click at [397, 690] on span "Заказать сейчас" at bounding box center [426, 696] width 124 height 12
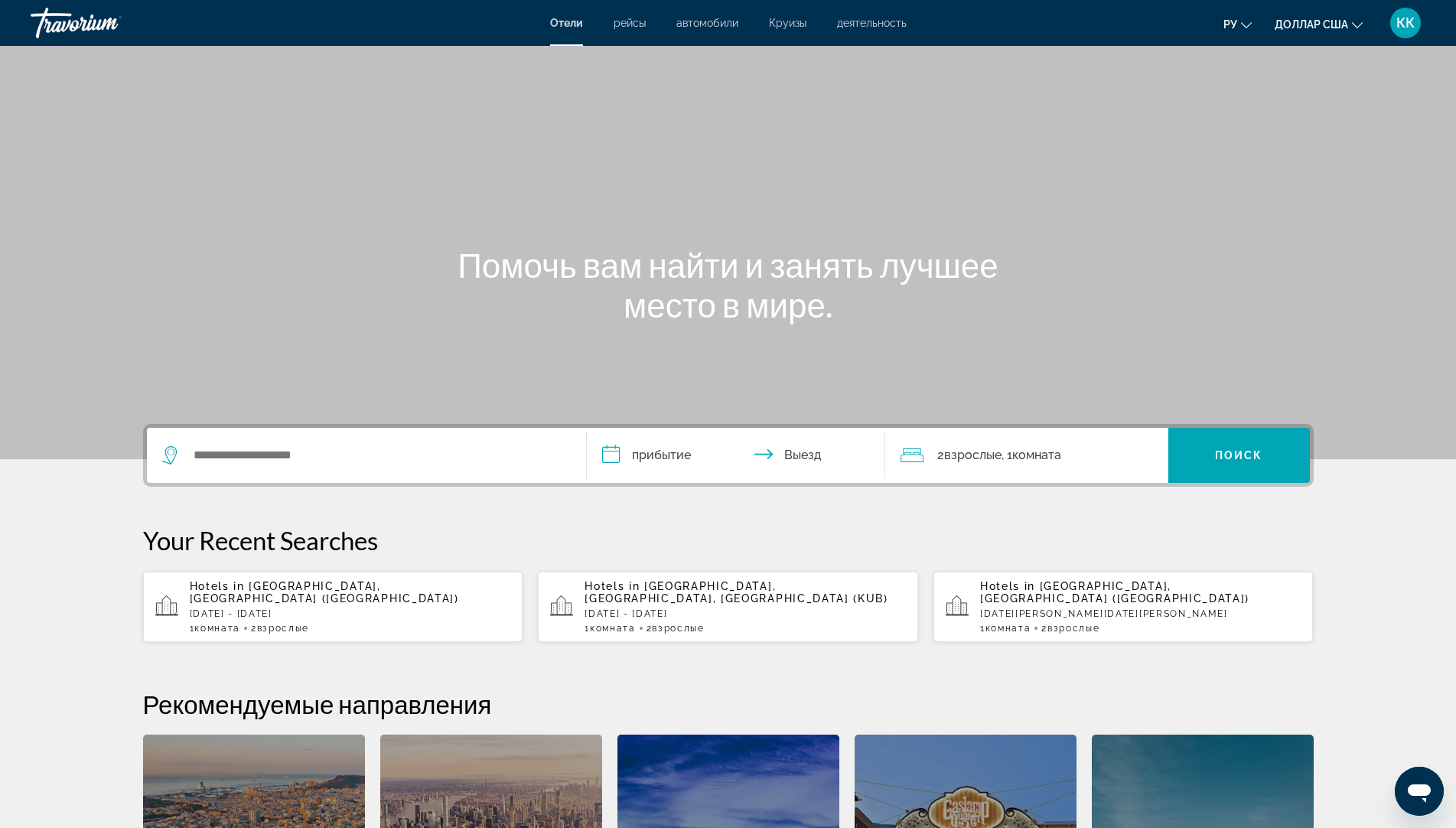
click at [245, 608] on div "Hotels in [GEOGRAPHIC_DATA], [GEOGRAPHIC_DATA] ([GEOGRAPHIC_DATA]) [DATE] - [GE…" at bounding box center [350, 607] width 321 height 54
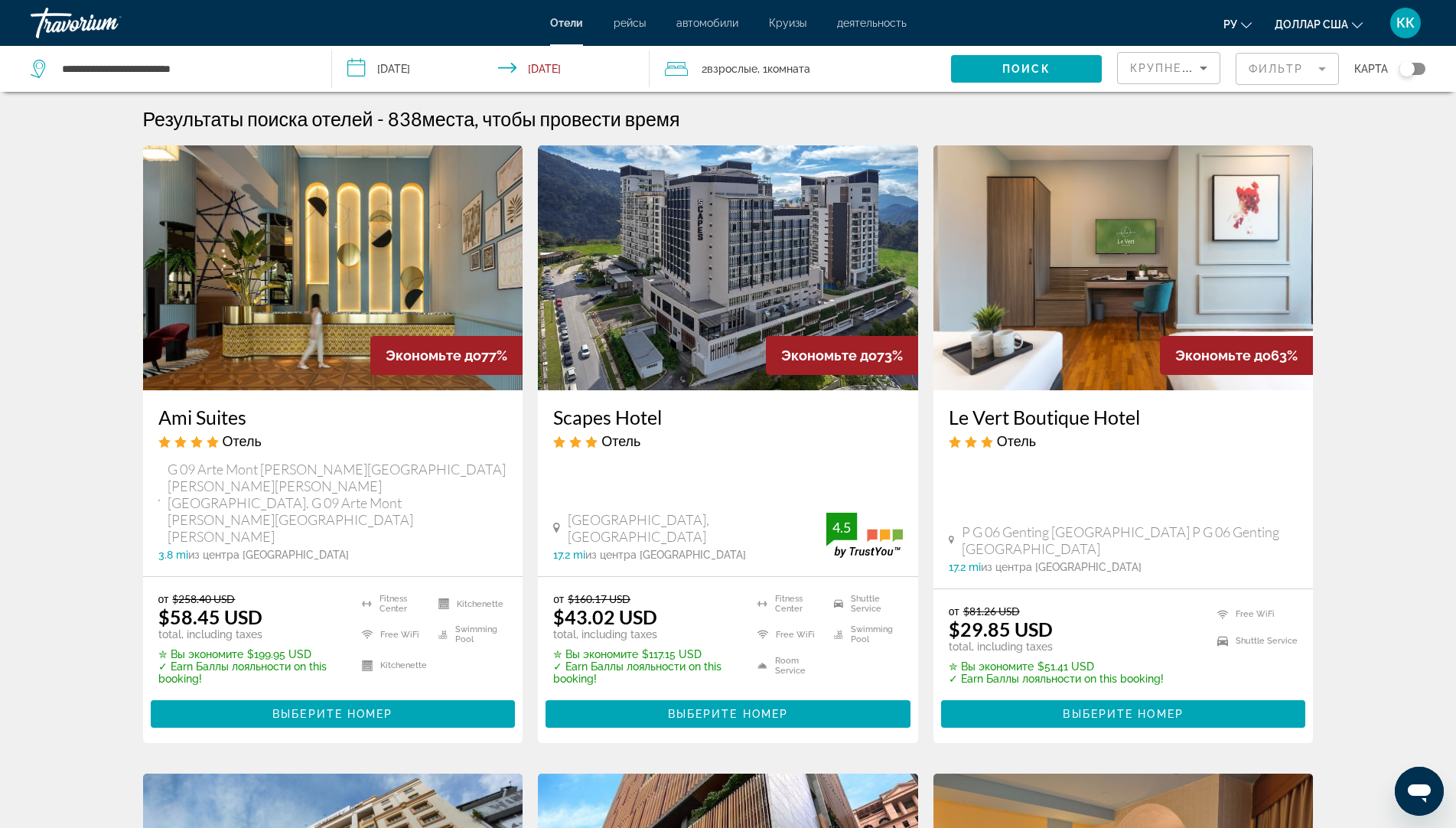
click at [305, 360] on img "Основное содержание" at bounding box center [332, 268] width 380 height 245
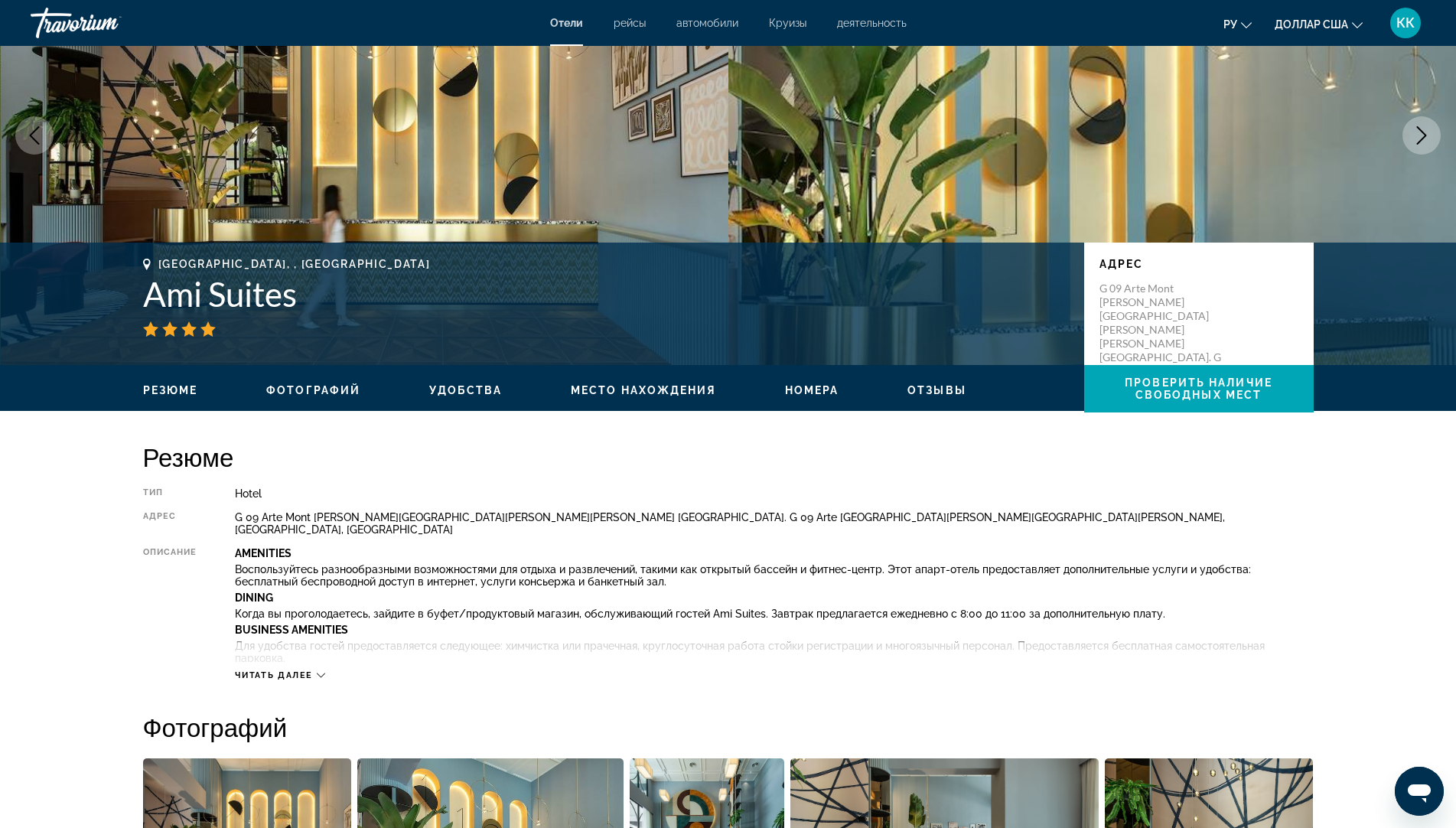
scroll to position [153, 0]
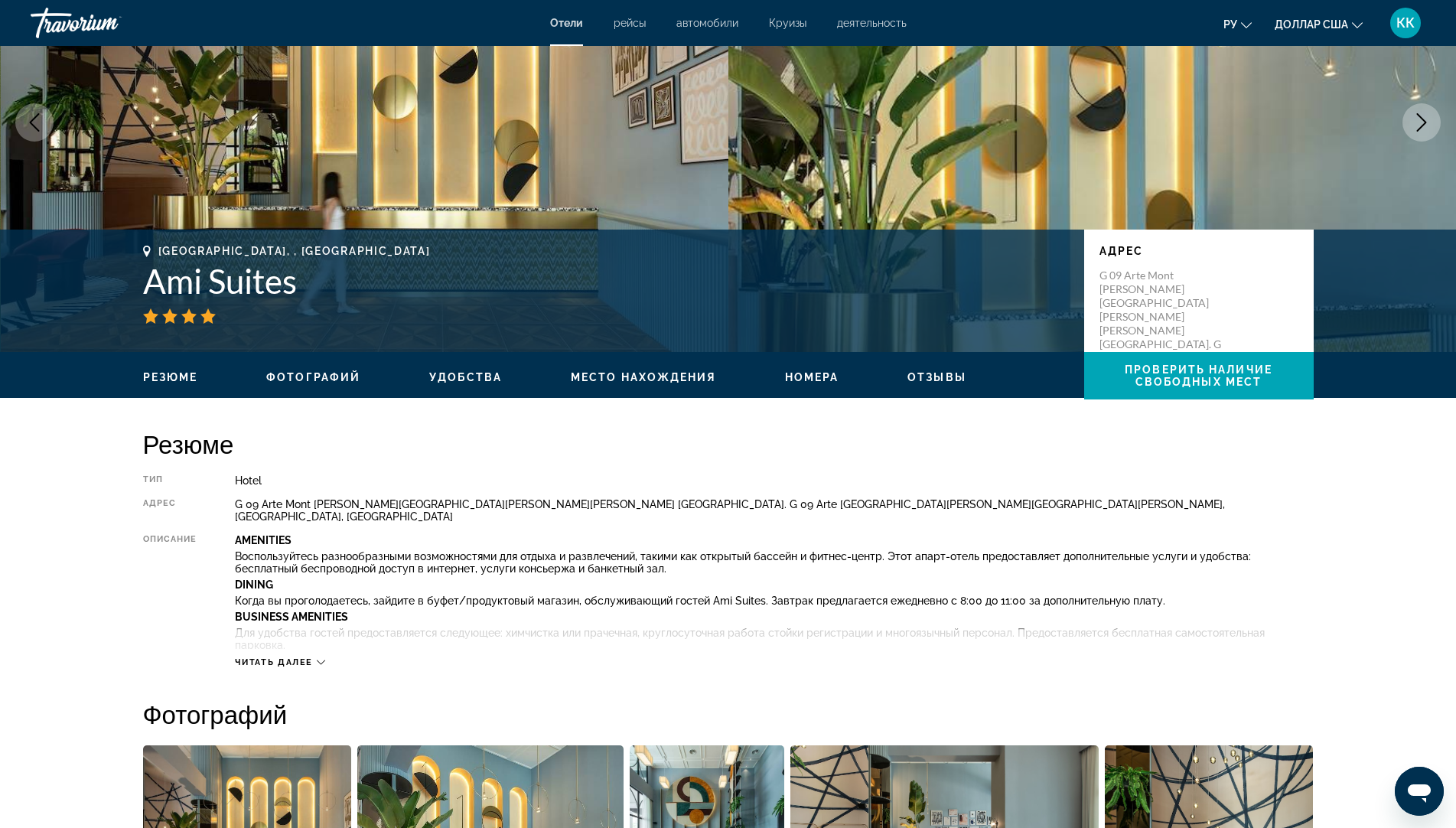
drag, startPoint x: 263, startPoint y: 643, endPoint x: 284, endPoint y: 644, distance: 21.0
click at [264, 643] on div "Читать далее" at bounding box center [773, 647] width 1078 height 42
click at [307, 657] on span "Читать далее" at bounding box center [273, 662] width 78 height 10
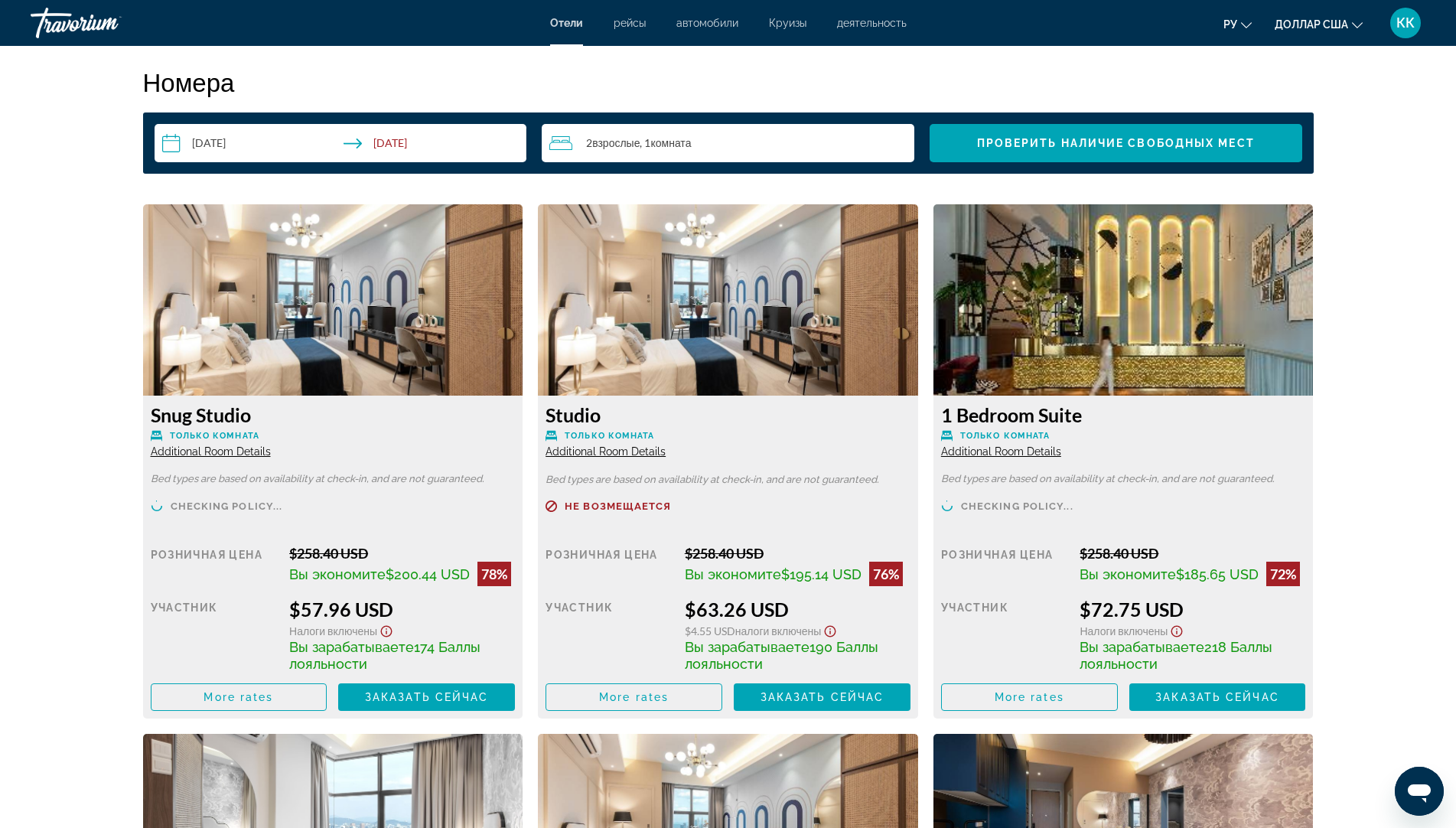
scroll to position [2449, 0]
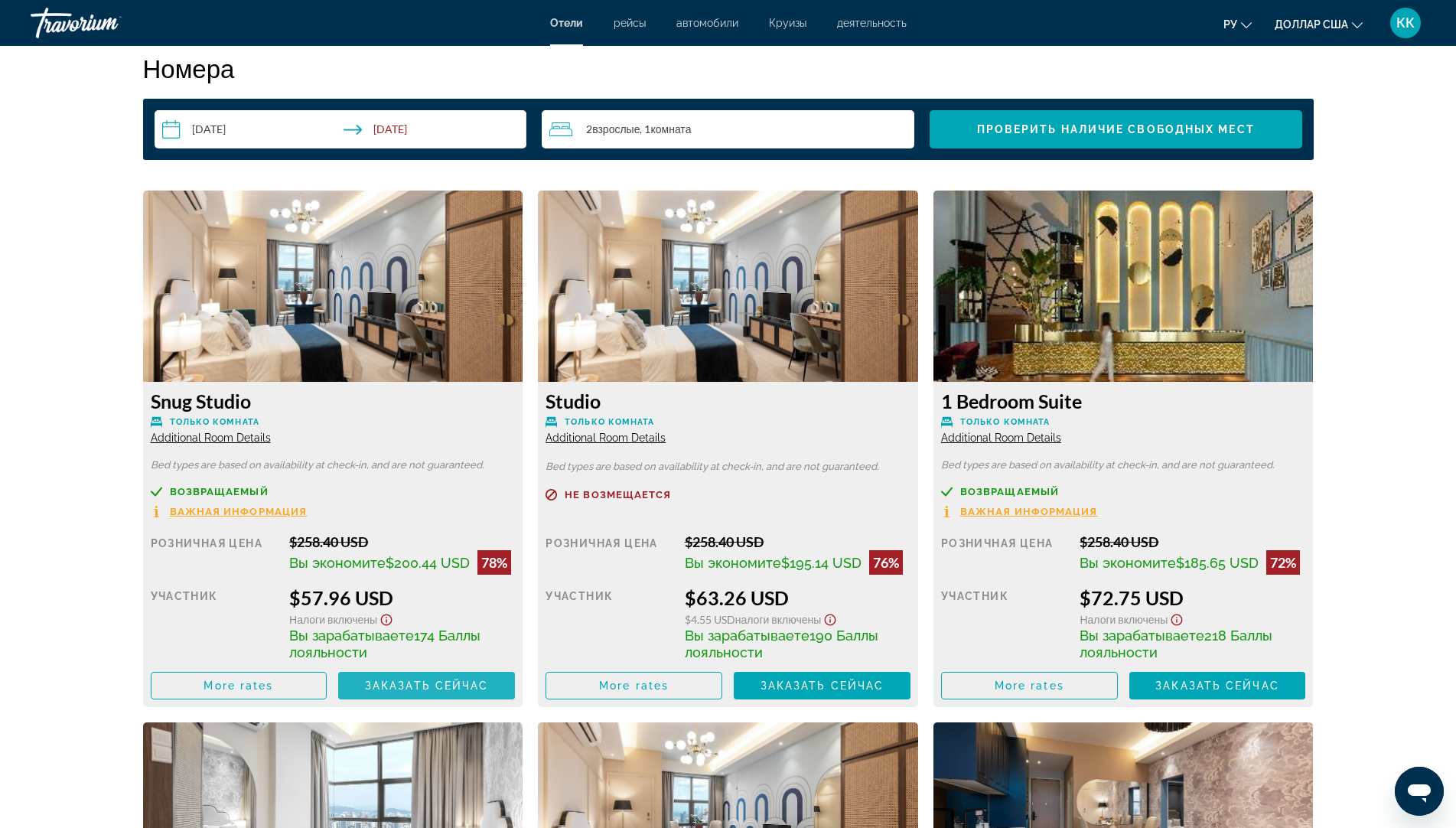
click at [378, 679] on span "Заказать сейчас" at bounding box center [426, 685] width 124 height 12
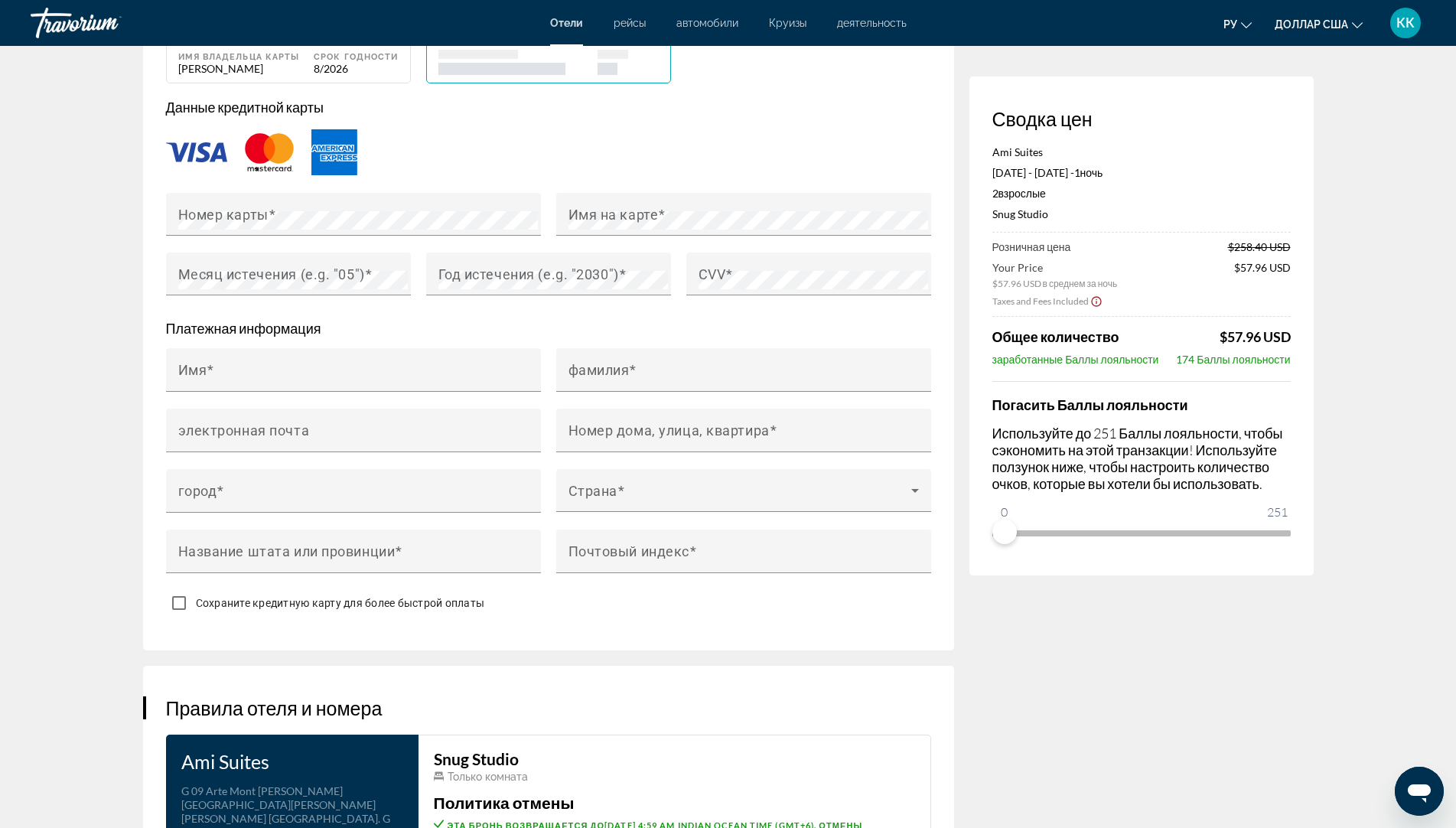
scroll to position [1253, 0]
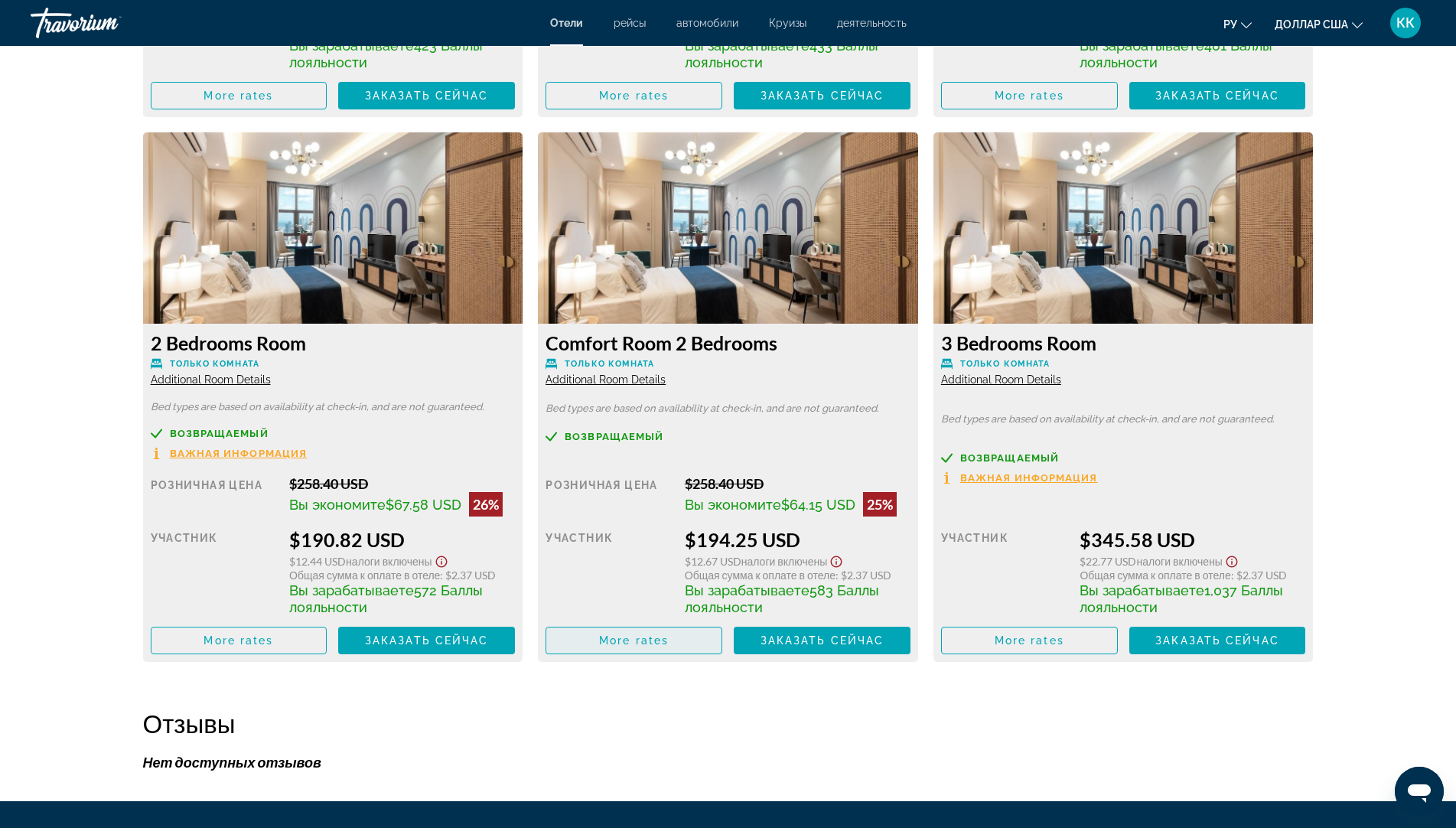
scroll to position [4193, 0]
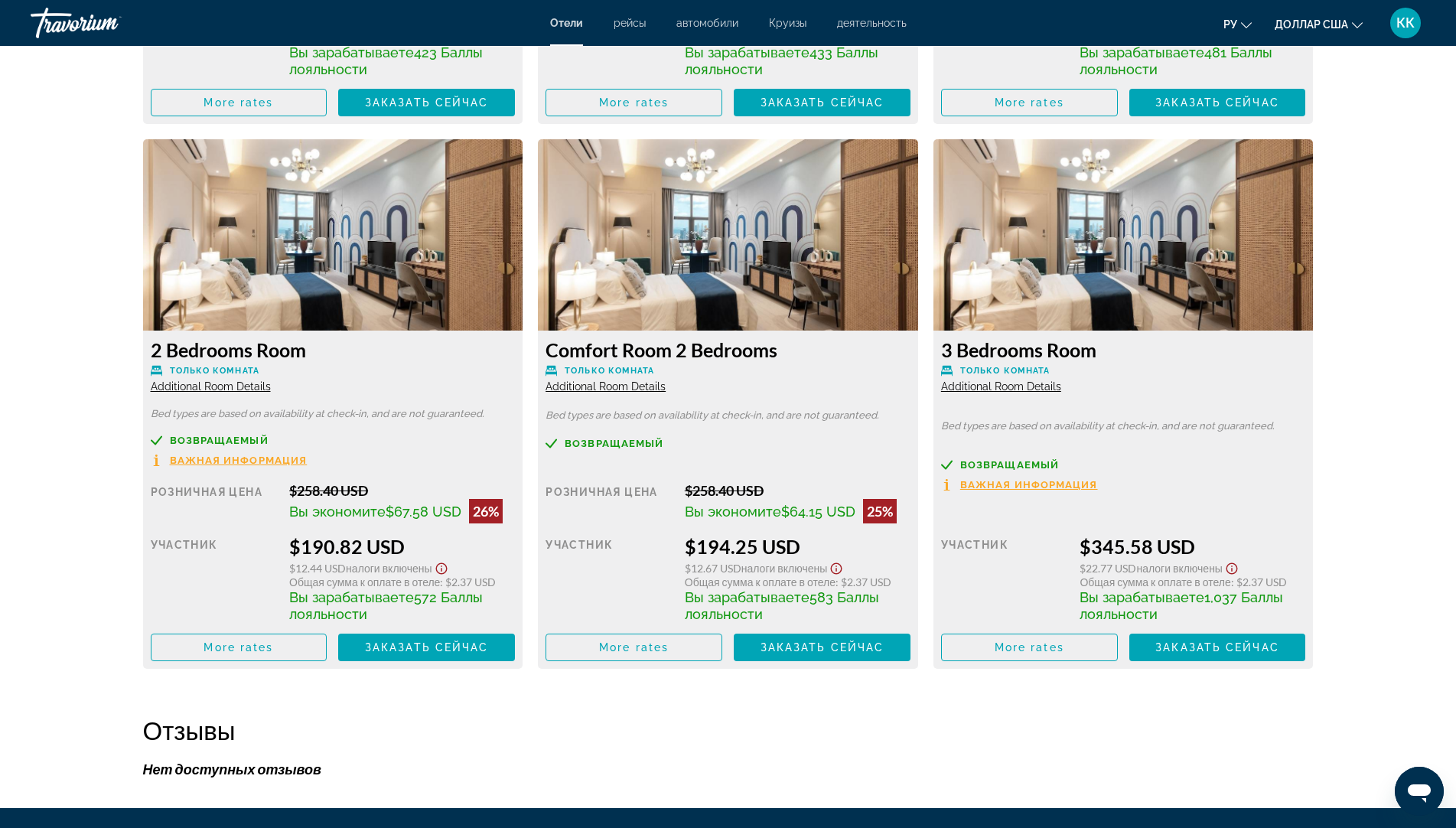
click at [732, 278] on img "Основное содержание" at bounding box center [727, 235] width 380 height 192
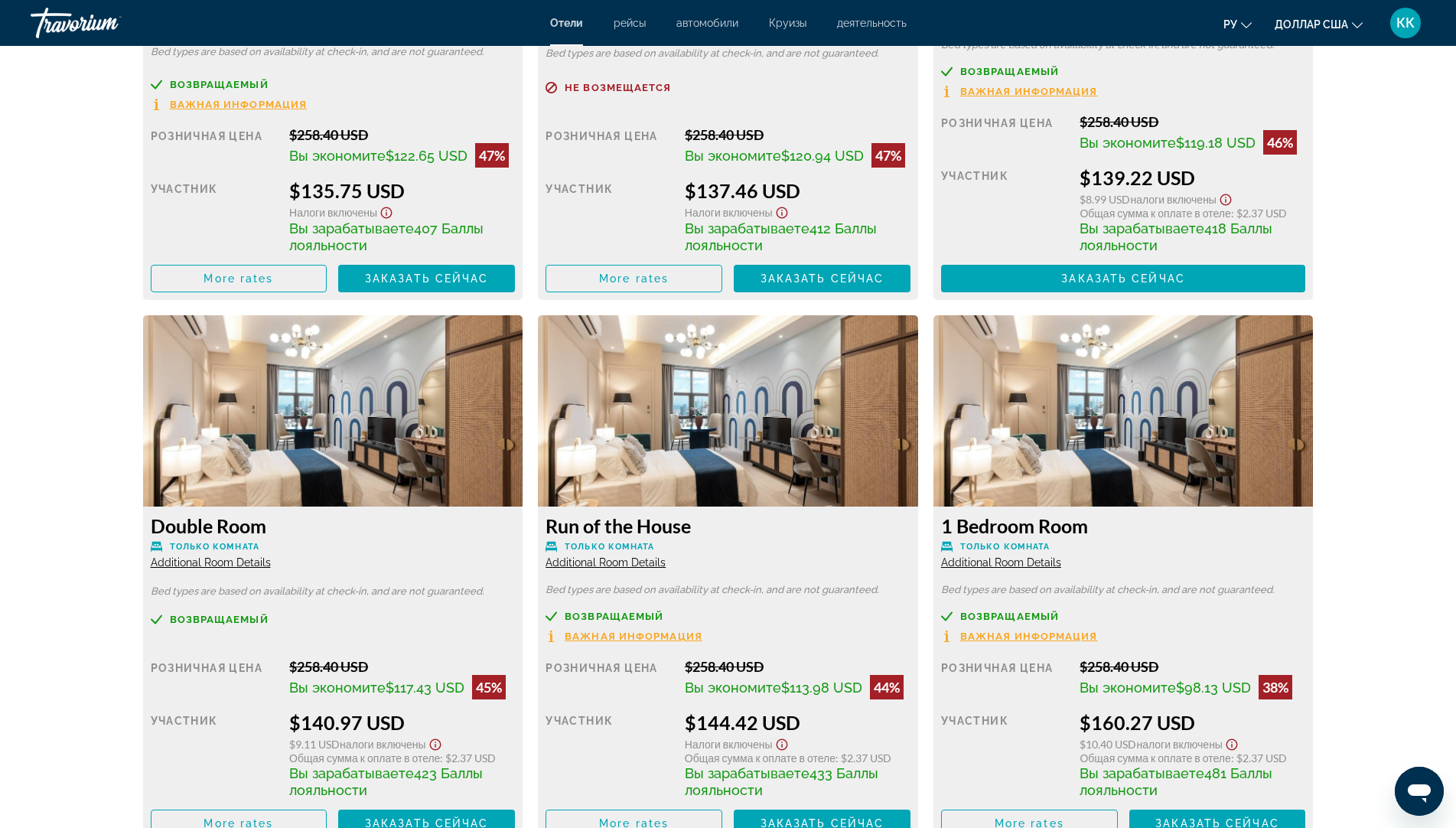
scroll to position [3428, 0]
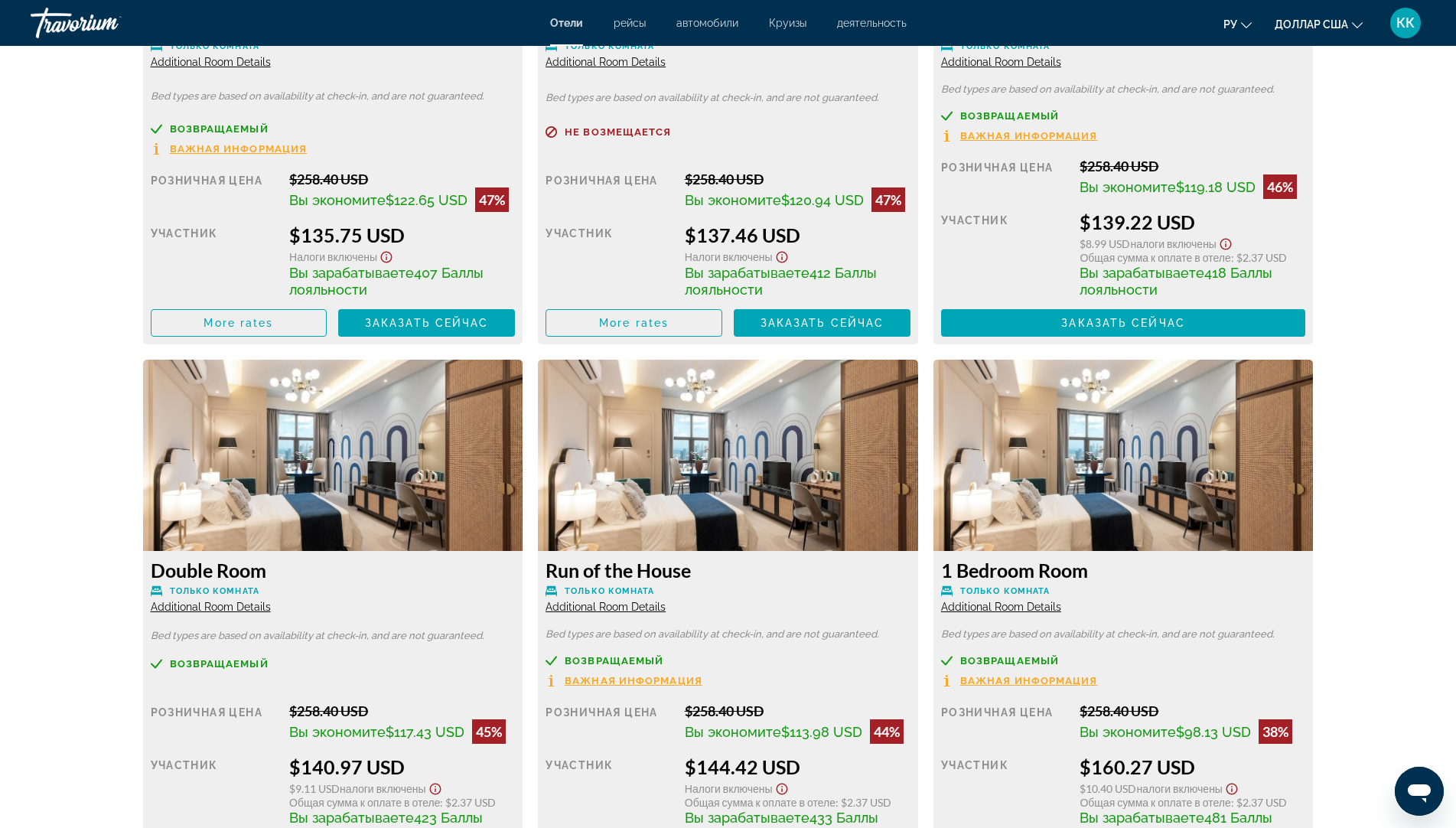
click at [715, 397] on img "Основное содержание" at bounding box center [727, 455] width 380 height 192
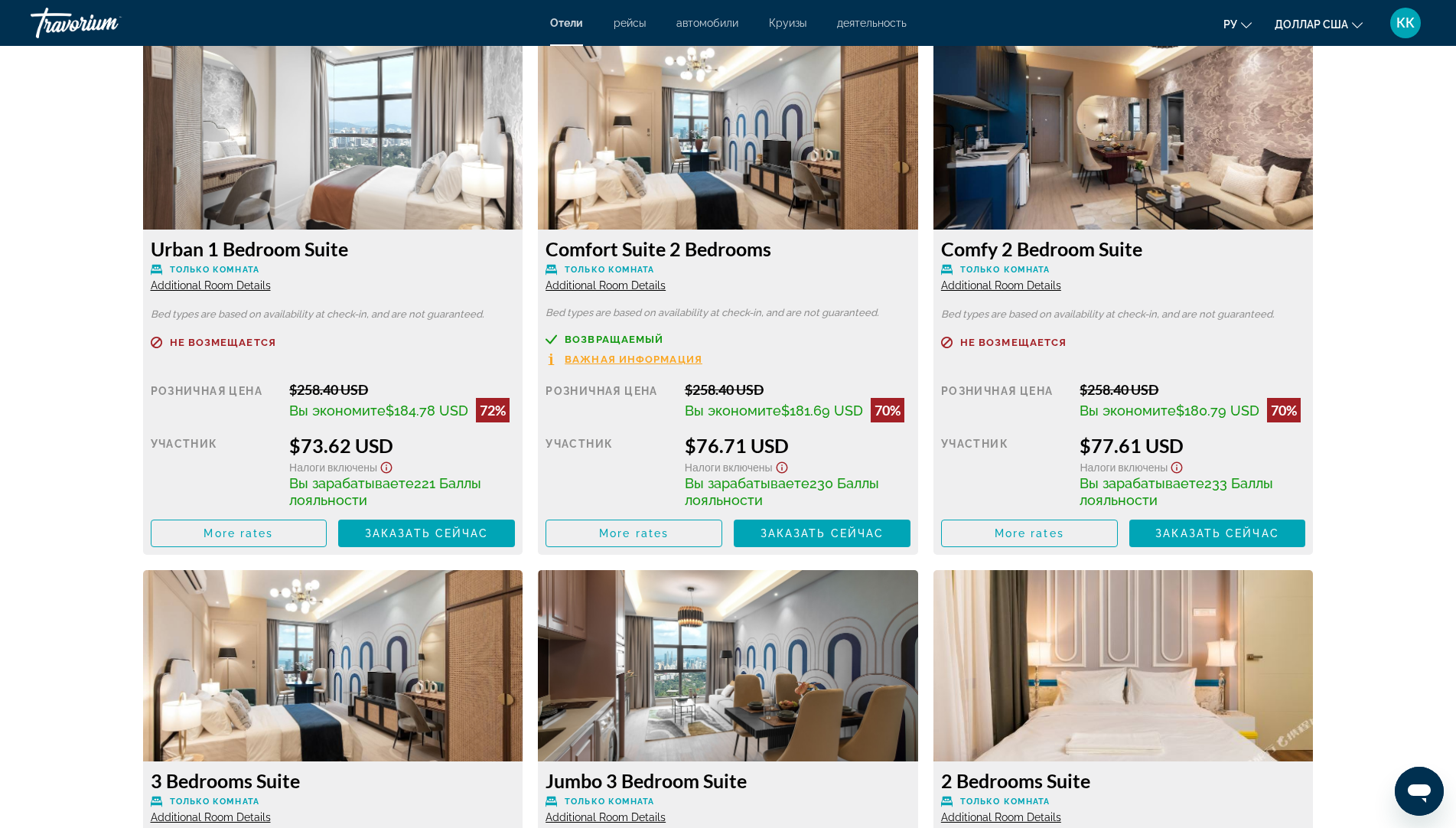
scroll to position [2662, 0]
